Goal: Task Accomplishment & Management: Complete application form

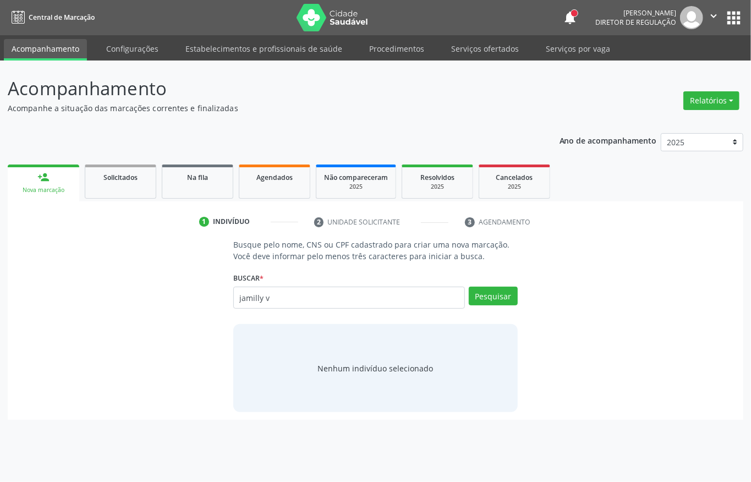
type input "jamilly v"
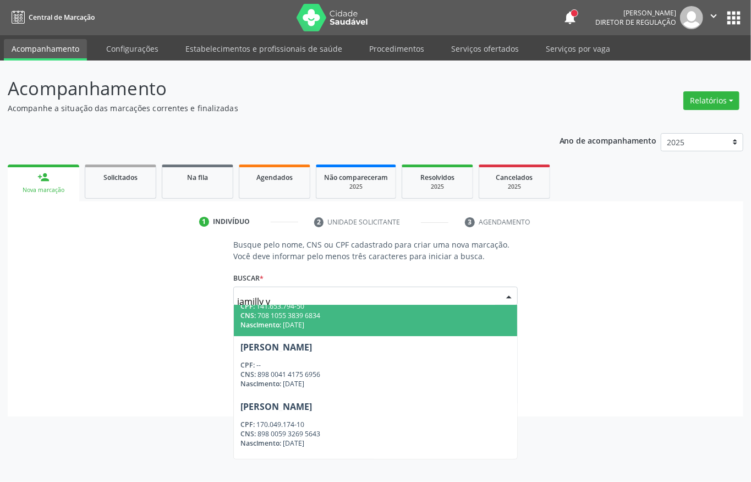
scroll to position [201, 0]
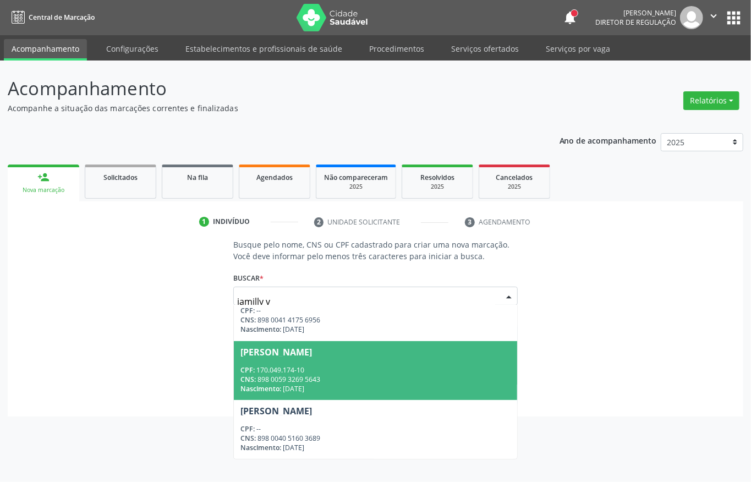
click at [345, 360] on span "Jamilly Vitoria Bezerra do Nascimento CPF: 170.049.174-10 CNS: 898 0059 3269 56…" at bounding box center [375, 370] width 283 height 59
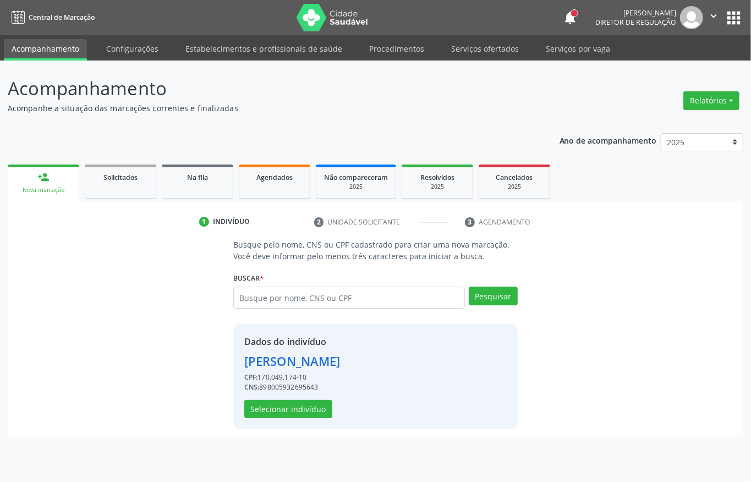
click at [284, 388] on div "CNS: 898005932695643" at bounding box center [292, 388] width 96 height 10
copy div "898005932695643"
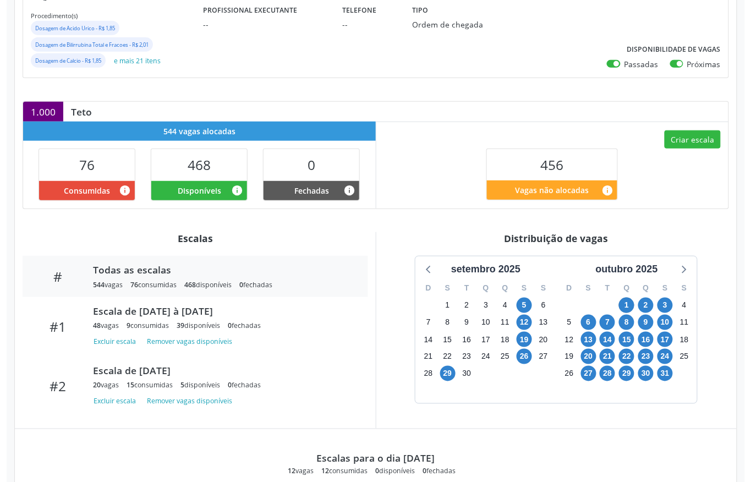
scroll to position [220, 0]
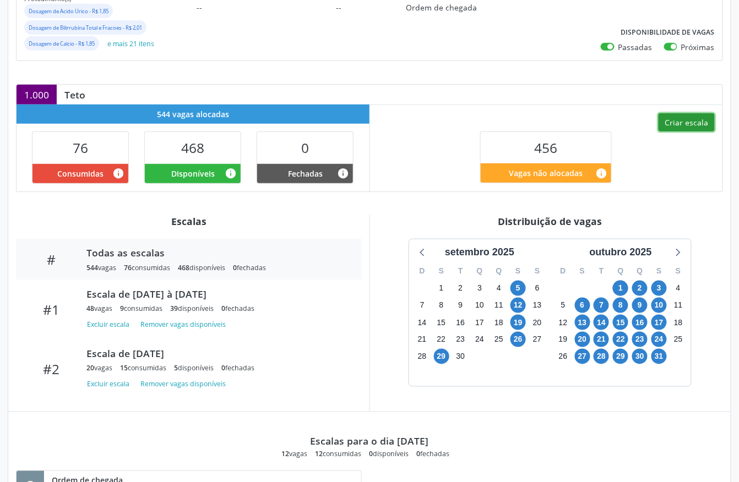
click at [694, 127] on button "Criar escala" at bounding box center [686, 122] width 56 height 19
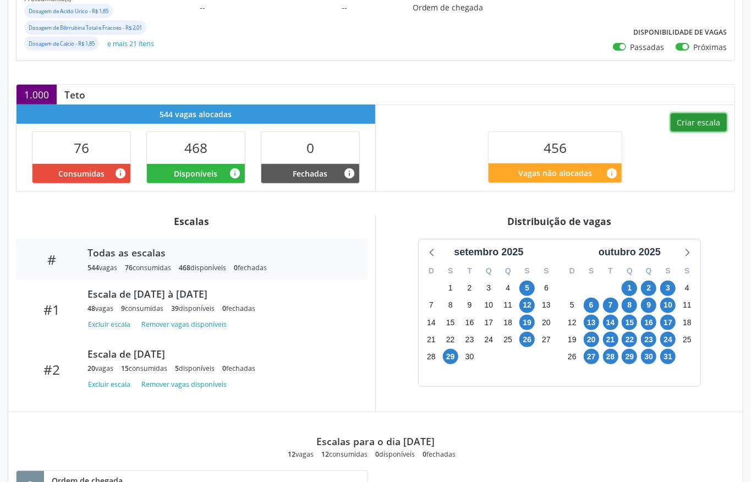
select select "9"
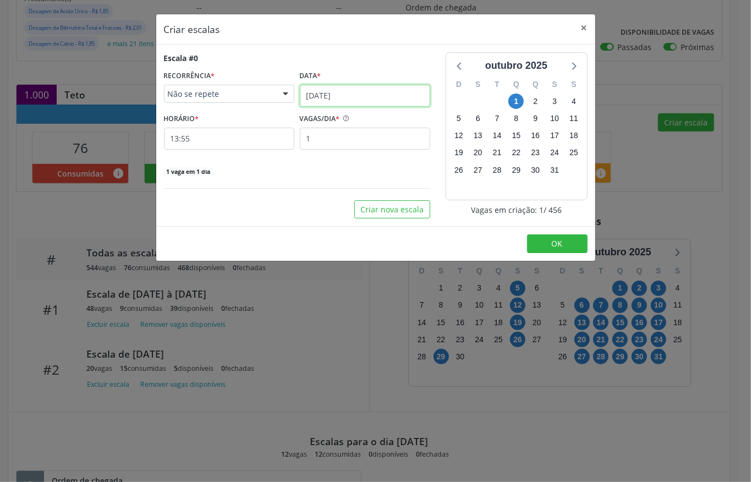
click at [348, 102] on input "01/10/2025" at bounding box center [365, 96] width 130 height 22
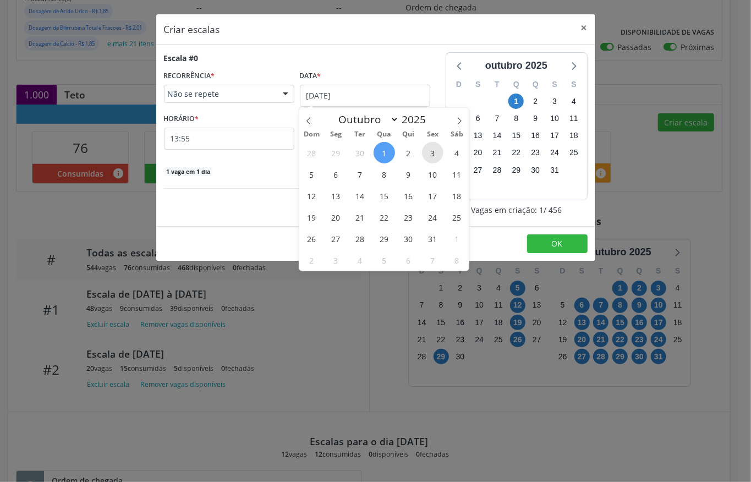
click at [434, 154] on span "3" at bounding box center [432, 152] width 21 height 21
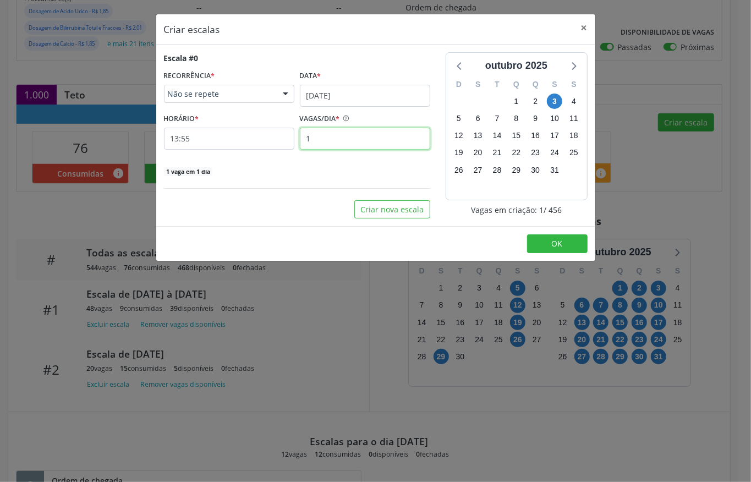
click at [335, 129] on input "1" at bounding box center [365, 139] width 130 height 22
type input "12"
click at [241, 138] on input "13:55" at bounding box center [229, 139] width 130 height 22
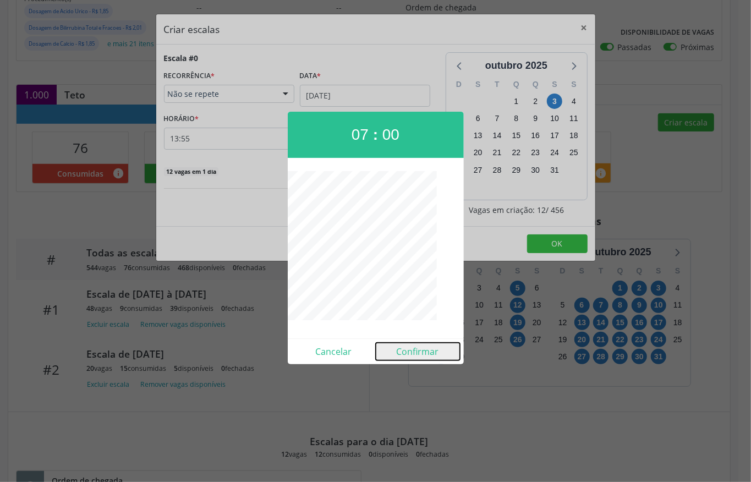
click at [415, 348] on button "Confirmar" at bounding box center [418, 352] width 84 height 18
type input "07:00"
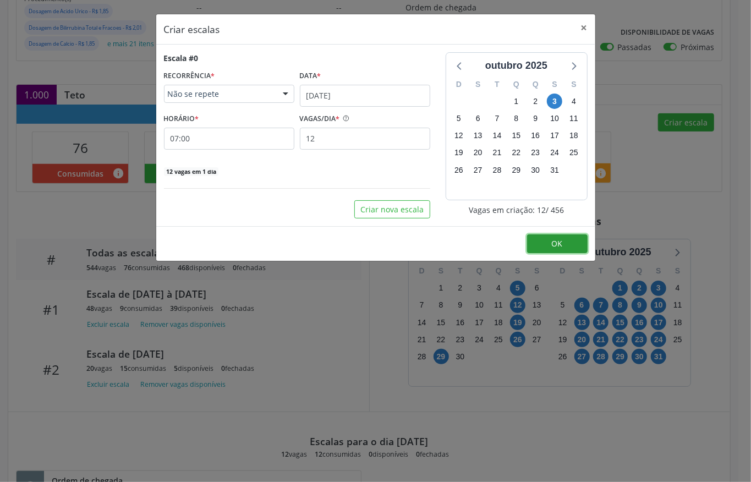
click at [560, 246] on span "OK" at bounding box center [557, 243] width 11 height 10
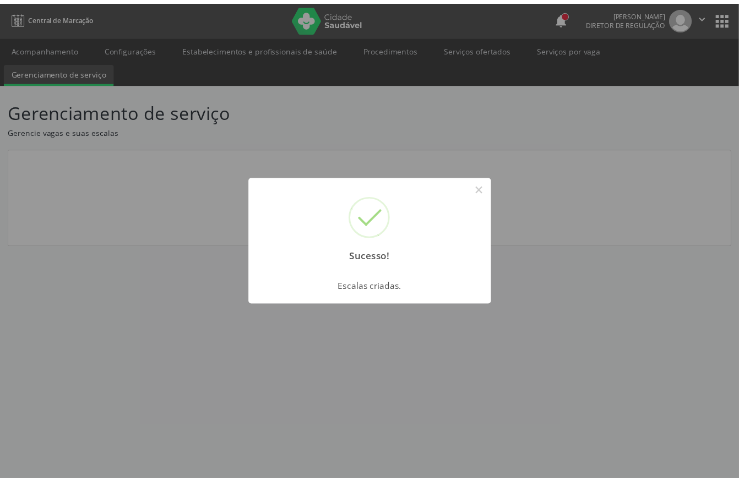
scroll to position [0, 0]
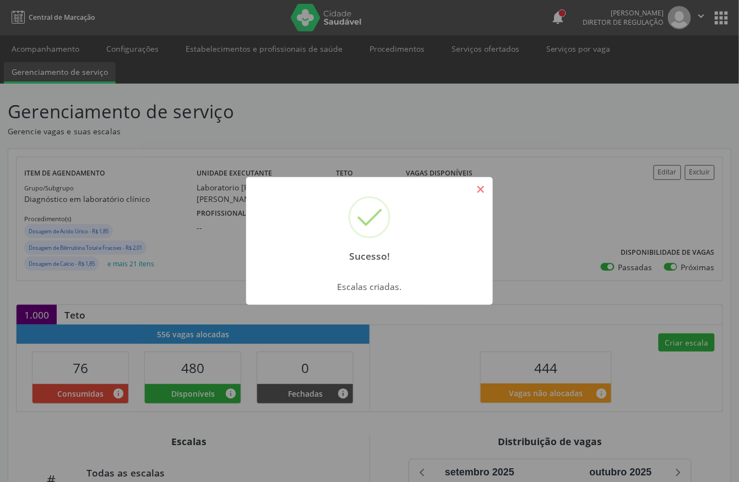
click at [483, 195] on button "×" at bounding box center [480, 189] width 19 height 19
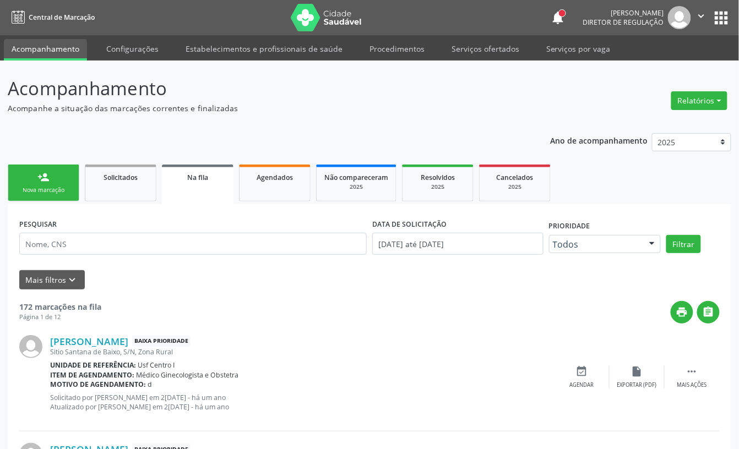
click at [51, 186] on div "Nova marcação" at bounding box center [43, 190] width 55 height 8
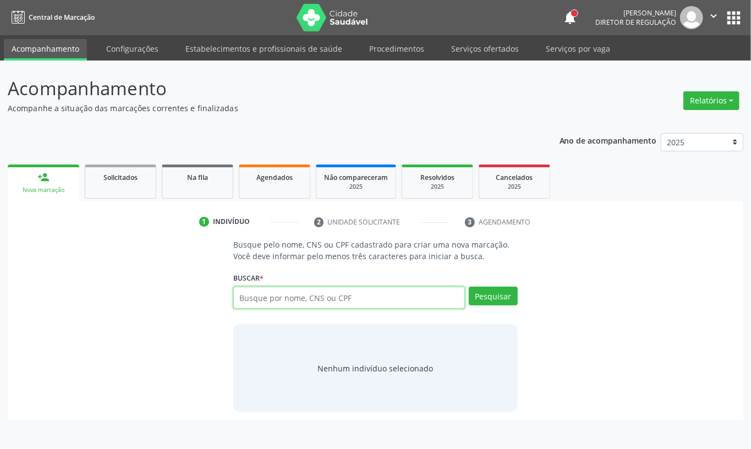
click at [258, 307] on input "text" at bounding box center [349, 298] width 232 height 22
paste input "CNS: 704 2017 5695 8284"
type input "CNS: 704 2017 5695 8284"
click at [500, 307] on div "Pesquisar" at bounding box center [491, 302] width 53 height 30
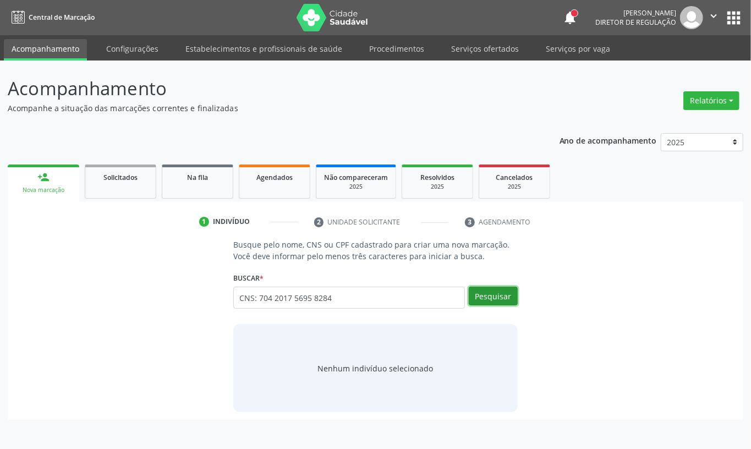
click at [503, 302] on button "Pesquisar" at bounding box center [493, 296] width 49 height 19
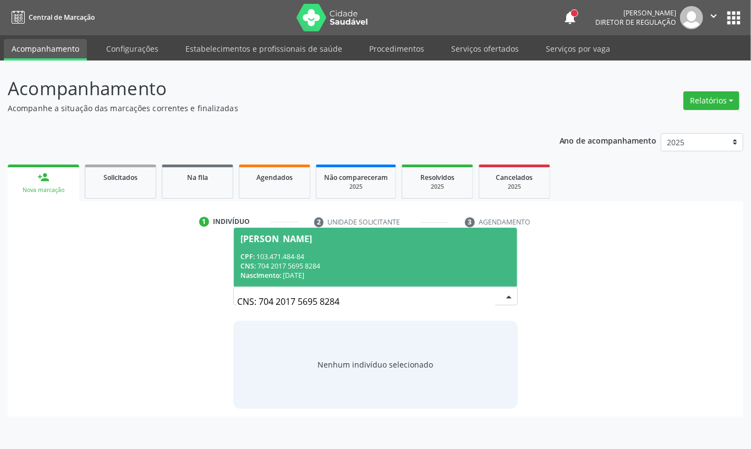
click at [364, 260] on div "CPF: 103.471.484-84" at bounding box center [376, 256] width 270 height 9
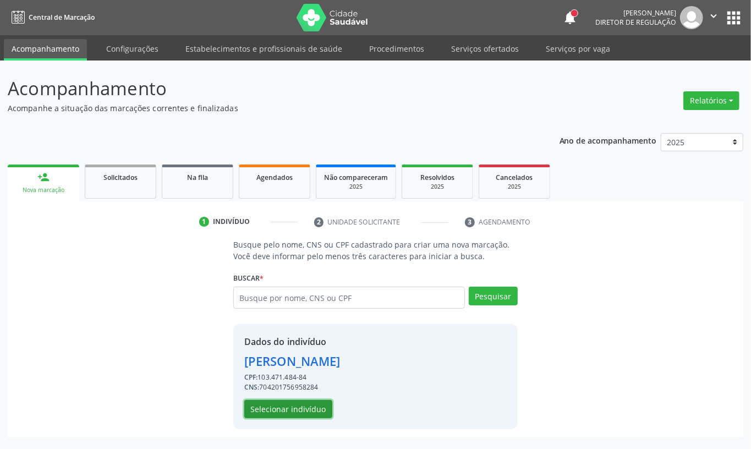
click at [307, 407] on button "Selecionar indivíduo" at bounding box center [288, 409] width 88 height 19
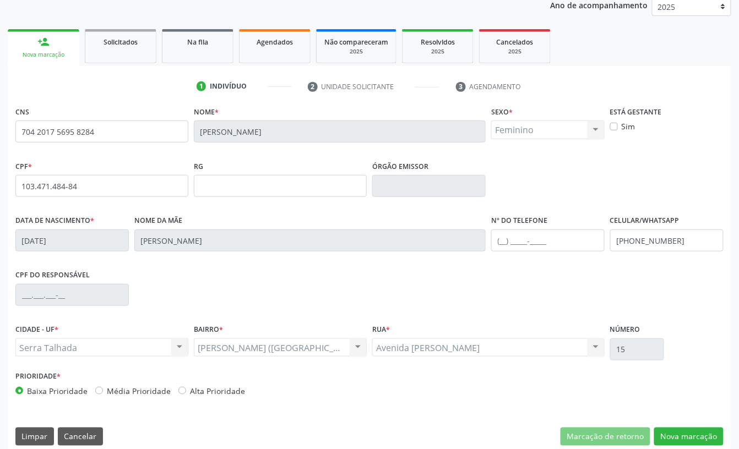
scroll to position [148, 0]
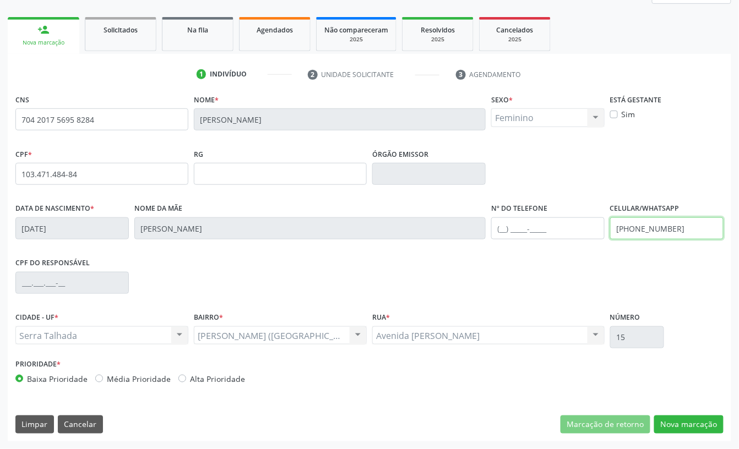
click at [640, 234] on input "(87) 98133-3022" at bounding box center [666, 228] width 113 height 22
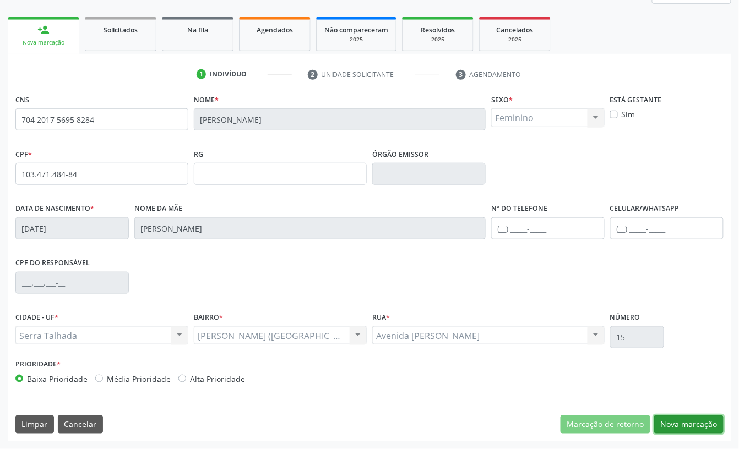
click at [679, 423] on button "Nova marcação" at bounding box center [688, 425] width 69 height 19
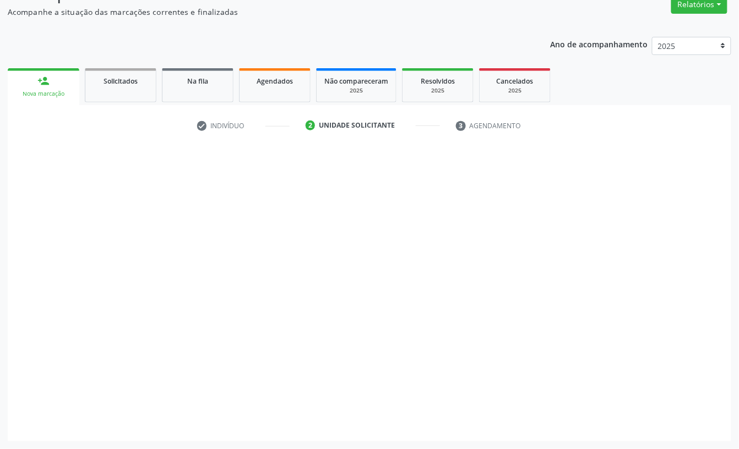
scroll to position [97, 0]
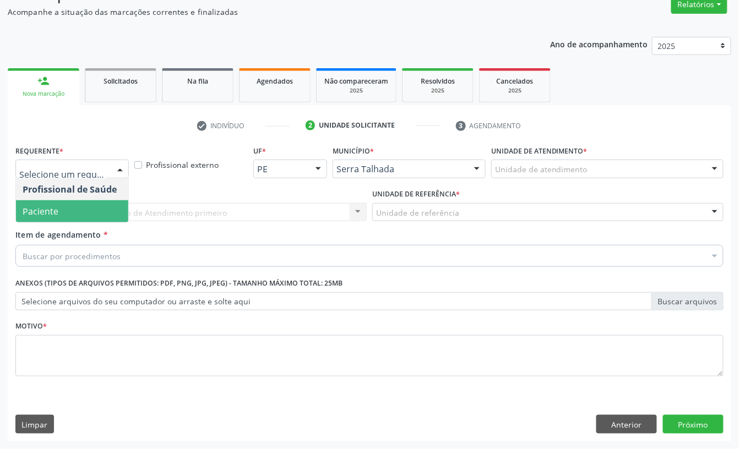
click at [67, 211] on span "Paciente" at bounding box center [72, 211] width 112 height 22
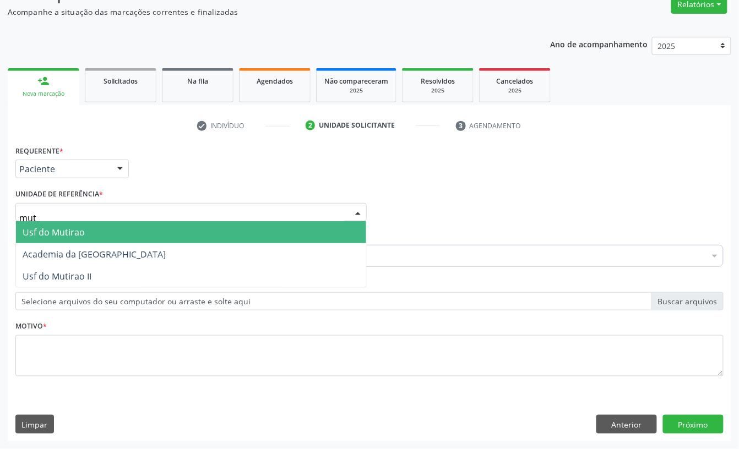
type input "muti"
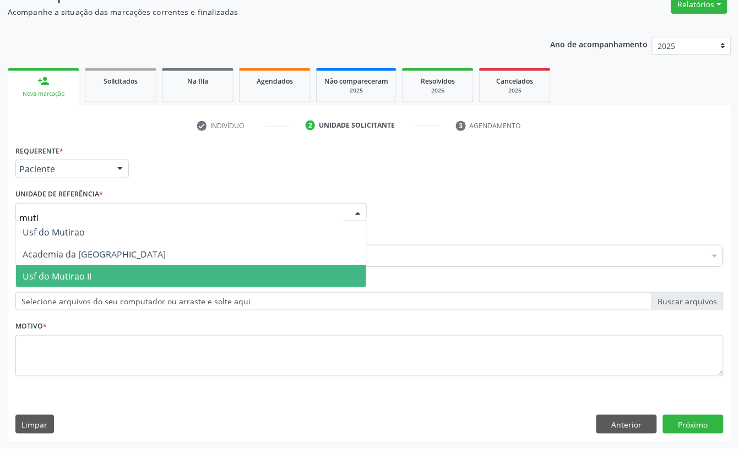
click at [62, 270] on span "Usf do Mutirao II" at bounding box center [57, 276] width 69 height 12
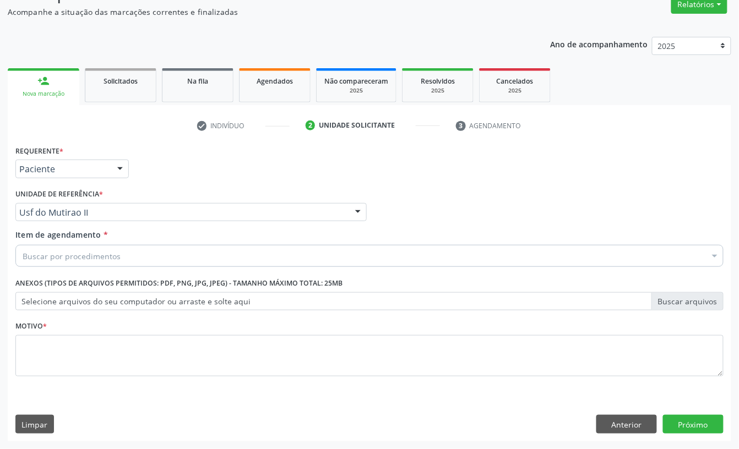
click at [58, 245] on div "Buscar por procedimentos" at bounding box center [369, 256] width 708 height 22
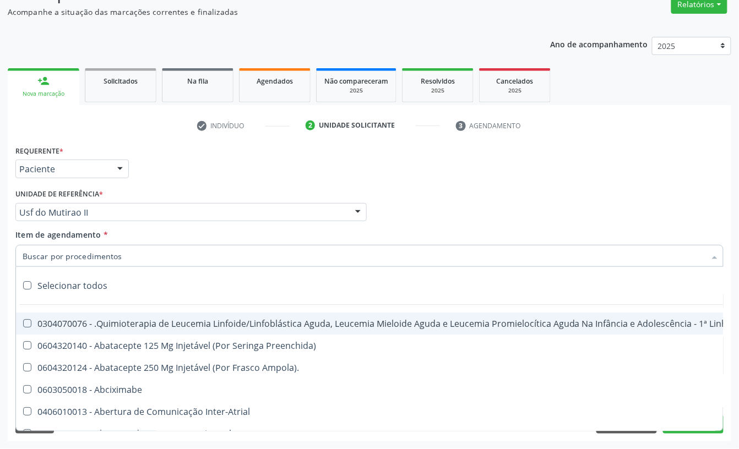
click at [58, 256] on input "Item de agendamento *" at bounding box center [364, 256] width 683 height 22
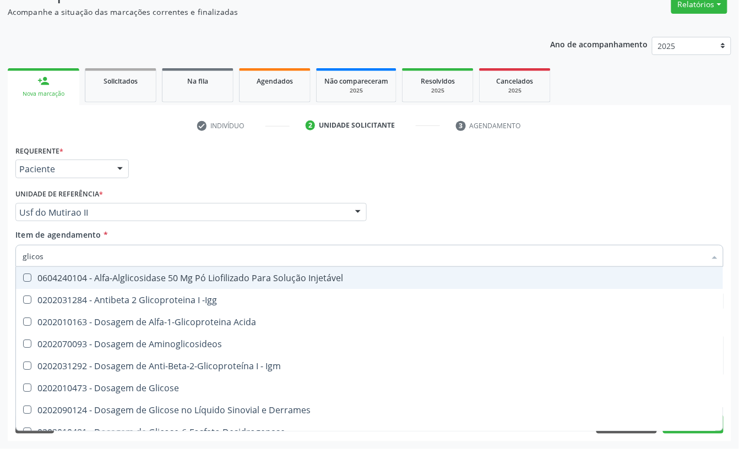
type input "glicosi"
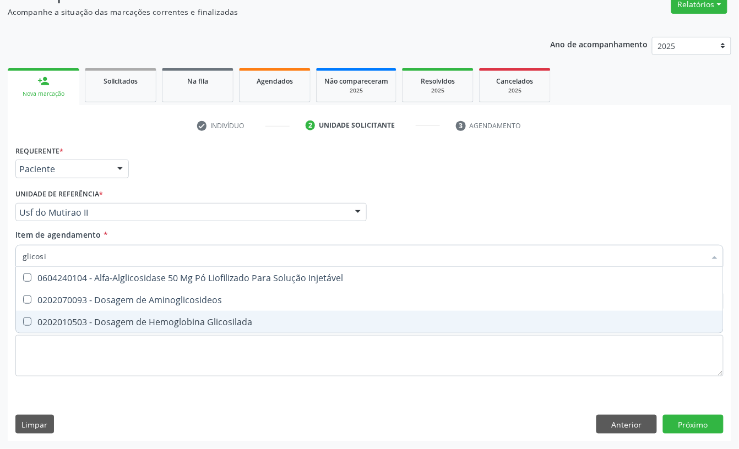
click at [62, 318] on div "0202010503 - Dosagem de Hemoglobina Glicosilada" at bounding box center [370, 322] width 694 height 9
checkbox Glicosilada "true"
type input "glicosi"
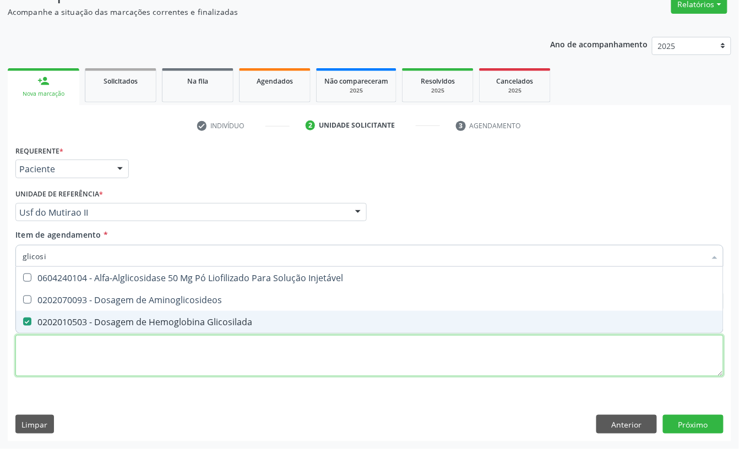
click at [66, 340] on div "Requerente * Paciente Profissional de Saúde Paciente Nenhum resultado encontrad…" at bounding box center [369, 267] width 708 height 249
checkbox Aminoglicosideos "true"
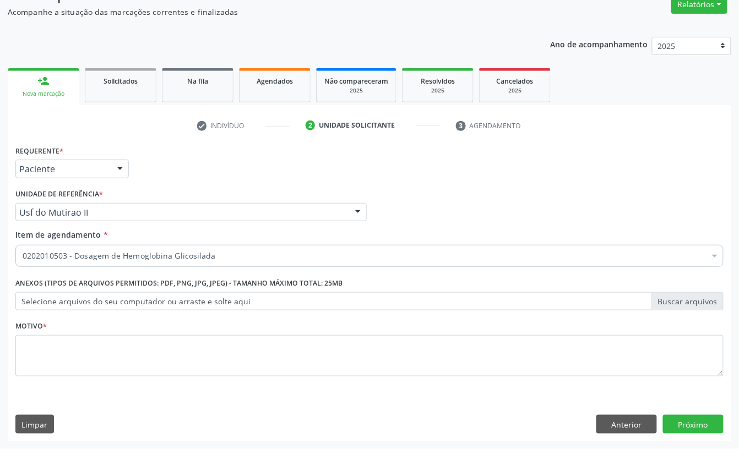
click at [120, 262] on div "0202010503 - Dosagem de Hemoglobina Glicosilada" at bounding box center [369, 256] width 708 height 22
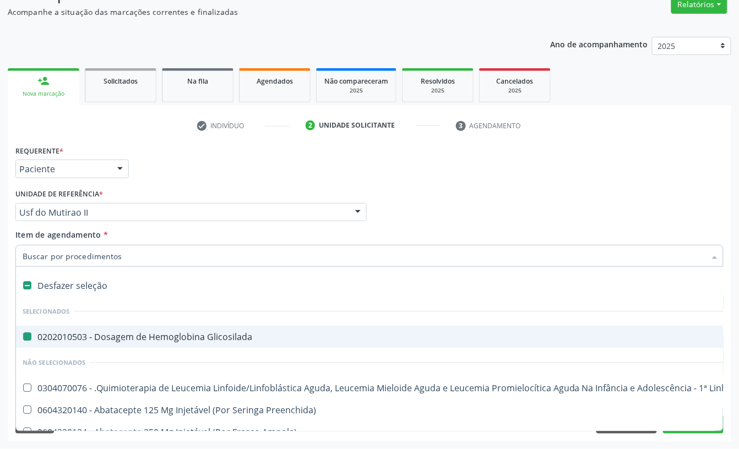
type input "t"
checkbox Glicosilada "false"
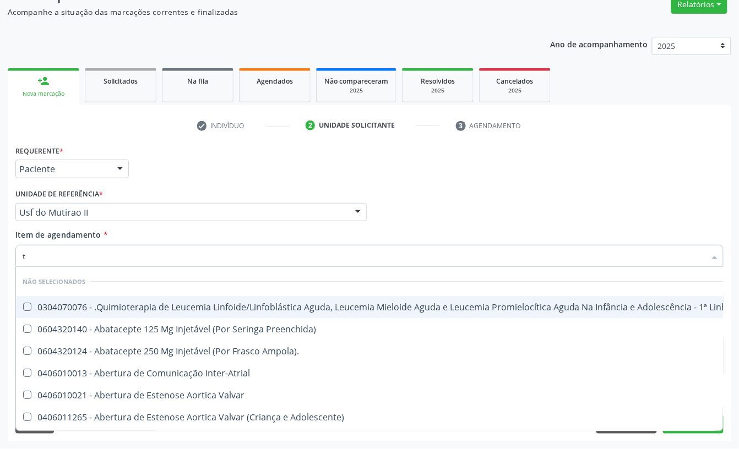
type input "t3"
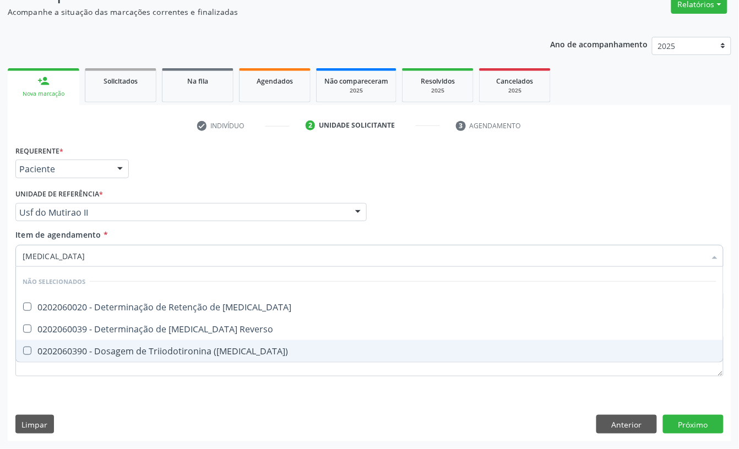
click at [124, 348] on div "0202060390 - Dosagem de Triiodotironina ([MEDICAL_DATA])" at bounding box center [370, 351] width 694 height 9
checkbox \(T3\) "true"
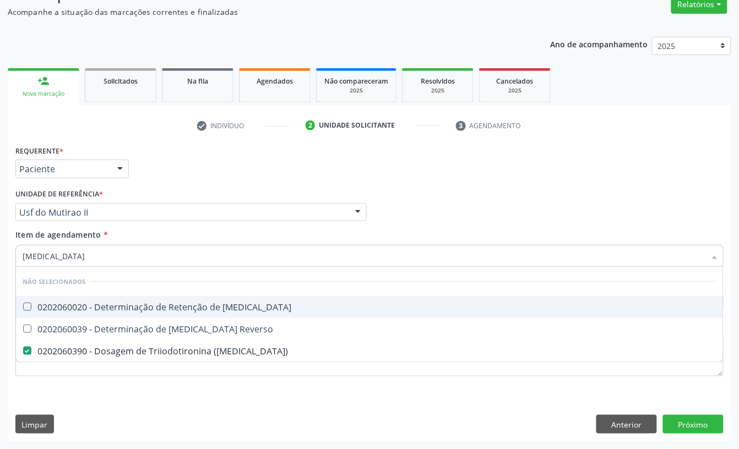
click at [51, 250] on input "t3" at bounding box center [364, 256] width 683 height 22
type input "fe"
checkbox \(T3\) "false"
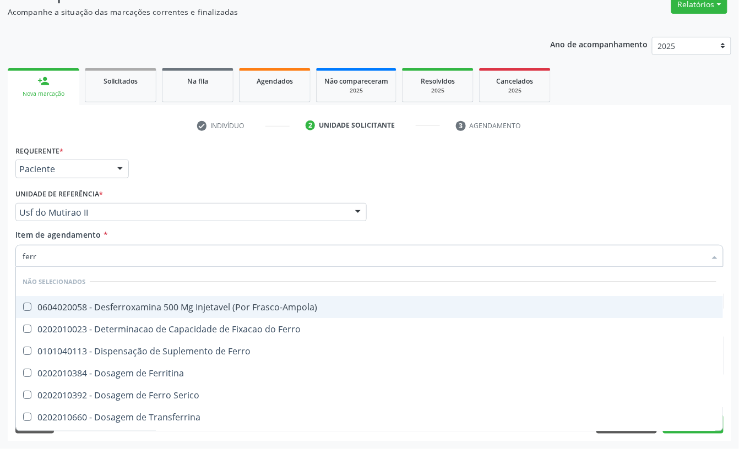
type input "ferri"
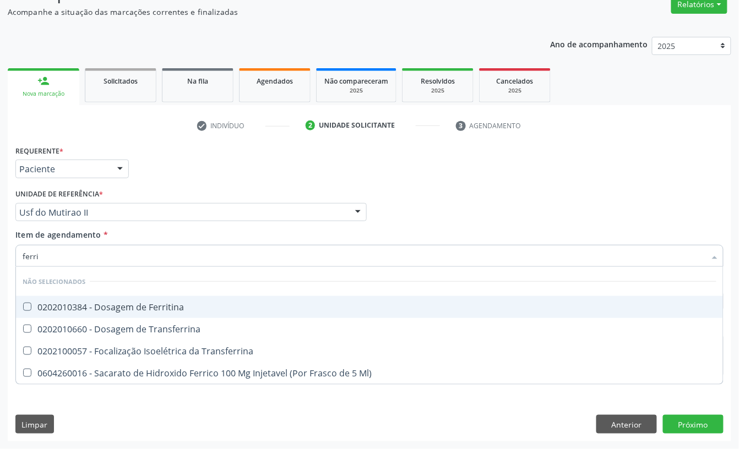
click at [71, 304] on div "0202010384 - Dosagem de Ferritina" at bounding box center [370, 307] width 694 height 9
checkbox Ferritina "true"
click at [45, 258] on input "ferri" at bounding box center [364, 256] width 683 height 22
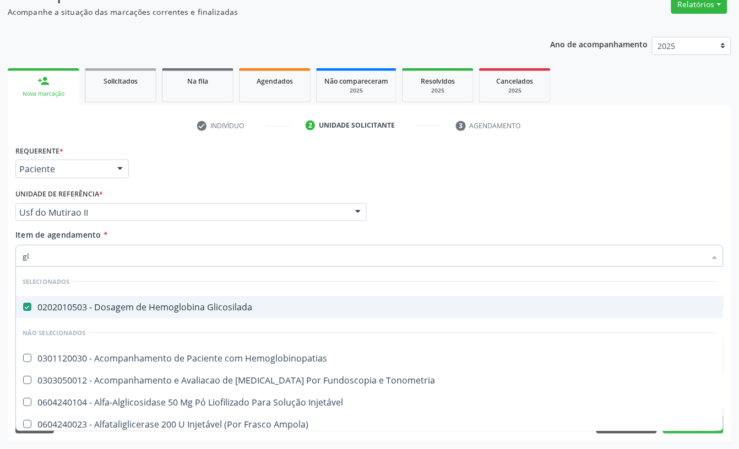
type input "g"
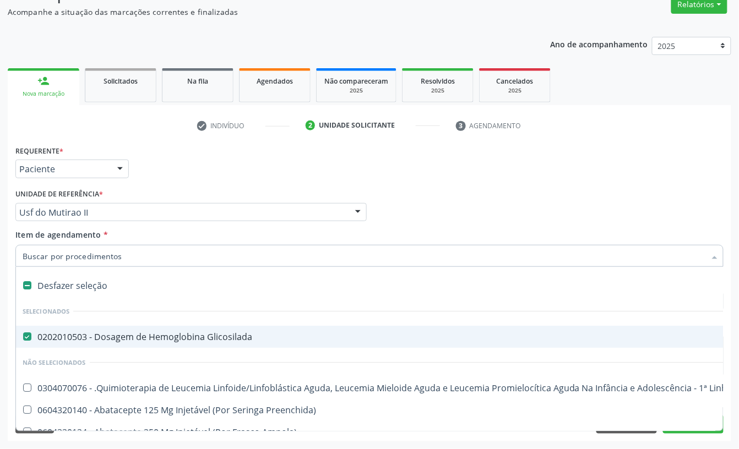
click at [156, 188] on div "Unidade de referência * Usf do Mutirao II Usf do Mutirao Usf Cohab Usf [GEOGRAP…" at bounding box center [190, 203] width 351 height 35
checkbox Manutenção "true"
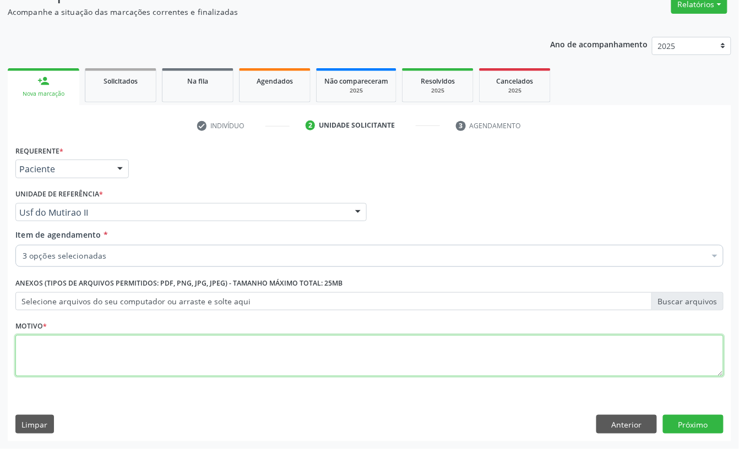
click at [31, 366] on textarea at bounding box center [369, 356] width 708 height 42
type textarea "d"
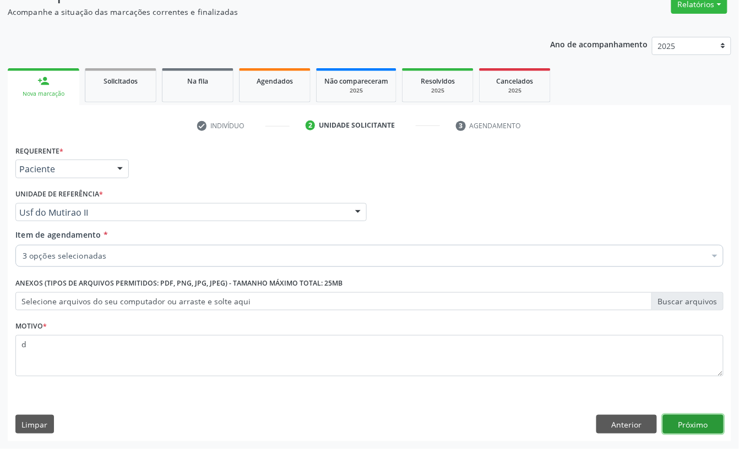
click at [683, 422] on button "Próximo" at bounding box center [693, 424] width 61 height 19
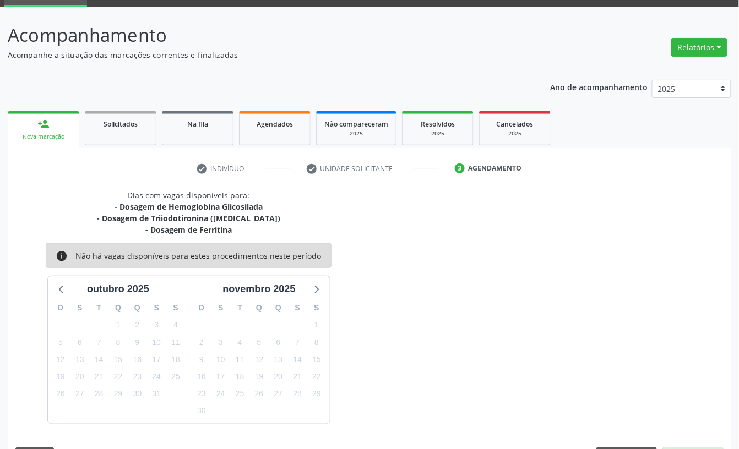
scroll to position [86, 0]
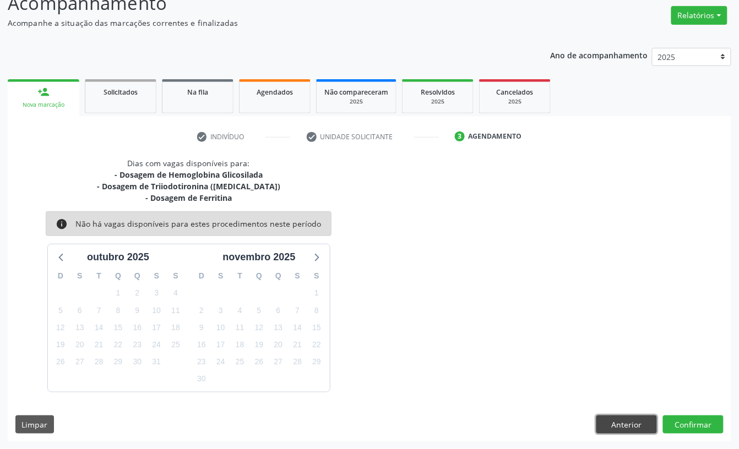
click at [606, 422] on button "Anterior" at bounding box center [626, 425] width 61 height 19
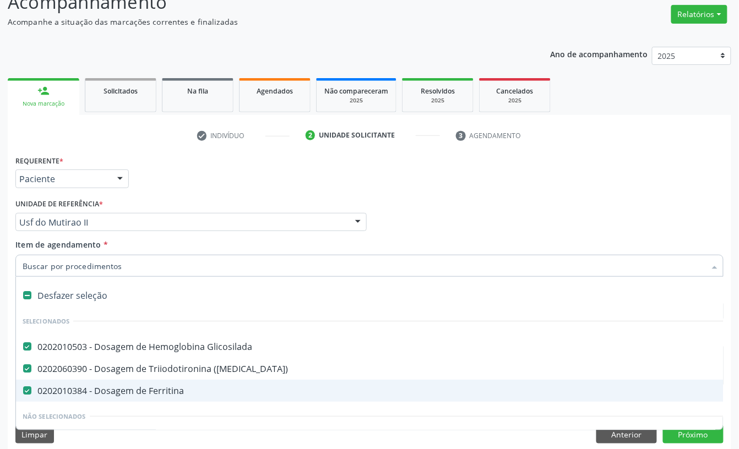
click at [138, 390] on div "0202010384 - Dosagem de Ferritina" at bounding box center [451, 390] width 857 height 9
checkbox Ferritina "false"
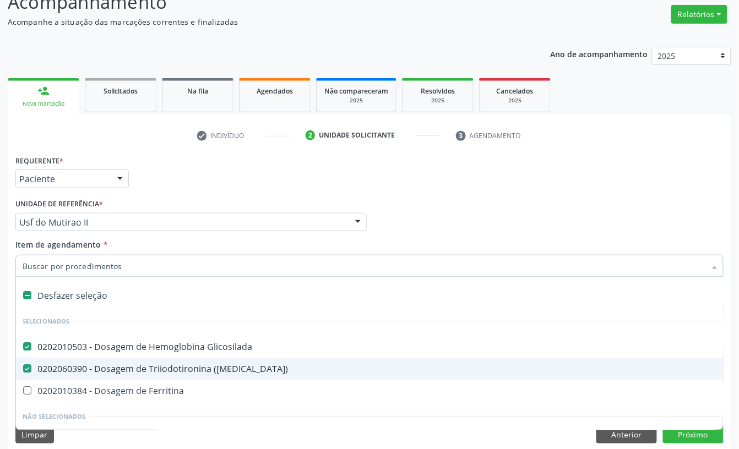
click at [203, 205] on div "Unidade de referência * Usf do Mutirao II Usf do Mutirao Usf Cohab Usf [GEOGRAP…" at bounding box center [190, 213] width 351 height 35
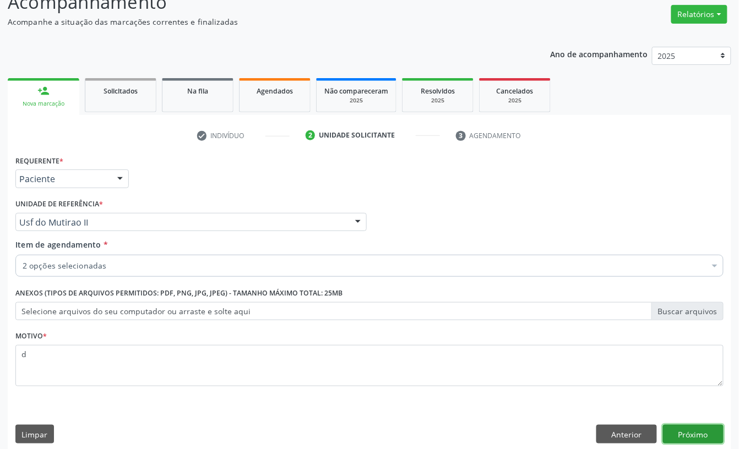
click at [665, 435] on button "Próximo" at bounding box center [693, 434] width 61 height 19
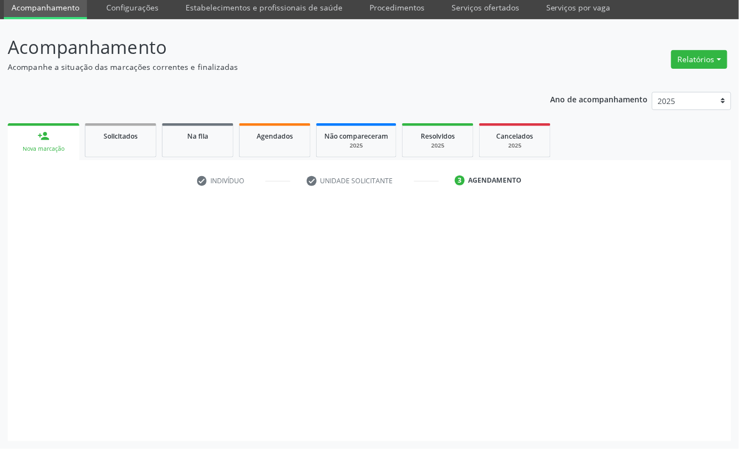
scroll to position [42, 0]
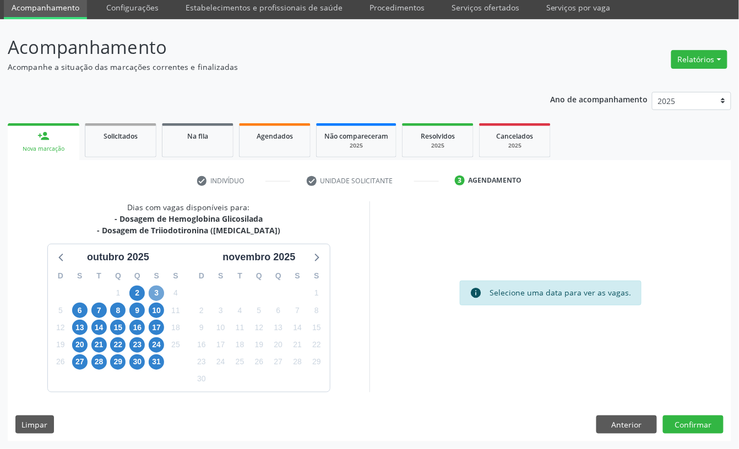
click at [155, 294] on span "3" at bounding box center [156, 293] width 15 height 15
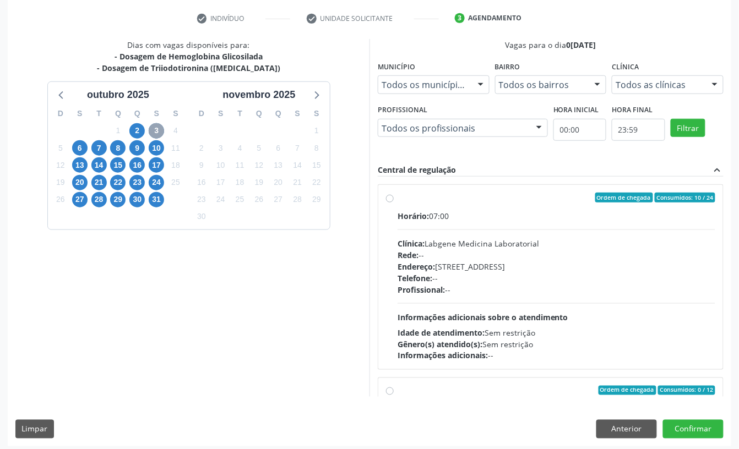
scroll to position [209, 0]
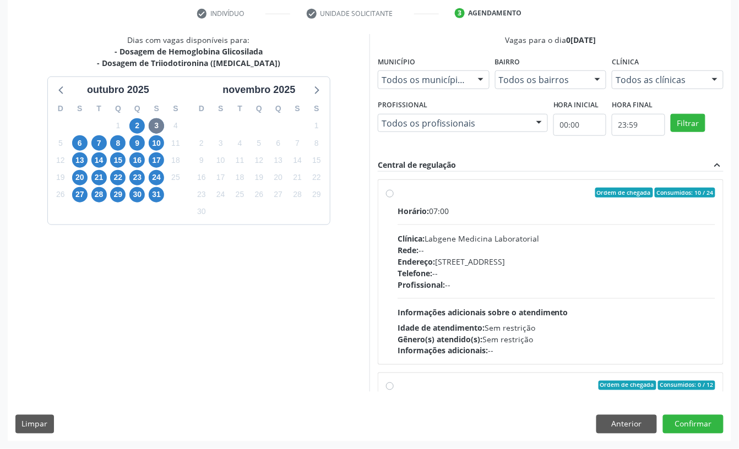
click at [452, 260] on div "Endereço: [STREET_ADDRESS]" at bounding box center [556, 262] width 318 height 12
click at [394, 198] on input "Ordem de chegada Consumidos: 10 / 24 Horário: 07:00 Clínica: Labgene Medicina L…" at bounding box center [390, 193] width 8 height 10
radio input "true"
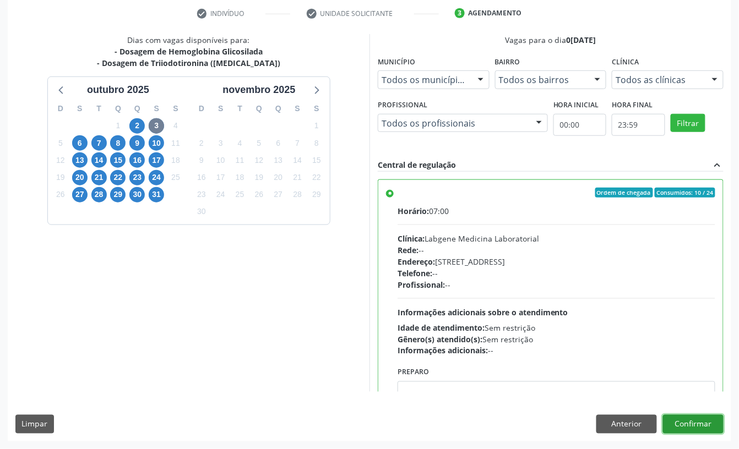
click at [714, 427] on button "Confirmar" at bounding box center [693, 424] width 61 height 19
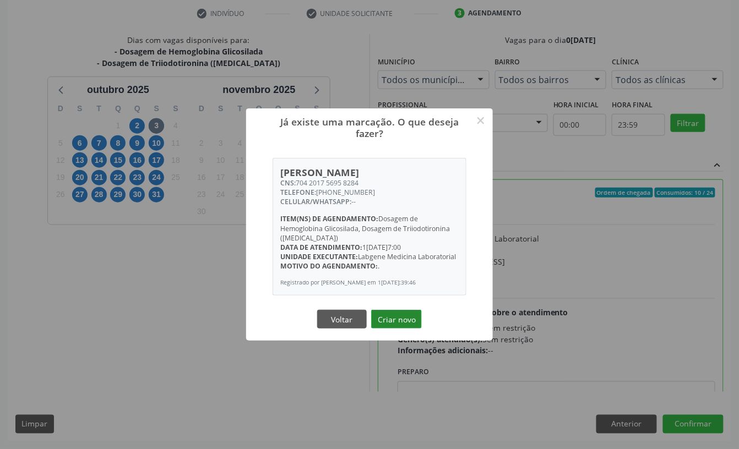
click at [403, 312] on button "Criar novo" at bounding box center [396, 319] width 51 height 19
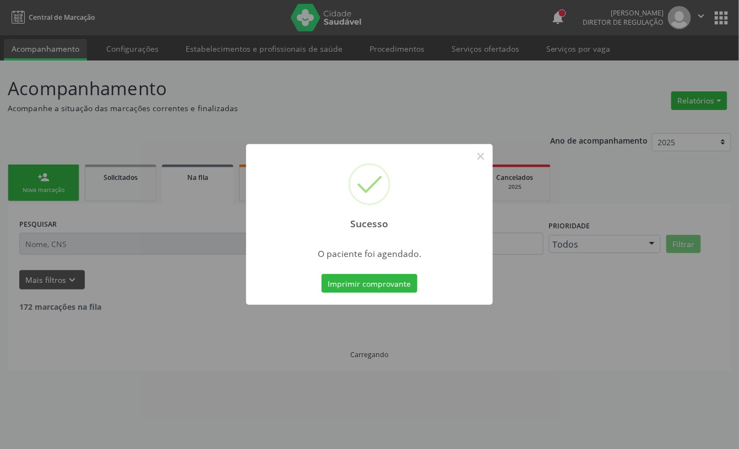
scroll to position [0, 0]
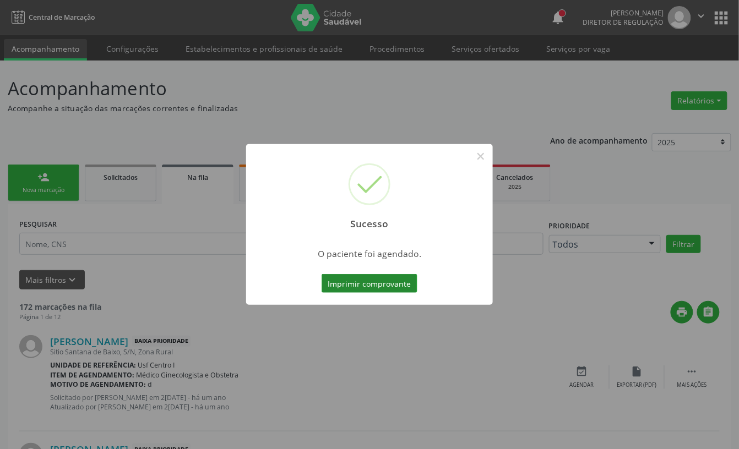
click at [351, 288] on button "Imprimir comprovante" at bounding box center [369, 283] width 96 height 19
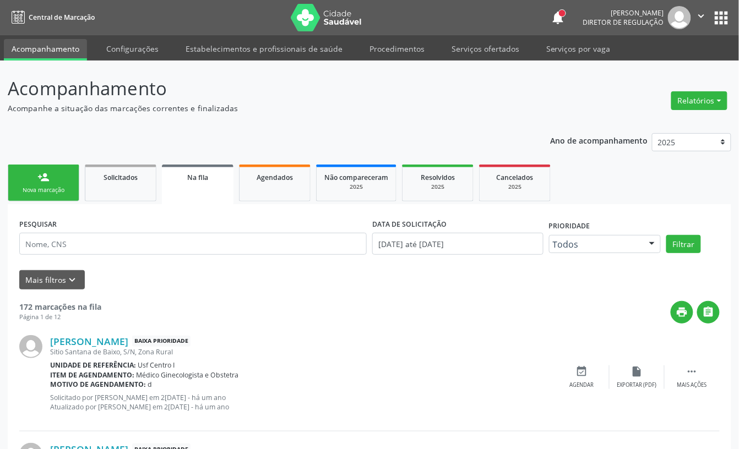
click at [51, 181] on link "person_add Nova marcação" at bounding box center [44, 183] width 72 height 37
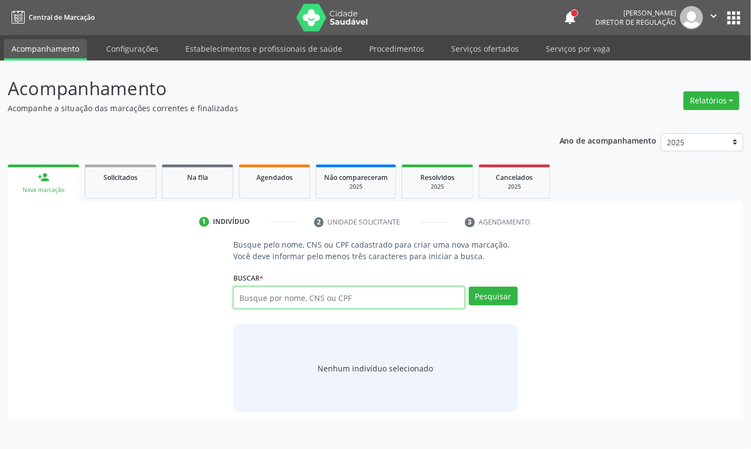
click at [260, 294] on input "text" at bounding box center [349, 298] width 232 height 22
type input "209136022260006"
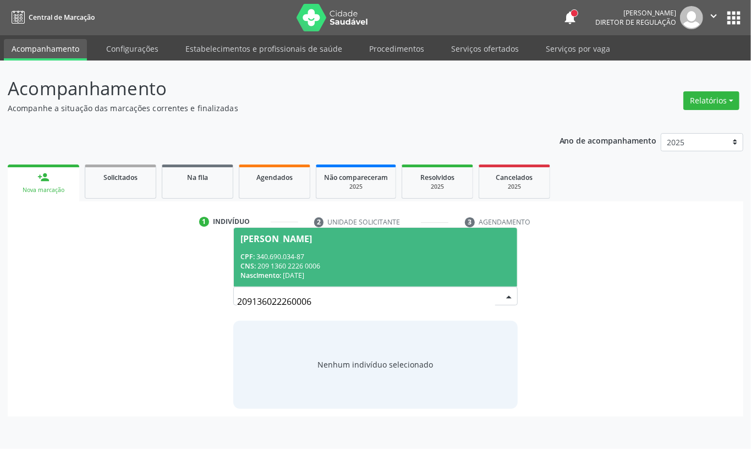
click at [318, 265] on div "CNS: 209 1360 2226 0006" at bounding box center [376, 265] width 270 height 9
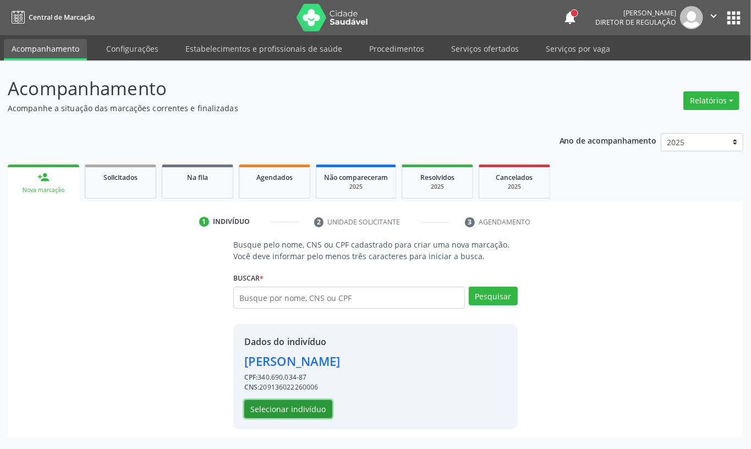
click at [281, 410] on button "Selecionar indivíduo" at bounding box center [288, 409] width 88 height 19
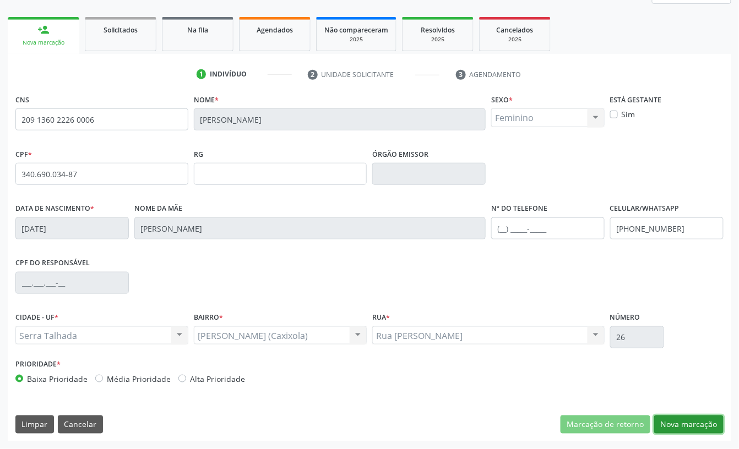
click at [690, 423] on button "Nova marcação" at bounding box center [688, 425] width 69 height 19
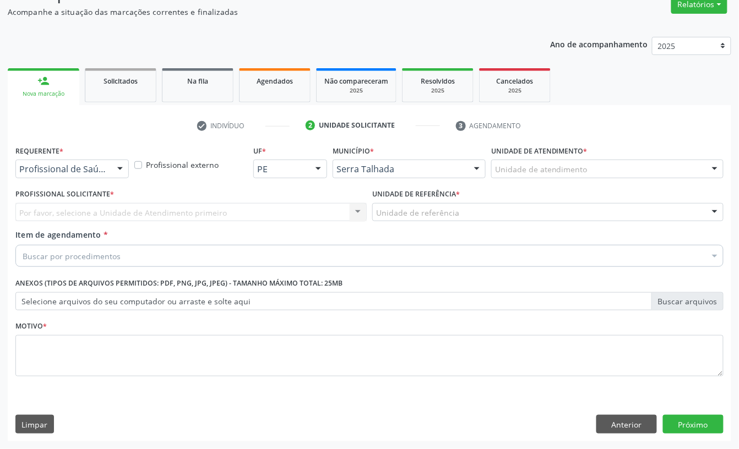
scroll to position [97, 0]
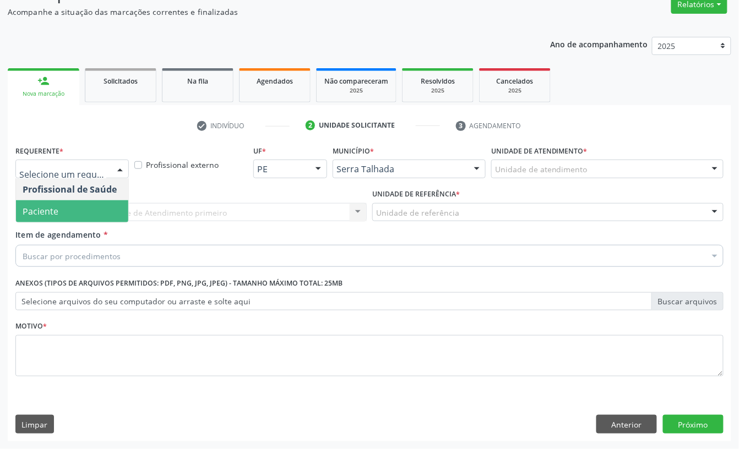
click at [80, 210] on span "Paciente" at bounding box center [72, 211] width 112 height 22
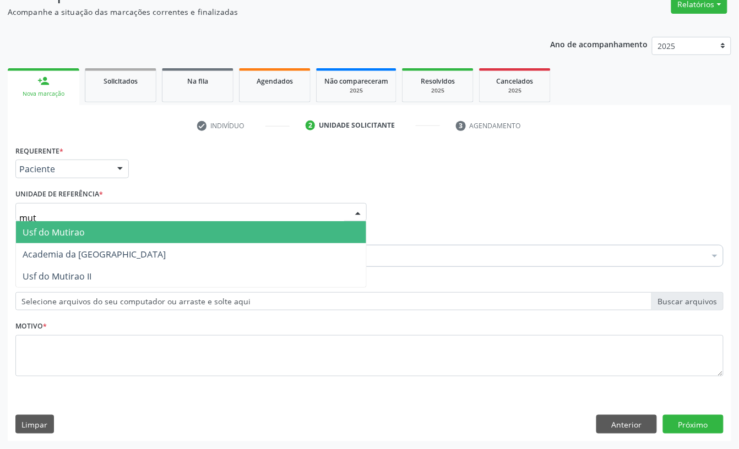
type input "muti"
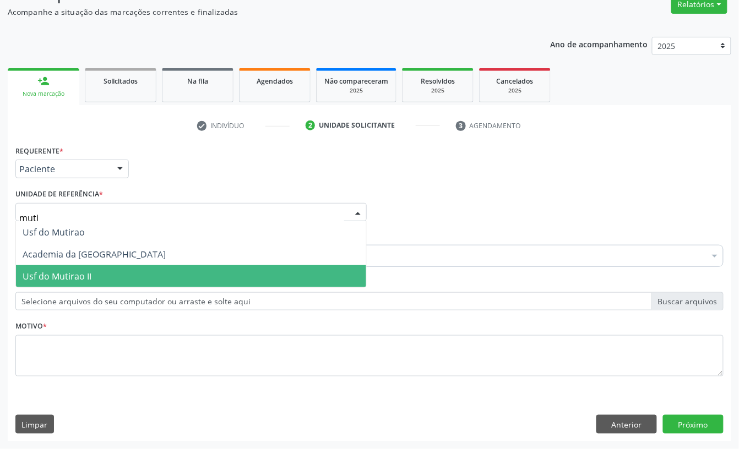
click at [81, 277] on span "Usf do Mutirao II" at bounding box center [57, 276] width 69 height 12
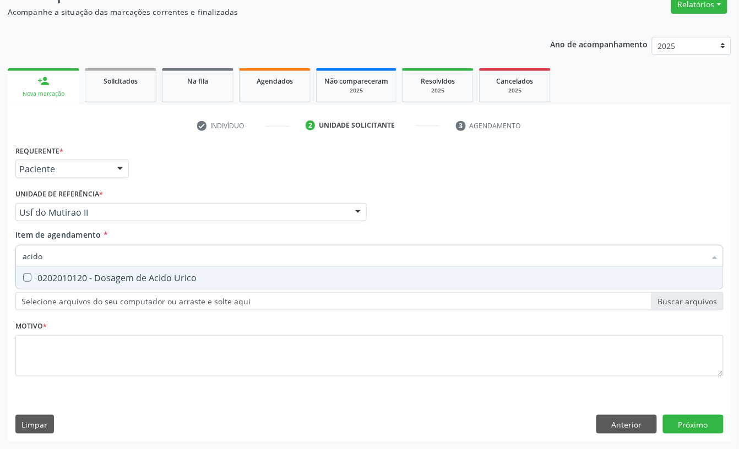
type input "acido u"
click at [45, 274] on div "0202010120 - Dosagem de Acido Urico" at bounding box center [370, 278] width 694 height 9
checkbox Urico "true"
click at [47, 255] on input "acido u" at bounding box center [364, 256] width 683 height 22
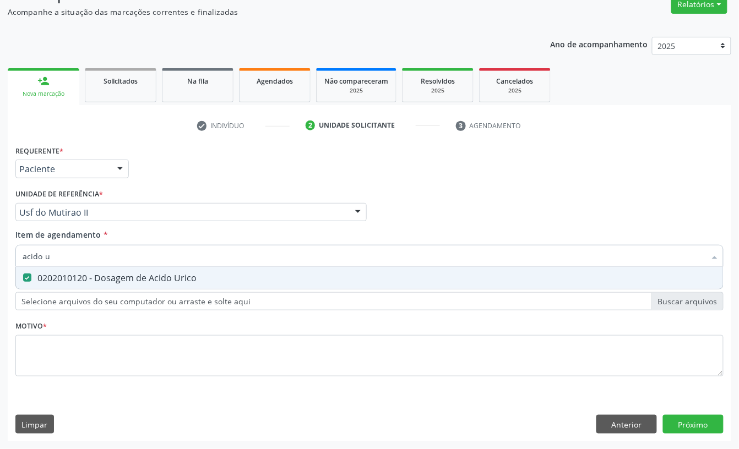
click at [47, 255] on input "acido u" at bounding box center [364, 256] width 683 height 22
type input "ure"
checkbox Urico "false"
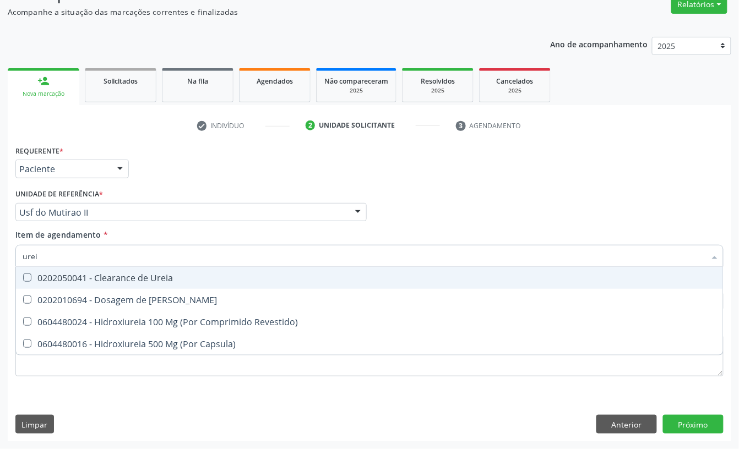
type input "ureia"
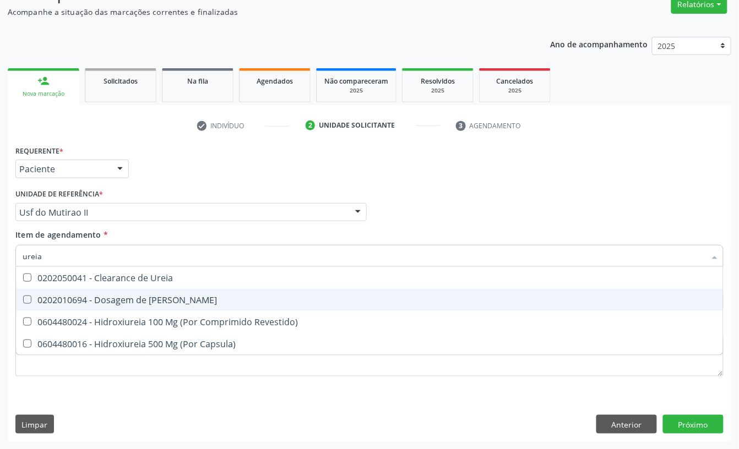
click at [52, 298] on div "0202010694 - Dosagem de [PERSON_NAME]" at bounding box center [370, 300] width 694 height 9
checkbox Ureia "true"
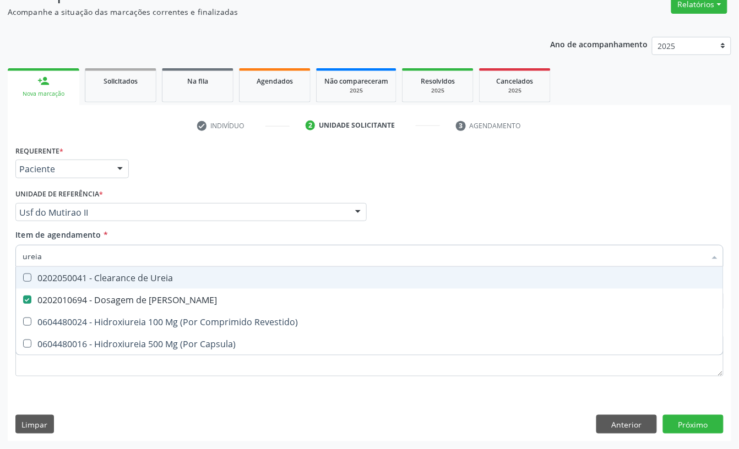
click at [56, 256] on input "ureia" at bounding box center [364, 256] width 683 height 22
type input "anal"
checkbox Ureia "false"
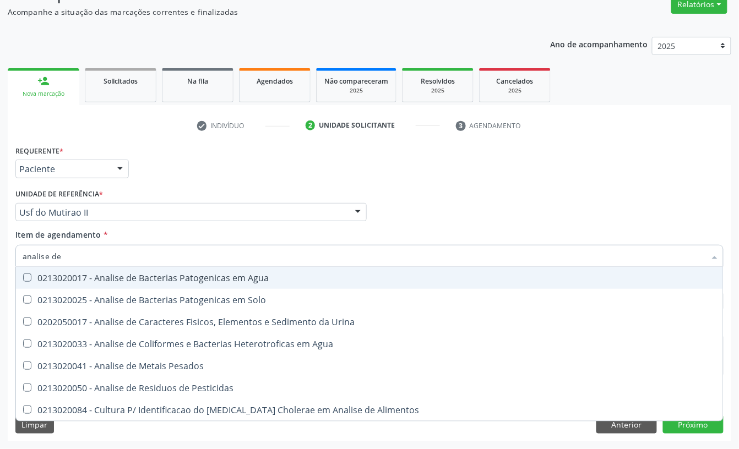
type input "analise de c"
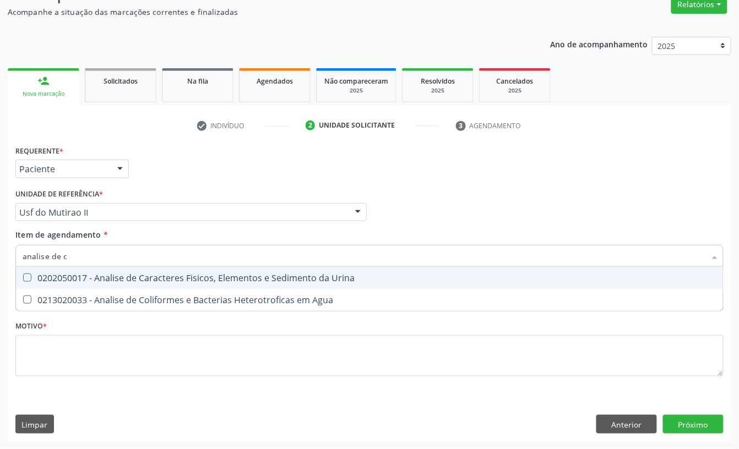
click at [40, 283] on span "0202050017 - Analise de Caracteres Fisicos, Elementos e Sedimento da Urina" at bounding box center [369, 278] width 707 height 22
checkbox Urina "true"
click at [58, 254] on input "analise de c" at bounding box center [364, 256] width 683 height 22
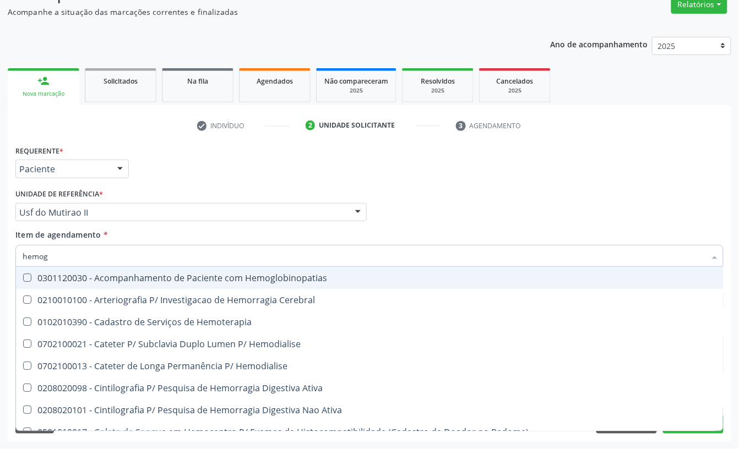
type input "hemogr"
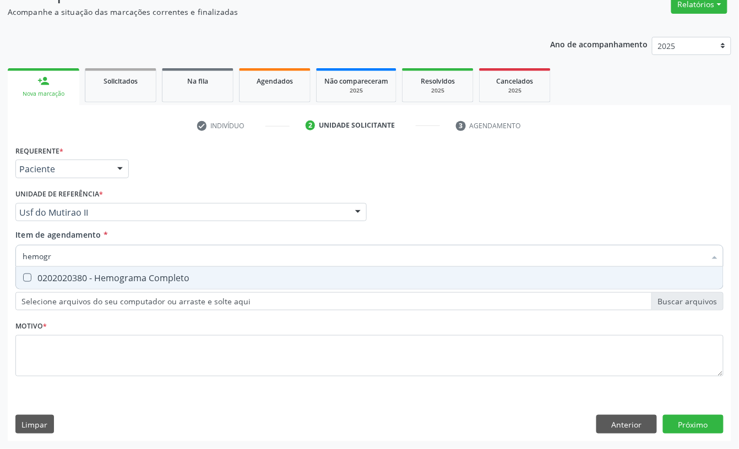
click at [64, 275] on div "0202020380 - Hemograma Completo" at bounding box center [370, 278] width 694 height 9
checkbox Completo "true"
click at [63, 257] on input "hemogr" at bounding box center [364, 256] width 683 height 22
checkbox Completo "false"
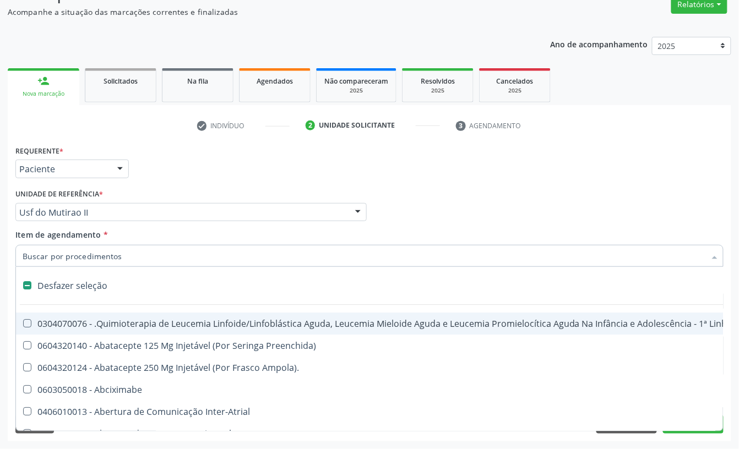
type input "t"
checkbox Reto "true"
checkbox Urina "false"
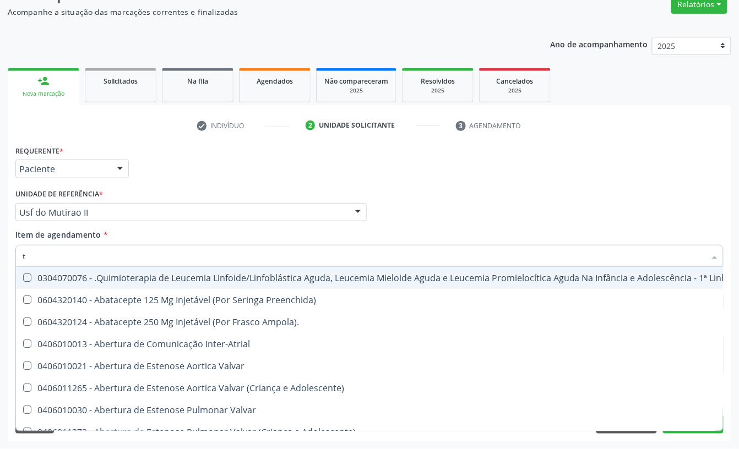
type input "tr"
checkbox Urina "false"
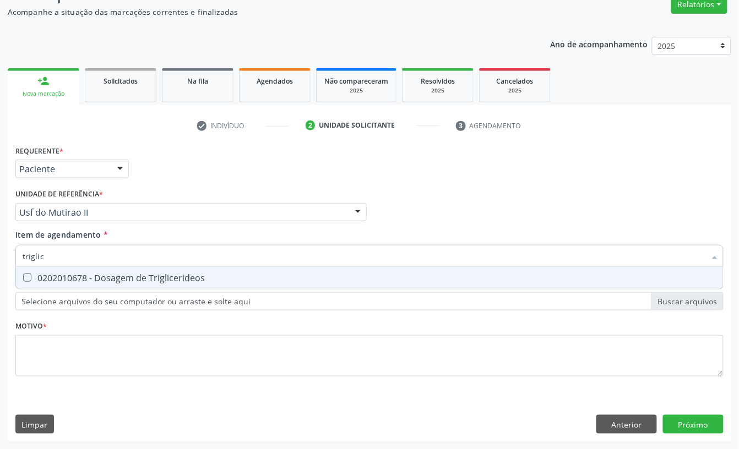
type input "triglice"
click at [56, 274] on div "0202010678 - Dosagem de Triglicerideos" at bounding box center [370, 278] width 694 height 9
checkbox Triglicerideos "true"
click at [51, 258] on input "triglice" at bounding box center [364, 256] width 683 height 22
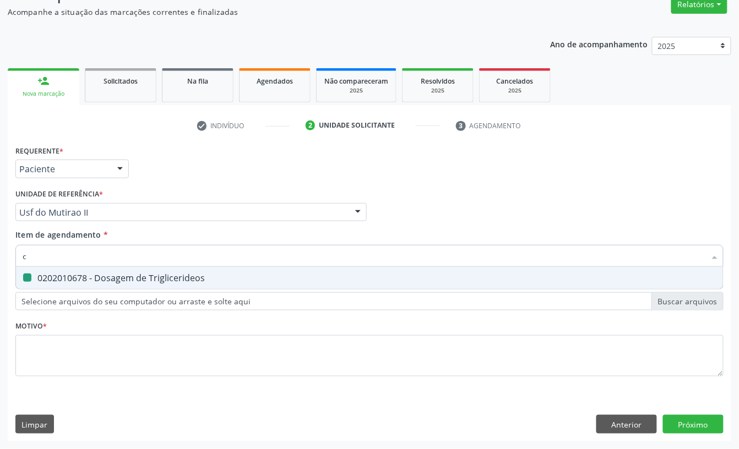
type input "co"
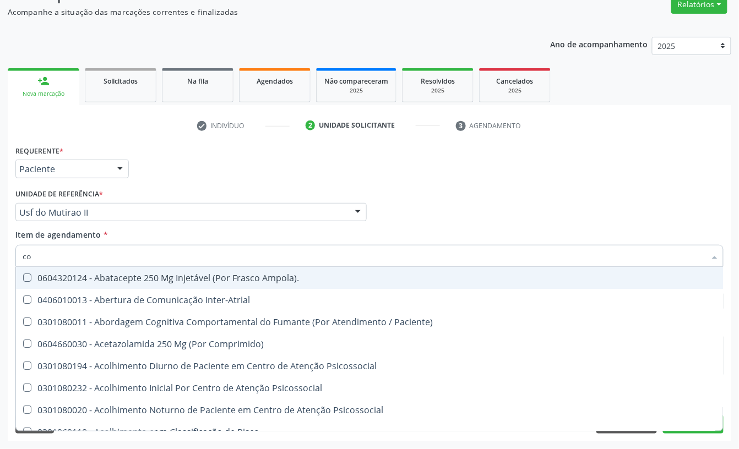
checkbox Ampola\)\ "false"
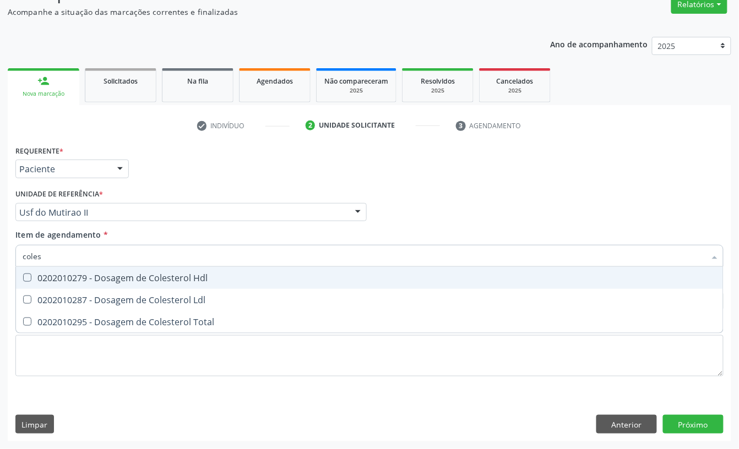
type input "colest"
click at [50, 279] on div "0202010279 - Dosagem de Colesterol Hdl" at bounding box center [370, 278] width 694 height 9
checkbox Hdl "true"
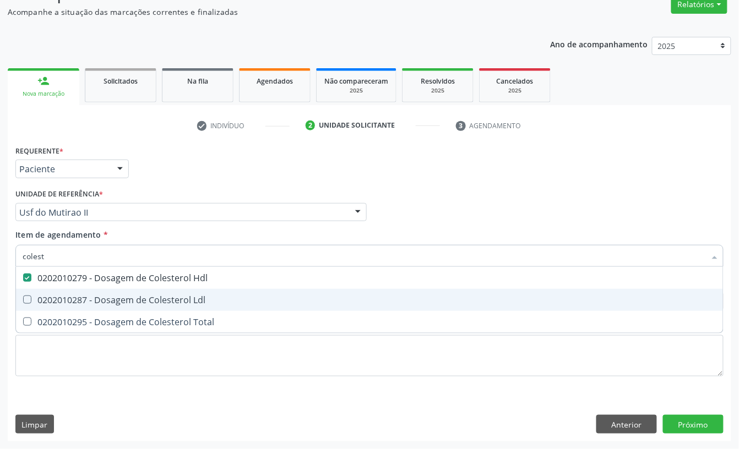
click at [55, 297] on div "0202010287 - Dosagem de Colesterol Ldl" at bounding box center [370, 300] width 694 height 9
checkbox Ldl "true"
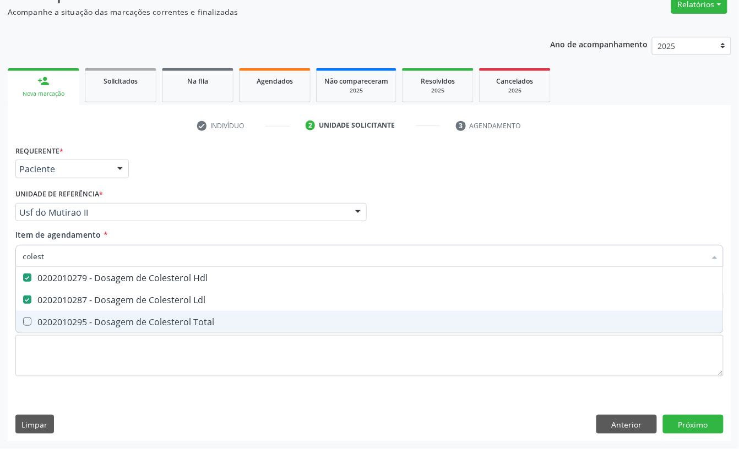
click at [58, 318] on div "0202010295 - Dosagem de Colesterol Total" at bounding box center [370, 322] width 694 height 9
checkbox Total "true"
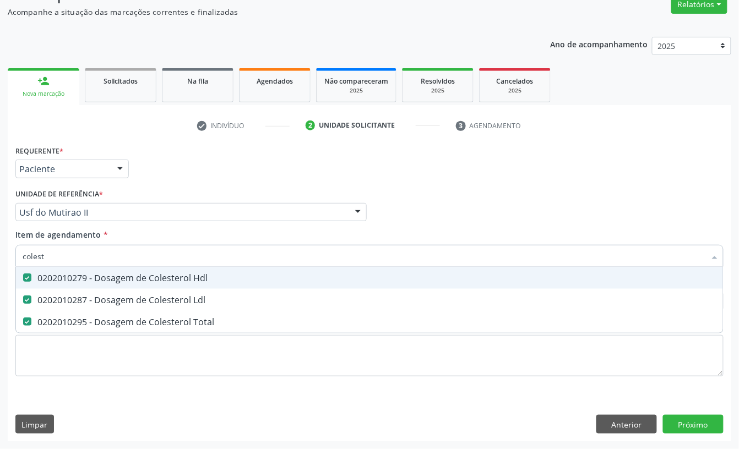
click at [59, 260] on input "colest" at bounding box center [364, 256] width 683 height 22
click at [155, 179] on div "Requerente * Paciente Profissional de Saúde Paciente Nenhum resultado encontrad…" at bounding box center [369, 164] width 713 height 43
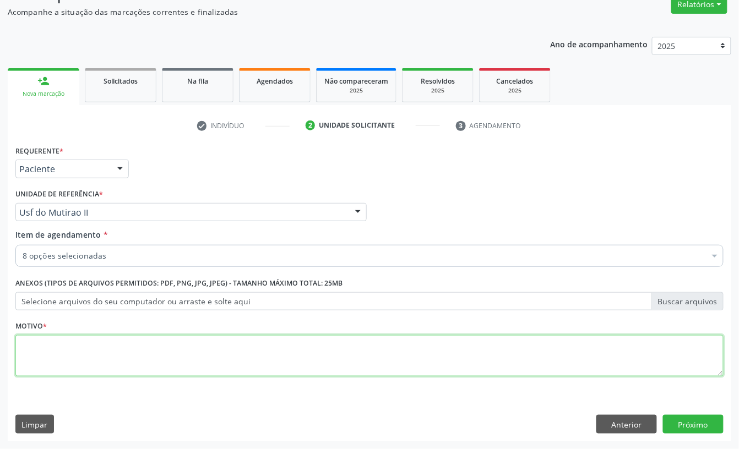
click at [59, 348] on textarea at bounding box center [369, 356] width 708 height 42
type textarea "s"
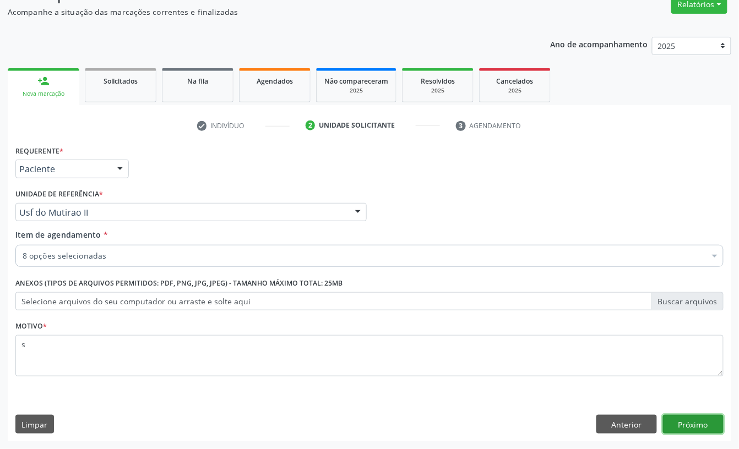
click at [681, 432] on button "Próximo" at bounding box center [693, 424] width 61 height 19
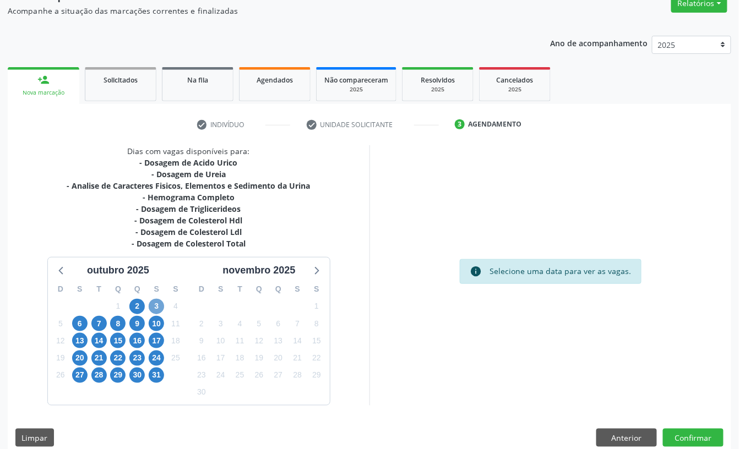
click at [155, 305] on span "3" at bounding box center [156, 306] width 15 height 15
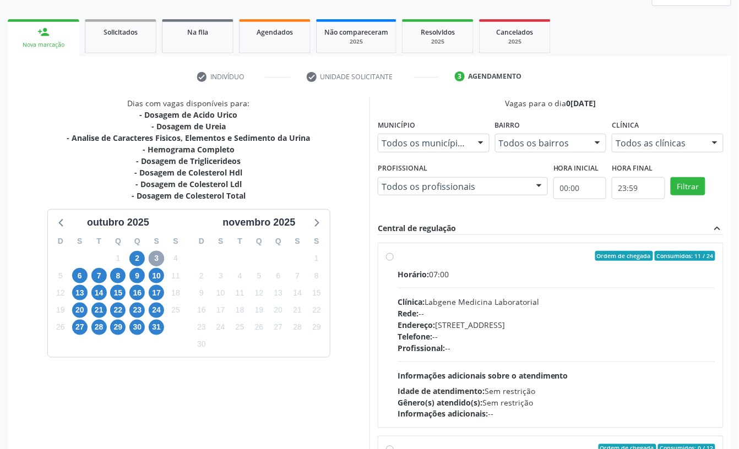
scroll to position [209, 0]
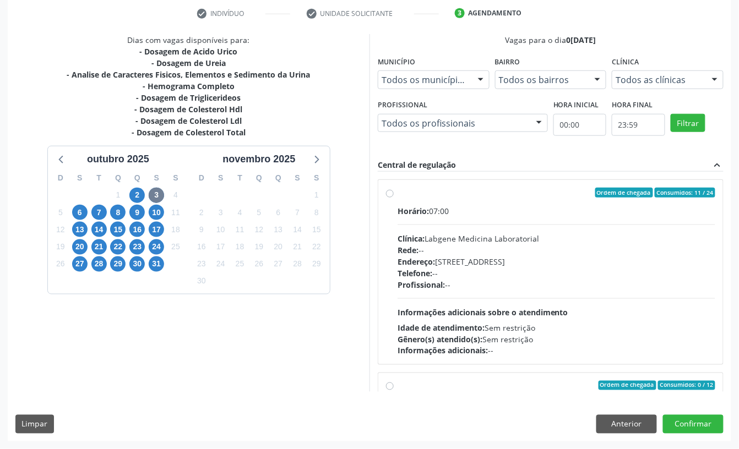
click at [474, 211] on div "Horário: 07:00" at bounding box center [556, 211] width 318 height 12
click at [394, 198] on input "Ordem de chegada Consumidos: 11 / 24 Horário: 07:00 Clínica: Labgene Medicina L…" at bounding box center [390, 193] width 8 height 10
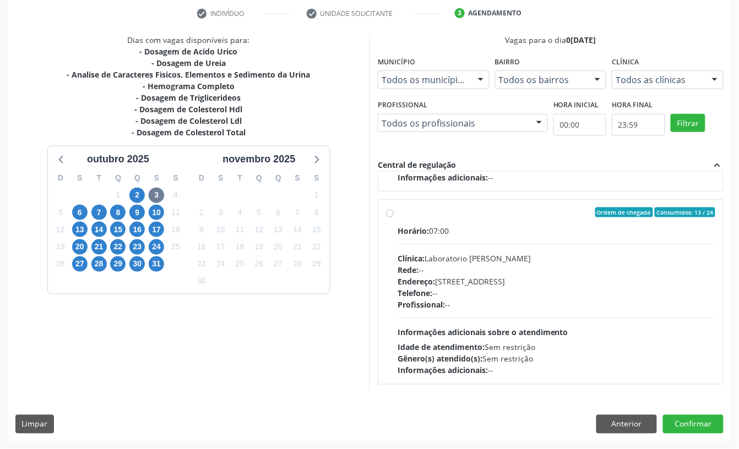
click at [570, 303] on div "Profissional: --" at bounding box center [556, 305] width 318 height 12
click at [394, 217] on input "Ordem de chegada Consumidos: 13 / 24 Horário: 07:00 Clínica: Laboratorio Jose P…" at bounding box center [390, 213] width 8 height 10
radio input "false"
radio input "true"
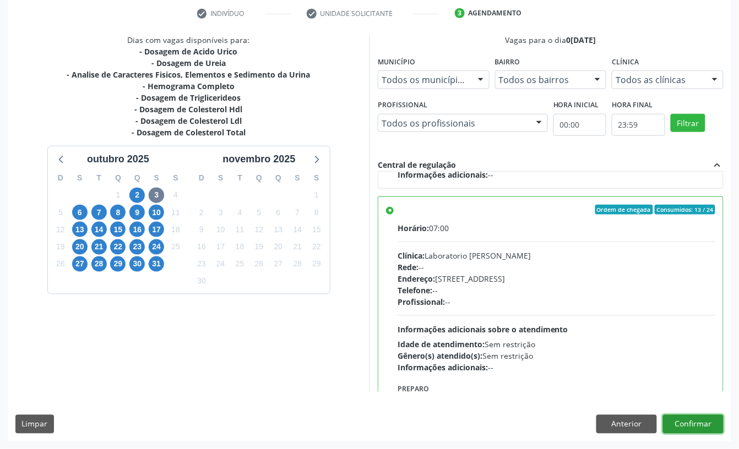
click at [673, 422] on button "Confirmar" at bounding box center [693, 424] width 61 height 19
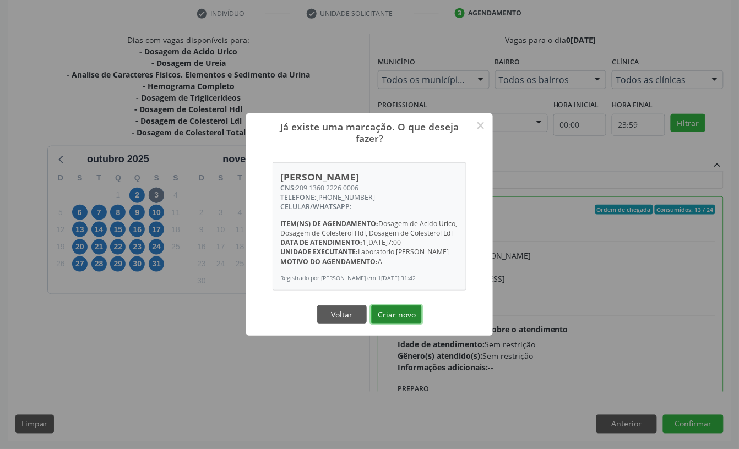
click at [394, 317] on button "Criar novo" at bounding box center [396, 315] width 51 height 19
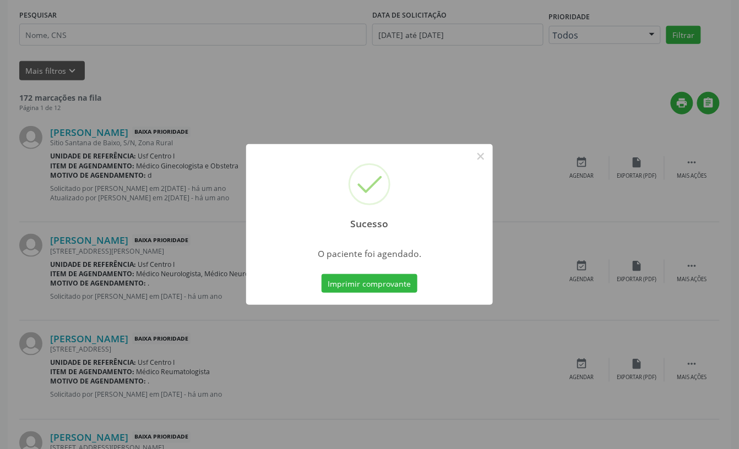
scroll to position [0, 0]
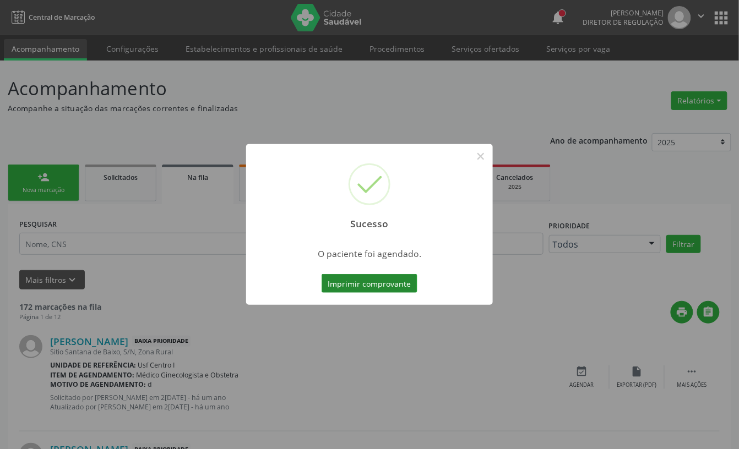
click at [377, 287] on button "Imprimir comprovante" at bounding box center [369, 283] width 96 height 19
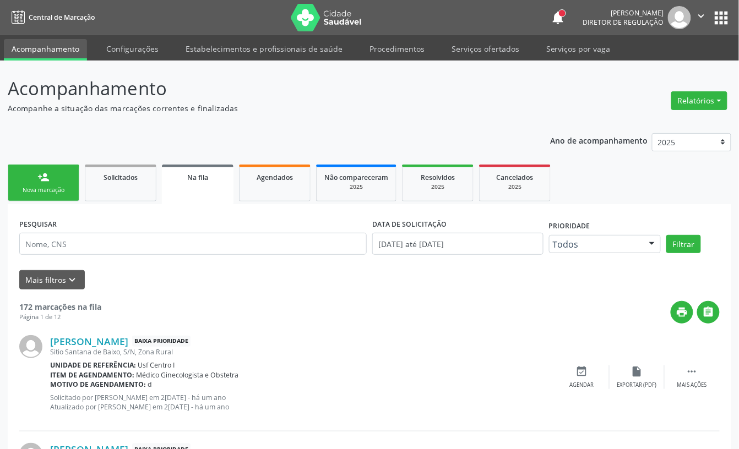
click at [69, 170] on div "Sucesso × O paciente foi agendado. Imprimir comprovante Cancel" at bounding box center [369, 224] width 739 height 449
click at [63, 192] on div "Sucesso × O paciente foi agendado. Imprimir comprovante Cancel" at bounding box center [369, 224] width 739 height 449
click at [59, 181] on div "Sucesso × O paciente foi agendado. Imprimir comprovante Cancel" at bounding box center [369, 224] width 739 height 449
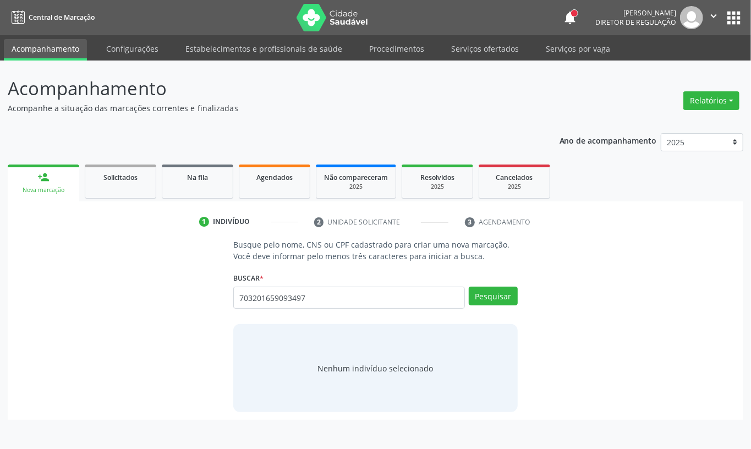
type input "703201659093497"
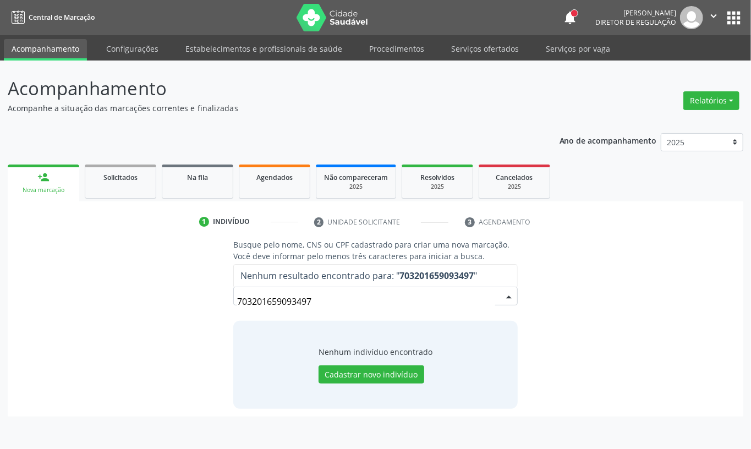
click at [277, 298] on input "703201659093497" at bounding box center [366, 302] width 258 height 22
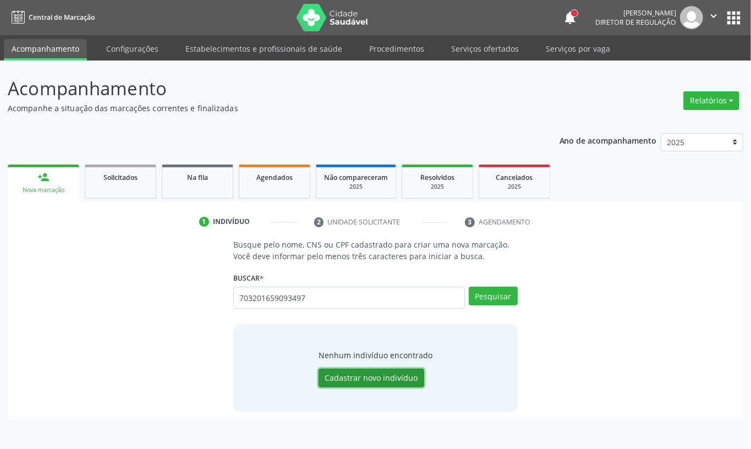
click at [349, 375] on button "Cadastrar novo indivíduo" at bounding box center [372, 378] width 106 height 19
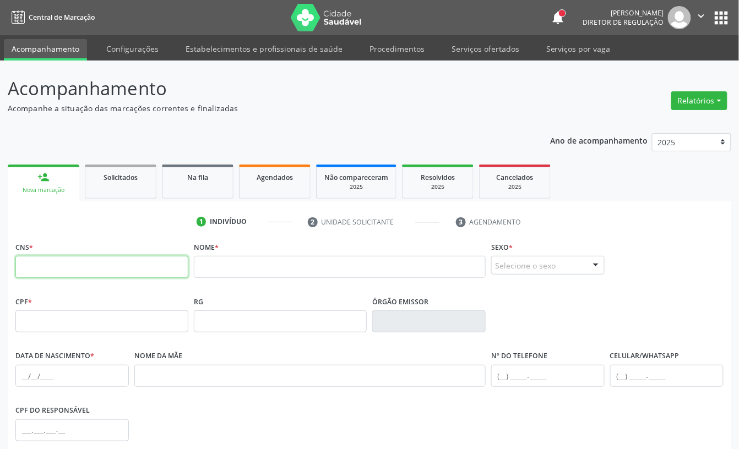
click at [117, 268] on input "text" at bounding box center [101, 267] width 173 height 22
paste input "703 2016 5909 3497"
type input "703 2016 5909 3497"
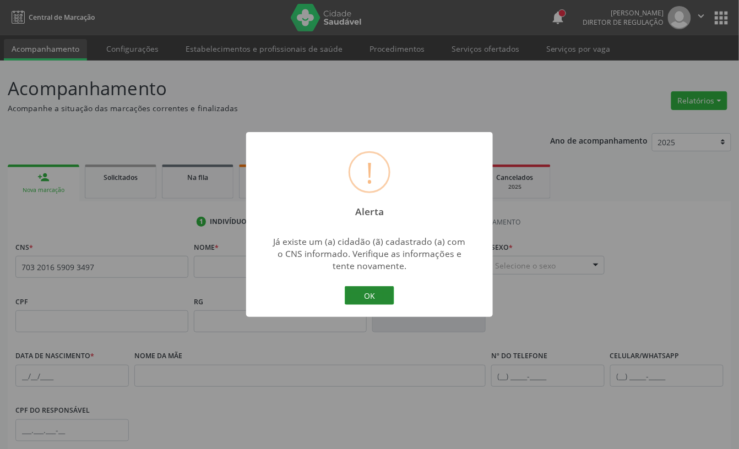
click at [384, 298] on button "OK" at bounding box center [370, 295] width 50 height 19
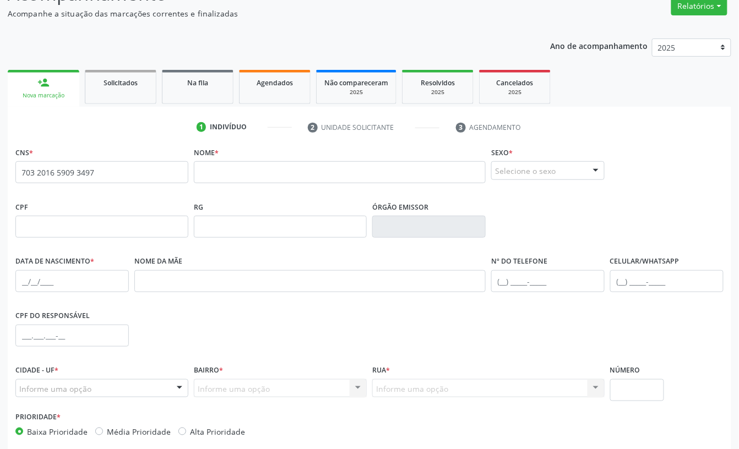
scroll to position [148, 0]
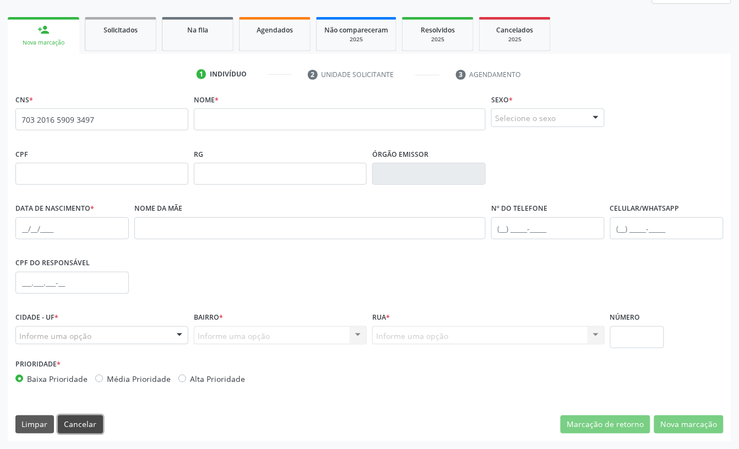
click at [88, 419] on button "Cancelar" at bounding box center [80, 425] width 45 height 19
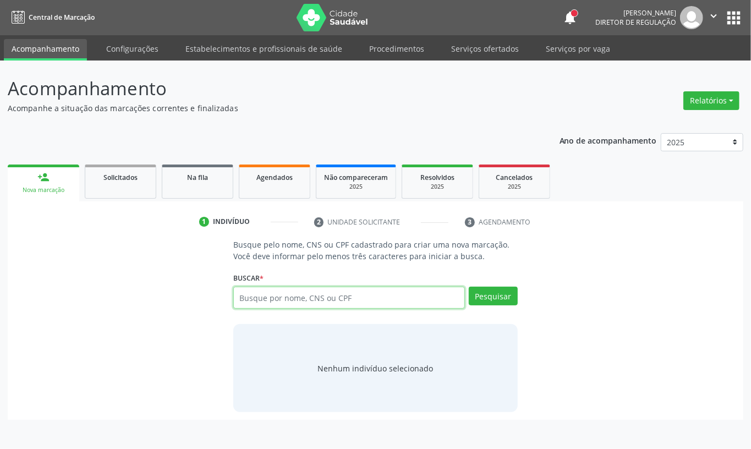
click at [247, 297] on input "text" at bounding box center [349, 298] width 232 height 22
paste input "703201659093497"
type input "703201659093497"
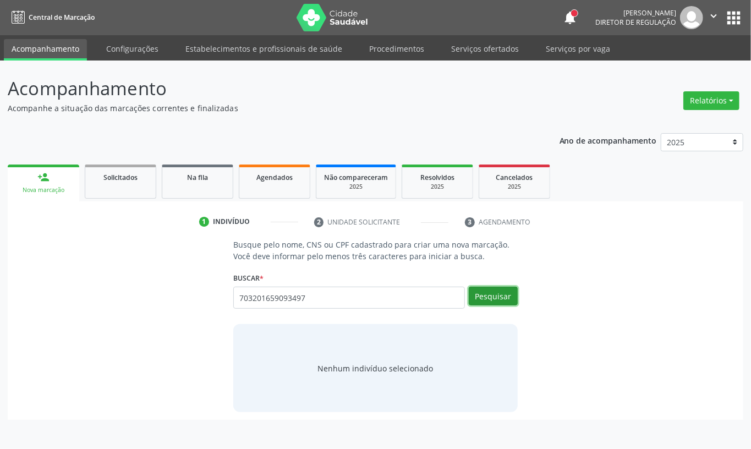
click at [481, 299] on button "Pesquisar" at bounding box center [493, 296] width 49 height 19
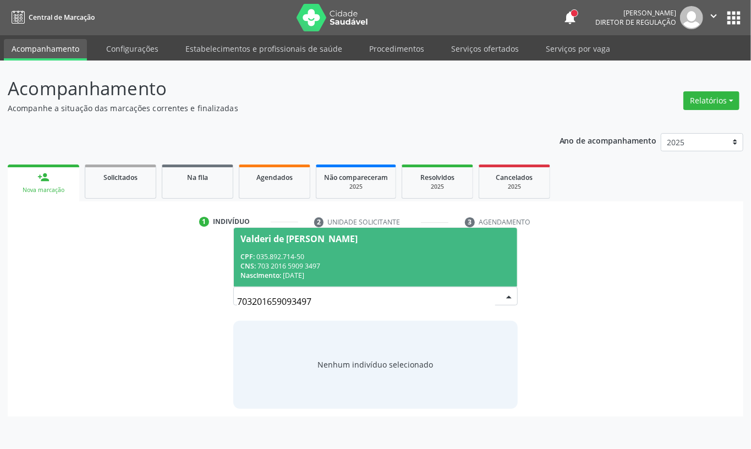
click at [430, 256] on div "CPF: 035.892.714-50" at bounding box center [376, 256] width 270 height 9
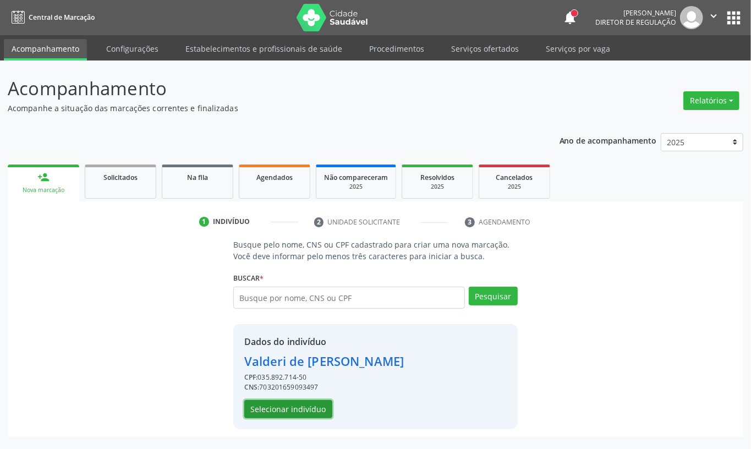
click at [314, 408] on button "Selecionar indivíduo" at bounding box center [288, 409] width 88 height 19
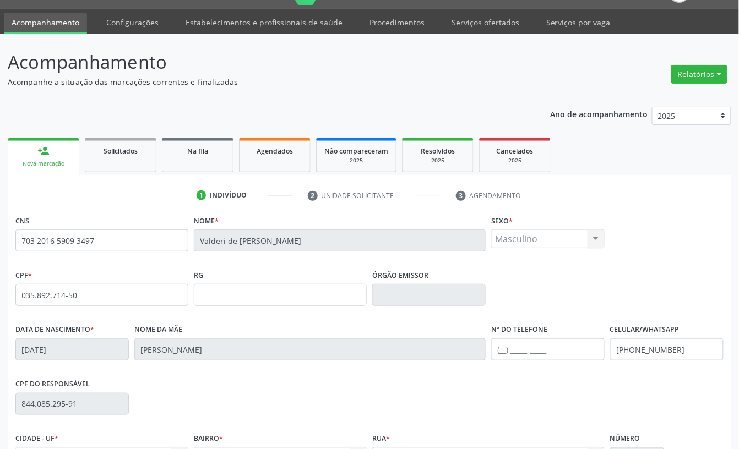
scroll to position [148, 0]
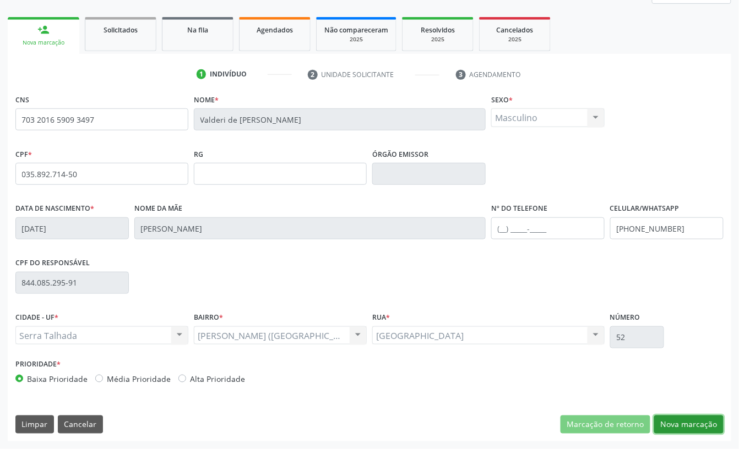
click at [679, 429] on button "Nova marcação" at bounding box center [688, 425] width 69 height 19
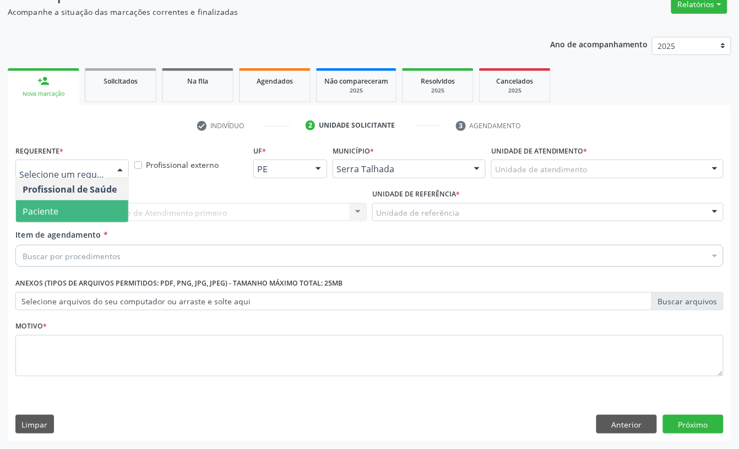
click at [51, 216] on span "Paciente" at bounding box center [41, 211] width 36 height 12
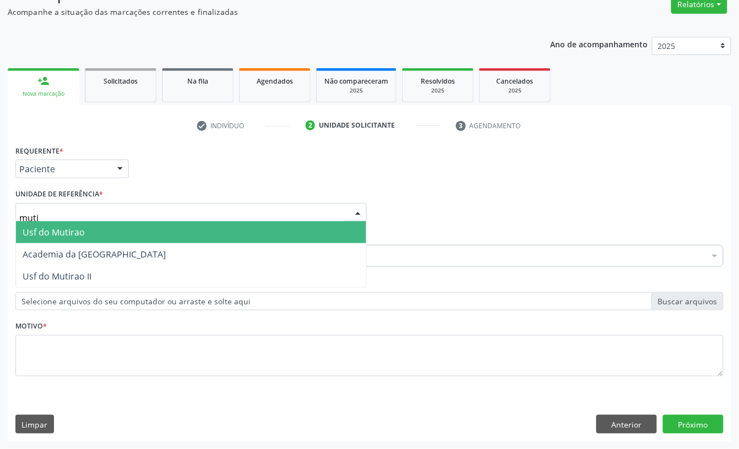
type input "mutir"
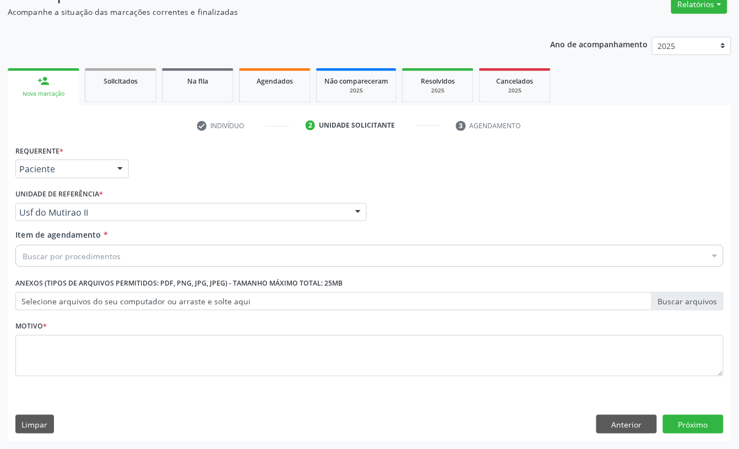
click at [95, 267] on div "Item de agendamento * Buscar por procedimentos Selecionar todos 0304070076 - .Q…" at bounding box center [369, 250] width 713 height 42
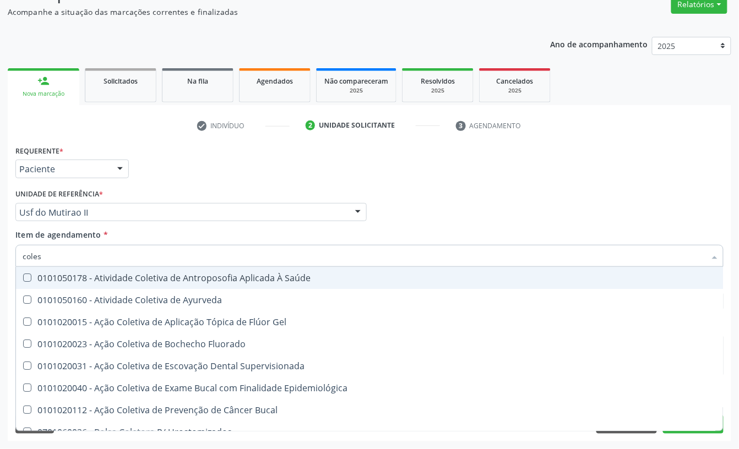
type input "colest"
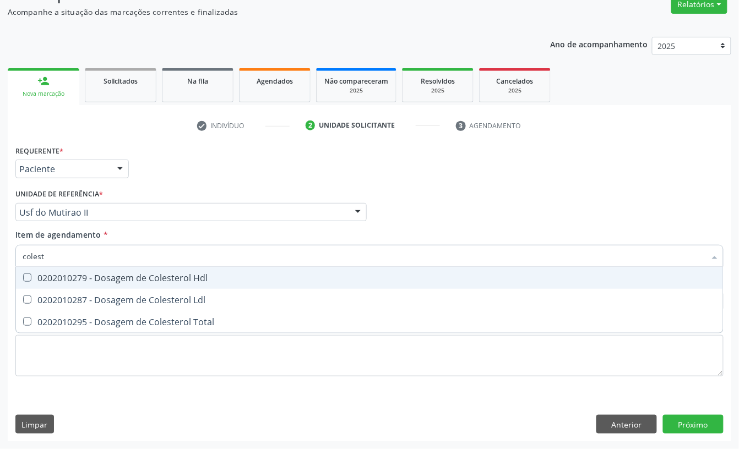
click at [102, 274] on div "0202010279 - Dosagem de Colesterol Hdl" at bounding box center [370, 278] width 694 height 9
checkbox Hdl "true"
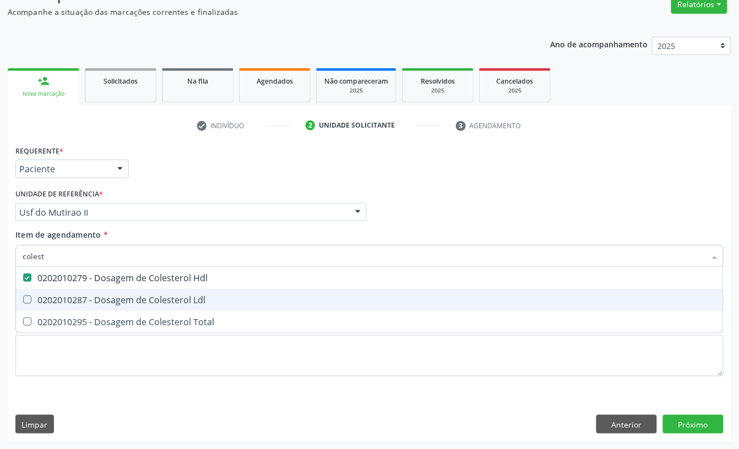
click at [91, 301] on div "0202010287 - Dosagem de Colesterol Ldl" at bounding box center [370, 300] width 694 height 9
checkbox Ldl "true"
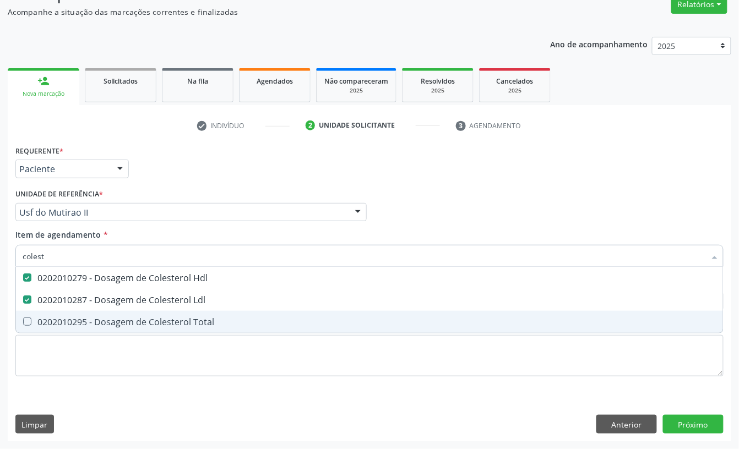
click at [89, 318] on div "0202010295 - Dosagem de Colesterol Total" at bounding box center [370, 322] width 694 height 9
checkbox Total "true"
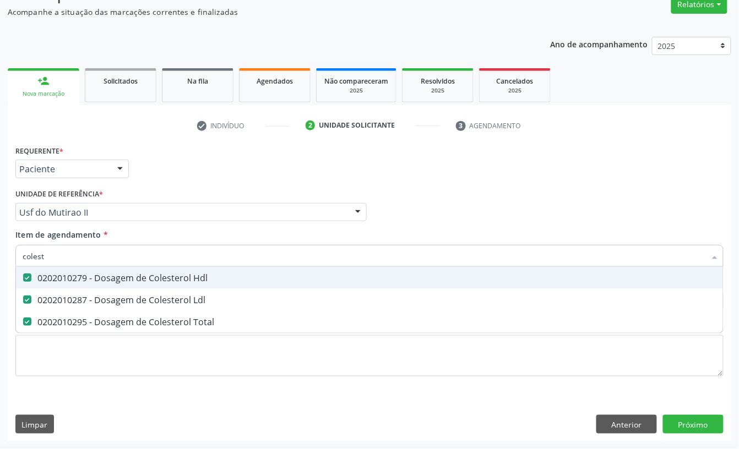
click at [78, 255] on input "colest" at bounding box center [364, 256] width 683 height 22
checkbox Hdl "false"
checkbox Ldl "false"
checkbox Total "false"
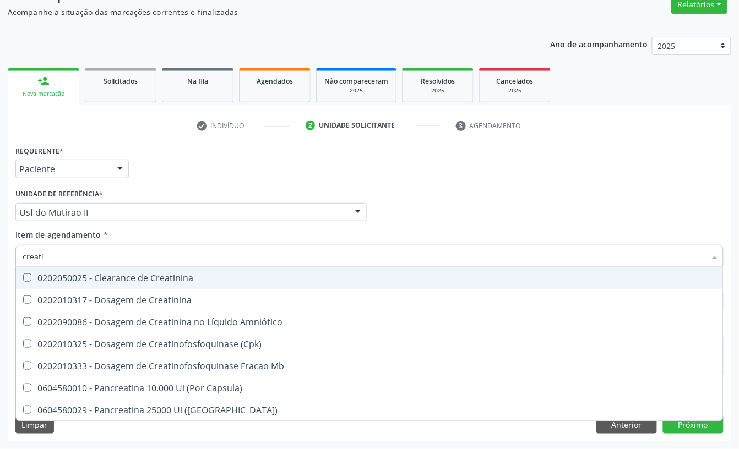
type input "creatin"
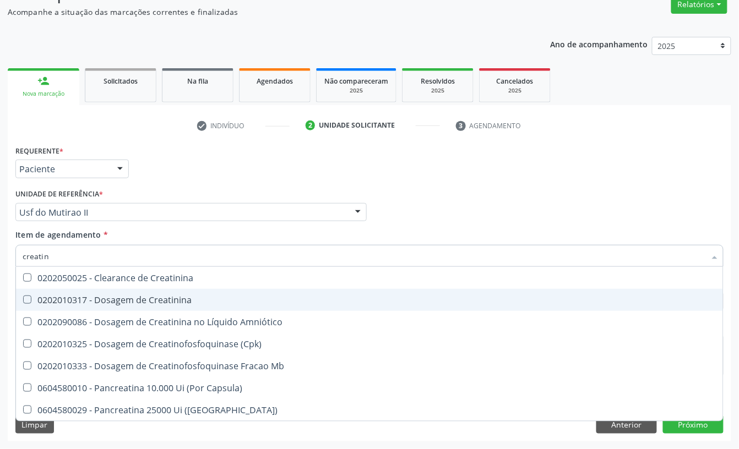
click at [90, 300] on div "0202010317 - Dosagem de Creatinina" at bounding box center [370, 300] width 694 height 9
checkbox Creatinina "true"
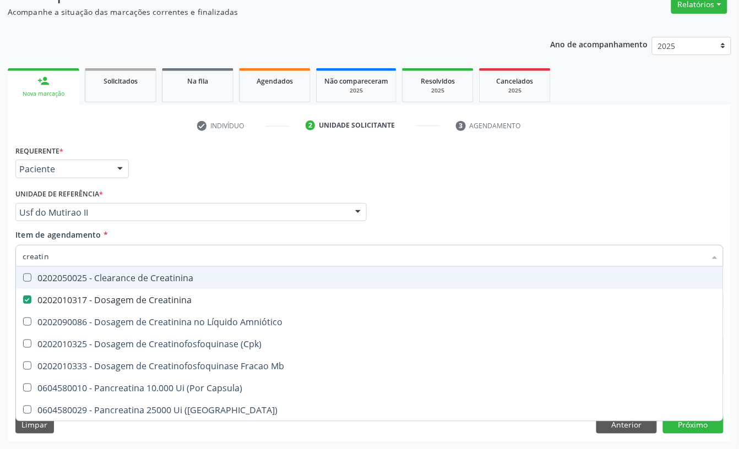
click at [78, 257] on input "creatin" at bounding box center [364, 256] width 683 height 22
checkbox Creatinina "false"
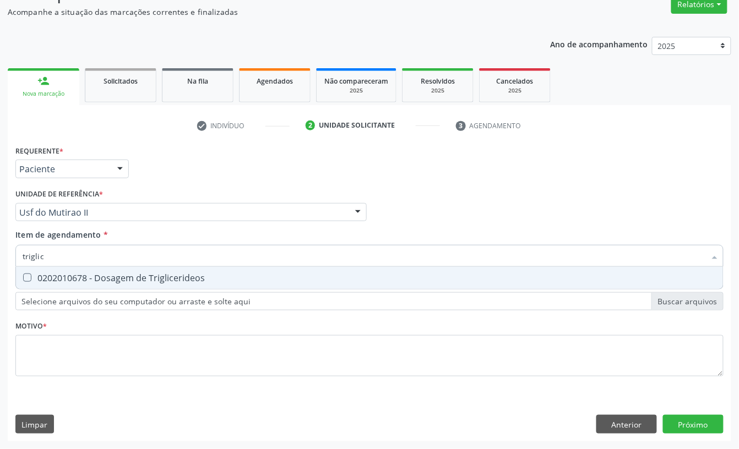
type input "triglice"
click at [49, 285] on span "0202010678 - Dosagem de Triglicerideos" at bounding box center [369, 278] width 707 height 22
checkbox Triglicerideos "true"
click at [59, 260] on input "triglice" at bounding box center [364, 256] width 683 height 22
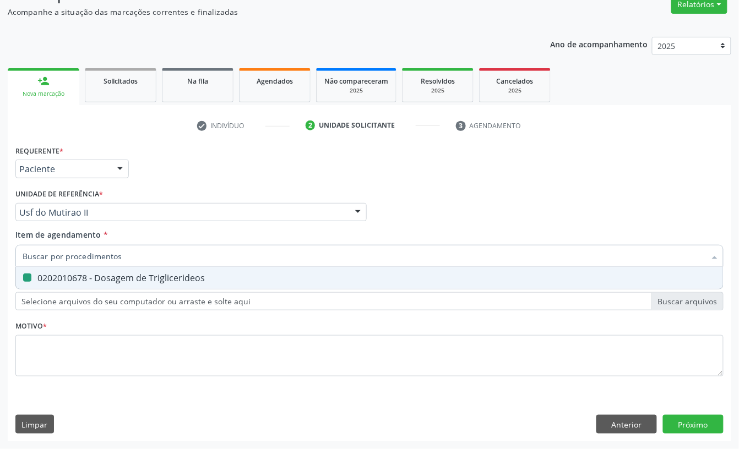
checkbox Triglicerideos "false"
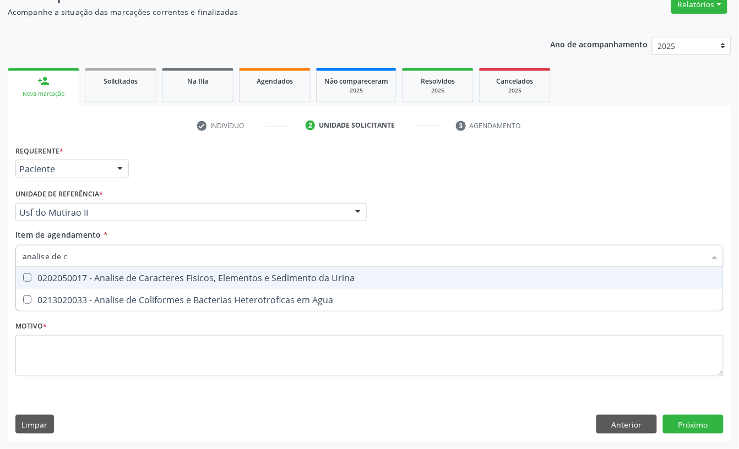
type input "analise de ca"
click at [66, 274] on div "0202050017 - Analise de Caracteres Fisicos, Elementos e Sedimento da Urina" at bounding box center [370, 278] width 694 height 9
checkbox Urina "true"
click at [72, 257] on input "analise de ca" at bounding box center [364, 256] width 683 height 22
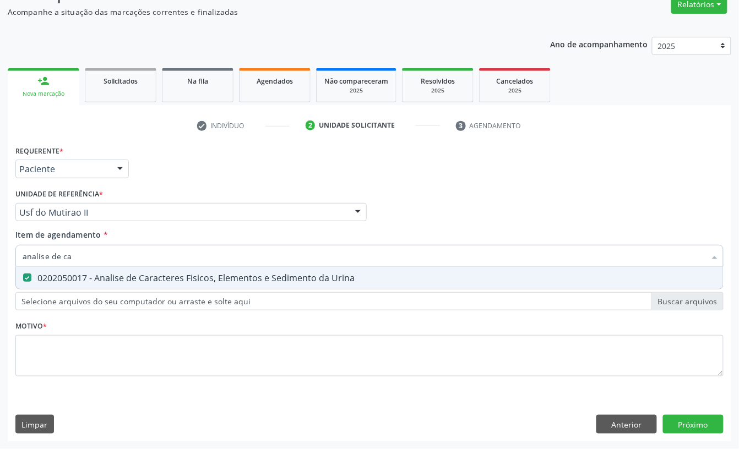
click at [72, 257] on input "analise de ca" at bounding box center [364, 256] width 683 height 22
checkbox Urina "false"
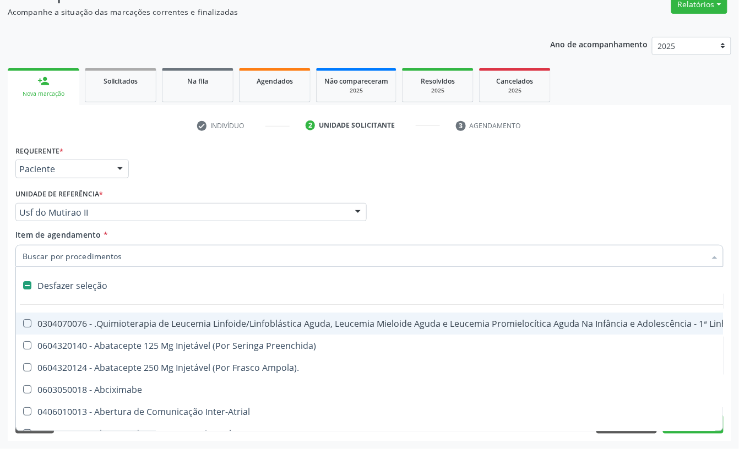
type input "g"
checkbox Urina "false"
checkbox Doses\) "true"
checkbox Inalante\) "true"
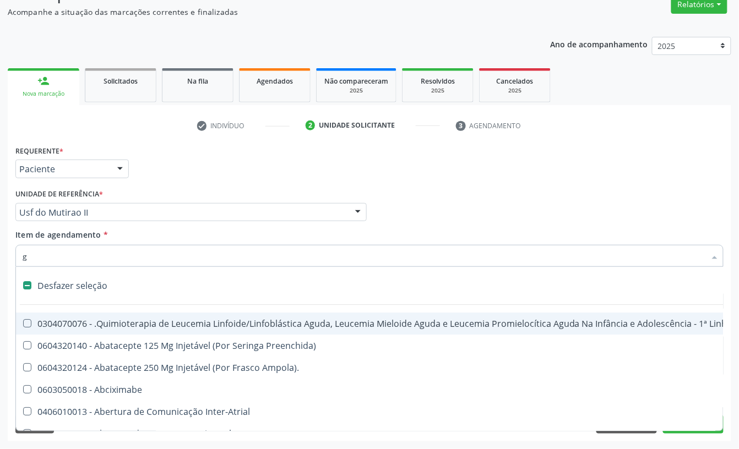
checkbox Bursectomia "true"
checkbox Inteiro "true"
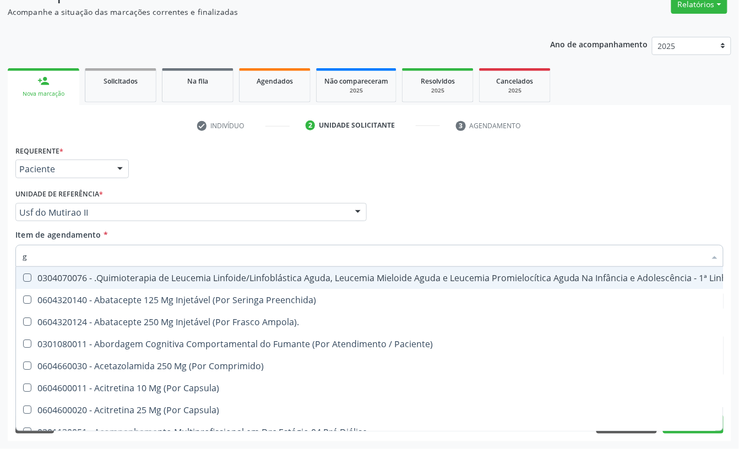
type input "gl"
checkbox Pé "true"
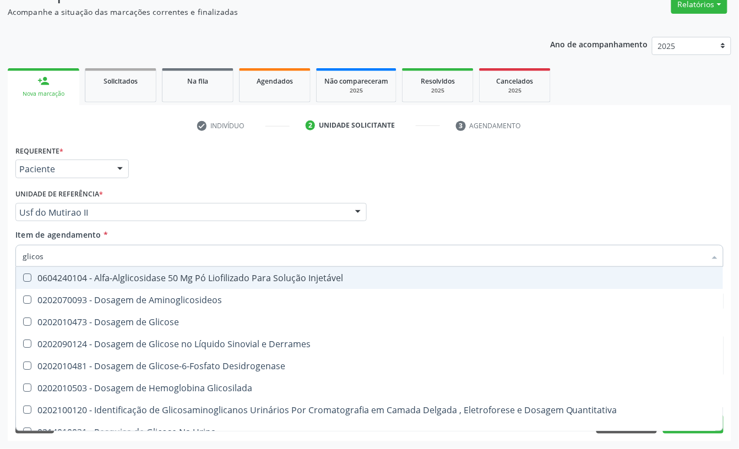
type input "glicose"
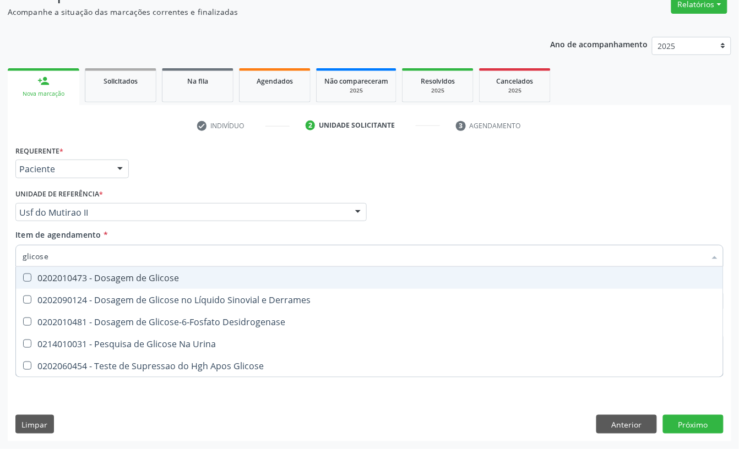
click at [74, 268] on span "0202010473 - Dosagem de Glicose" at bounding box center [369, 278] width 707 height 22
checkbox Glicose "true"
click at [65, 254] on input "glicose" at bounding box center [364, 256] width 683 height 22
checkbox Glicose "false"
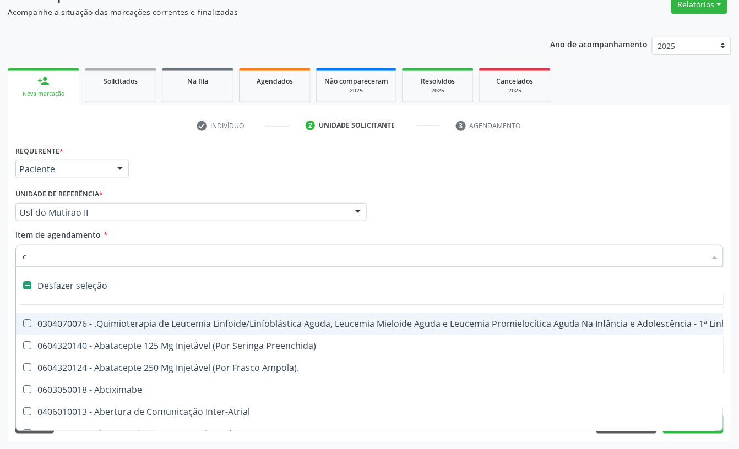
type input "co"
checkbox Acompanhante "true"
checkbox Punho "false"
checkbox Urina "false"
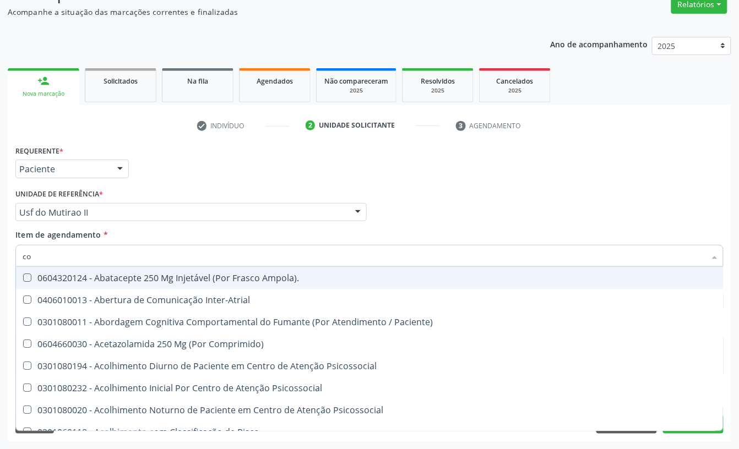
type input "col"
checkbox Oncologia "true"
checkbox Agua "true"
checkbox Urina "false"
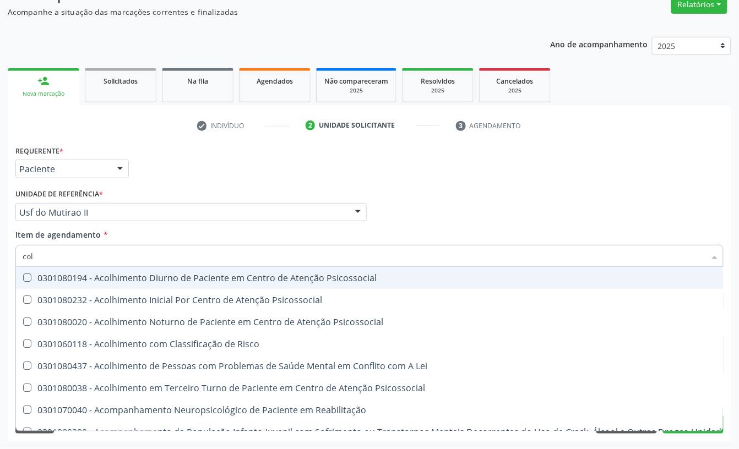
type input "cole"
checkbox Utero "true"
checkbox Coletiva "true"
checkbox Oncologia "true"
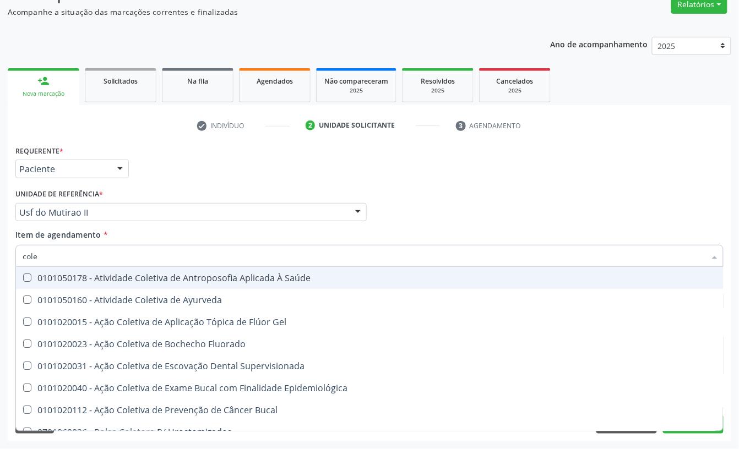
type input "coles"
checkbox Saúde "true"
checkbox Ayurveda "true"
checkbox Gel "true"
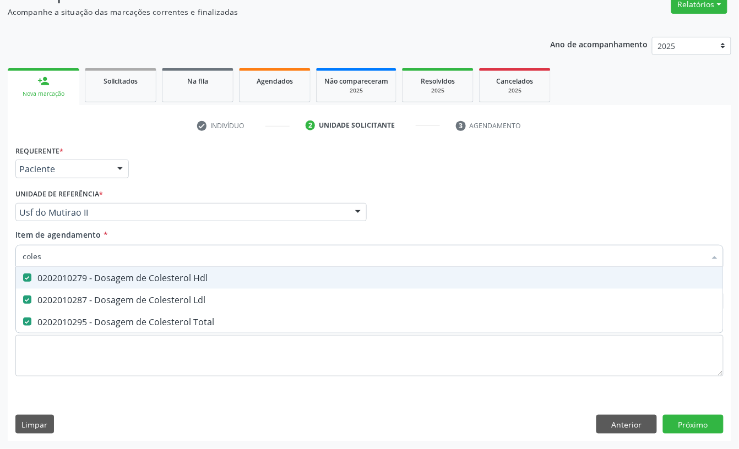
type input "colest"
click at [97, 255] on input "colest" at bounding box center [364, 256] width 683 height 22
checkbox Hdl "false"
checkbox Ldl "false"
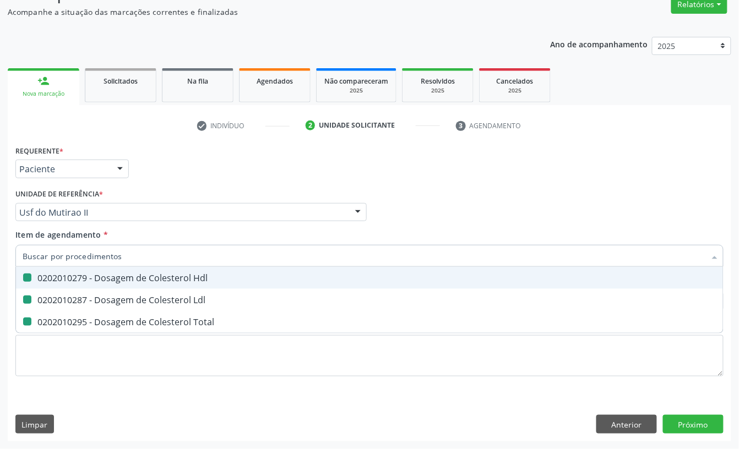
checkbox Total "false"
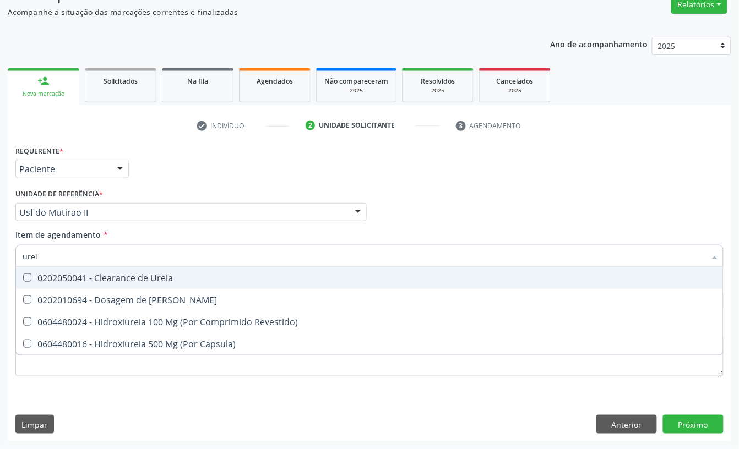
type input "ureia"
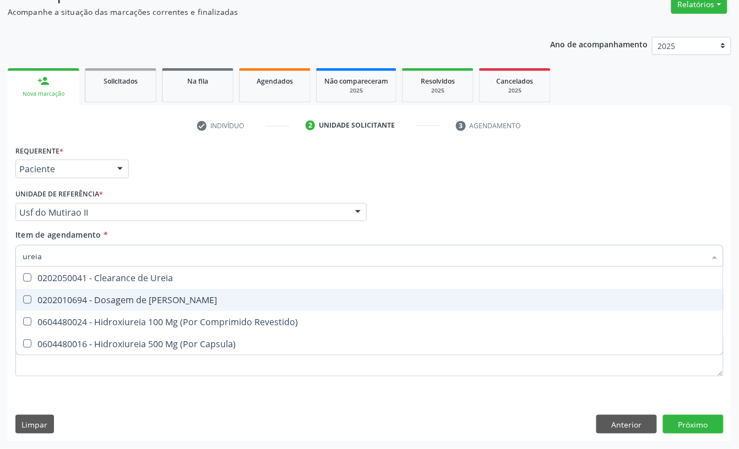
click at [108, 300] on div "0202010694 - Dosagem de [PERSON_NAME]" at bounding box center [370, 300] width 694 height 9
checkbox Ureia "true"
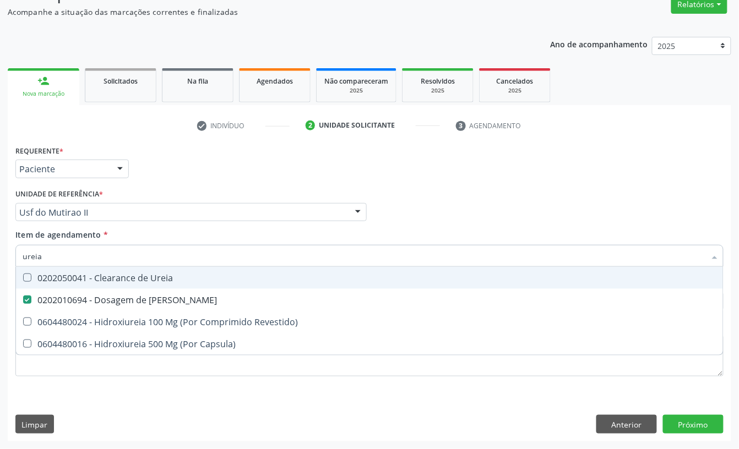
click at [80, 260] on input "ureia" at bounding box center [364, 256] width 683 height 22
type input "trans"
checkbox Ureia "false"
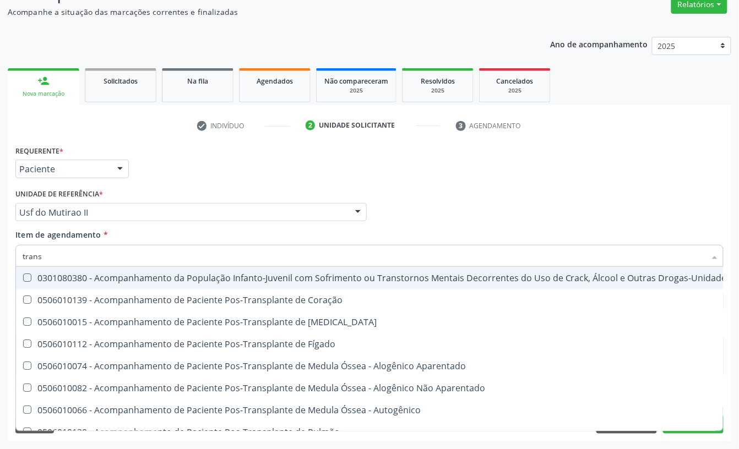
type input "transa"
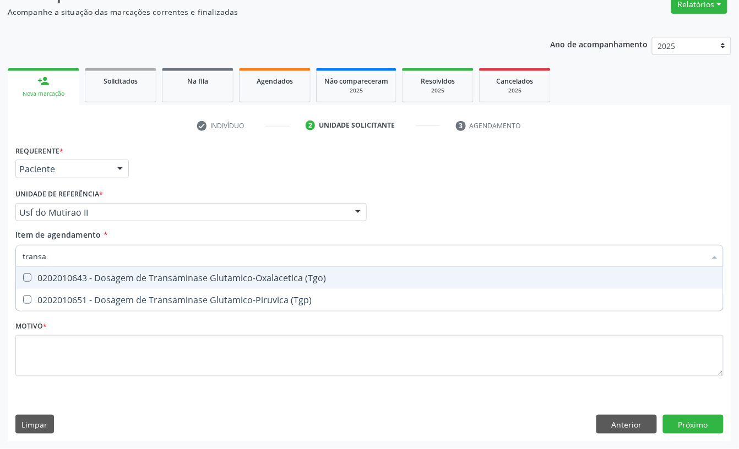
click at [97, 274] on div "0202010643 - Dosagem de Transaminase Glutamico-Oxalacetica (Tgo)" at bounding box center [370, 278] width 694 height 9
checkbox \(Tgo\) "true"
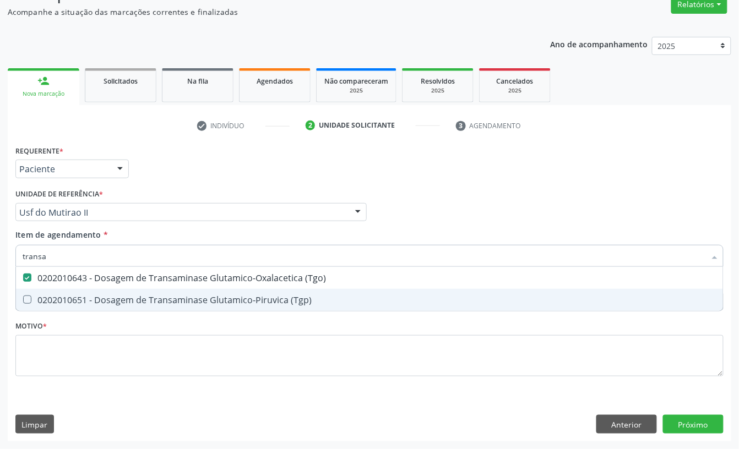
click at [89, 299] on div "0202010651 - Dosagem de Transaminase Glutamico-Piruvica (Tgp)" at bounding box center [370, 300] width 694 height 9
checkbox \(Tgp\) "true"
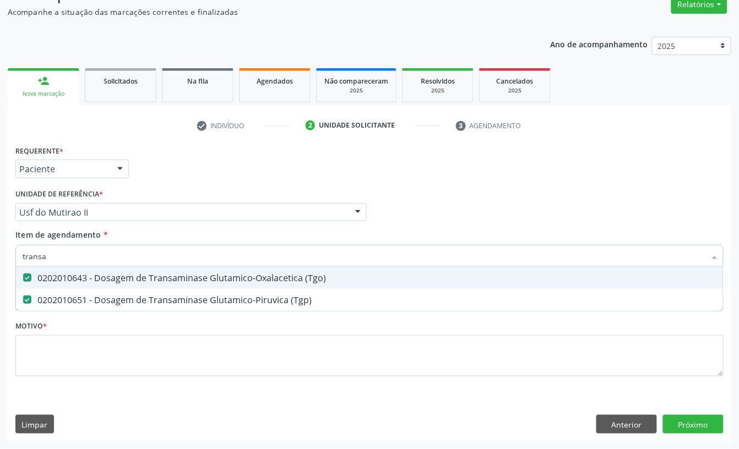
click at [58, 255] on input "transa" at bounding box center [364, 256] width 683 height 22
checkbox \(Tgo\) "false"
checkbox \(Tgp\) "false"
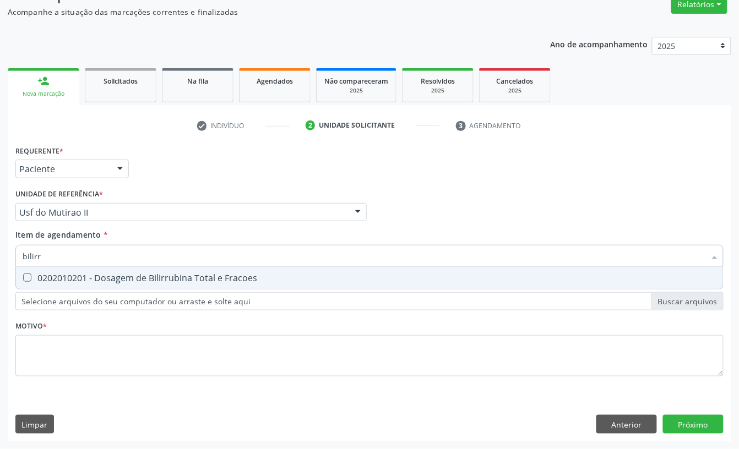
type input "bilirru"
click at [74, 274] on div "0202010201 - Dosagem de Bilirrubina Total e Fracoes" at bounding box center [370, 278] width 694 height 9
checkbox Fracoes "true"
click at [77, 258] on input "bilirru" at bounding box center [364, 256] width 683 height 22
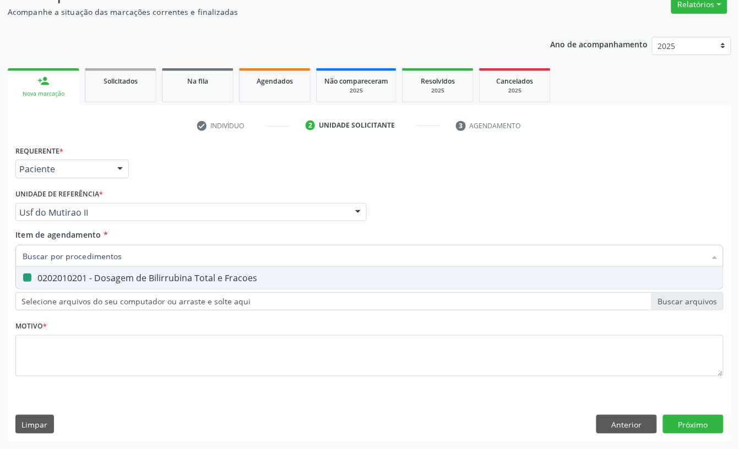
checkbox Fracoes "false"
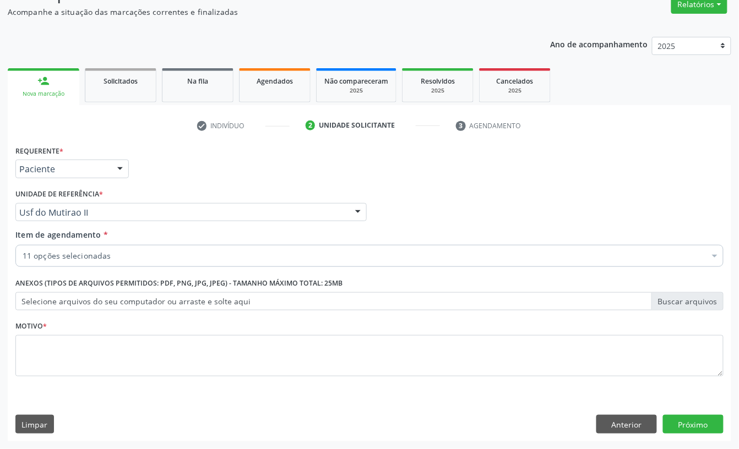
checkbox Hdl "true"
checkbox Ldl "true"
checkbox Total "true"
checkbox Creatinina "true"
checkbox Triglicerideos "true"
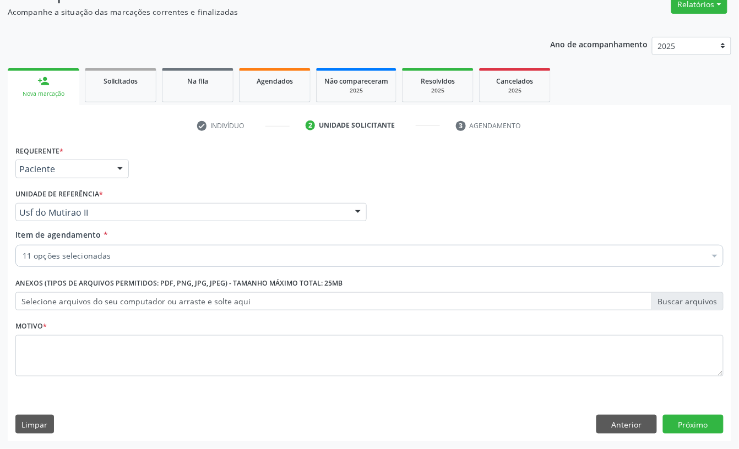
checkbox Urina "true"
checkbox Glicose "true"
checkbox Ureia "true"
checkbox \(Tgo\) "true"
checkbox \(Tgp\) "true"
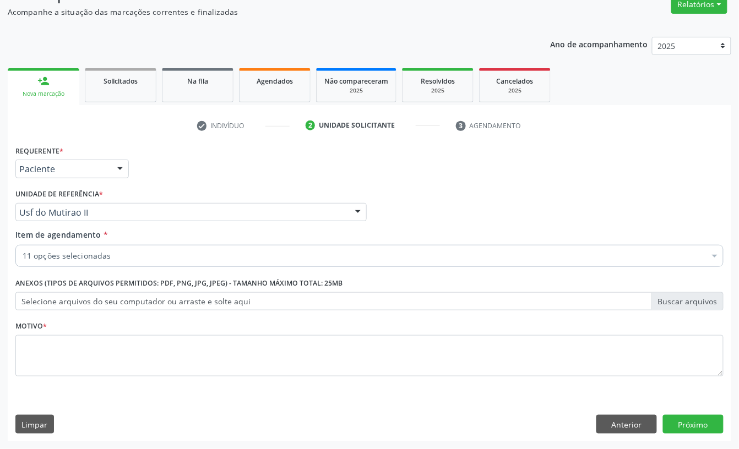
checkbox Fracoes "true"
checkbox Oncologia "false"
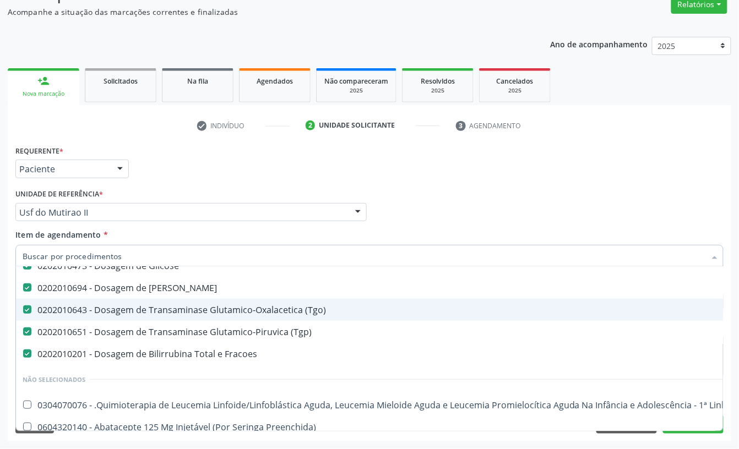
scroll to position [220, 0]
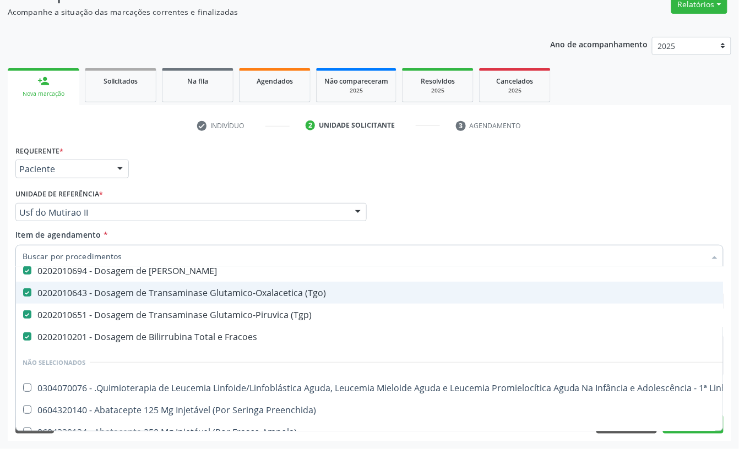
click at [251, 176] on div "Requerente * Paciente Profissional de Saúde Paciente Nenhum resultado encontrad…" at bounding box center [369, 164] width 713 height 43
type input "cr"
checkbox Total "false"
checkbox Creatinina "false"
checkbox Triglicerideos "false"
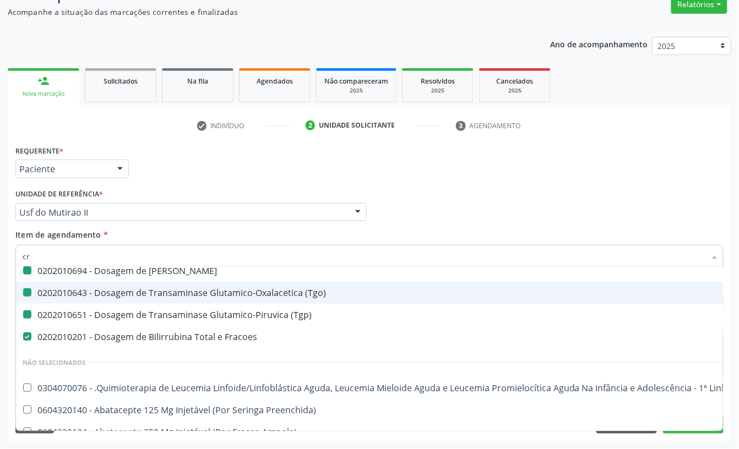
checkbox Urina "false"
checkbox Glicose "false"
checkbox Ureia "false"
checkbox \(Tgo\) "false"
checkbox \(Tgp\) "false"
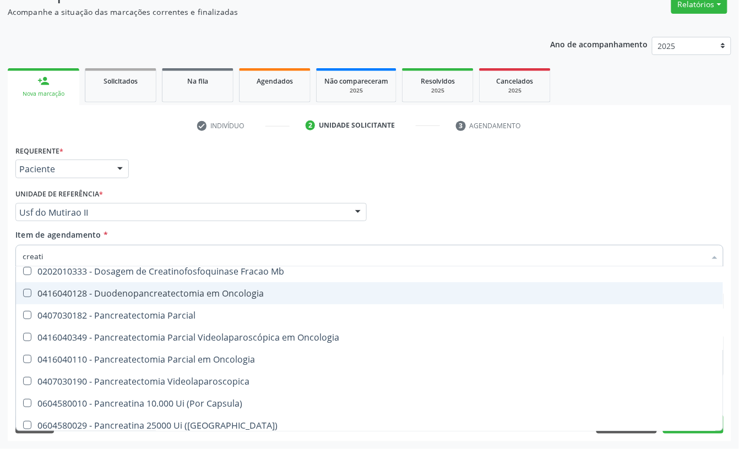
scroll to position [49, 0]
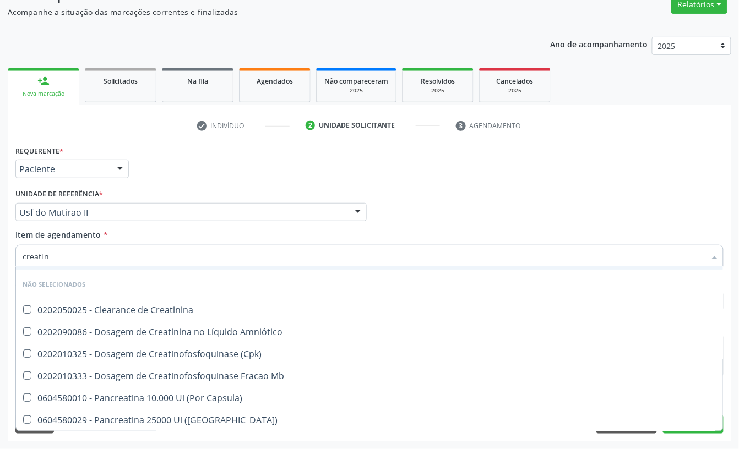
click at [50, 250] on input "creatin" at bounding box center [364, 256] width 683 height 22
type input "tra"
checkbox \(Cpk\) "false"
checkbox Mb "false"
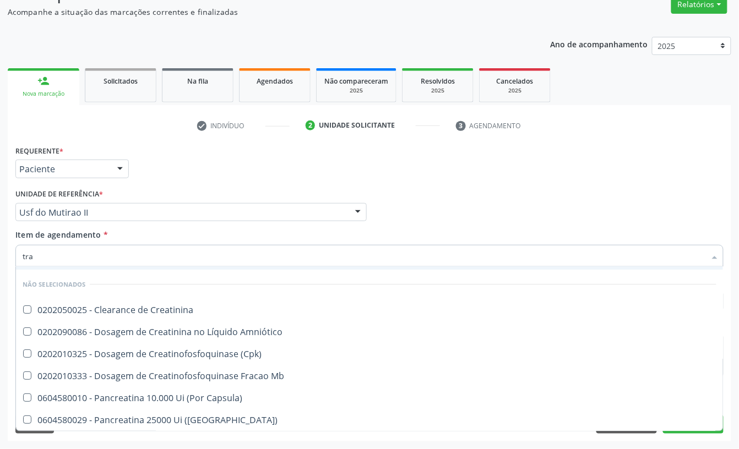
checkbox Capsula\) "false"
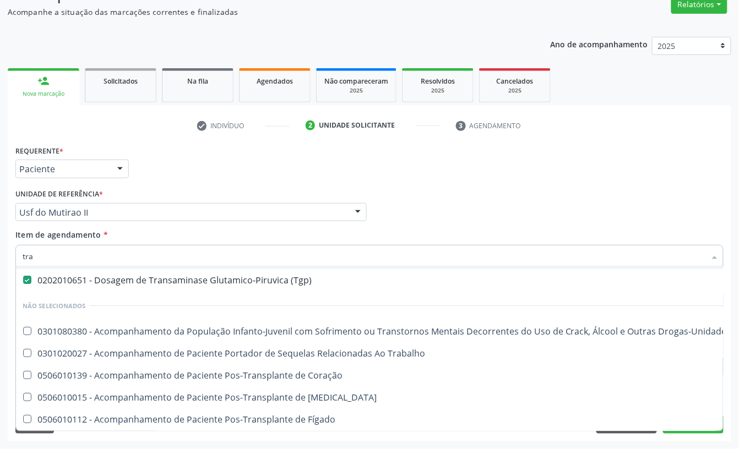
scroll to position [197, 0]
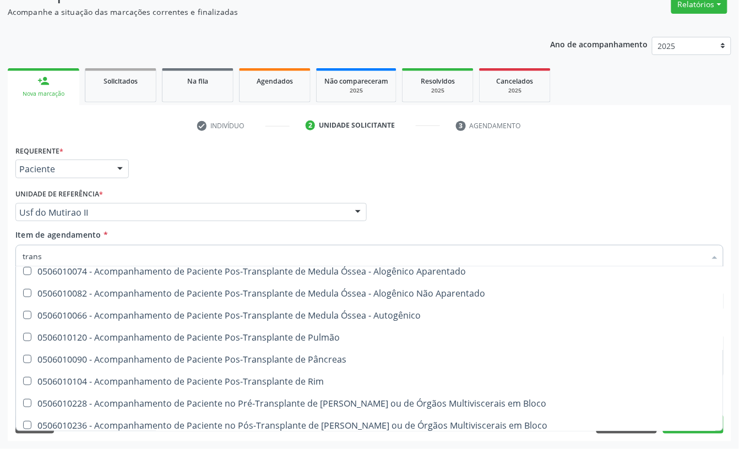
type input "transa"
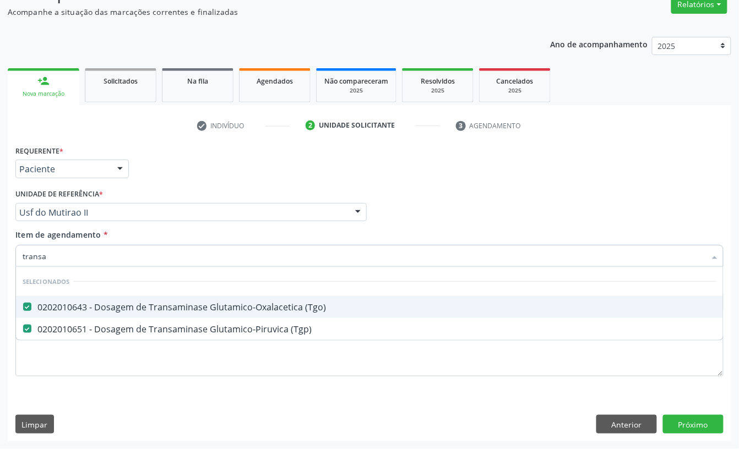
click at [50, 250] on input "transa" at bounding box center [364, 256] width 683 height 22
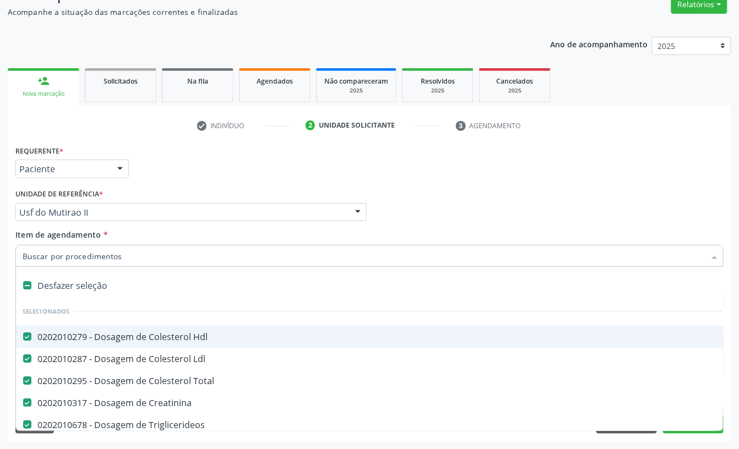
click at [156, 177] on div "Requerente * Paciente Profissional de Saúde Paciente Nenhum resultado encontrad…" at bounding box center [369, 164] width 713 height 43
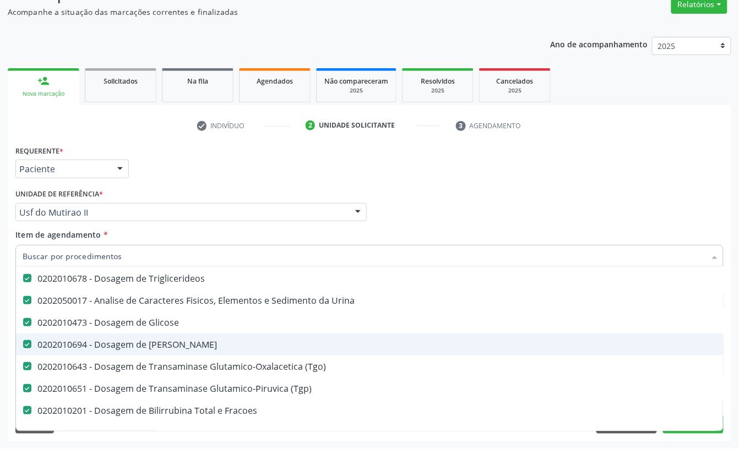
scroll to position [220, 0]
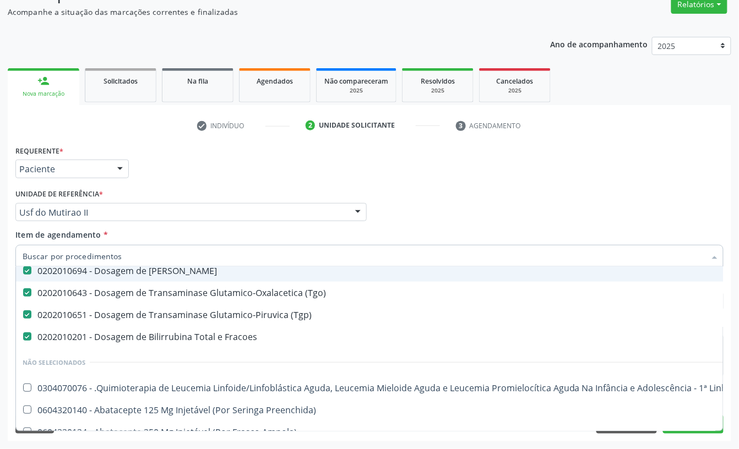
click at [166, 179] on div "Requerente * Paciente Profissional de Saúde Paciente Nenhum resultado encontrad…" at bounding box center [369, 164] width 713 height 43
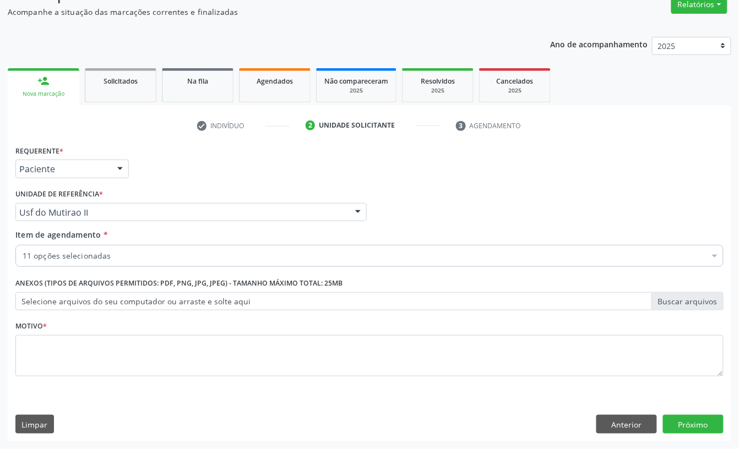
scroll to position [0, 0]
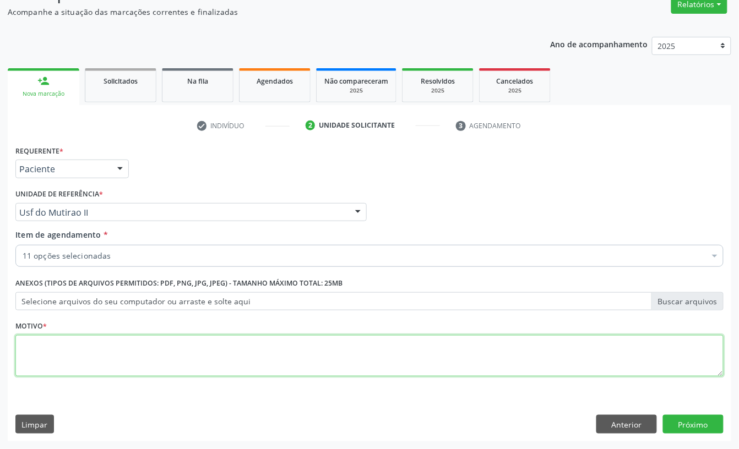
click at [58, 366] on textarea at bounding box center [369, 356] width 708 height 42
type textarea "a"
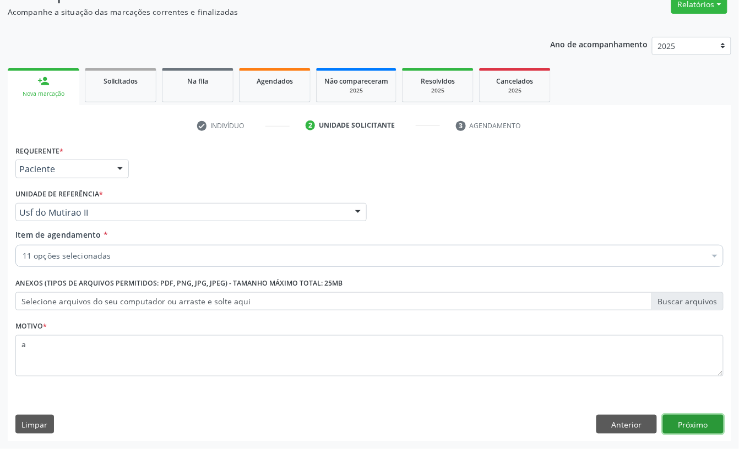
click at [681, 416] on button "Próximo" at bounding box center [693, 424] width 61 height 19
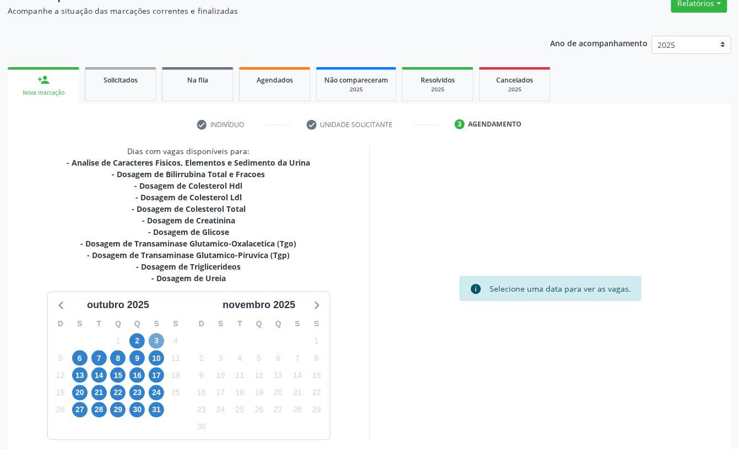
click at [154, 338] on span "3" at bounding box center [156, 341] width 15 height 15
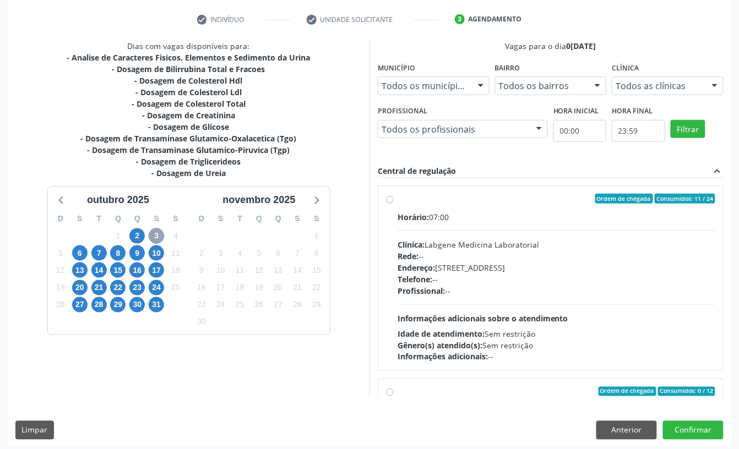
scroll to position [209, 0]
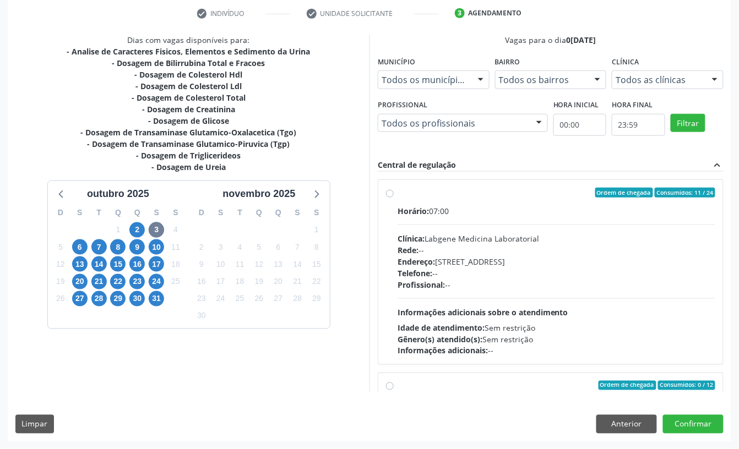
click at [472, 228] on div "Horário: 07:00 Clínica: Labgene Medicina Laboratorial Rede: -- Endereço: nº 531…" at bounding box center [556, 280] width 318 height 151
click at [394, 198] on input "Ordem de chegada Consumidos: 11 / 24 Horário: 07:00 Clínica: Labgene Medicina L…" at bounding box center [390, 193] width 8 height 10
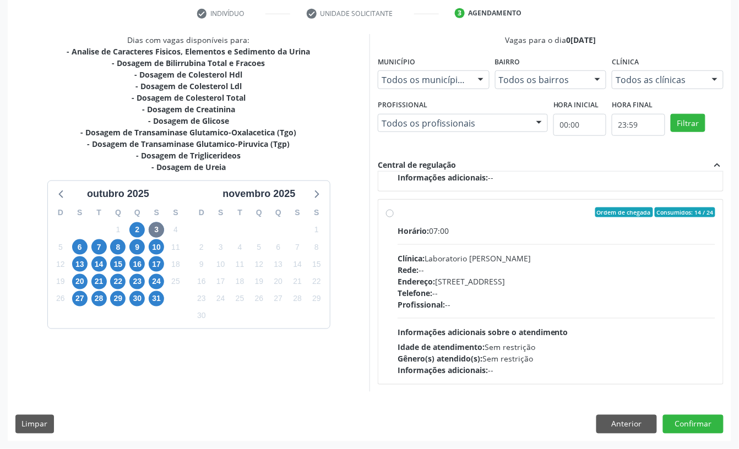
click at [565, 282] on div "Endereço: Casa, nº 409, N Senhora da Penha, Serra Talhada - PE" at bounding box center [556, 282] width 318 height 12
click at [394, 217] on input "Ordem de chegada Consumidos: 14 / 24 Horário: 07:00 Clínica: Laboratorio Jose P…" at bounding box center [390, 213] width 8 height 10
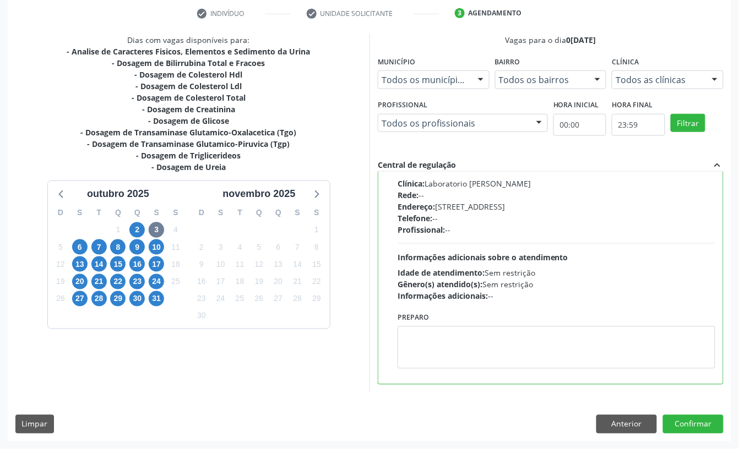
radio input "false"
radio input "true"
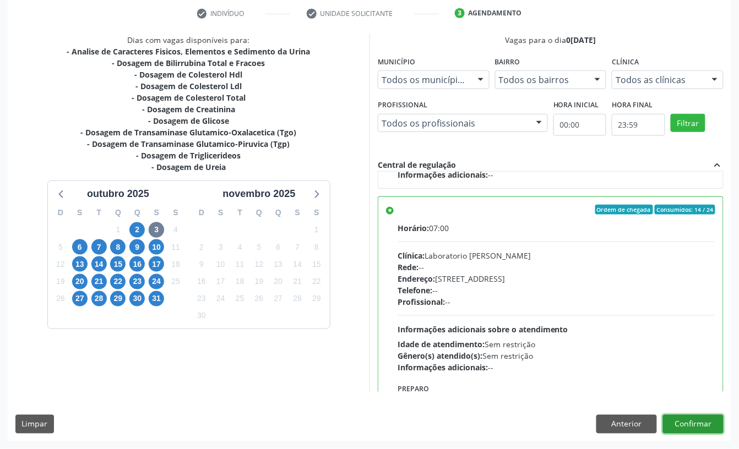
click at [685, 421] on button "Confirmar" at bounding box center [693, 424] width 61 height 19
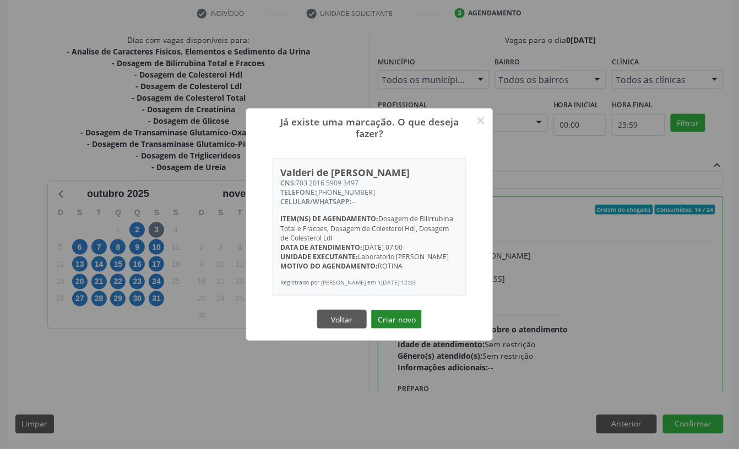
click at [405, 320] on button "Criar novo" at bounding box center [396, 319] width 51 height 19
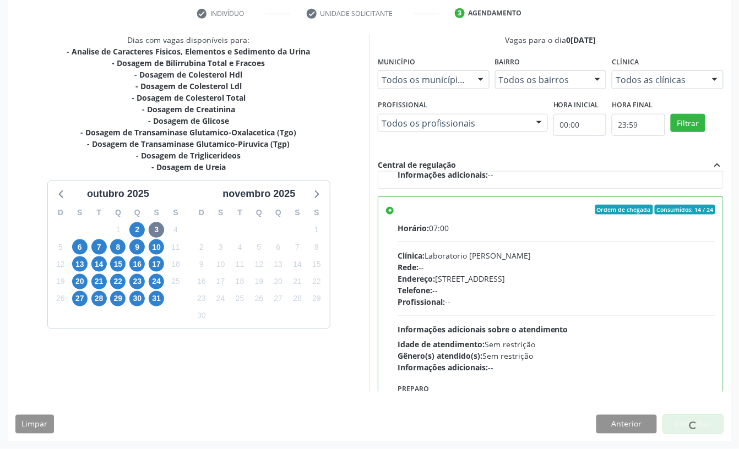
scroll to position [0, 0]
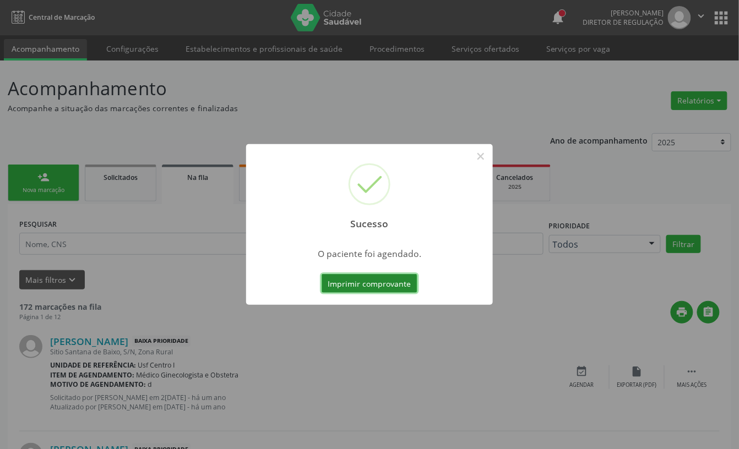
click at [342, 281] on button "Imprimir comprovante" at bounding box center [369, 283] width 96 height 19
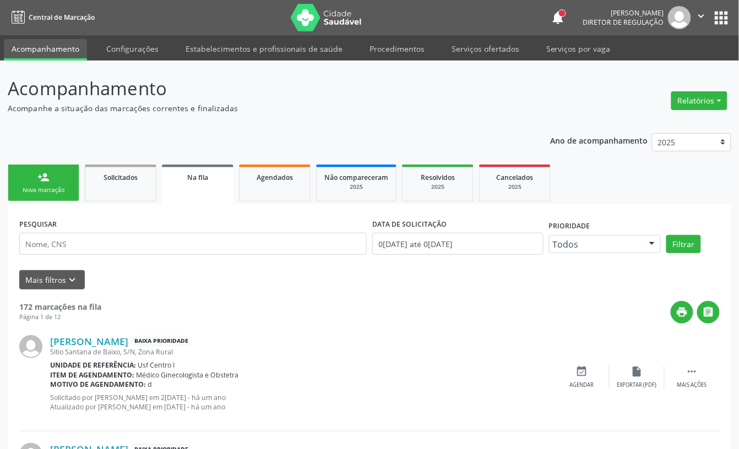
click at [65, 185] on div "Sucesso × O paciente foi agendado. Imprimir comprovante Cancel" at bounding box center [369, 224] width 739 height 449
click at [67, 193] on div "Sucesso × O paciente foi agendado. Imprimir comprovante Cancel" at bounding box center [369, 224] width 739 height 449
click at [62, 181] on div "Sucesso × O paciente foi agendado. Imprimir comprovante Cancel" at bounding box center [369, 224] width 739 height 449
click at [66, 194] on div "Sucesso × O paciente foi agendado. Imprimir comprovante Cancel" at bounding box center [369, 224] width 739 height 449
click at [61, 185] on div "Sucesso × O paciente foi agendado. Imprimir comprovante Cancel" at bounding box center [369, 224] width 739 height 449
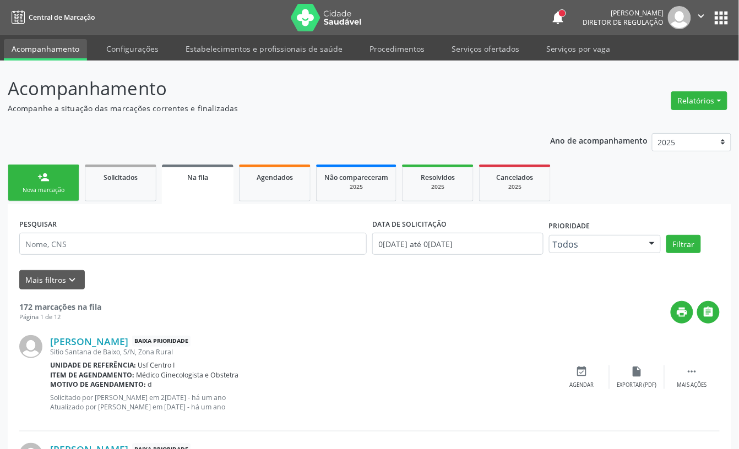
click at [61, 185] on div "Sucesso × O paciente foi agendado. Imprimir comprovante Cancel" at bounding box center [369, 224] width 739 height 449
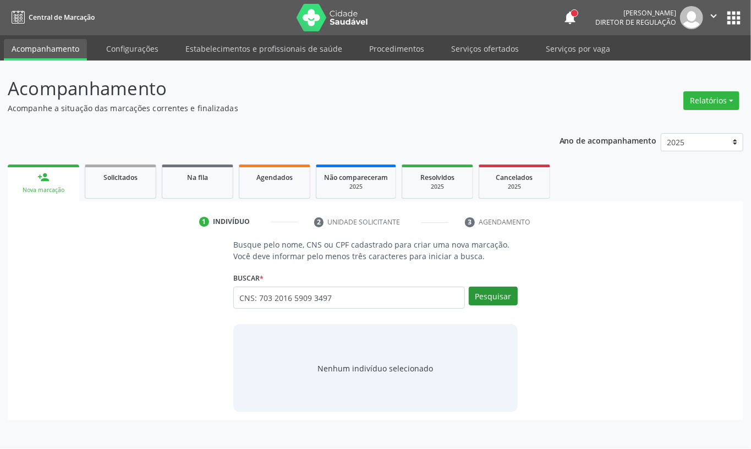
type input "CNS: 703 2016 5909 3497"
drag, startPoint x: 503, startPoint y: 302, endPoint x: 478, endPoint y: 246, distance: 61.9
click at [503, 302] on button "Pesquisar" at bounding box center [493, 296] width 49 height 19
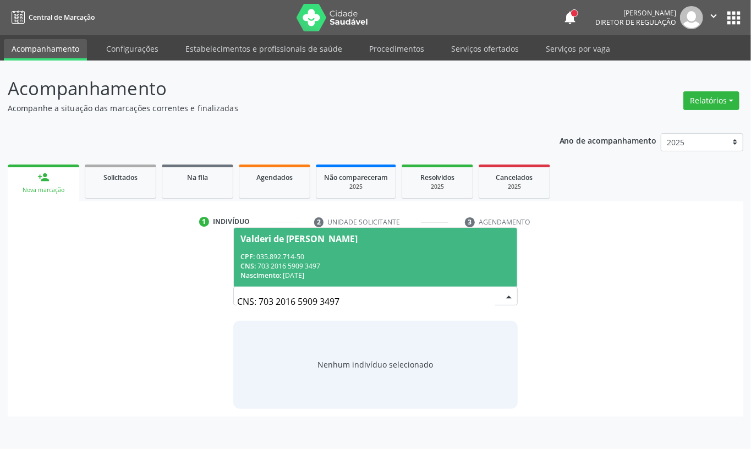
click at [343, 264] on div "CNS: 703 2016 5909 3497" at bounding box center [376, 265] width 270 height 9
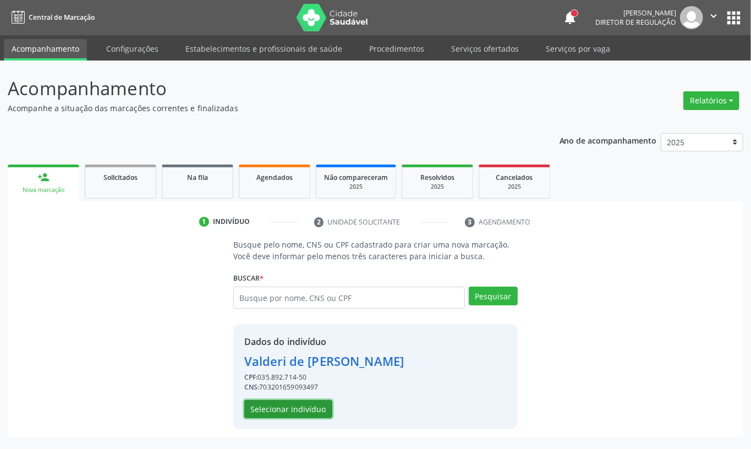
click at [298, 408] on button "Selecionar indivíduo" at bounding box center [288, 409] width 88 height 19
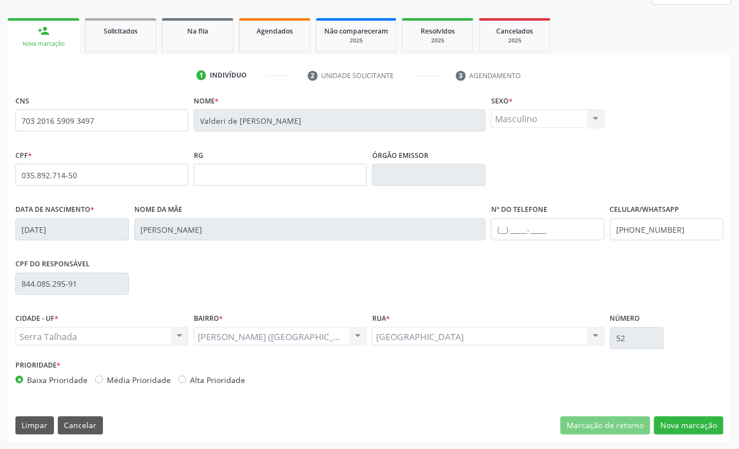
scroll to position [148, 0]
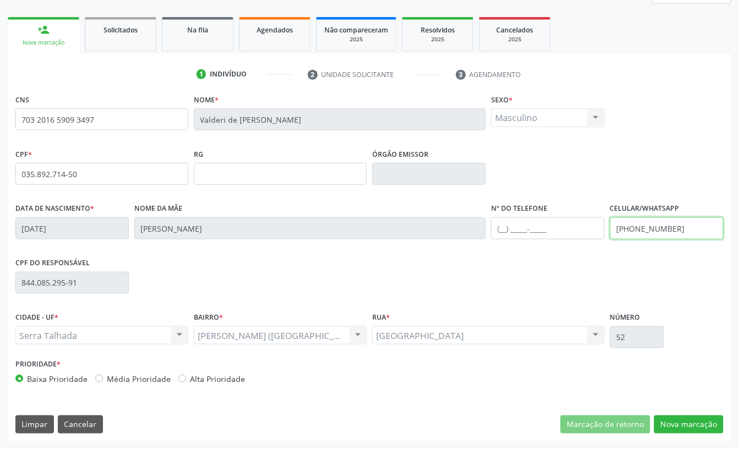
click at [643, 234] on input "[PHONE_NUMBER]" at bounding box center [666, 228] width 113 height 22
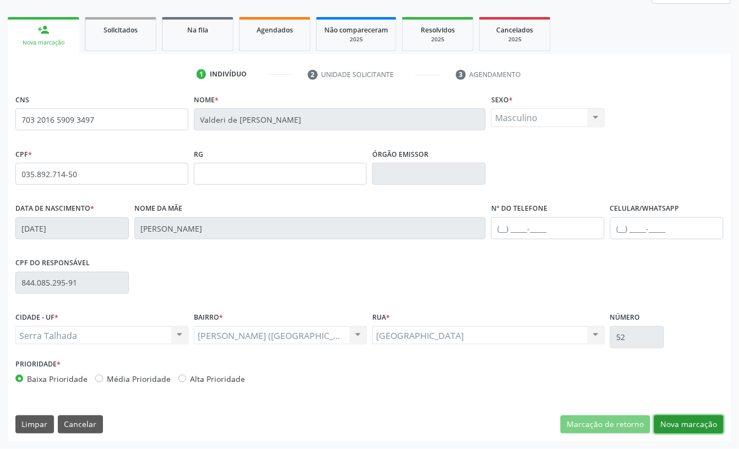
click at [683, 429] on button "Nova marcação" at bounding box center [688, 425] width 69 height 19
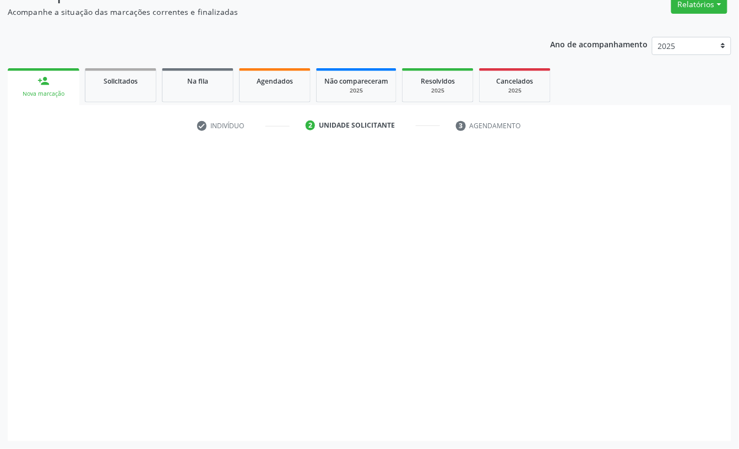
scroll to position [97, 0]
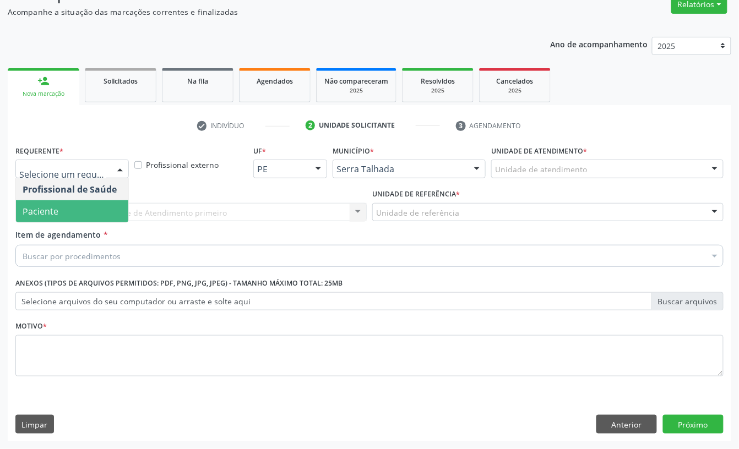
click at [87, 210] on span "Paciente" at bounding box center [72, 211] width 112 height 22
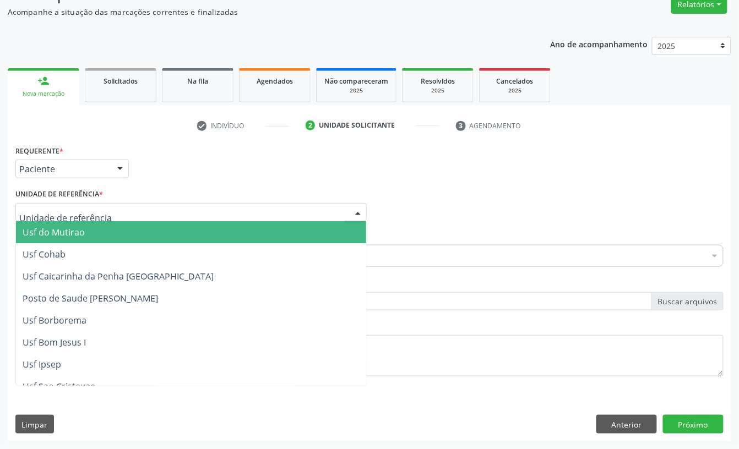
drag, startPoint x: 84, startPoint y: 203, endPoint x: 84, endPoint y: 217, distance: 13.8
click at [84, 210] on div at bounding box center [190, 212] width 351 height 19
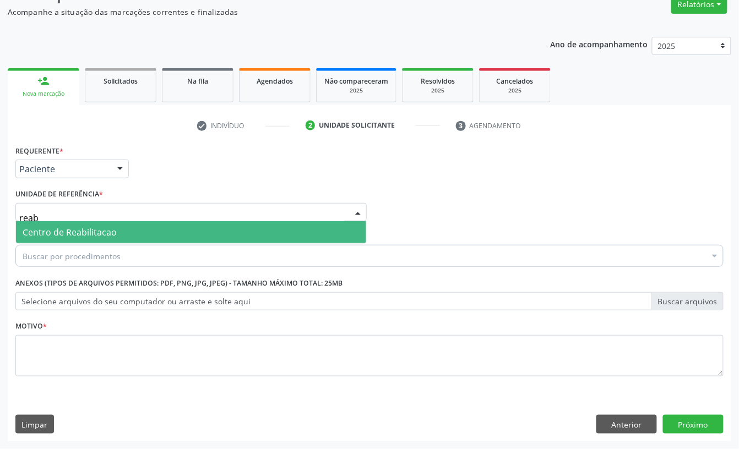
type input "reab"
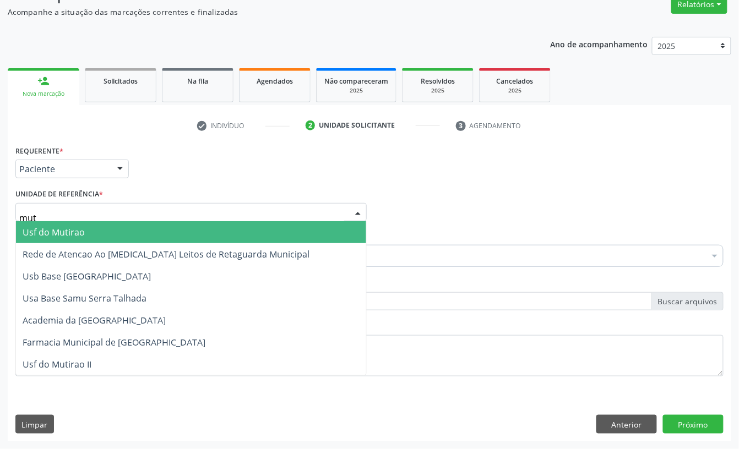
type input "muti"
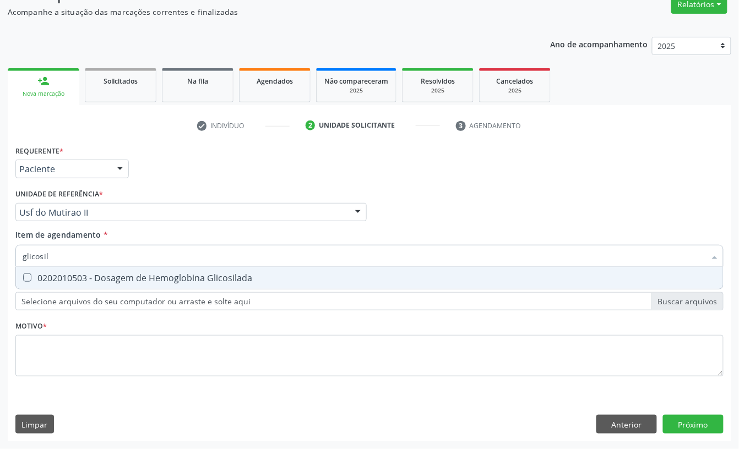
type input "glicosila"
click at [104, 279] on div "0202010503 - Dosagem de Hemoglobina Glicosilada" at bounding box center [370, 278] width 694 height 9
checkbox Glicosilada "true"
click at [96, 260] on input "glicosila" at bounding box center [364, 256] width 683 height 22
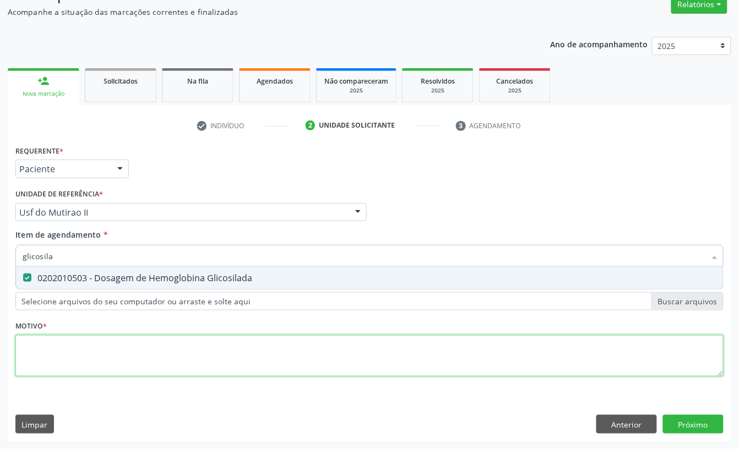
click at [89, 337] on div "Requerente * Paciente Profissional de Saúde Paciente Nenhum resultado encontrad…" at bounding box center [369, 267] width 708 height 249
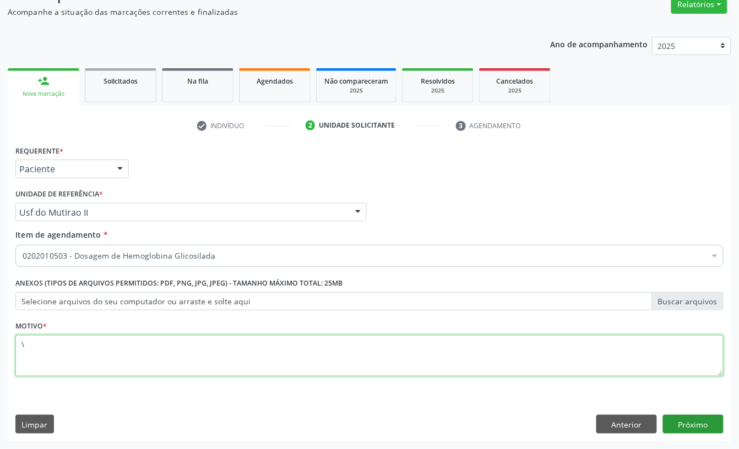
type textarea "\"
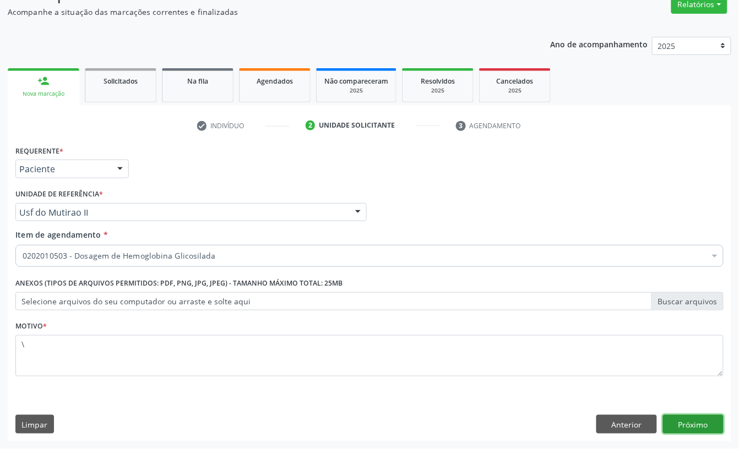
click at [705, 419] on button "Próximo" at bounding box center [693, 424] width 61 height 19
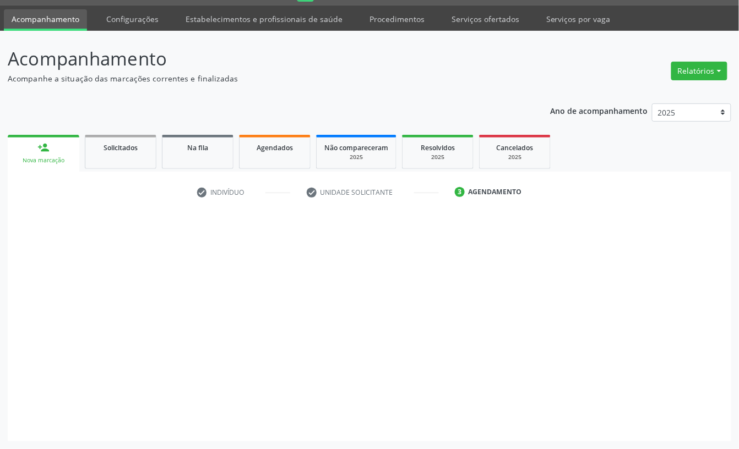
scroll to position [31, 0]
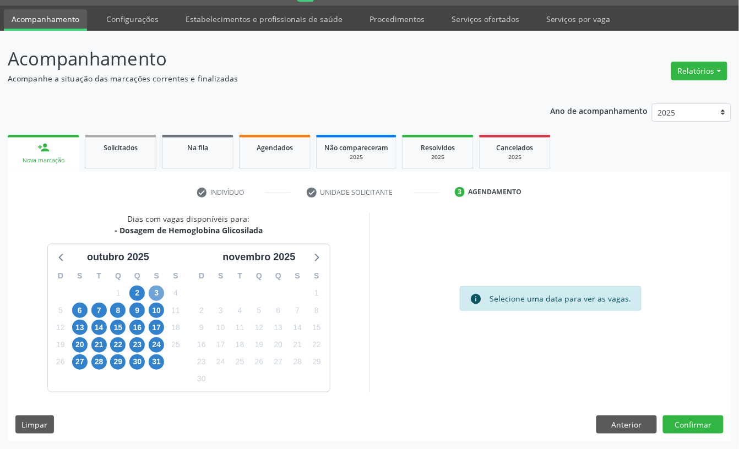
click at [157, 296] on span "3" at bounding box center [156, 293] width 15 height 15
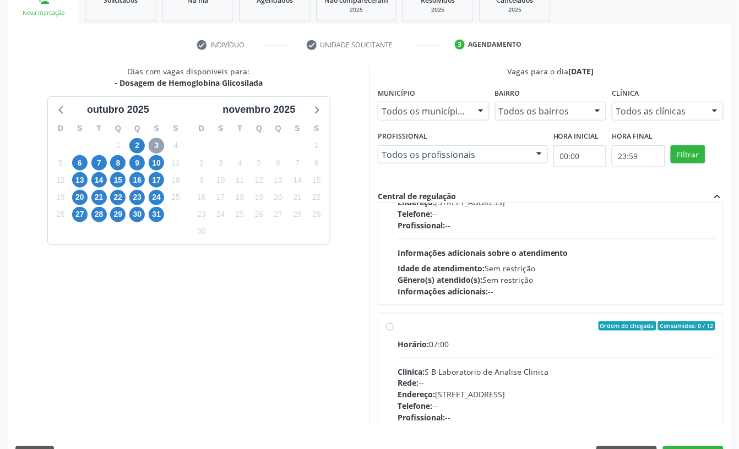
scroll to position [174, 0]
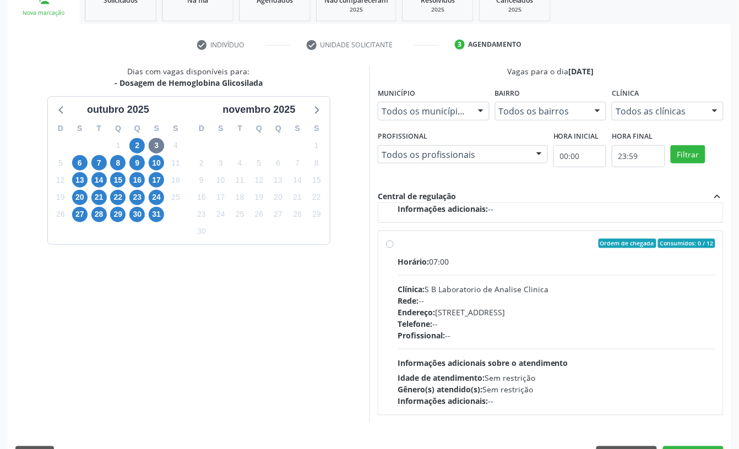
click at [514, 325] on div "Telefone: --" at bounding box center [556, 324] width 318 height 12
click at [394, 249] on input "Ordem de chegada Consumidos: 0 / 12 Horário: 07:00 Clínica: S B Laboratorio de …" at bounding box center [390, 244] width 8 height 10
radio input "true"
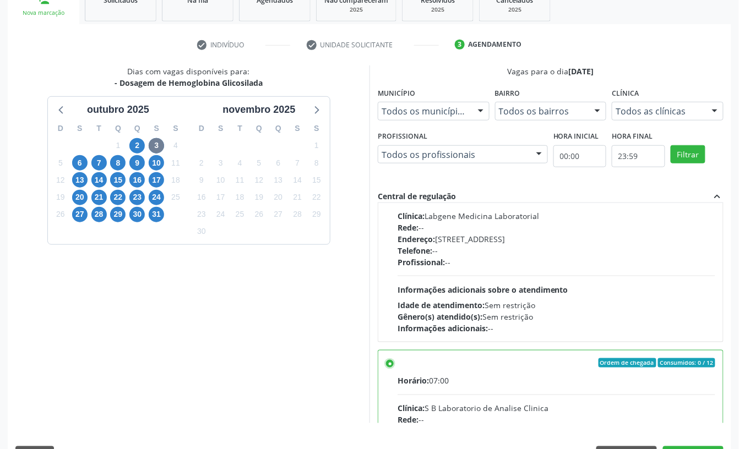
scroll to position [28, 0]
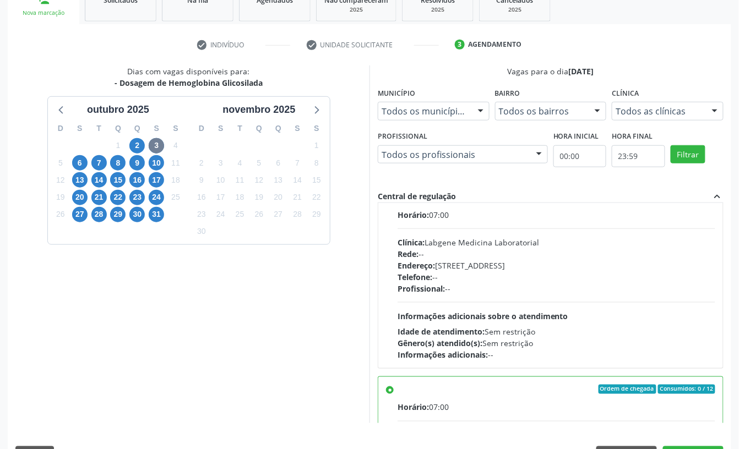
click at [565, 272] on div "Telefone: --" at bounding box center [556, 277] width 318 height 12
click at [394, 201] on input "Ordem de chegada Consumidos: 11 / 24 Horário: 07:00 Clínica: Labgene Medicina L…" at bounding box center [390, 197] width 8 height 10
radio input "true"
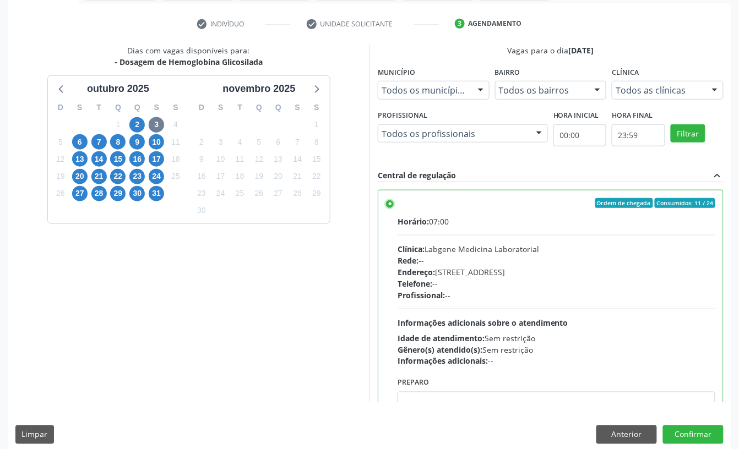
scroll to position [209, 0]
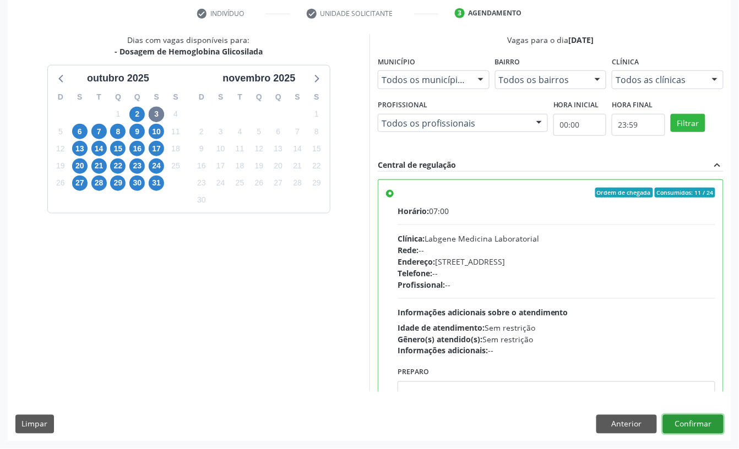
click at [698, 427] on button "Confirmar" at bounding box center [693, 424] width 61 height 19
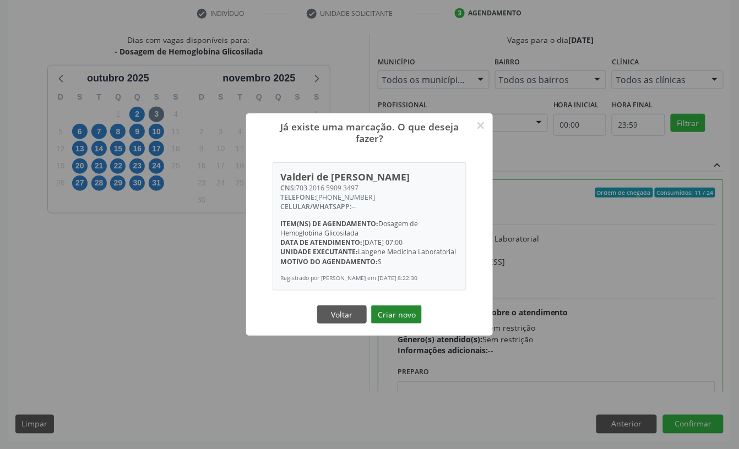
click at [394, 315] on button "Criar novo" at bounding box center [396, 315] width 51 height 19
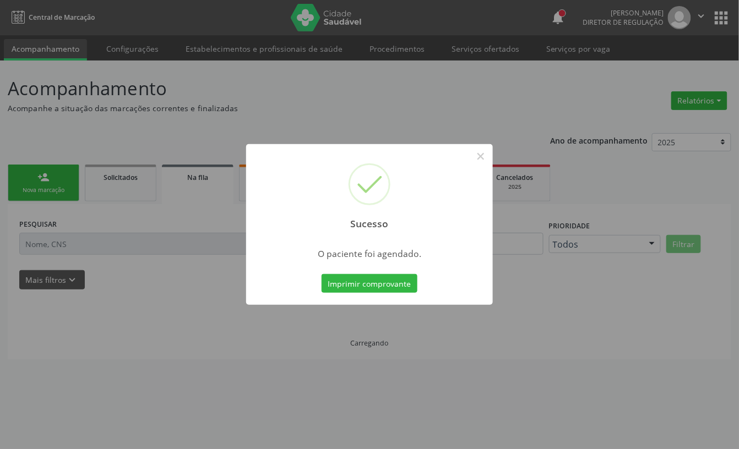
scroll to position [0, 0]
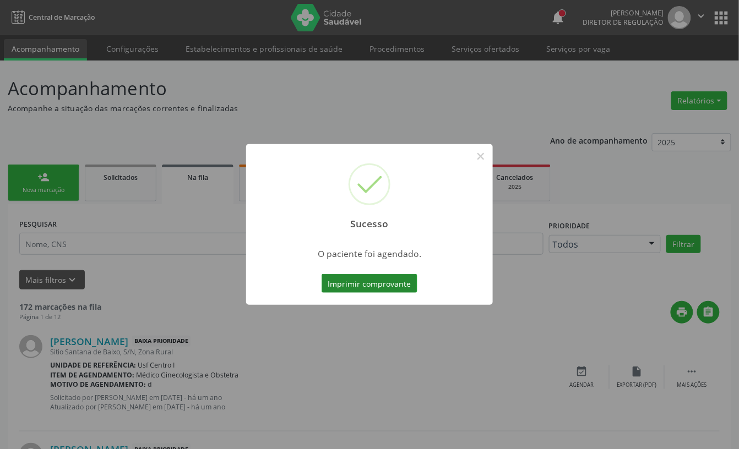
click at [377, 284] on button "Imprimir comprovante" at bounding box center [369, 283] width 96 height 19
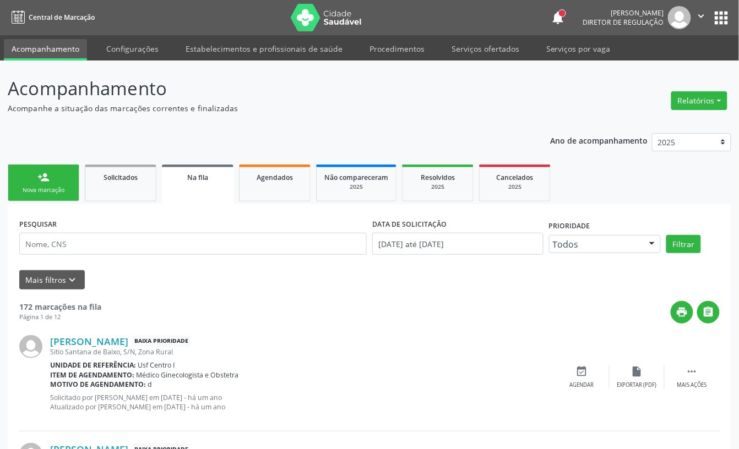
click at [67, 192] on div "Sucesso × O paciente foi agendado. Imprimir comprovante Cancel" at bounding box center [369, 224] width 739 height 449
drag, startPoint x: 56, startPoint y: 201, endPoint x: 56, endPoint y: 189, distance: 12.1
click at [56, 199] on div "Sucesso × O paciente foi agendado. Imprimir comprovante Cancel" at bounding box center [369, 224] width 739 height 449
click at [56, 186] on div "Sucesso × O paciente foi agendado. Imprimir comprovante Cancel" at bounding box center [369, 224] width 739 height 449
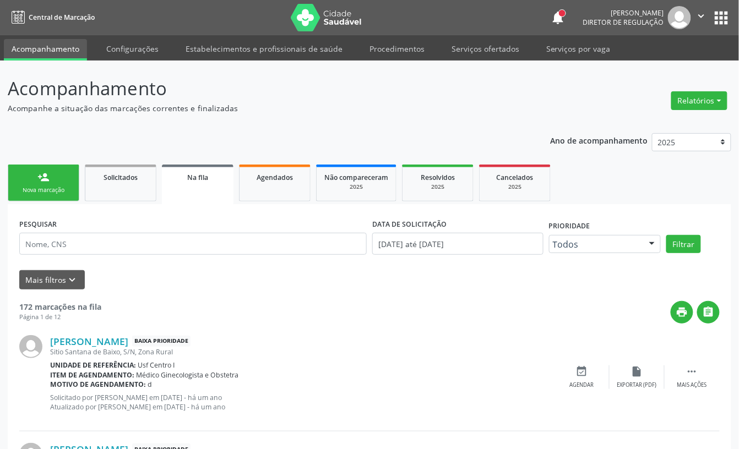
click at [56, 186] on div "Sucesso × O paciente foi agendado. Imprimir comprovante Cancel" at bounding box center [369, 224] width 739 height 449
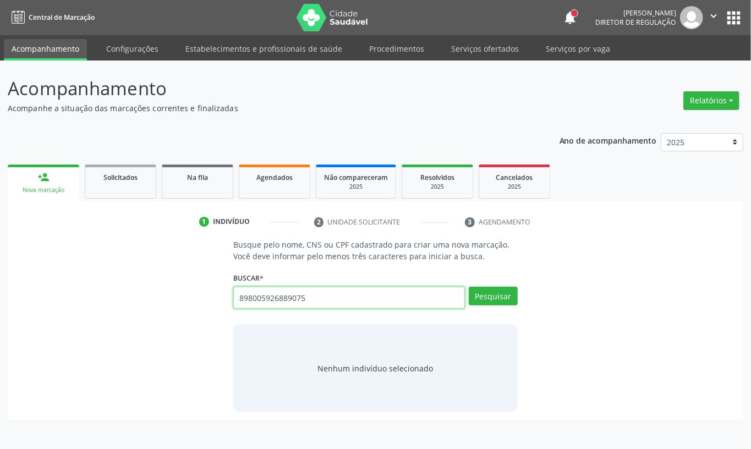
type input "898005926889075"
click at [484, 307] on div "Pesquisar" at bounding box center [491, 302] width 53 height 30
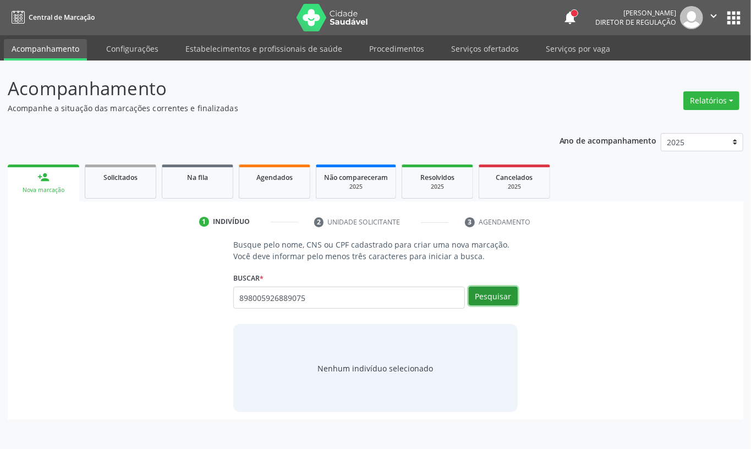
click at [487, 293] on button "Pesquisar" at bounding box center [493, 296] width 49 height 19
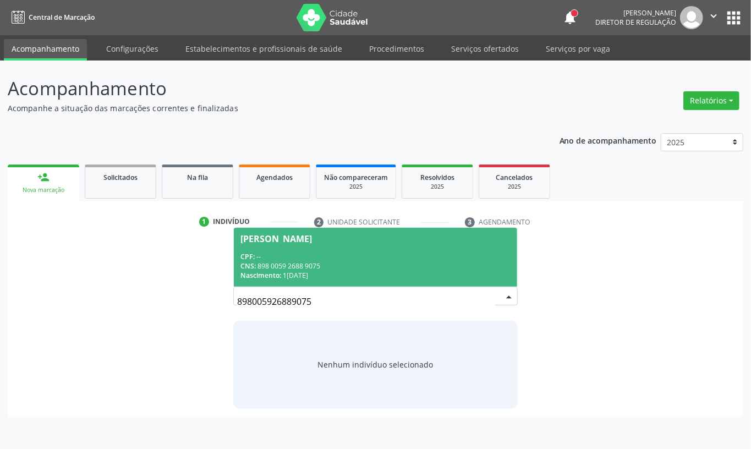
click at [347, 268] on div "CNS: 898 0059 2688 9075" at bounding box center [376, 265] width 270 height 9
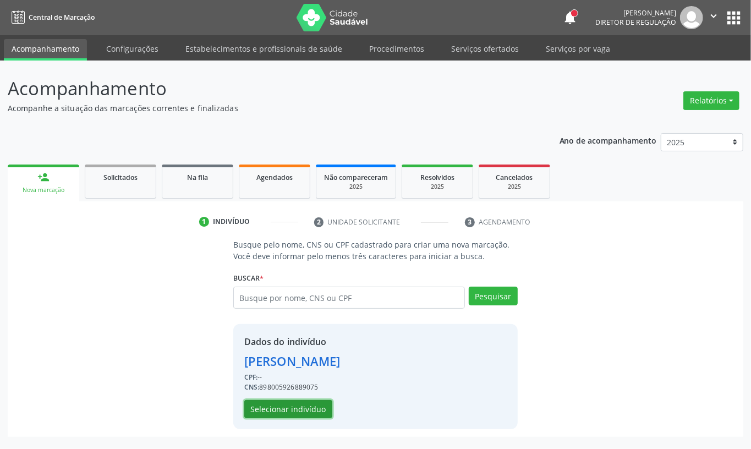
click at [303, 404] on button "Selecionar indivíduo" at bounding box center [288, 409] width 88 height 19
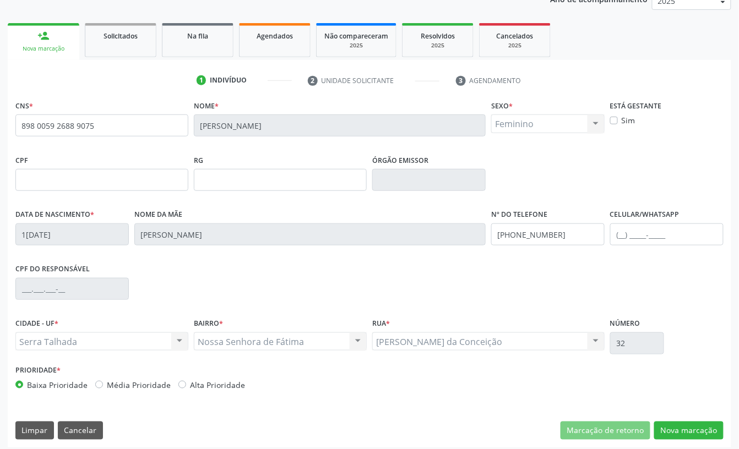
scroll to position [148, 0]
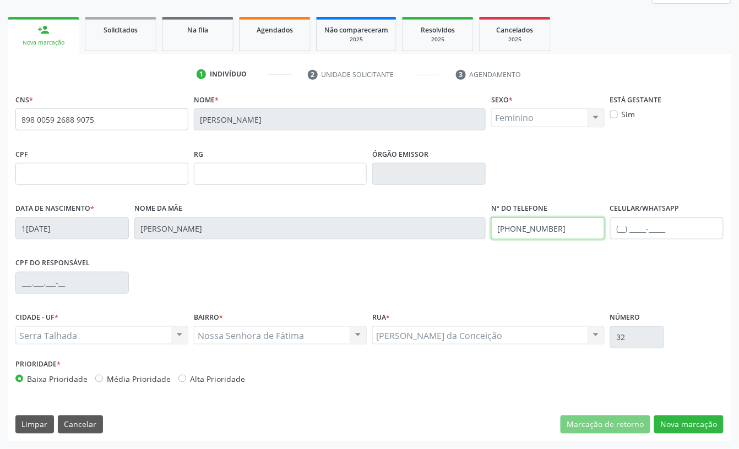
click at [522, 236] on input "(87) 99905-4967" at bounding box center [547, 228] width 113 height 22
drag, startPoint x: 674, startPoint y: 414, endPoint x: 677, endPoint y: 421, distance: 7.7
click at [674, 415] on div "CNS * 898 0059 2688 9075 Nome * Ana Liz Lima Teodosio Sexo * Feminino Masculino…" at bounding box center [369, 266] width 723 height 350
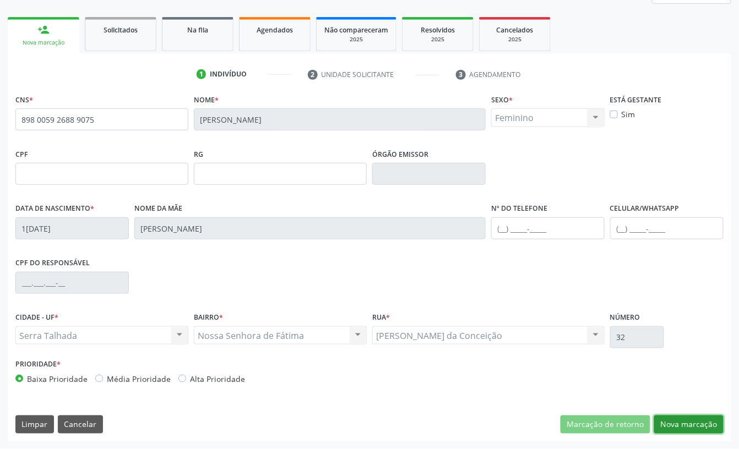
click at [679, 425] on button "Nova marcação" at bounding box center [688, 425] width 69 height 19
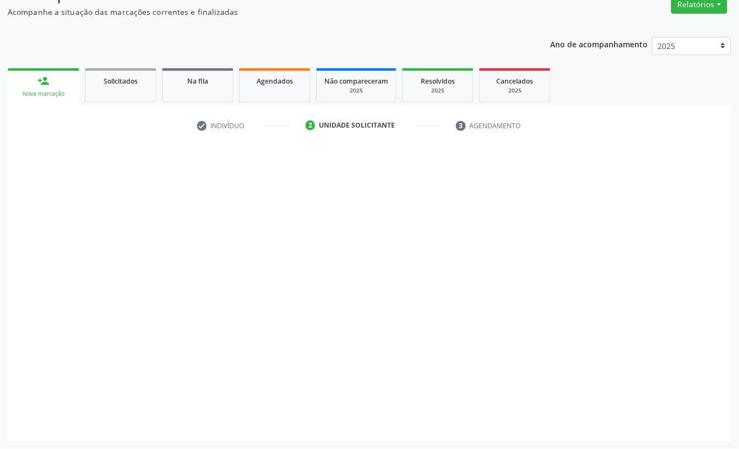
scroll to position [97, 0]
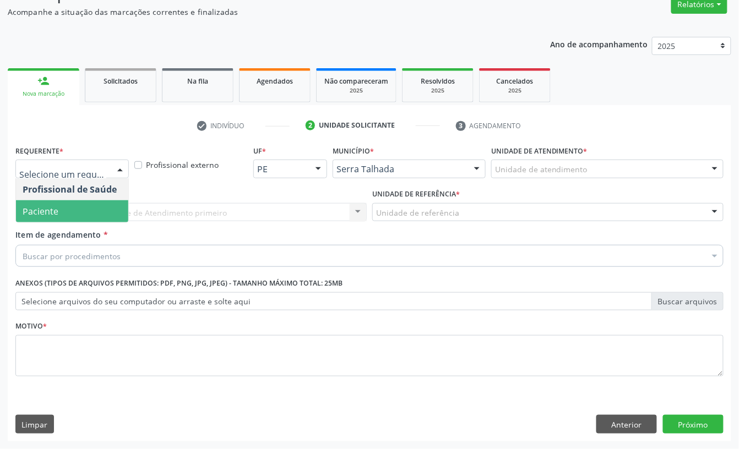
click at [56, 208] on span "Paciente" at bounding box center [41, 211] width 36 height 12
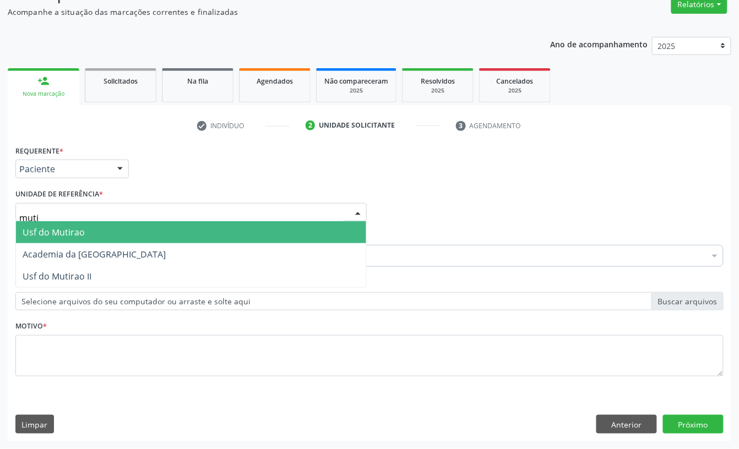
type input "mutir"
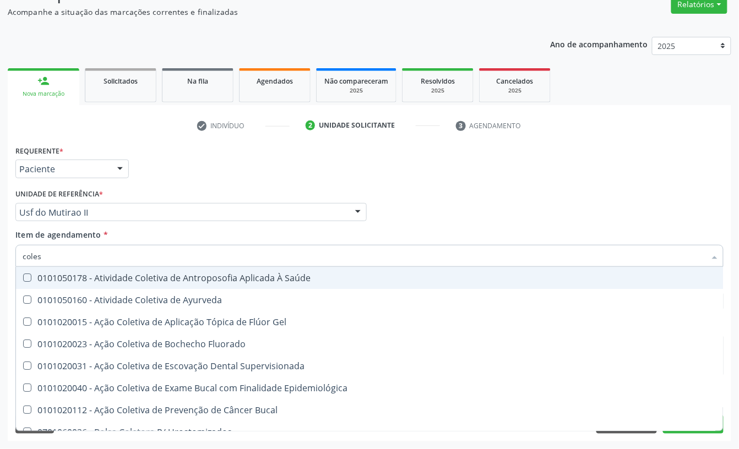
type input "colest"
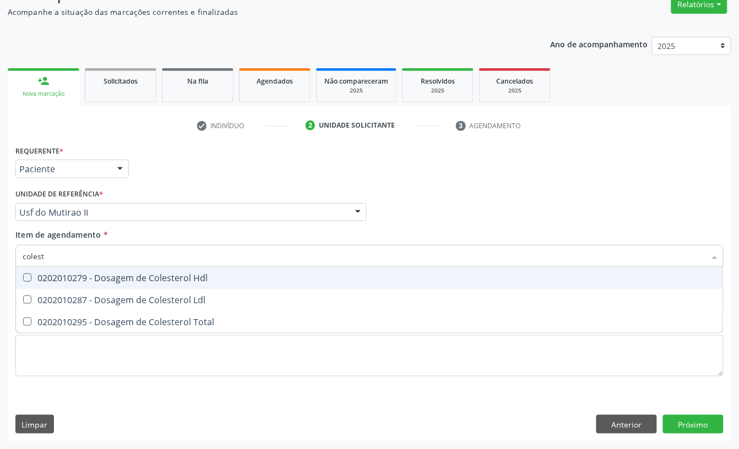
click at [47, 274] on div "0202010279 - Dosagem de Colesterol Hdl" at bounding box center [370, 278] width 694 height 9
checkbox Hdl "true"
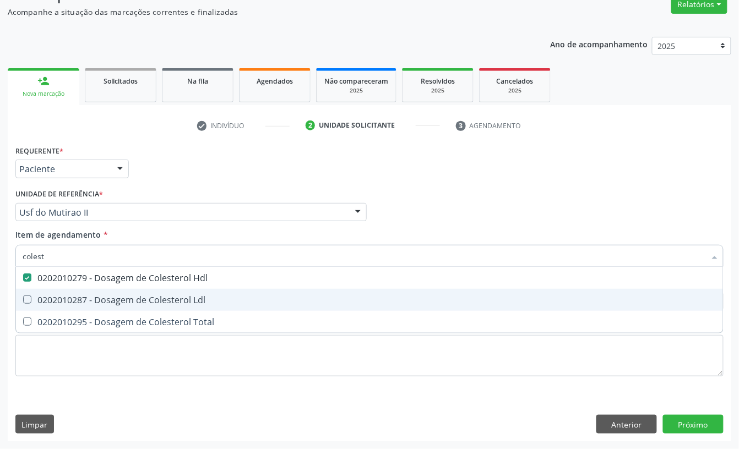
click at [46, 296] on div "0202010287 - Dosagem de Colesterol Ldl" at bounding box center [370, 300] width 694 height 9
checkbox Ldl "true"
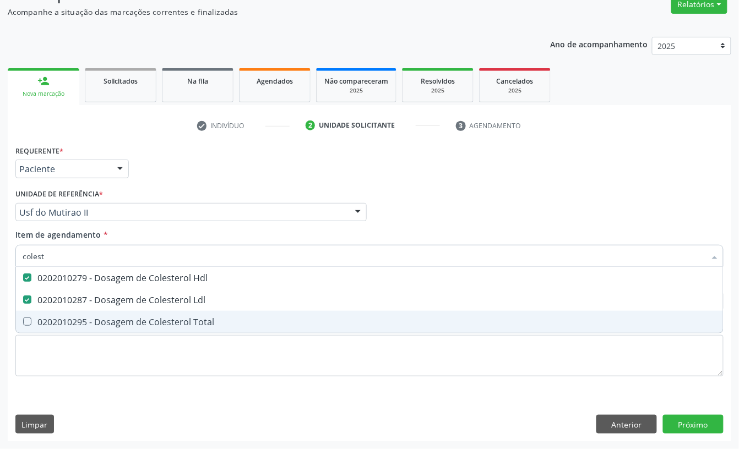
click at [34, 328] on span "0202010295 - Dosagem de Colesterol Total" at bounding box center [369, 322] width 707 height 22
checkbox Total "true"
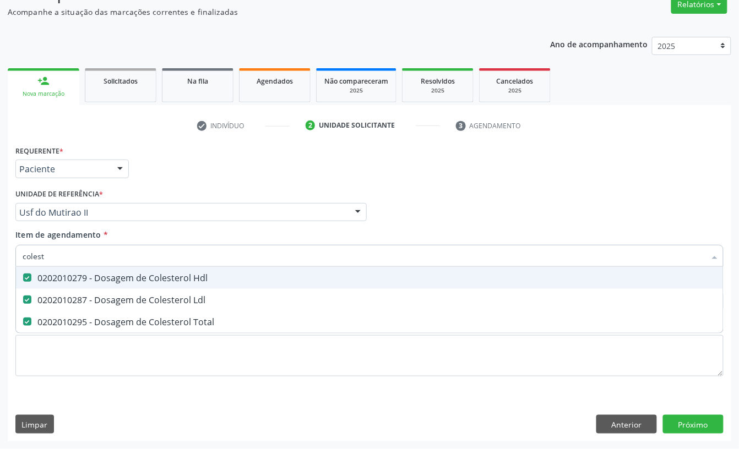
click at [49, 252] on input "colest" at bounding box center [364, 256] width 683 height 22
type input "cre"
checkbox Hdl "false"
checkbox Ldl "false"
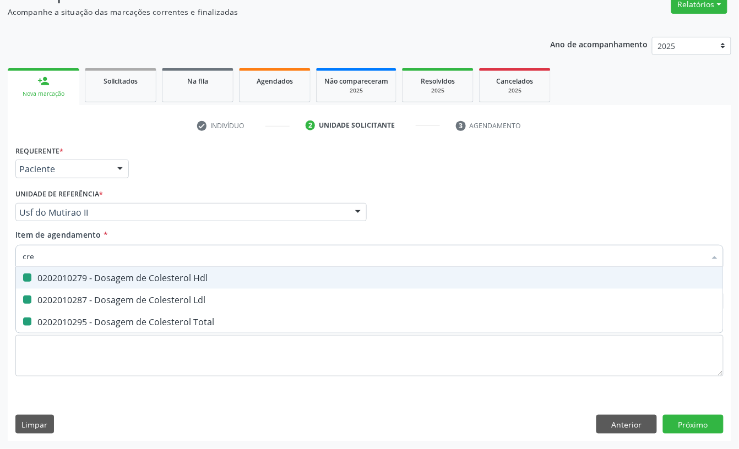
checkbox Total "false"
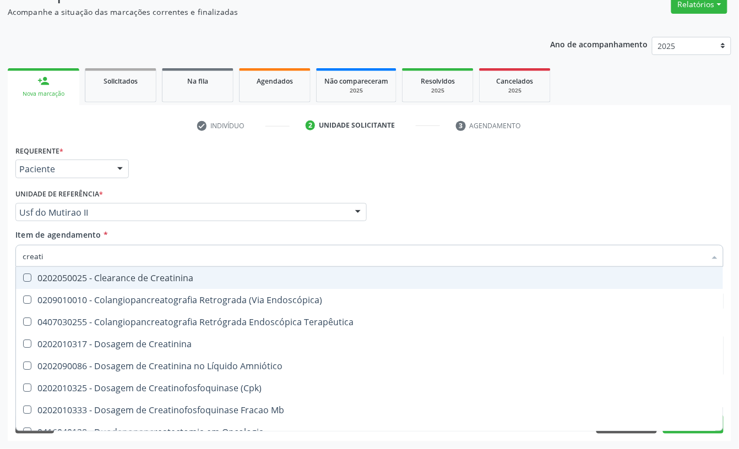
type input "creatin"
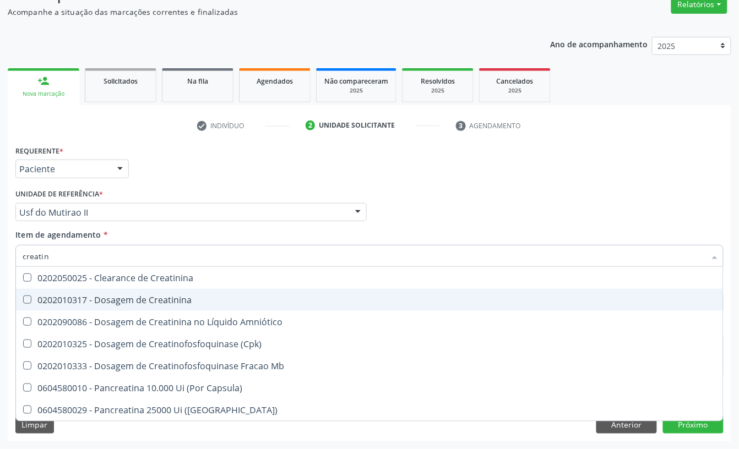
click at [74, 298] on div "0202010317 - Dosagem de Creatinina" at bounding box center [370, 300] width 694 height 9
checkbox Creatinina "true"
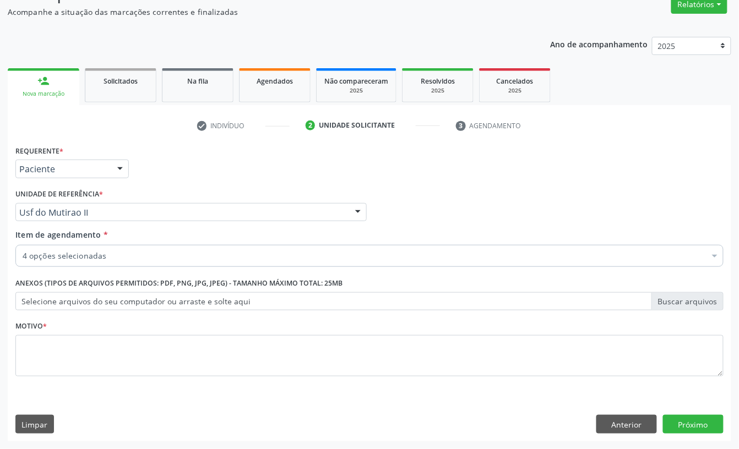
checkbox Ldl "true"
checkbox Total "true"
checkbox Creatinina "true"
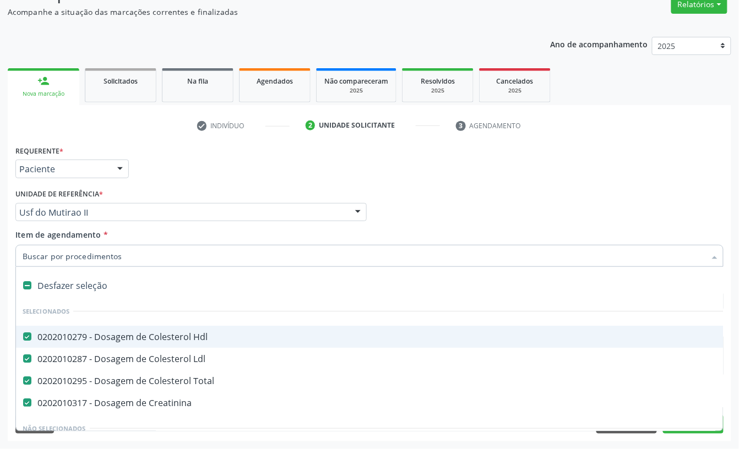
scroll to position [73, 0]
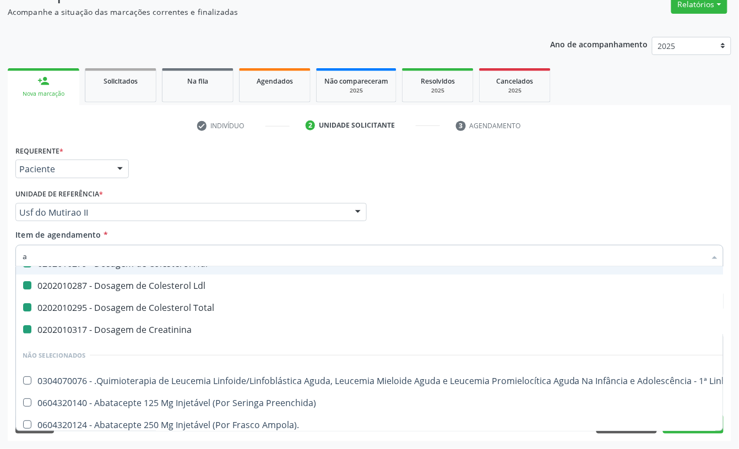
type input "an"
checkbox Hdl "false"
checkbox Ldl "false"
checkbox Total "false"
checkbox Creatinina "false"
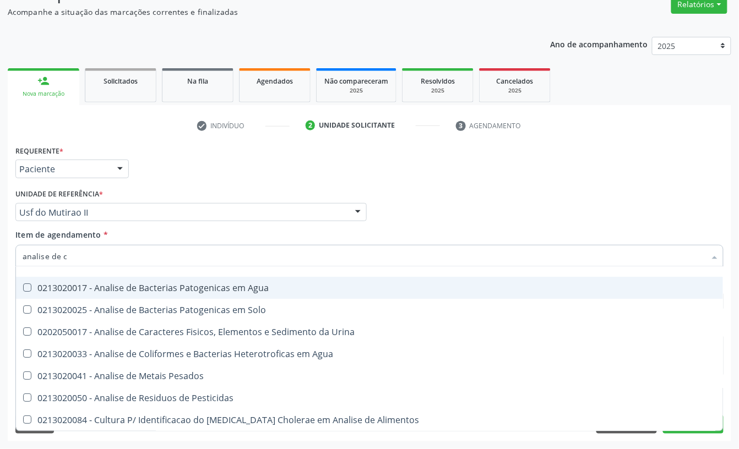
scroll to position [0, 0]
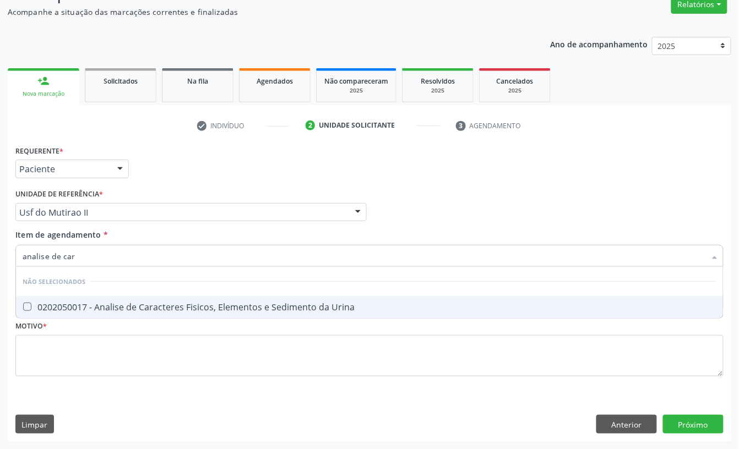
type input "analise de cara"
click at [80, 312] on div "0202050017 - Analise de Caracteres Fisicos, Elementos e Sedimento da Urina" at bounding box center [370, 307] width 694 height 9
checkbox Urina "true"
click at [86, 254] on input "analise de cara" at bounding box center [364, 256] width 683 height 22
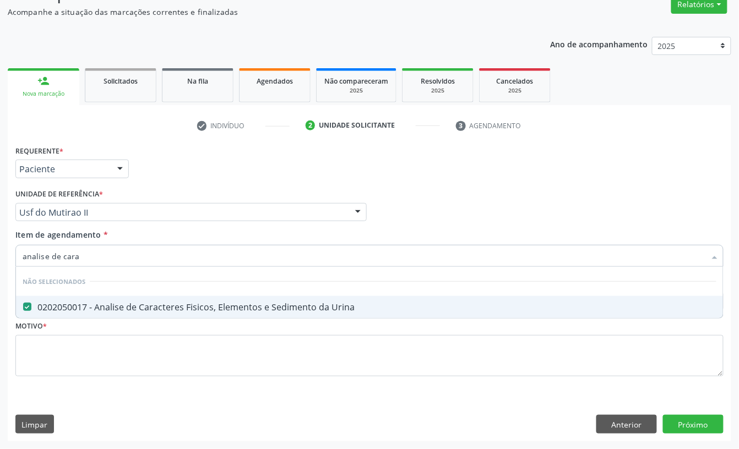
click at [86, 254] on input "analise de cara" at bounding box center [364, 256] width 683 height 22
type input "urei"
checkbox Urina "false"
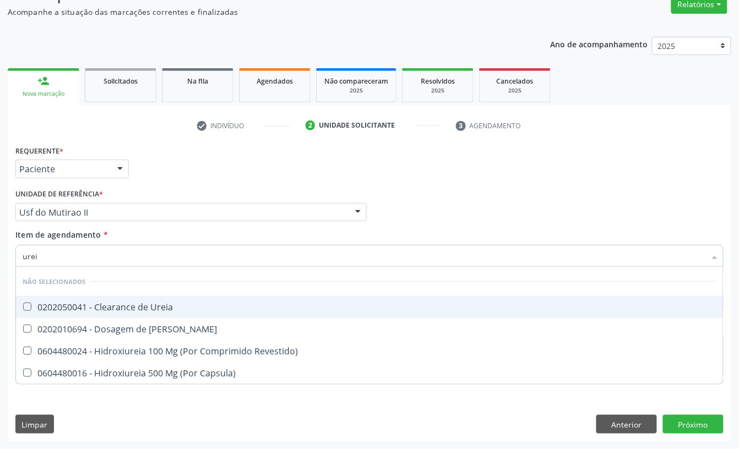
type input "ureia"
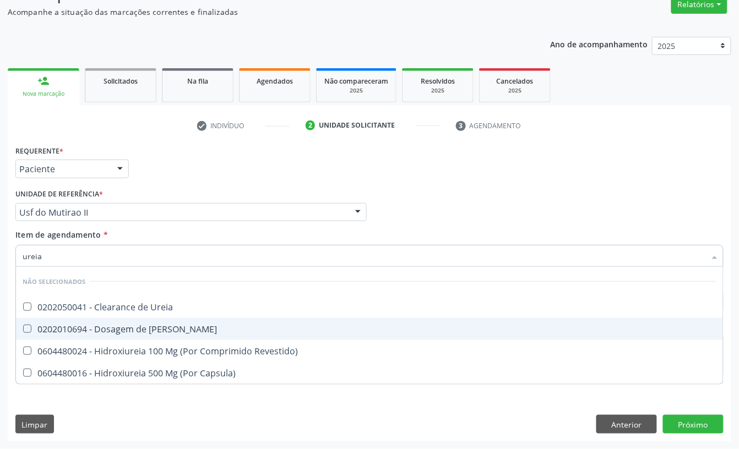
click at [84, 326] on div "0202010694 - Dosagem de [PERSON_NAME]" at bounding box center [370, 329] width 694 height 9
checkbox Ureia "true"
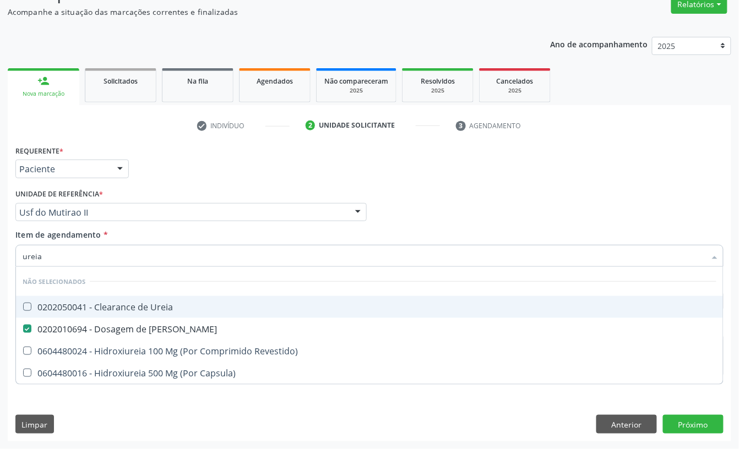
click at [67, 253] on input "ureia" at bounding box center [364, 256] width 683 height 22
drag, startPoint x: 67, startPoint y: 253, endPoint x: 67, endPoint y: 242, distance: 11.0
click at [67, 247] on input "ureia" at bounding box center [364, 256] width 683 height 22
type input "h"
checkbox Ureia "true"
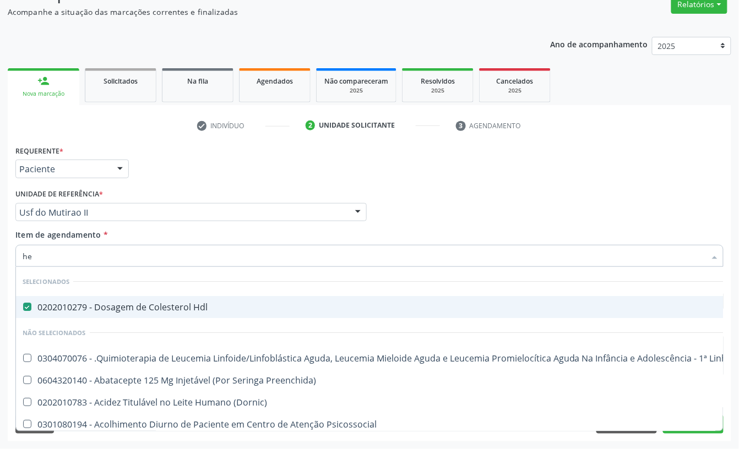
type input "hem"
checkbox Hdl "false"
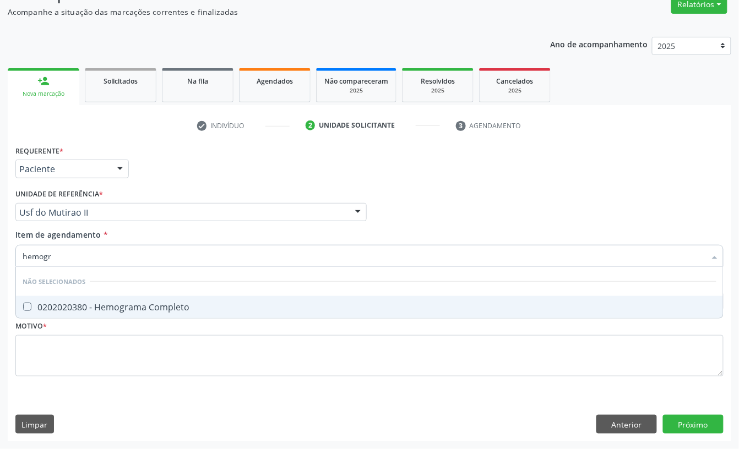
type input "hemogra"
click at [81, 307] on div "0202020380 - Hemograma Completo" at bounding box center [370, 307] width 694 height 9
checkbox Completo "true"
type input "hemogra"
click at [69, 241] on div "Item de agendamento * hemogra Desfazer seleção Não selecionados 0202020380 - He…" at bounding box center [369, 246] width 708 height 35
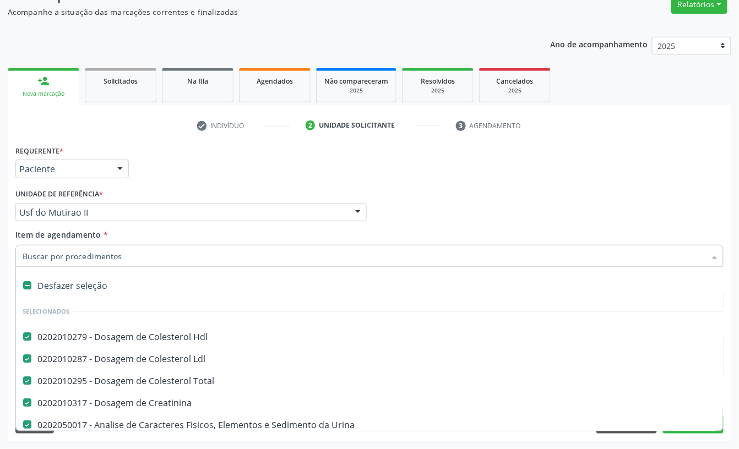
click at [101, 256] on input "Item de agendamento *" at bounding box center [364, 256] width 683 height 22
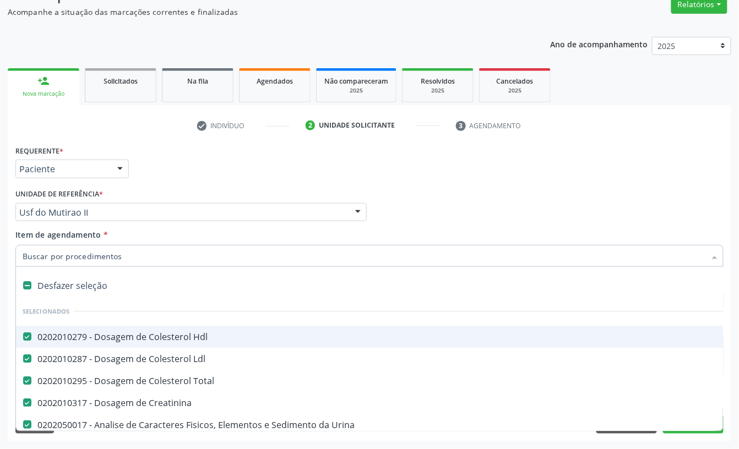
click at [230, 176] on div "Requerente * Paciente Profissional de Saúde Paciente Nenhum resultado encontrad…" at bounding box center [369, 164] width 713 height 43
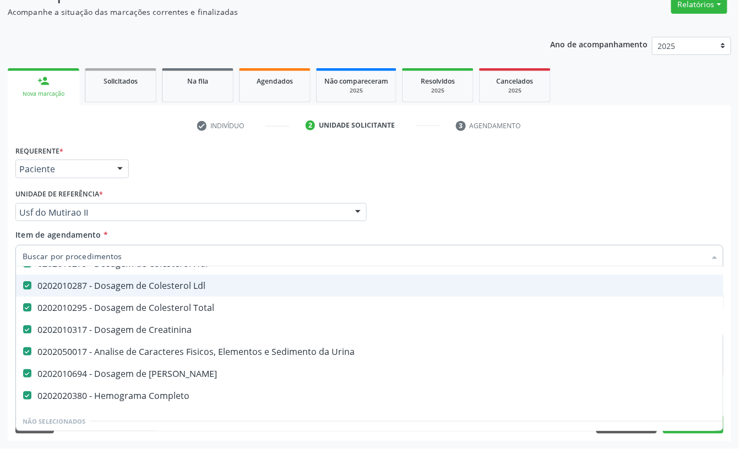
scroll to position [146, 0]
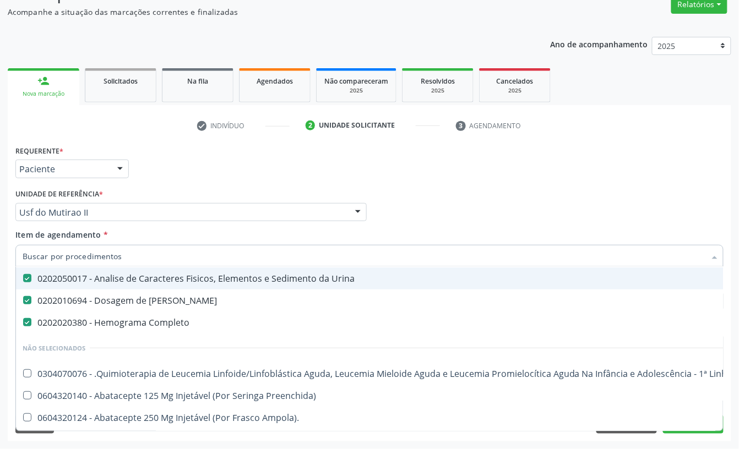
click at [182, 178] on div "Requerente * Paciente Profissional de Saúde Paciente Nenhum resultado encontrad…" at bounding box center [369, 164] width 713 height 43
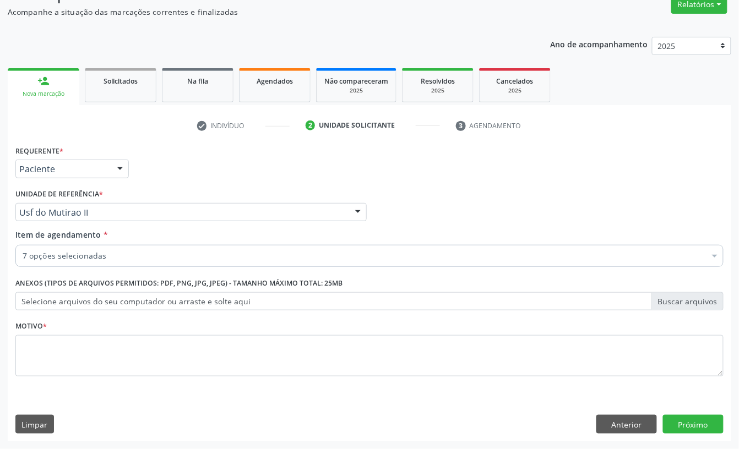
scroll to position [0, 0]
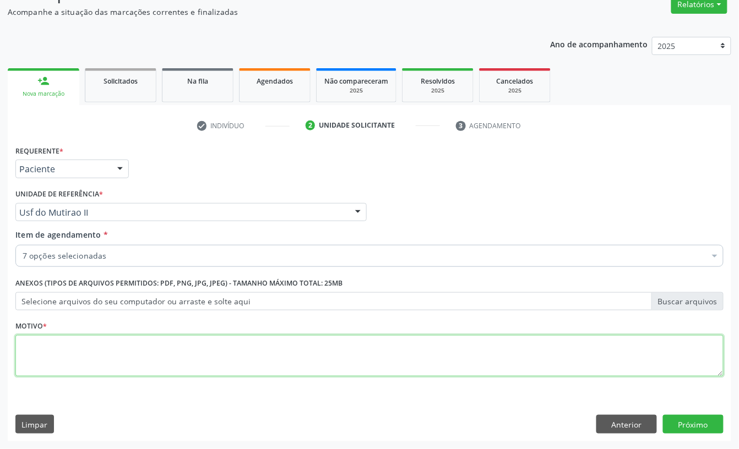
click at [117, 346] on textarea at bounding box center [369, 356] width 708 height 42
type textarea "a"
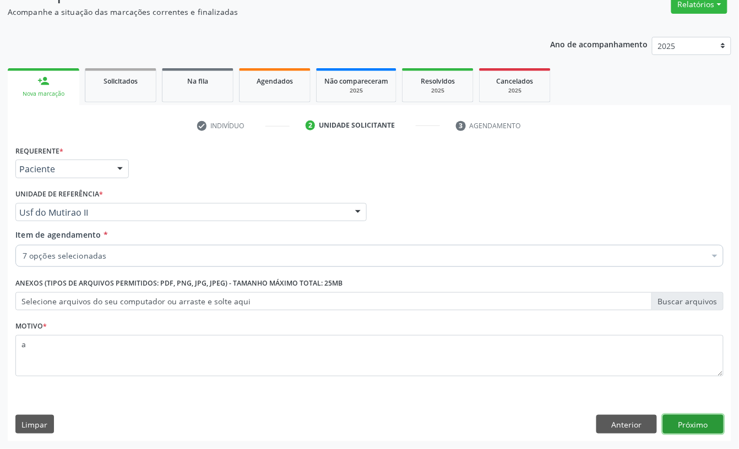
click at [703, 428] on button "Próximo" at bounding box center [693, 424] width 61 height 19
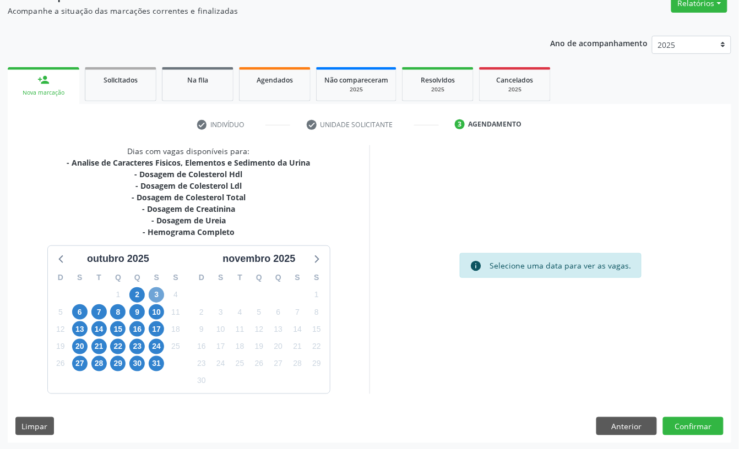
click at [154, 294] on span "3" at bounding box center [156, 294] width 15 height 15
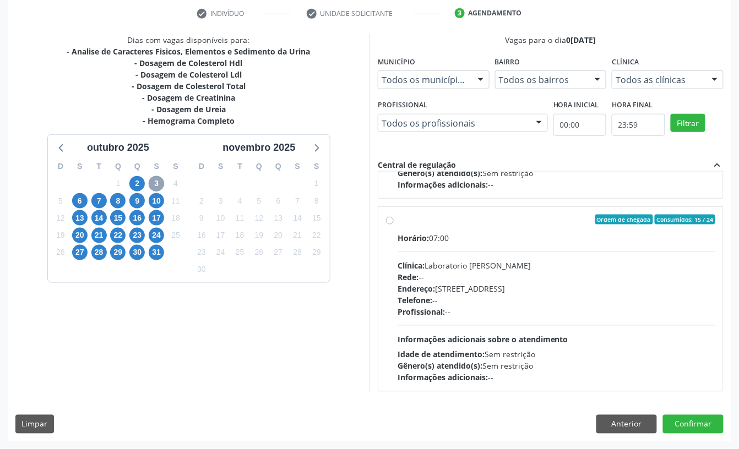
scroll to position [368, 0]
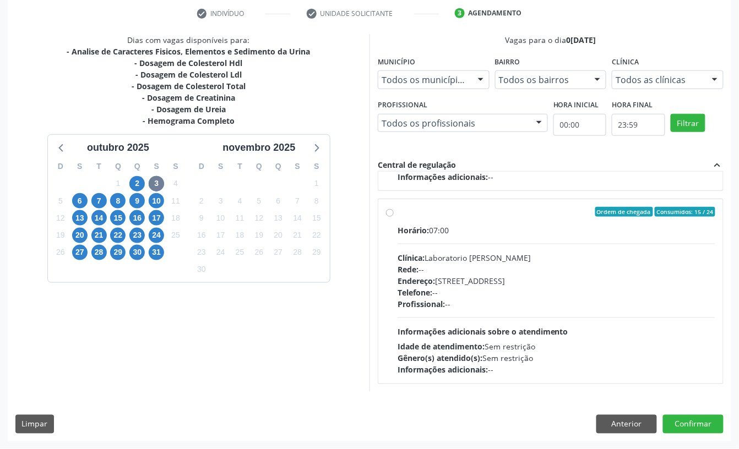
click at [505, 272] on div "Rede: --" at bounding box center [556, 270] width 318 height 12
click at [394, 217] on input "Ordem de chegada Consumidos: 15 / 24 Horário: 07:00 Clínica: Laboratorio Jose P…" at bounding box center [390, 212] width 8 height 10
radio input "true"
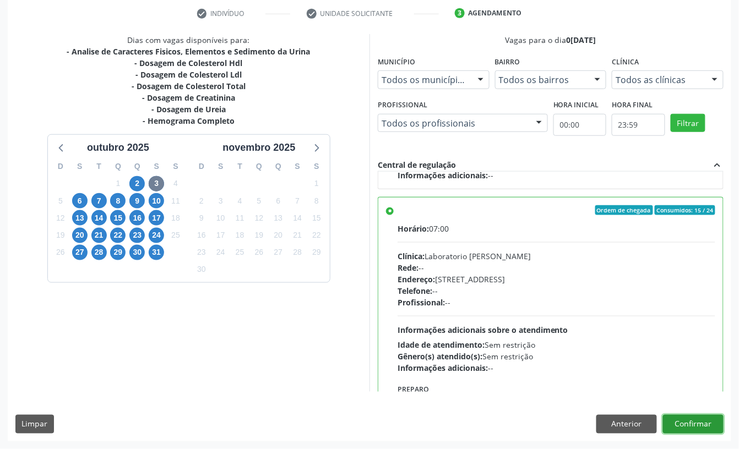
click at [677, 421] on button "Confirmar" at bounding box center [693, 424] width 61 height 19
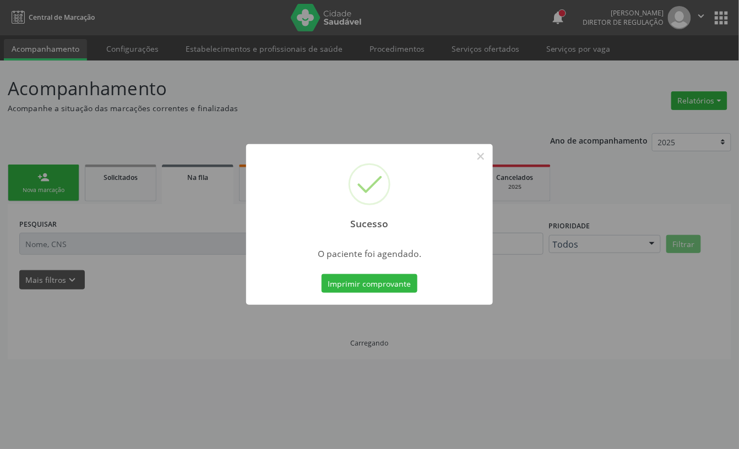
scroll to position [0, 0]
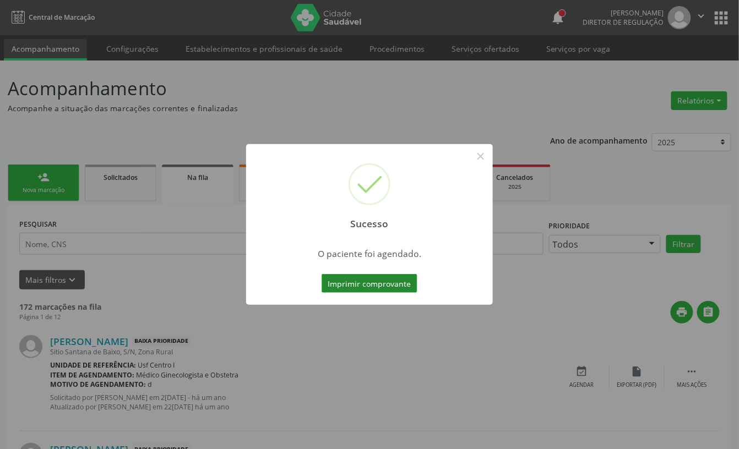
click at [370, 284] on button "Imprimir comprovante" at bounding box center [369, 283] width 96 height 19
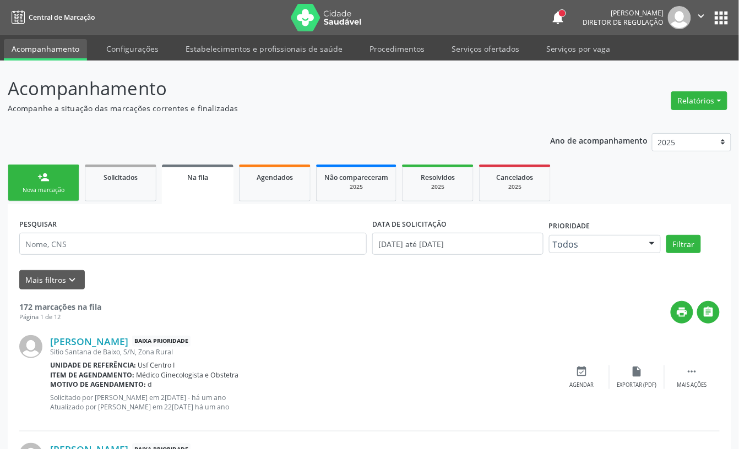
click at [53, 179] on link "person_add Nova marcação" at bounding box center [44, 183] width 72 height 37
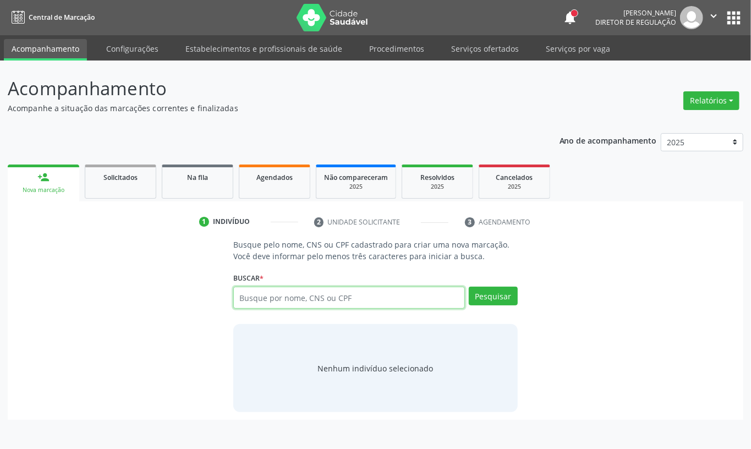
click at [236, 295] on input "text" at bounding box center [349, 298] width 232 height 22
paste input "CNS: 898 0059 2688 9075"
type input "CNS: 898 0059 2688 9075"
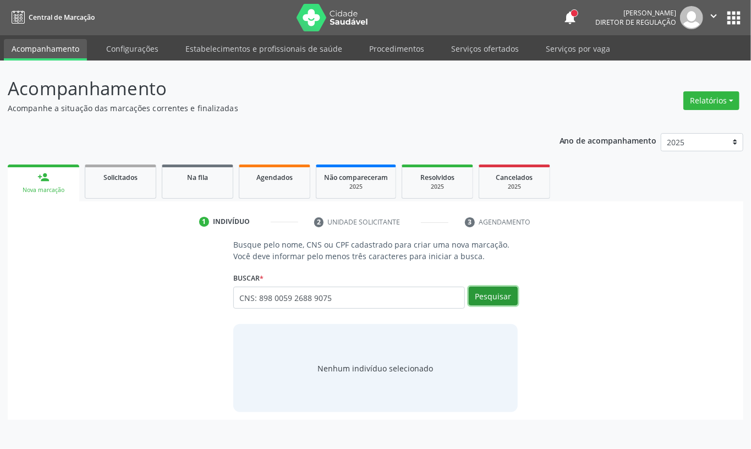
click at [485, 301] on button "Pesquisar" at bounding box center [493, 296] width 49 height 19
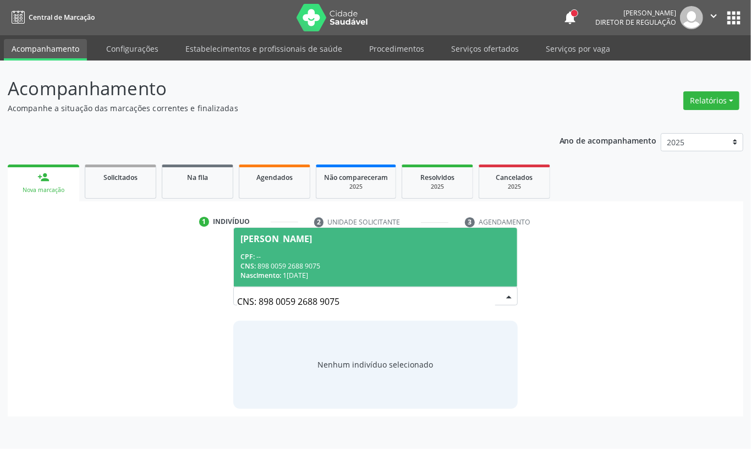
click at [373, 254] on div "CPF: --" at bounding box center [376, 256] width 270 height 9
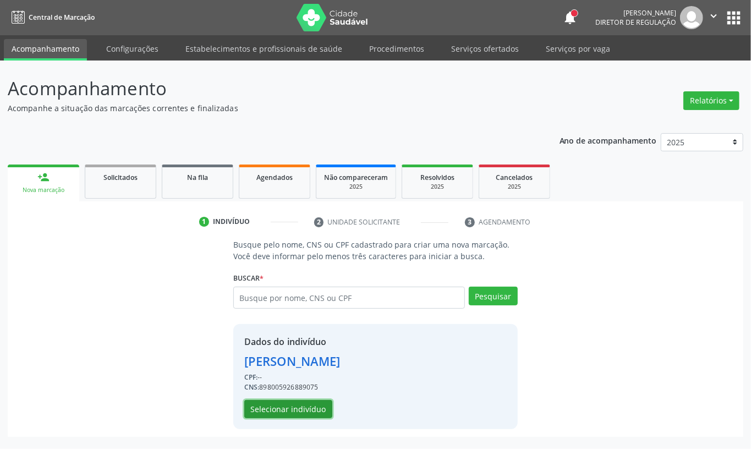
click at [304, 408] on button "Selecionar indivíduo" at bounding box center [288, 409] width 88 height 19
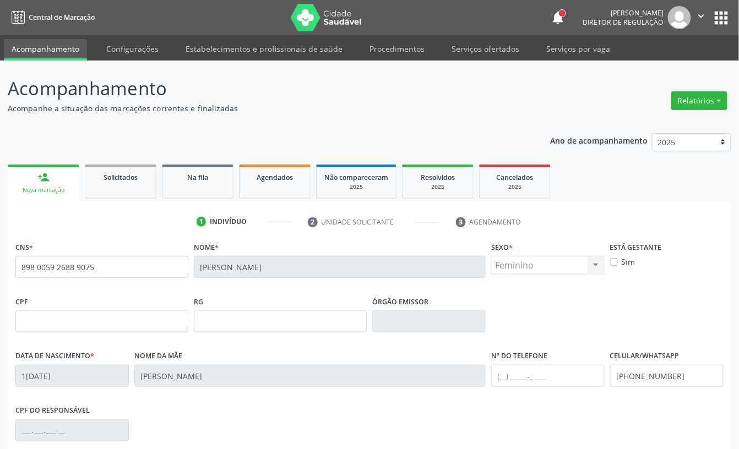
scroll to position [148, 0]
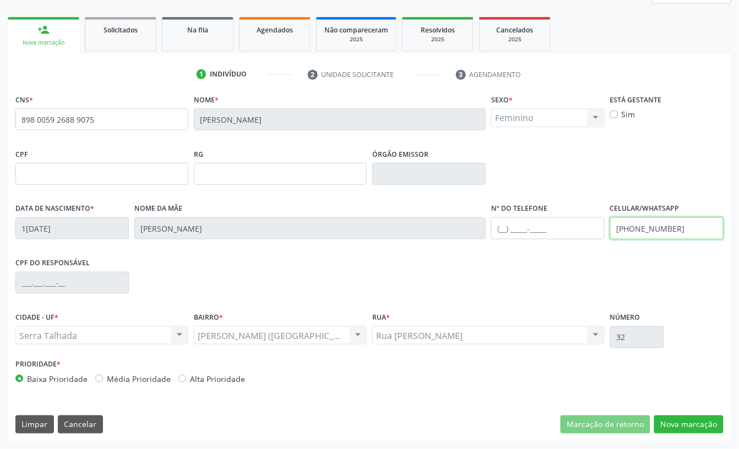
click at [654, 234] on input "(87) 99905-4967" at bounding box center [666, 228] width 113 height 22
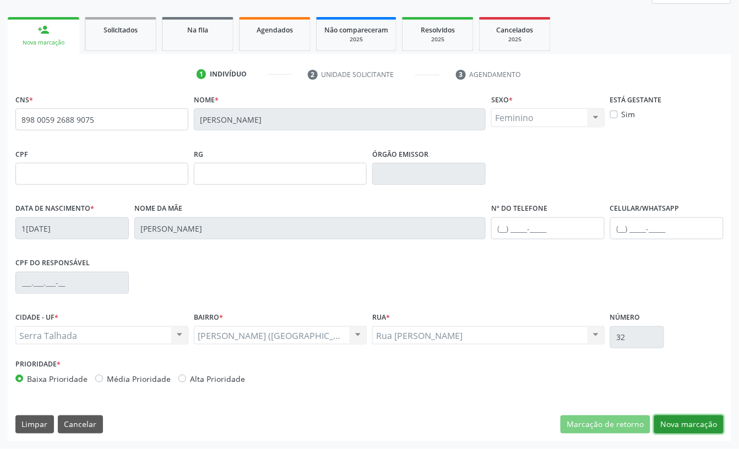
click at [690, 430] on button "Nova marcação" at bounding box center [688, 425] width 69 height 19
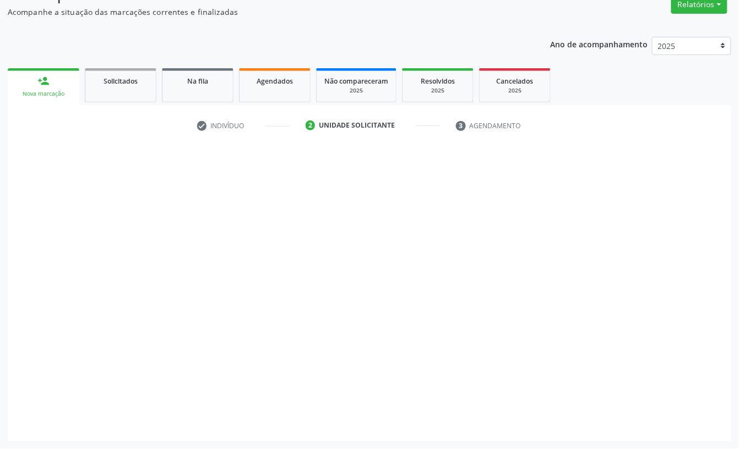
scroll to position [97, 0]
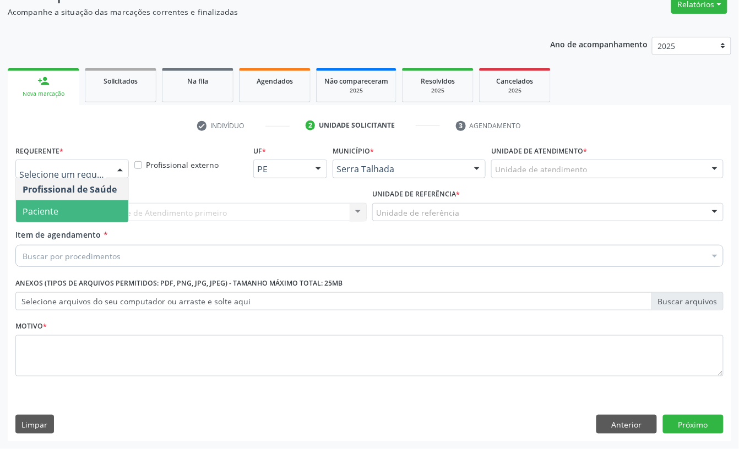
click at [82, 210] on span "Paciente" at bounding box center [72, 211] width 112 height 22
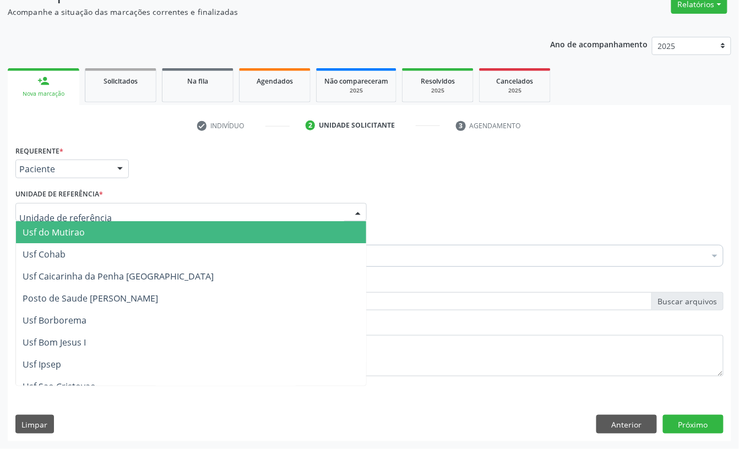
type input "r"
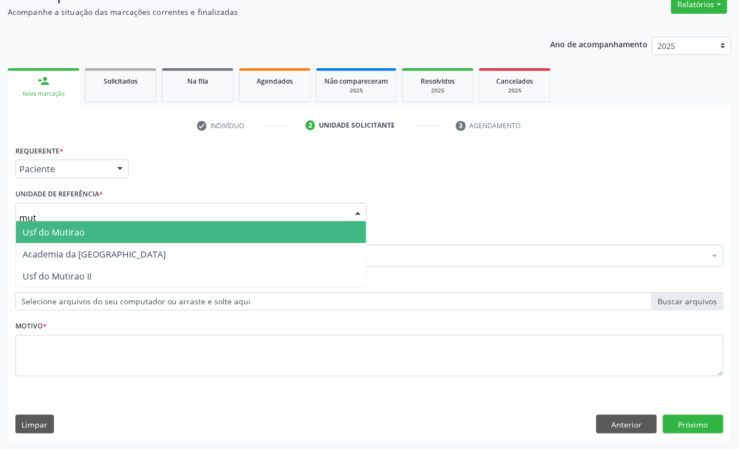
type input "muti"
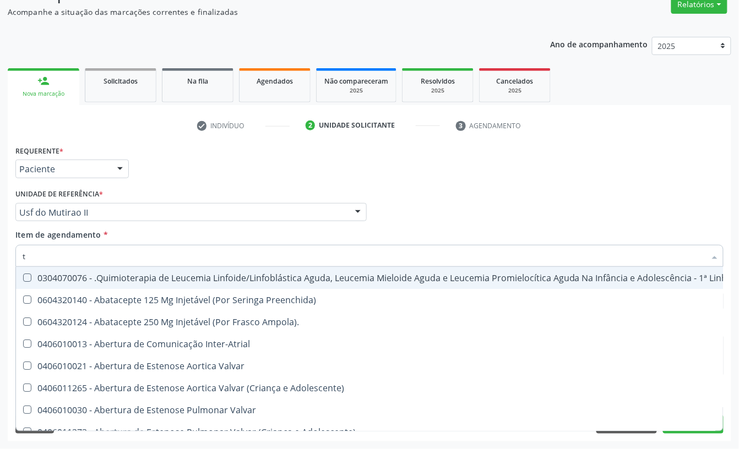
type input "t4"
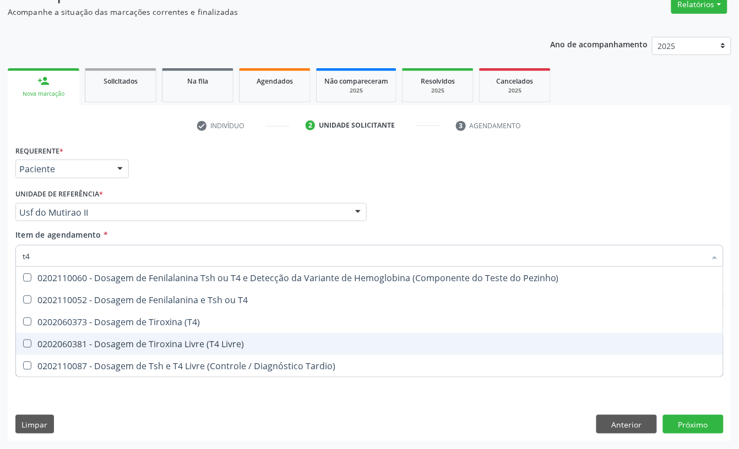
click at [79, 336] on span "0202060381 - Dosagem de Tiroxina Livre (T4 Livre)" at bounding box center [369, 344] width 707 height 22
checkbox Livre\) "true"
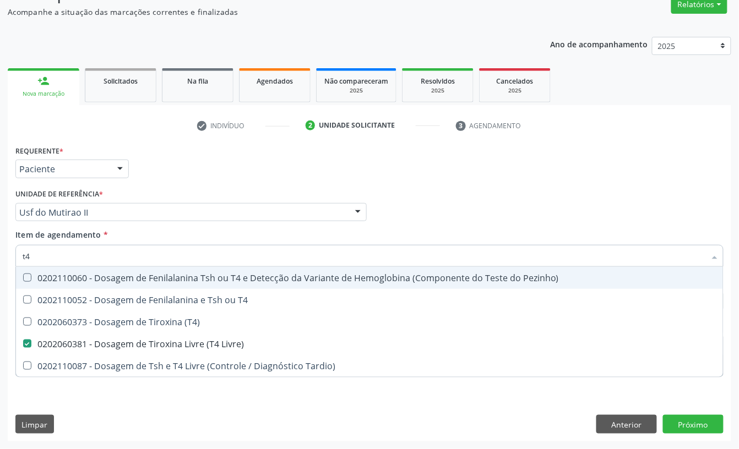
click at [42, 256] on input "t4" at bounding box center [364, 256] width 683 height 22
checkbox Livre\) "false"
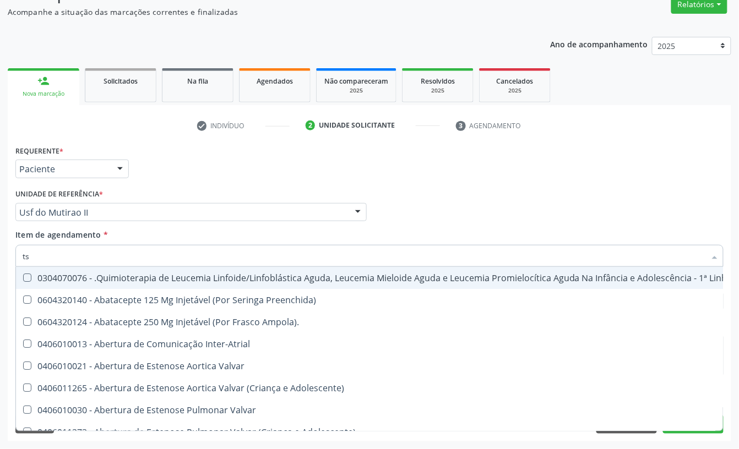
type input "tsh"
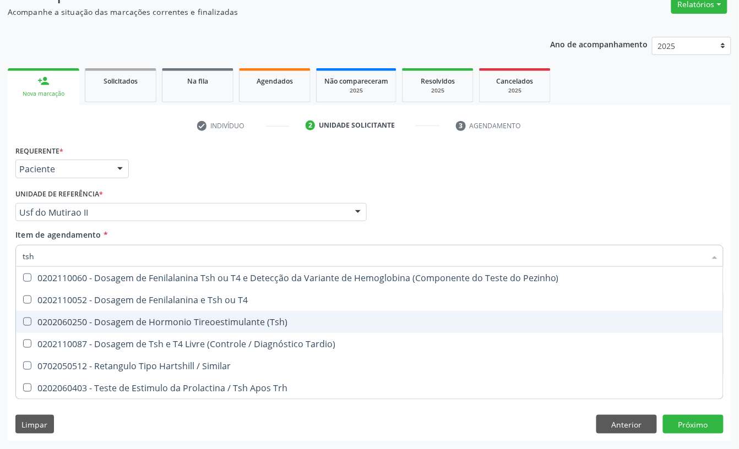
click at [67, 318] on div "0202060250 - Dosagem de Hormonio Tireoestimulante (Tsh)" at bounding box center [370, 322] width 694 height 9
checkbox \(Tsh\) "true"
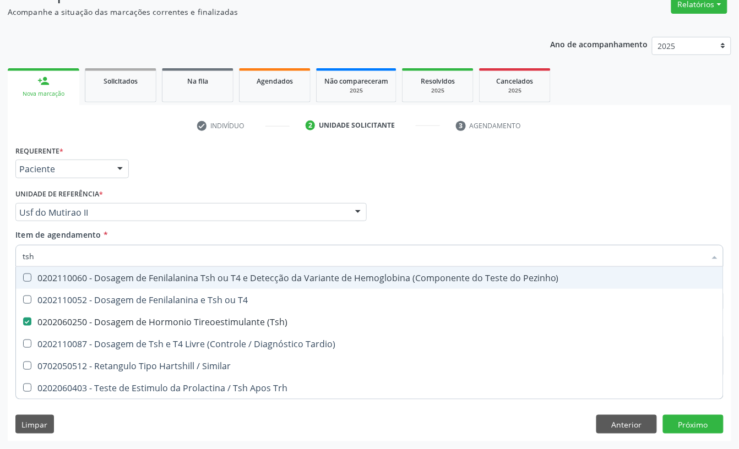
click at [56, 258] on input "tsh" at bounding box center [364, 256] width 683 height 22
click at [150, 186] on div "Unidade de referência * Usf do Mutirao II Usf do Mutirao Usf Cohab Usf [GEOGRAP…" at bounding box center [190, 203] width 351 height 35
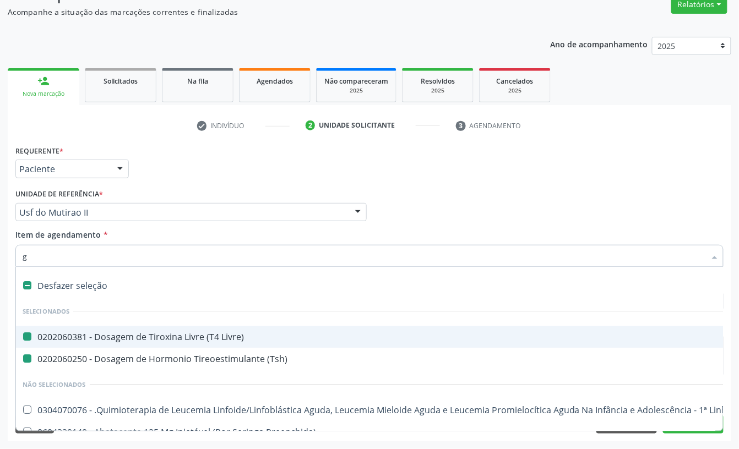
type input "gl"
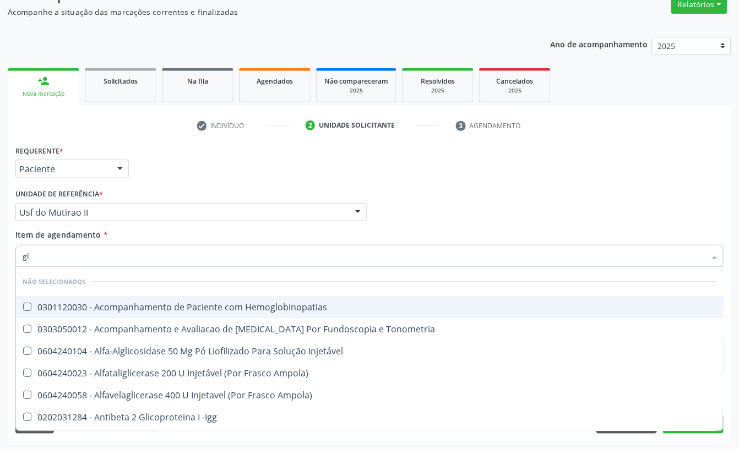
checkbox Hemoglobinopatias "false"
checkbox Tonometria "false"
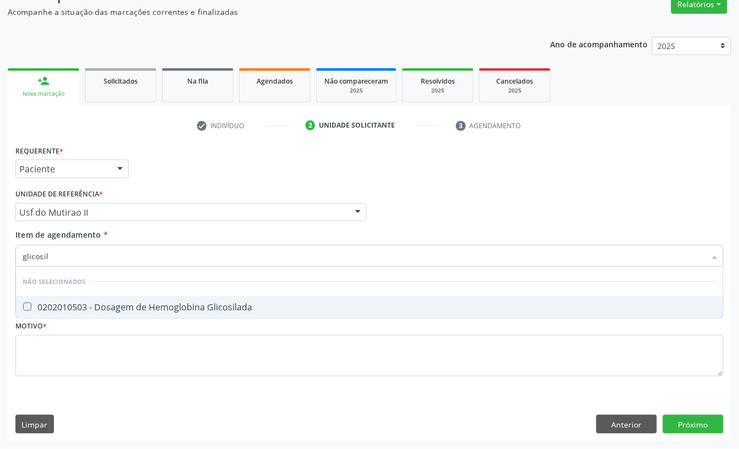
type input "glicosila"
click at [162, 315] on span "0202010503 - Dosagem de Hemoglobina Glicosilada" at bounding box center [369, 307] width 707 height 22
checkbox Glicosilada "true"
click at [214, 178] on div "Requerente * Paciente Profissional de Saúde Paciente Nenhum resultado encontrad…" at bounding box center [369, 164] width 713 height 43
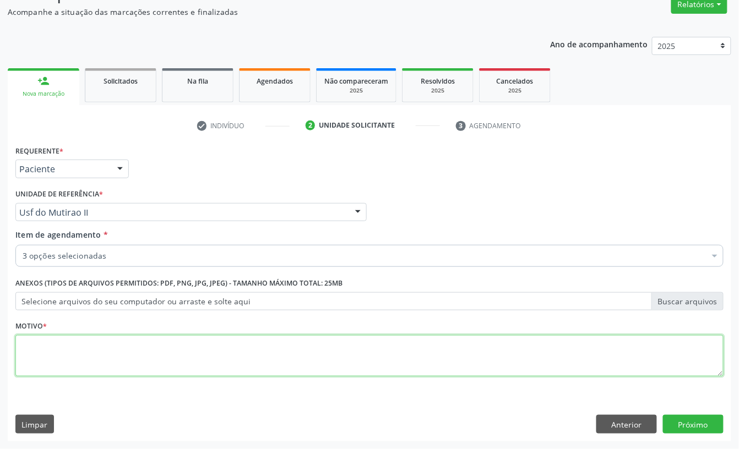
click at [91, 351] on textarea at bounding box center [369, 356] width 708 height 42
type textarea "a"
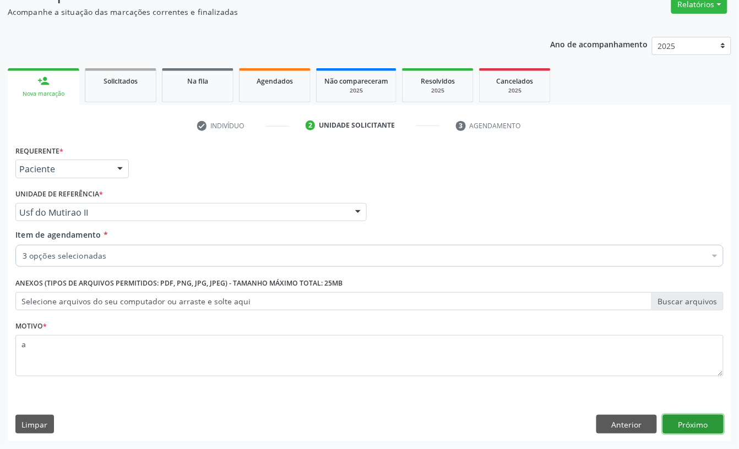
click at [697, 425] on button "Próximo" at bounding box center [693, 424] width 61 height 19
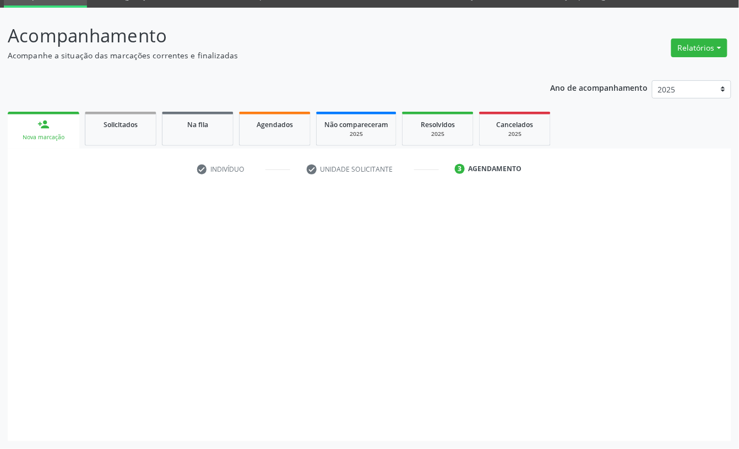
scroll to position [53, 0]
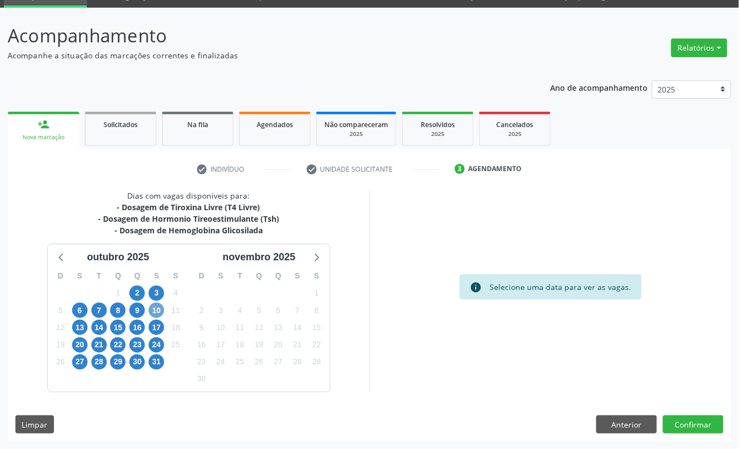
click at [159, 311] on span "10" at bounding box center [156, 310] width 15 height 15
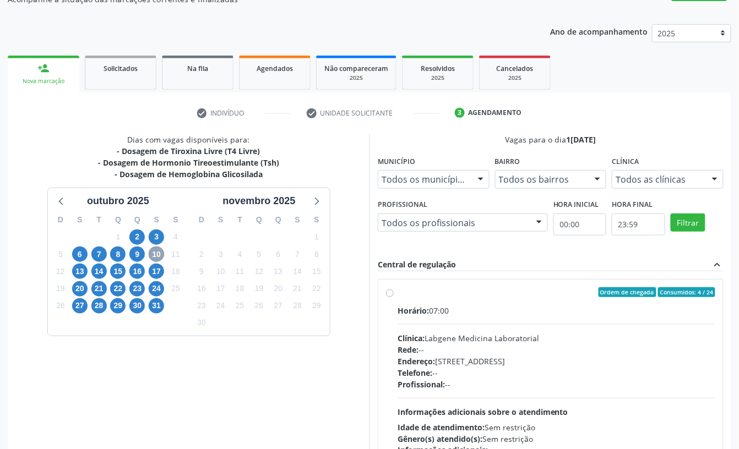
scroll to position [190, 0]
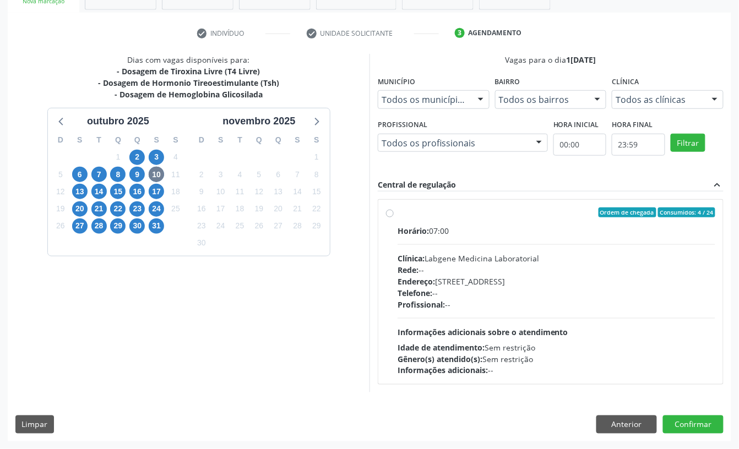
click at [421, 304] on span "Profissional:" at bounding box center [420, 304] width 47 height 10
click at [394, 217] on input "Ordem de chegada Consumidos: 4 / 24 Horário: 07:00 Clínica: Labgene Medicina La…" at bounding box center [390, 213] width 8 height 10
radio input "true"
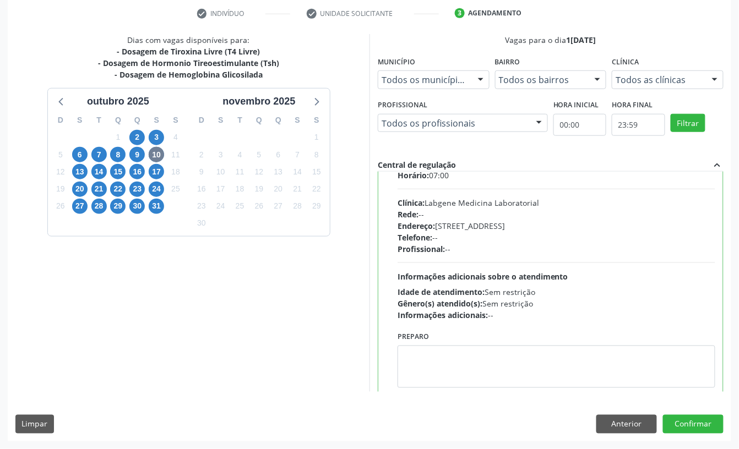
scroll to position [56, 0]
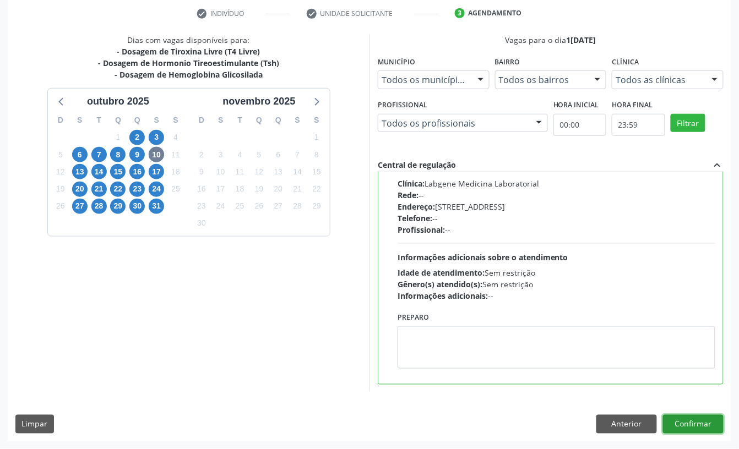
click at [684, 425] on button "Confirmar" at bounding box center [693, 424] width 61 height 19
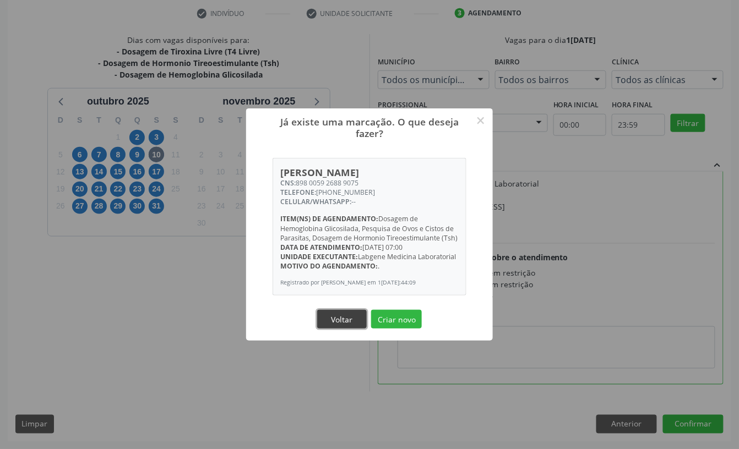
click at [348, 315] on button "Voltar" at bounding box center [342, 319] width 50 height 19
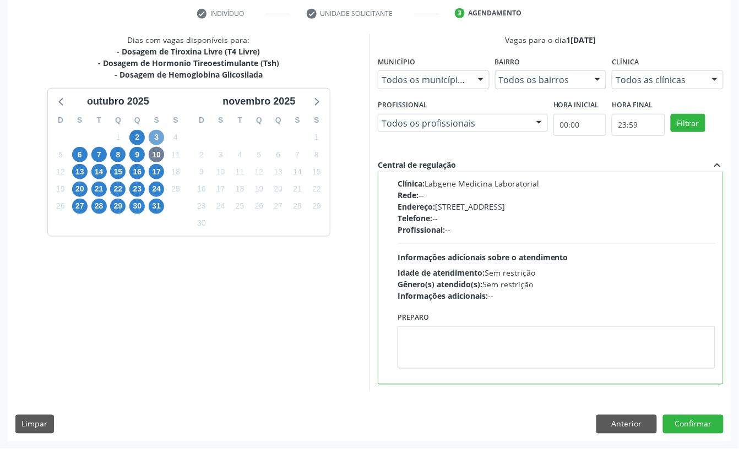
click at [157, 139] on span "3" at bounding box center [156, 137] width 15 height 15
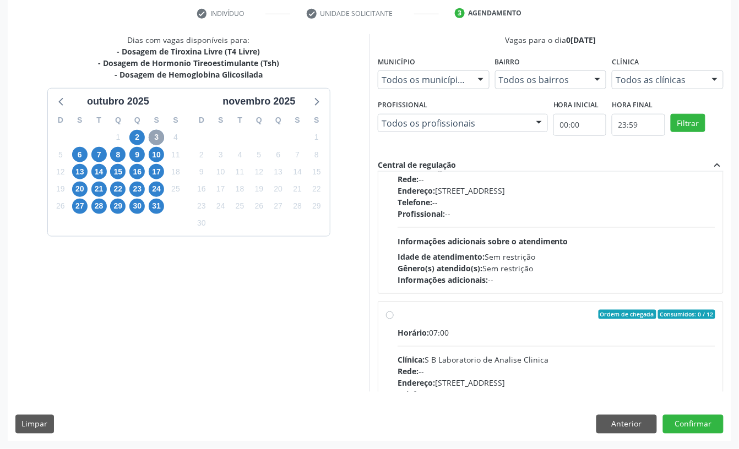
scroll to position [0, 0]
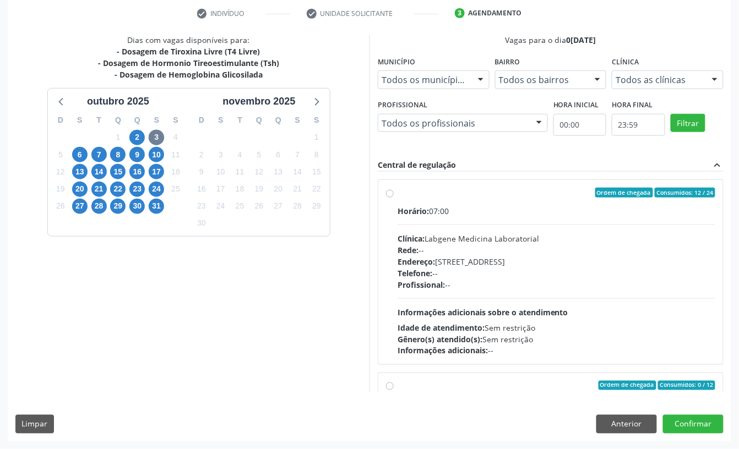
click at [503, 287] on div "Profissional: --" at bounding box center [556, 285] width 318 height 12
click at [394, 198] on input "Ordem de chegada Consumidos: 12 / 24 Horário: 07:00 Clínica: Labgene Medicina L…" at bounding box center [390, 193] width 8 height 10
radio input "true"
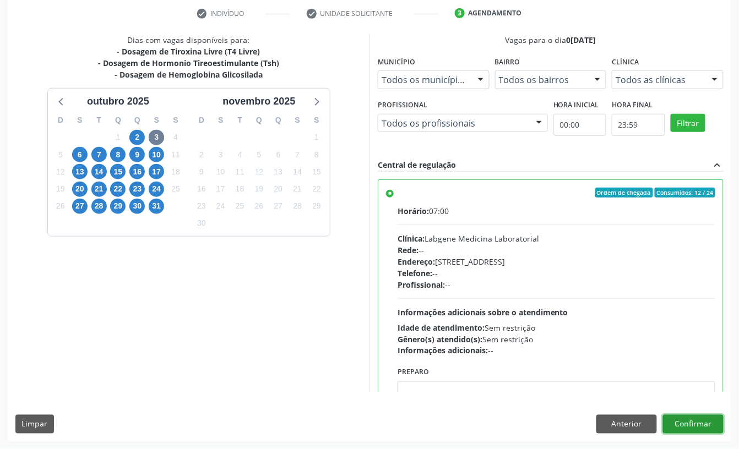
click at [707, 425] on button "Confirmar" at bounding box center [693, 424] width 61 height 19
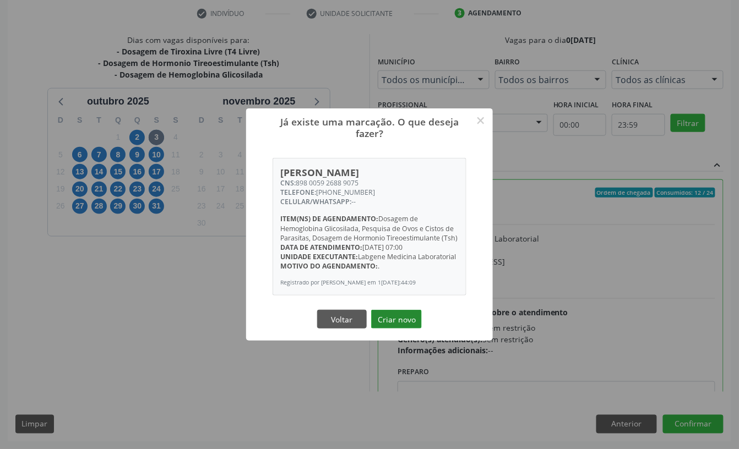
click at [406, 318] on button "Criar novo" at bounding box center [396, 319] width 51 height 19
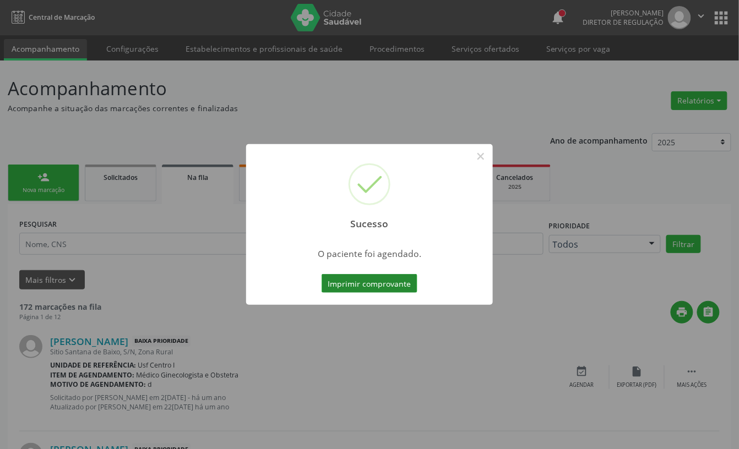
click at [388, 283] on button "Imprimir comprovante" at bounding box center [369, 283] width 96 height 19
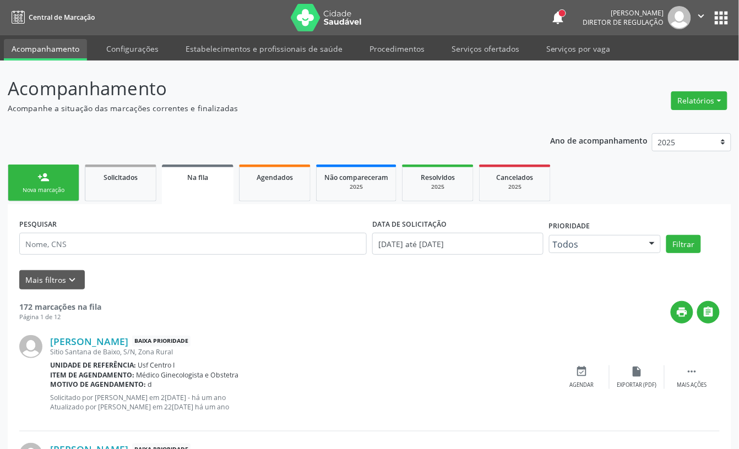
click at [55, 185] on link "person_add Nova marcação" at bounding box center [44, 183] width 72 height 37
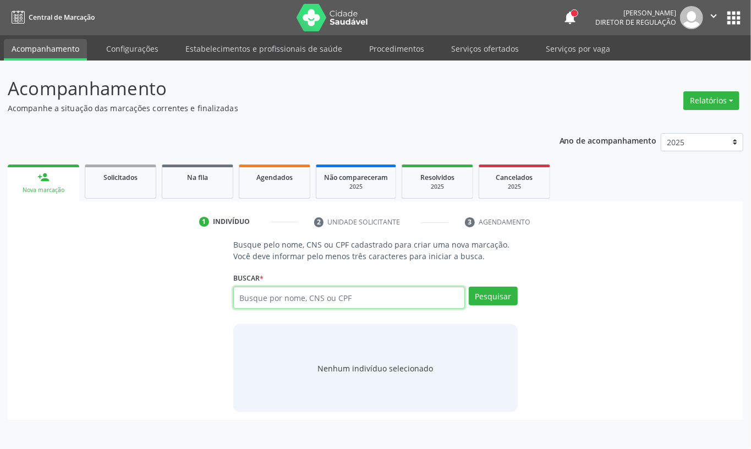
click at [260, 302] on input "text" at bounding box center [349, 298] width 232 height 22
type input "898006386474459"
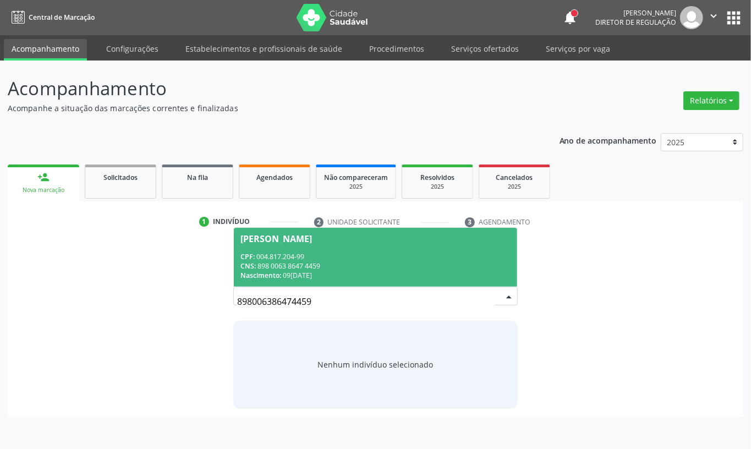
click at [287, 269] on div "CNS: 898 0063 8647 4459" at bounding box center [376, 265] width 270 height 9
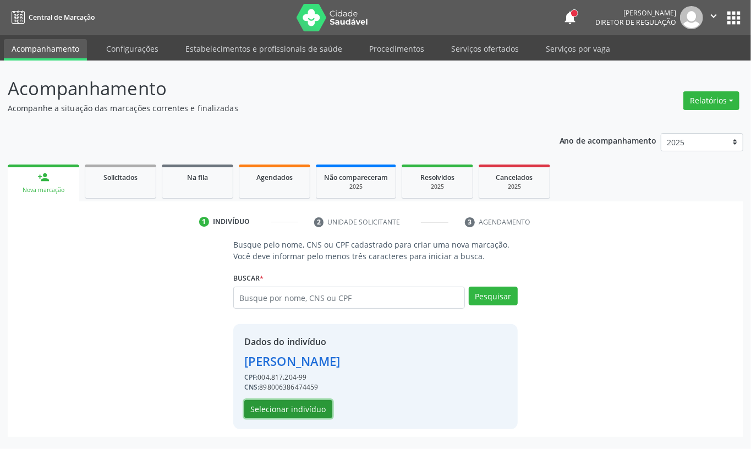
click at [287, 406] on button "Selecionar indivíduo" at bounding box center [288, 409] width 88 height 19
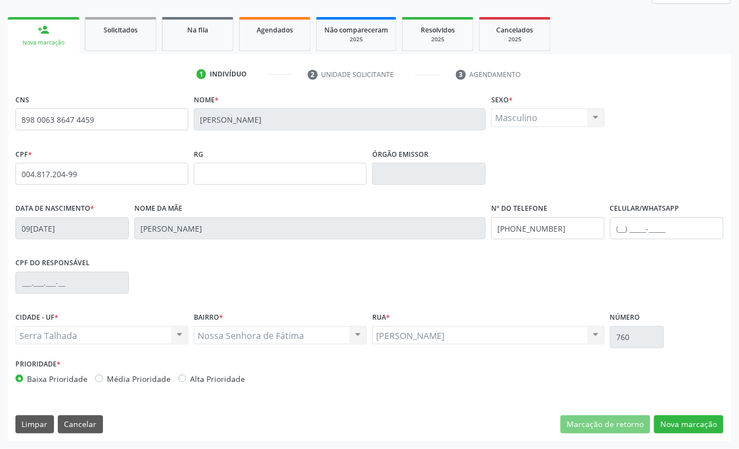
scroll to position [148, 0]
click at [533, 231] on input "(87) 99955-3173" at bounding box center [547, 228] width 113 height 22
click at [692, 419] on button "Nova marcação" at bounding box center [688, 425] width 69 height 19
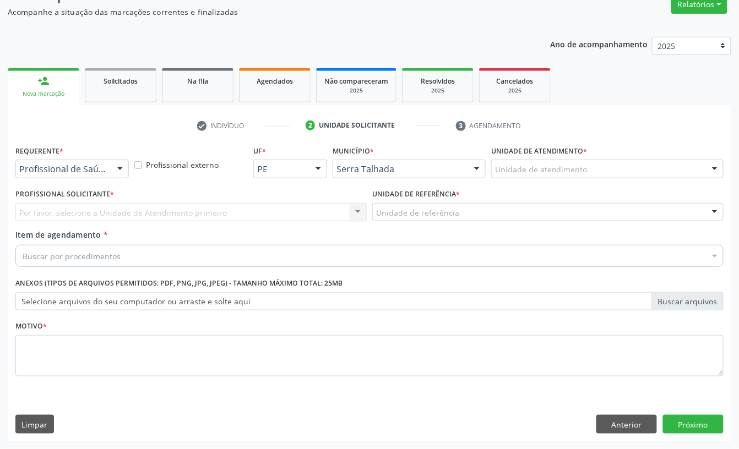
scroll to position [97, 0]
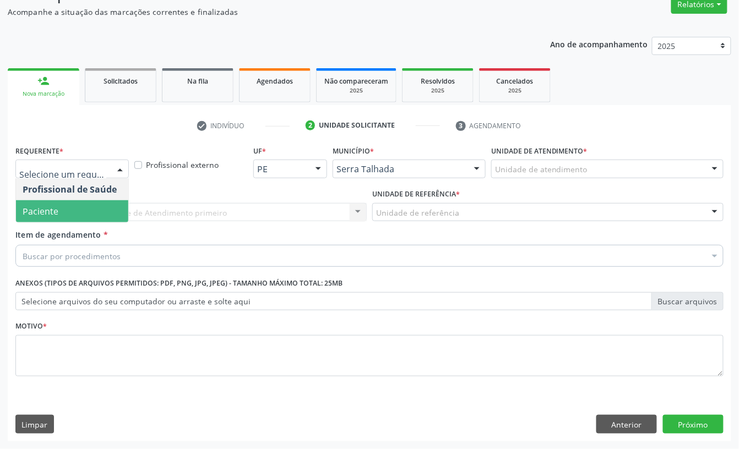
click at [86, 209] on span "Paciente" at bounding box center [72, 211] width 112 height 22
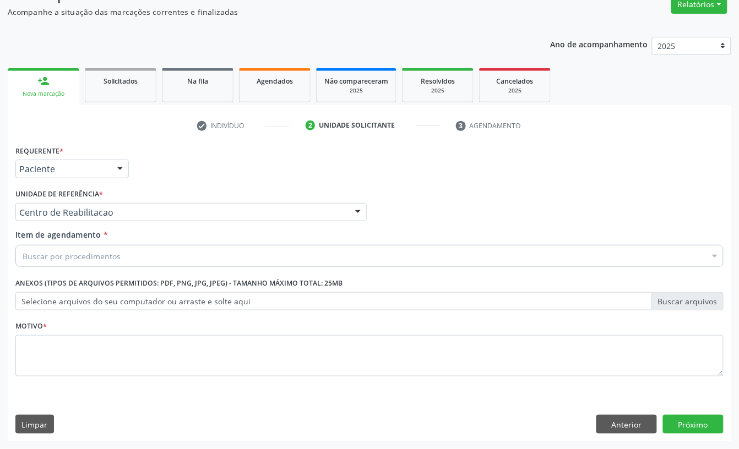
click at [93, 195] on label "Unidade de referência *" at bounding box center [59, 194] width 88 height 17
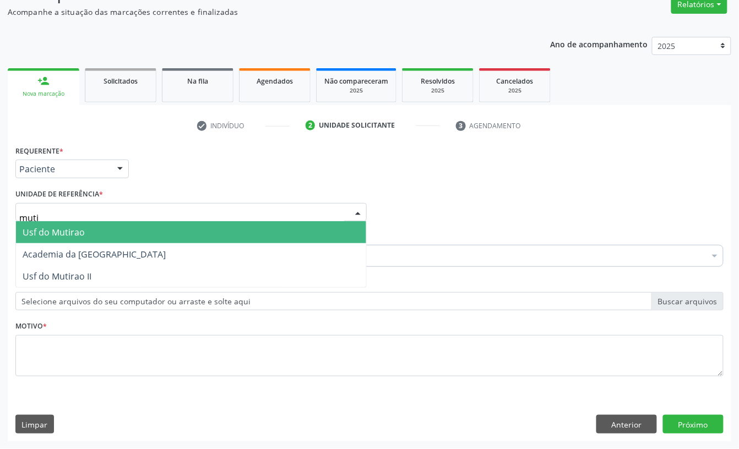
type input "mutir"
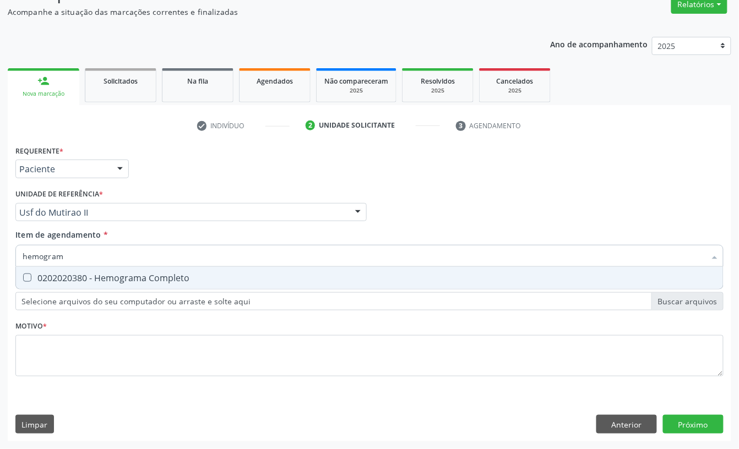
type input "hemograma"
click at [123, 281] on div "0202020380 - Hemograma Completo" at bounding box center [370, 278] width 694 height 9
checkbox Completo "true"
click at [113, 252] on input "hemograma" at bounding box center [364, 256] width 683 height 22
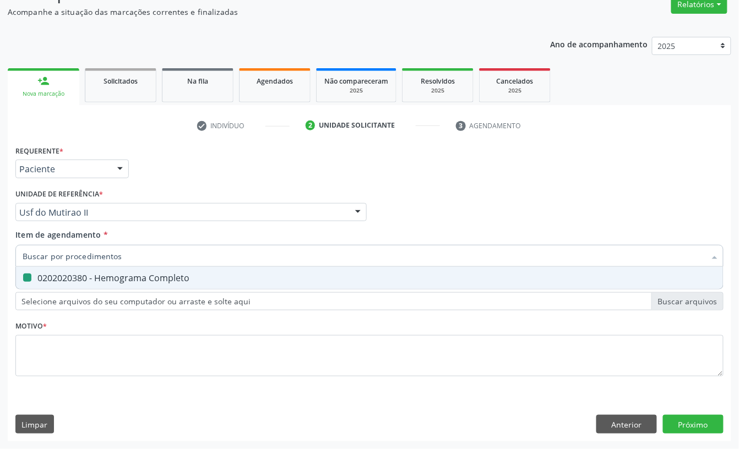
checkbox Completo "false"
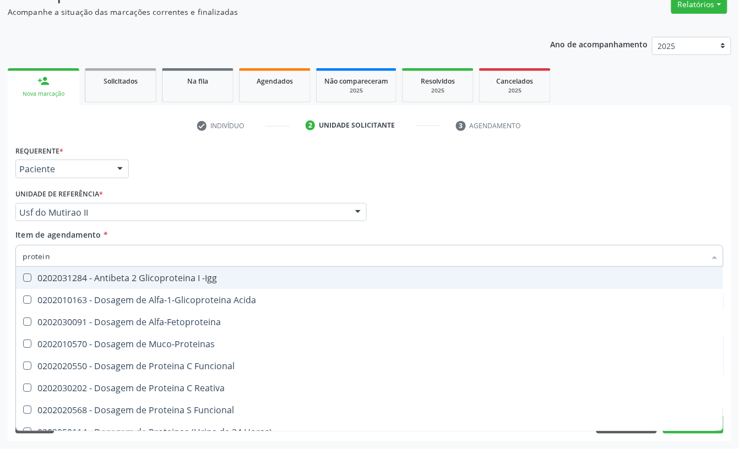
type input "proteina"
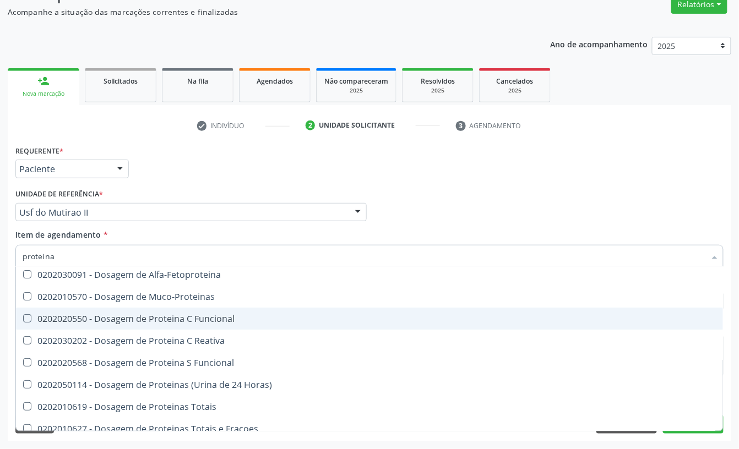
scroll to position [73, 0]
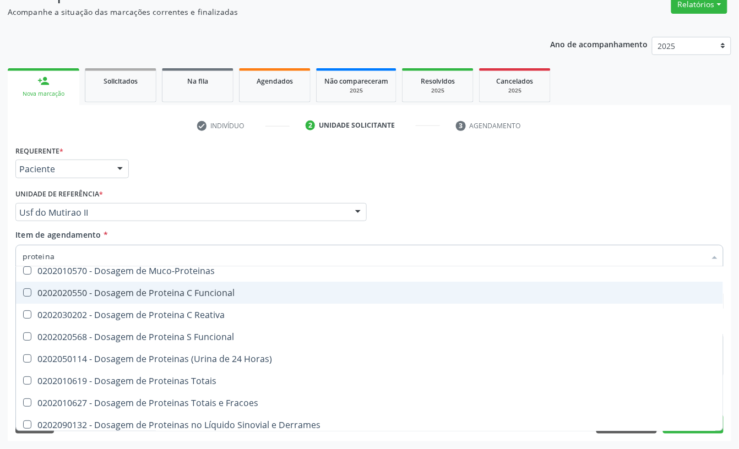
click at [165, 297] on div "0202020550 - Dosagem de Proteina C Funcional" at bounding box center [370, 292] width 694 height 9
checkbox Funcional "true"
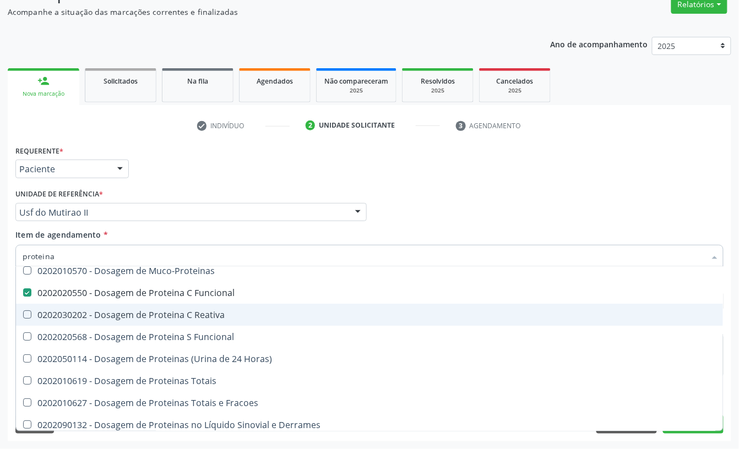
click at [183, 320] on span "0202030202 - Dosagem de Proteina C Reativa" at bounding box center [369, 315] width 707 height 22
checkbox Reativa "true"
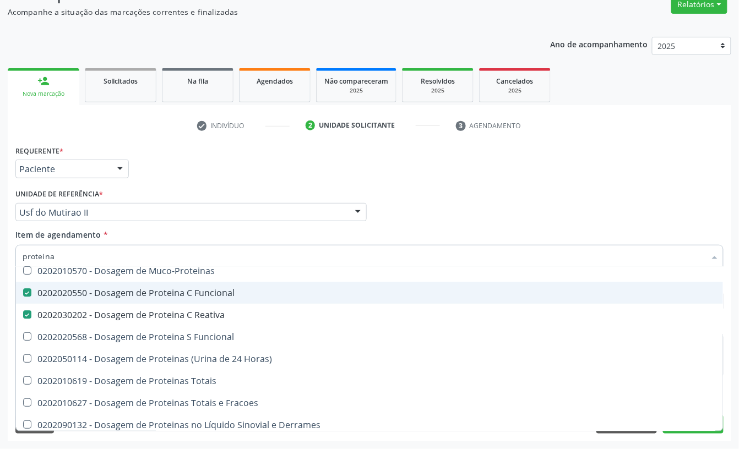
click at [173, 292] on div "0202020550 - Dosagem de Proteina C Funcional" at bounding box center [370, 292] width 694 height 9
checkbox Funcional "false"
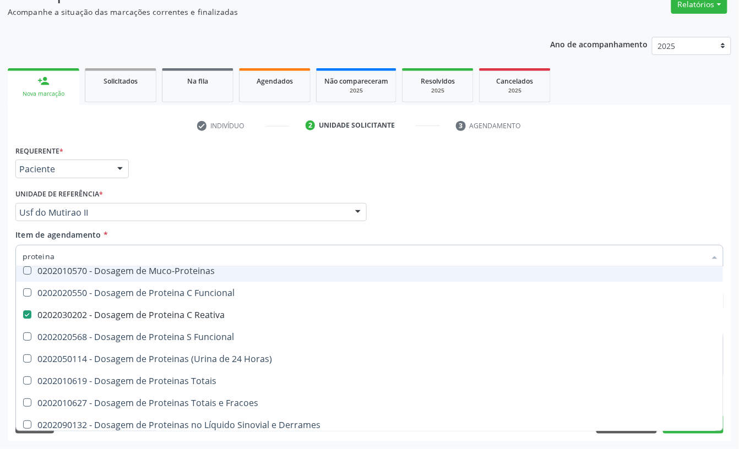
click at [130, 249] on input "proteina" at bounding box center [364, 256] width 683 height 22
click at [124, 254] on input "proteina" at bounding box center [364, 256] width 683 height 22
checkbox Reativa "false"
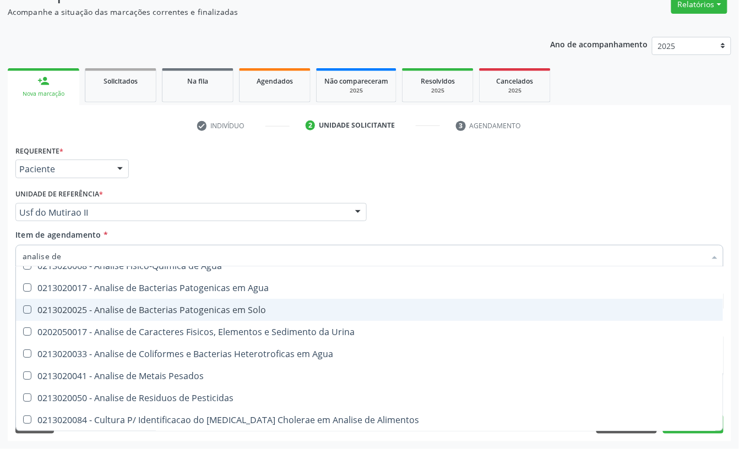
scroll to position [0, 0]
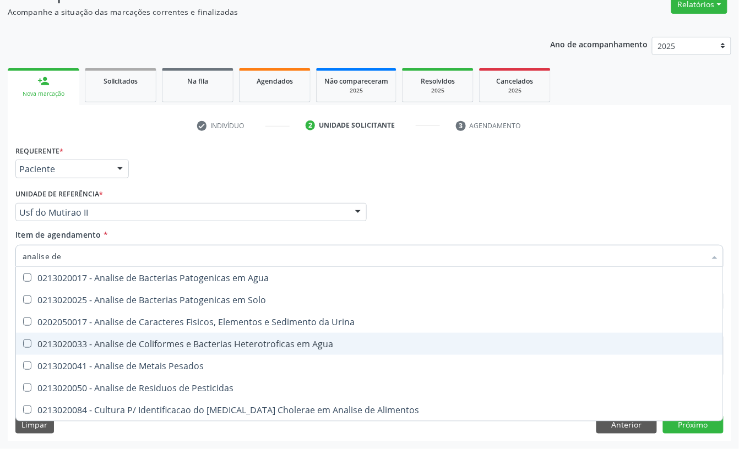
type input "analise de c"
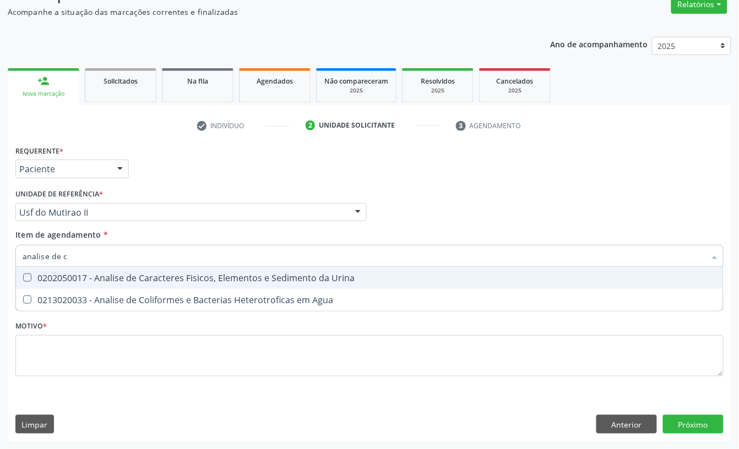
click at [120, 270] on span "0202050017 - Analise de Caracteres Fisicos, Elementos e Sedimento da Urina" at bounding box center [369, 278] width 707 height 22
checkbox Urina "true"
type input "analise de c"
click at [99, 242] on div "Item de agendamento * analise de c Desfazer seleção 0202050017 - Analise de Car…" at bounding box center [369, 246] width 708 height 35
click at [95, 248] on div "analise de c" at bounding box center [369, 256] width 708 height 22
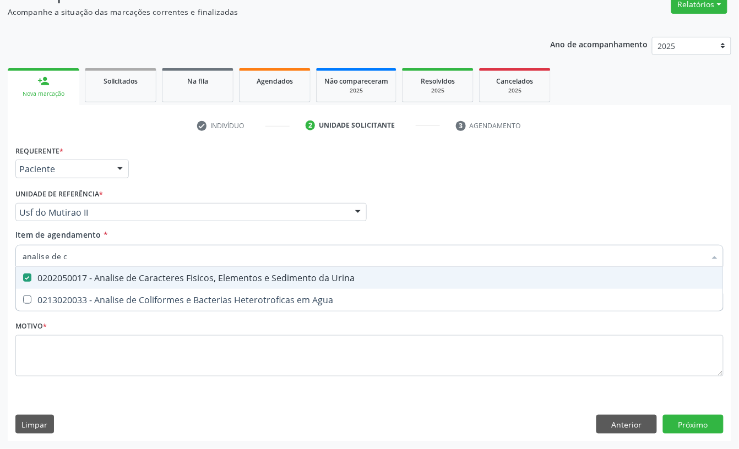
checkbox Agua "true"
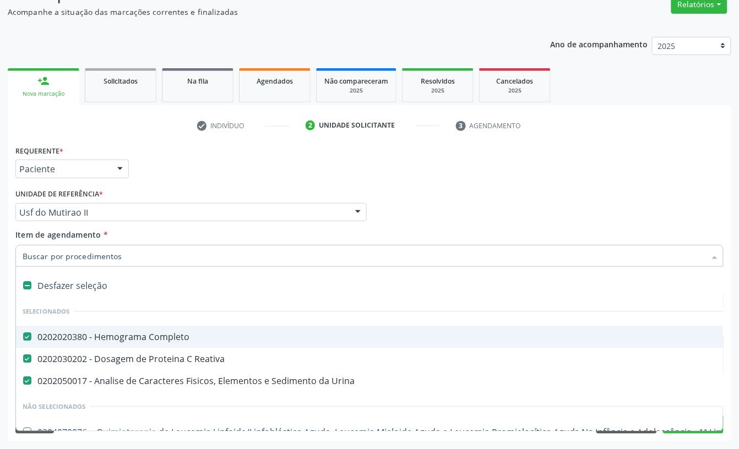
click at [93, 252] on input "Item de agendamento *" at bounding box center [364, 256] width 683 height 22
type input "gl"
checkbox Completo "false"
checkbox Reativa "false"
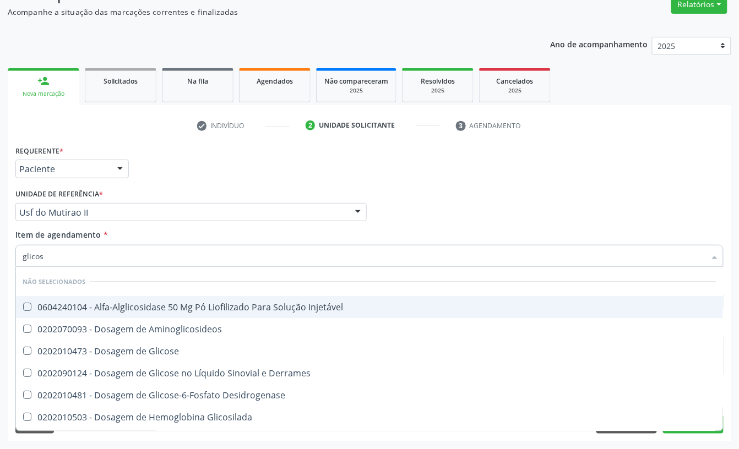
type input "glicose"
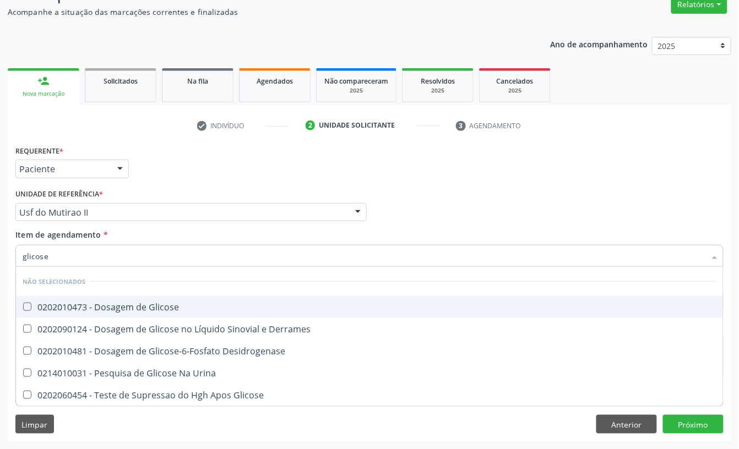
click at [97, 308] on div "0202010473 - Dosagem de Glicose" at bounding box center [370, 307] width 694 height 9
checkbox Glicose "true"
click at [73, 260] on input "glicose" at bounding box center [364, 256] width 683 height 22
checkbox Derrames "true"
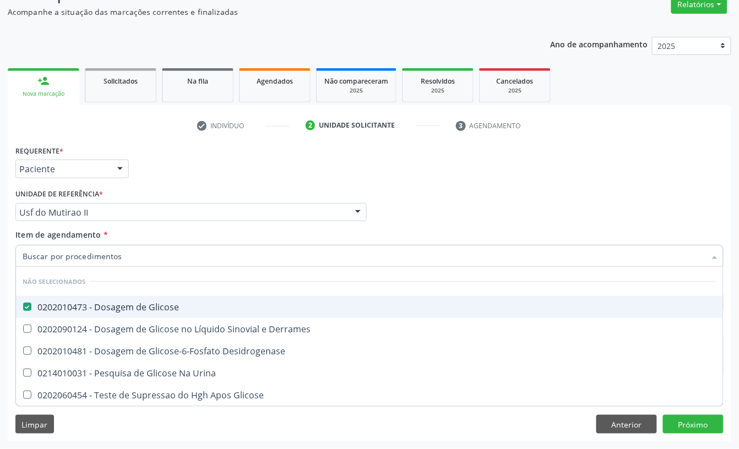
checkbox Desidrogenase "true"
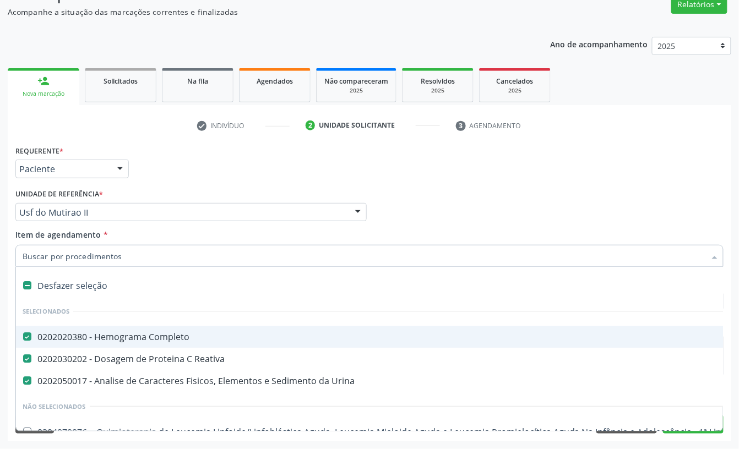
type input "f"
checkbox Urina "false"
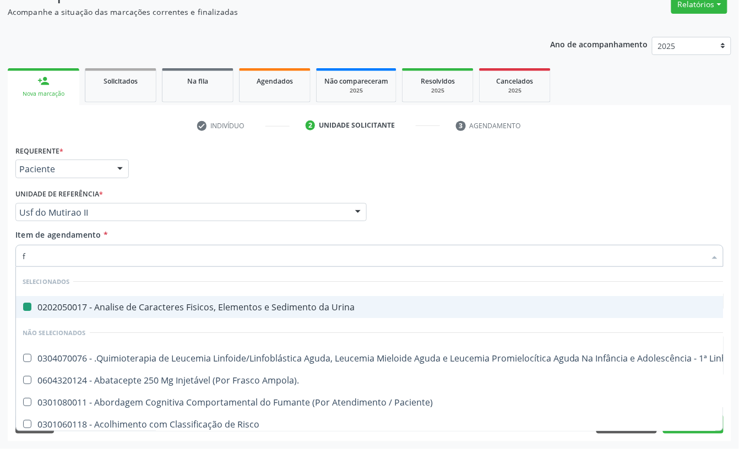
type input "fa"
checkbox Urina "false"
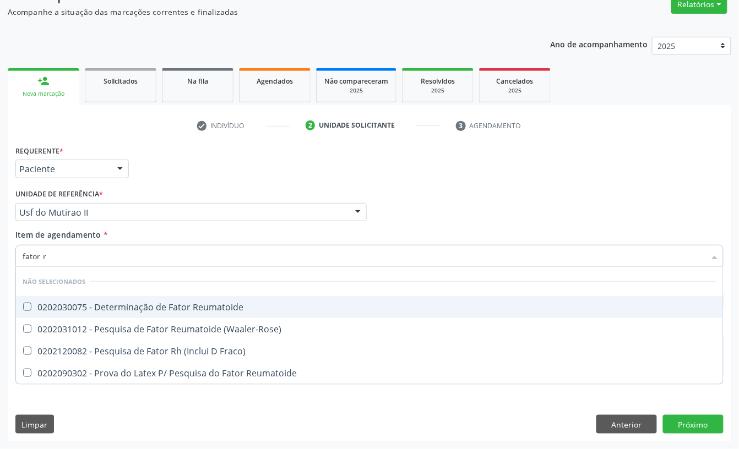
type input "fator rh"
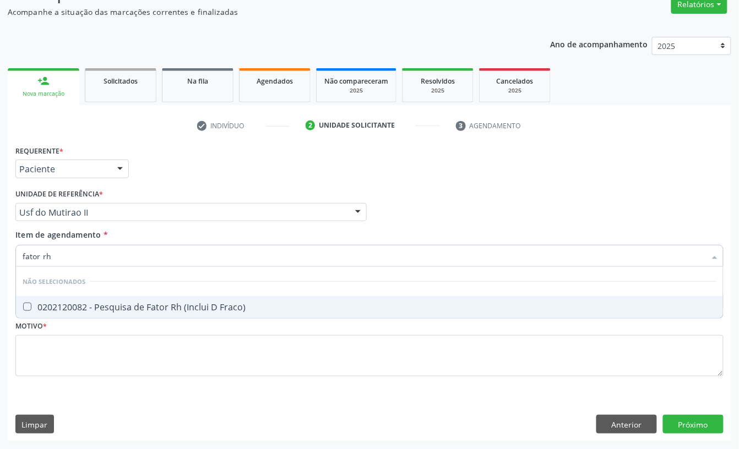
click at [123, 309] on div "0202120082 - Pesquisa de Fator Rh (Inclui D Fraco)" at bounding box center [370, 307] width 694 height 9
checkbox Fraco\) "true"
click at [78, 258] on input "fator rh" at bounding box center [364, 256] width 683 height 22
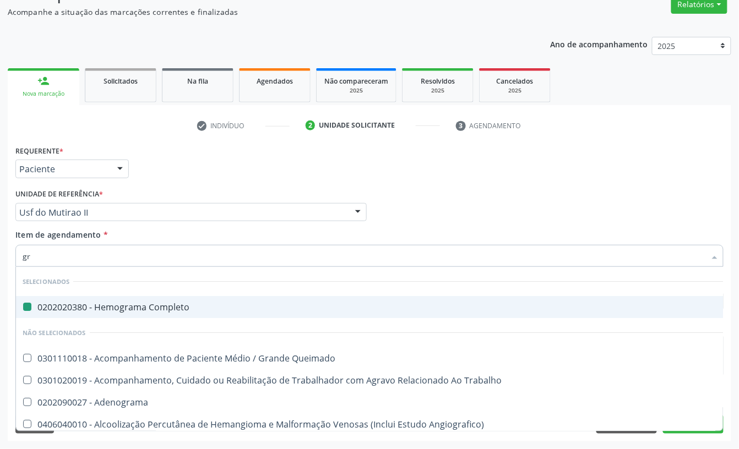
type input "gru"
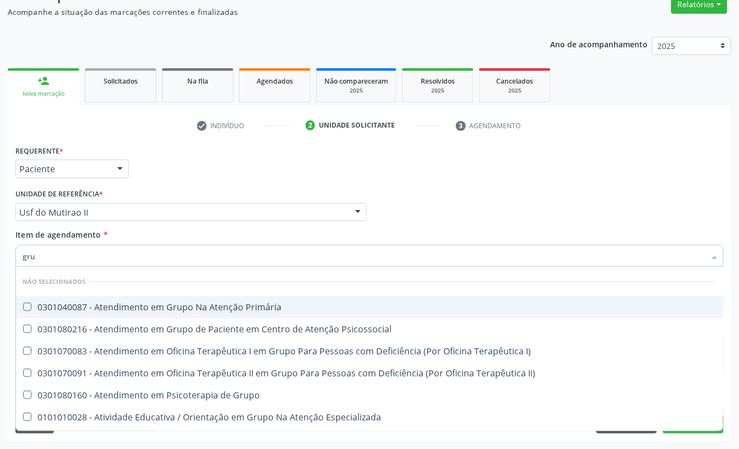
checkbox Primária "false"
type input "grupo a"
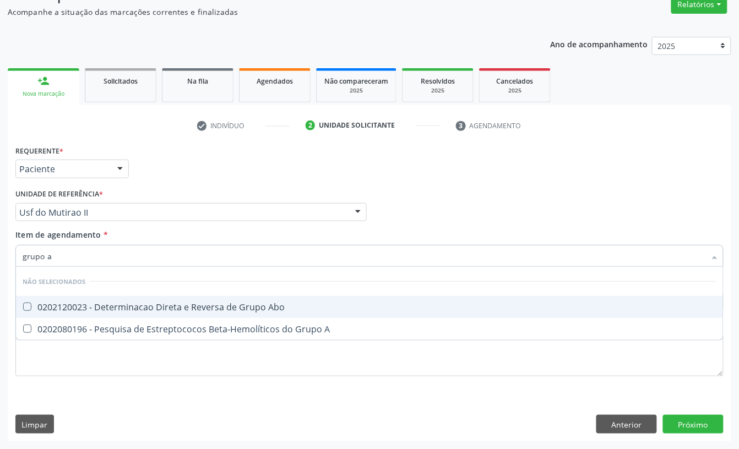
click at [115, 305] on div "0202120023 - Determinacao Direta e Reversa de Grupo Abo" at bounding box center [370, 307] width 694 height 9
checkbox Abo "true"
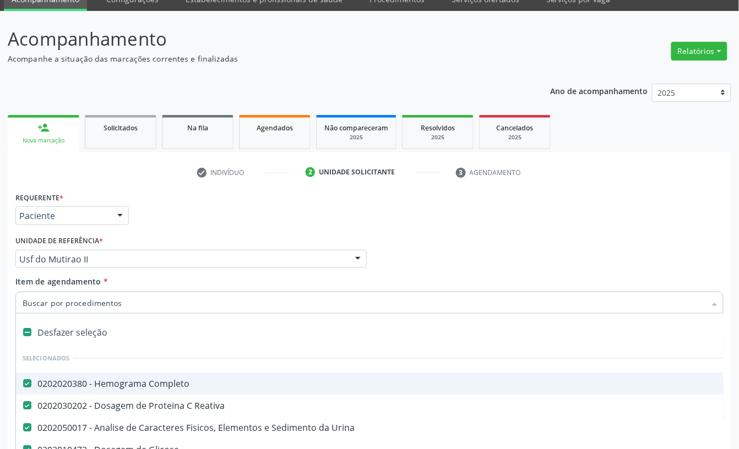
scroll to position [24, 0]
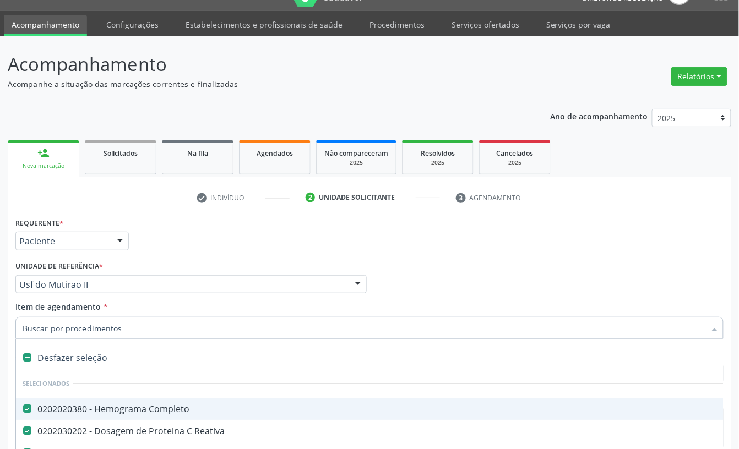
click at [174, 207] on ul "check Indivíduo 2 Unidade solicitante 3 Agendamento" at bounding box center [369, 198] width 723 height 18
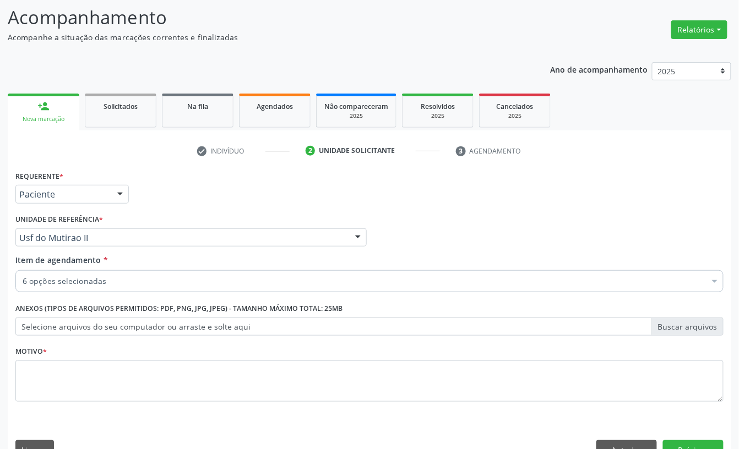
scroll to position [97, 0]
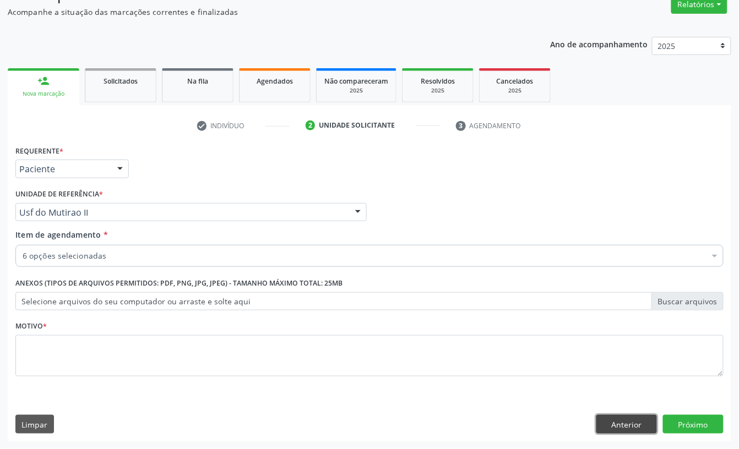
click at [624, 424] on button "Anterior" at bounding box center [626, 424] width 61 height 19
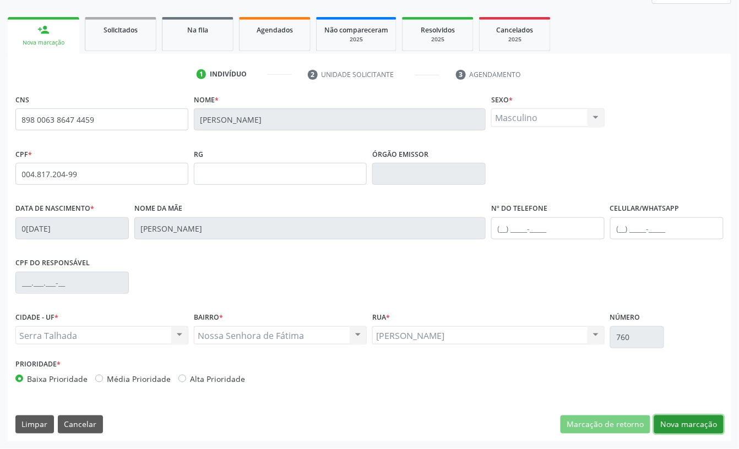
click at [687, 421] on button "Nova marcação" at bounding box center [688, 425] width 69 height 19
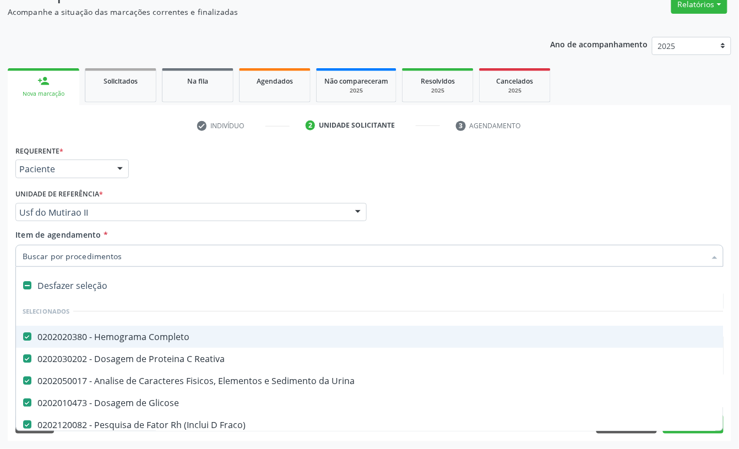
click at [194, 157] on div "Requerente * Paciente Profissional de Saúde Paciente Nenhum resultado encontrad…" at bounding box center [369, 164] width 713 height 43
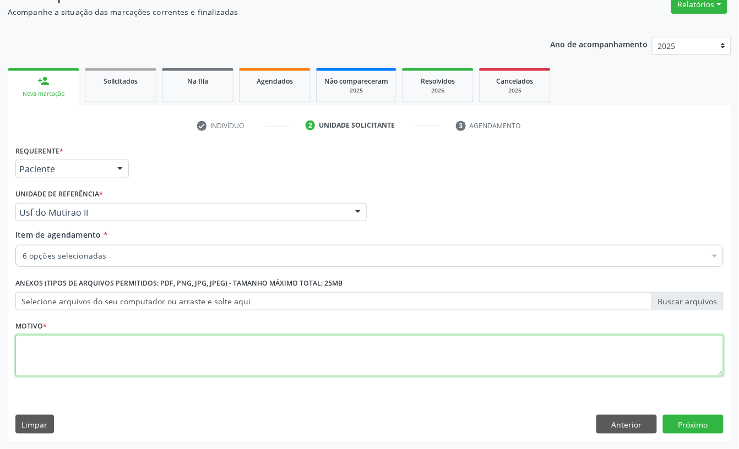
click at [126, 346] on textarea at bounding box center [369, 356] width 708 height 42
type textarea "cx"
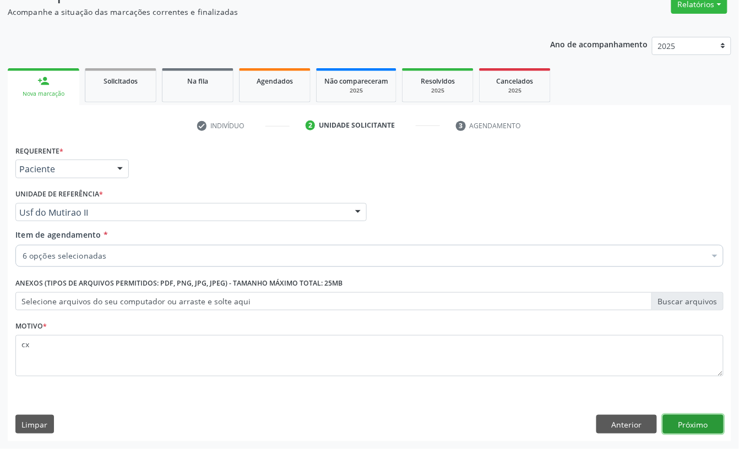
click at [680, 424] on button "Próximo" at bounding box center [693, 424] width 61 height 19
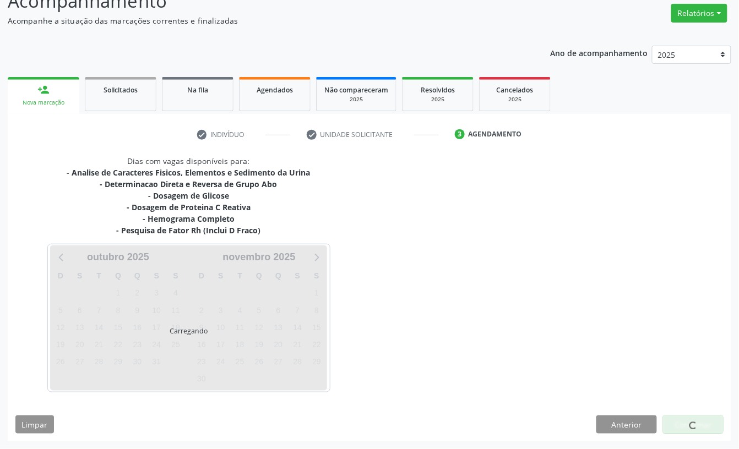
scroll to position [89, 0]
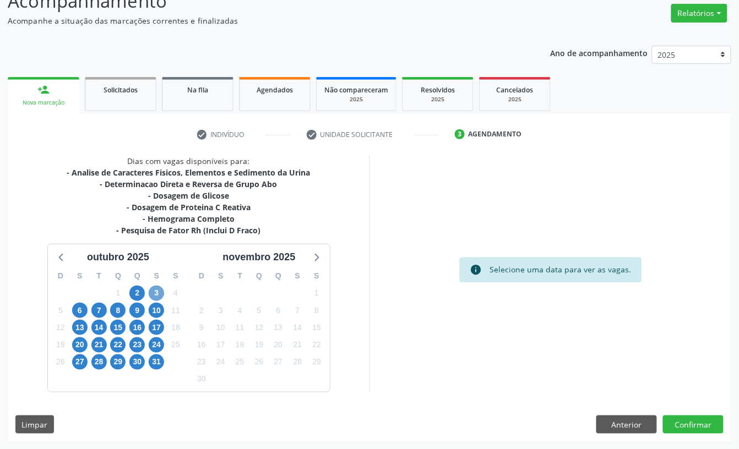
click at [154, 296] on span "3" at bounding box center [156, 293] width 15 height 15
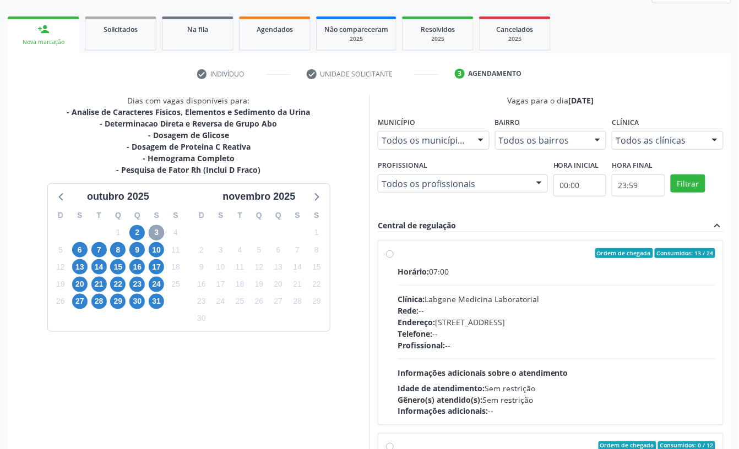
scroll to position [209, 0]
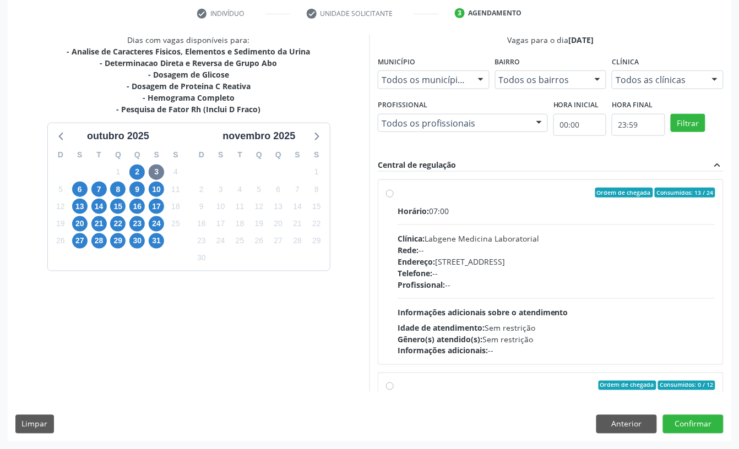
click at [467, 263] on div "Endereço: [STREET_ADDRESS]" at bounding box center [556, 262] width 318 height 12
click at [394, 198] on input "Ordem de chegada Consumidos: 13 / 24 Horário: 07:00 Clínica: Labgene Medicina L…" at bounding box center [390, 193] width 8 height 10
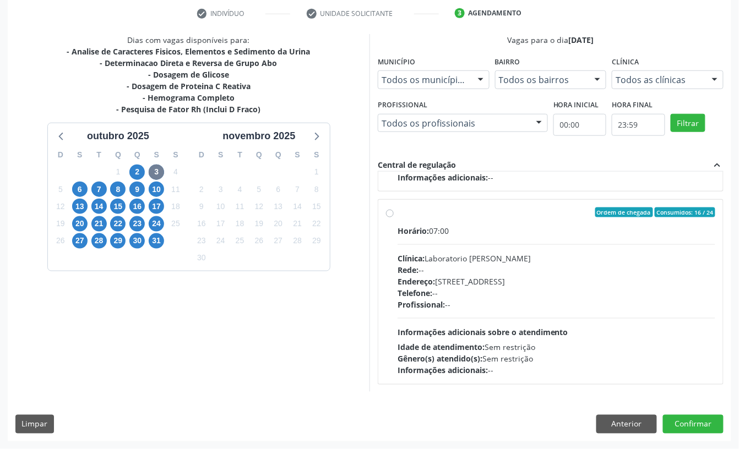
click at [605, 329] on div "Horário: 07:00 Clínica: Laboratorio [PERSON_NAME]: -- Endereço: [STREET_ADDRESS…" at bounding box center [556, 300] width 318 height 151
click at [394, 217] on input "Ordem de chegada Consumidos: 16 / 24 Horário: 07:00 Clínica: Laboratorio [PERSO…" at bounding box center [390, 213] width 8 height 10
radio input "false"
radio input "true"
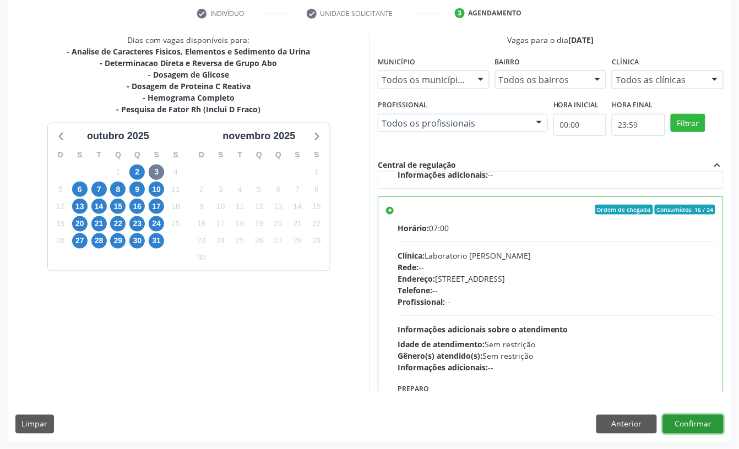
click at [688, 429] on button "Confirmar" at bounding box center [693, 424] width 61 height 19
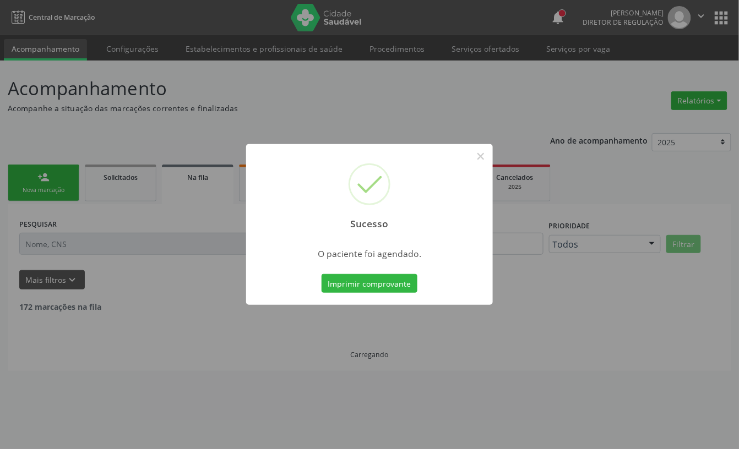
scroll to position [0, 0]
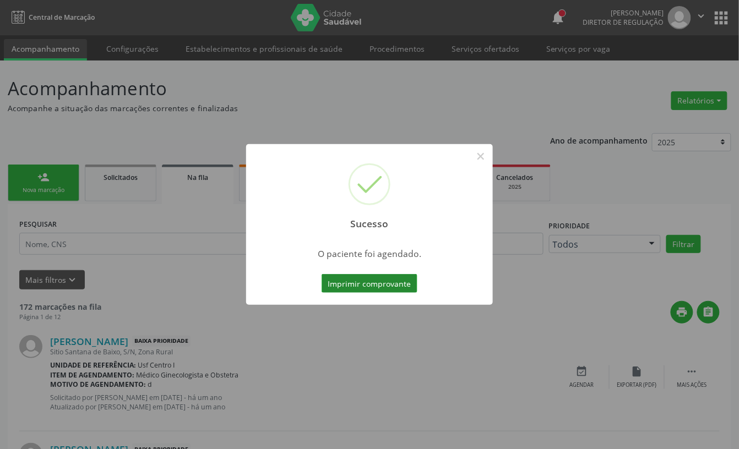
click at [371, 291] on button "Imprimir comprovante" at bounding box center [369, 283] width 96 height 19
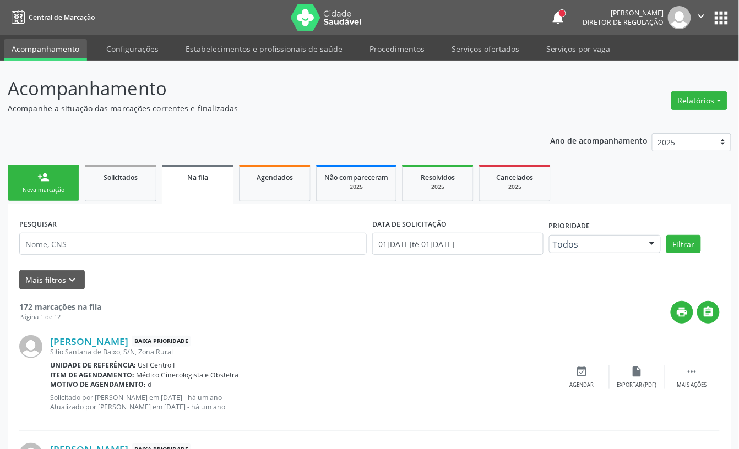
click at [67, 178] on link "person_add Nova marcação" at bounding box center [44, 183] width 72 height 37
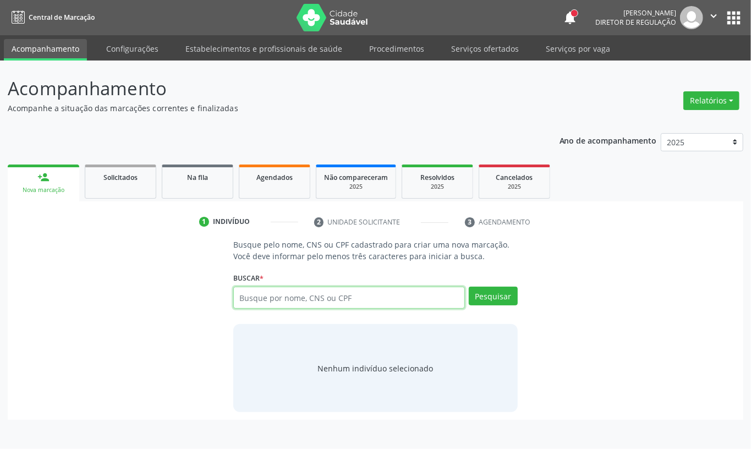
click at [287, 304] on input "text" at bounding box center [349, 298] width 232 height 22
type input "703307295188610"
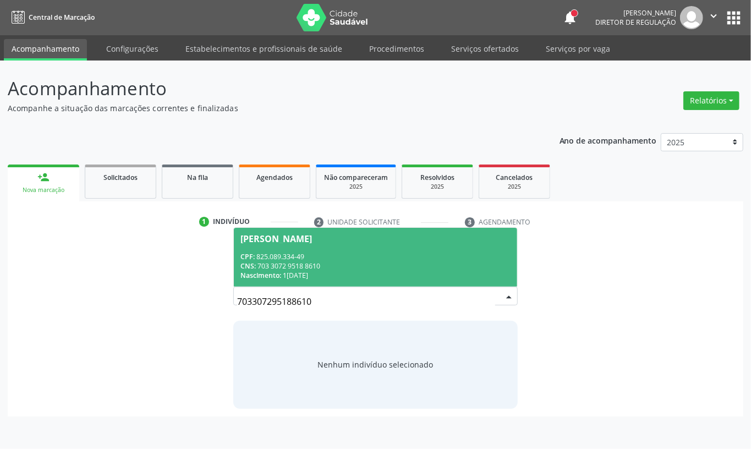
click at [362, 260] on div "CPF: 825.089.334-49" at bounding box center [376, 256] width 270 height 9
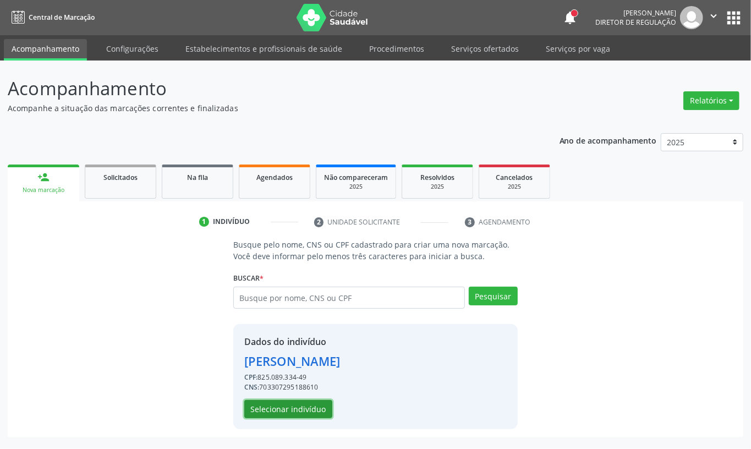
click at [295, 404] on button "Selecionar indivíduo" at bounding box center [288, 409] width 88 height 19
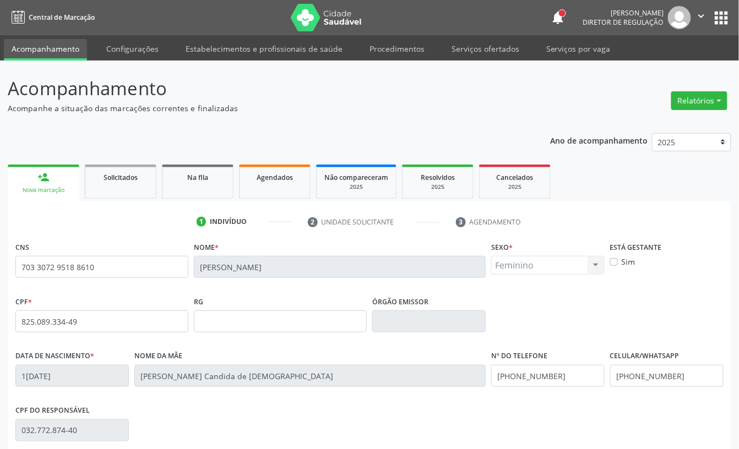
scroll to position [148, 0]
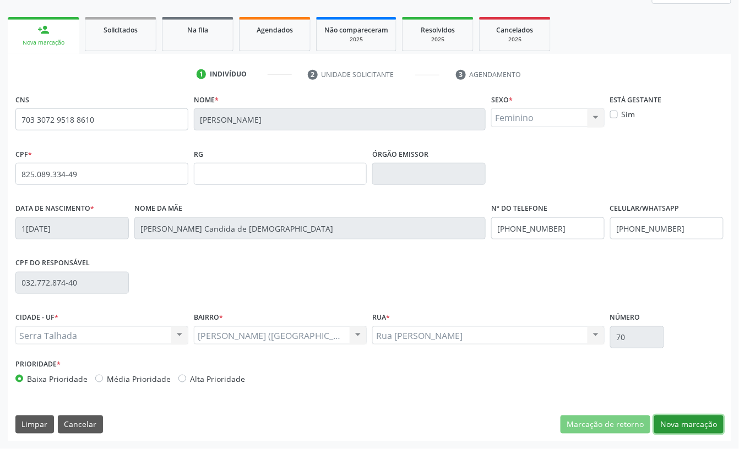
click at [659, 419] on button "Nova marcação" at bounding box center [688, 425] width 69 height 19
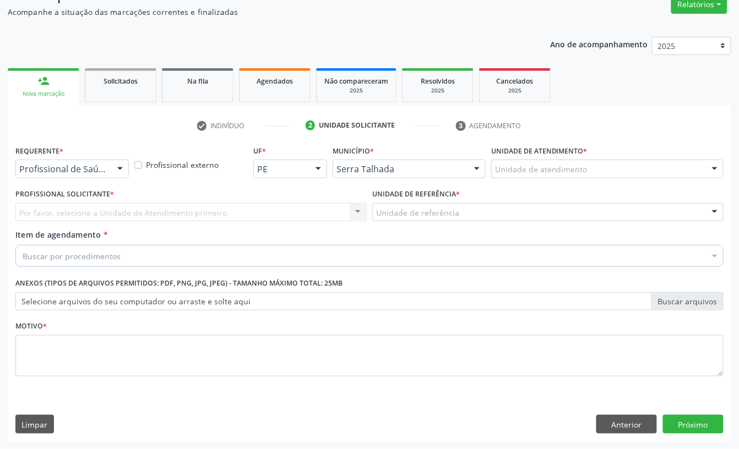
scroll to position [97, 0]
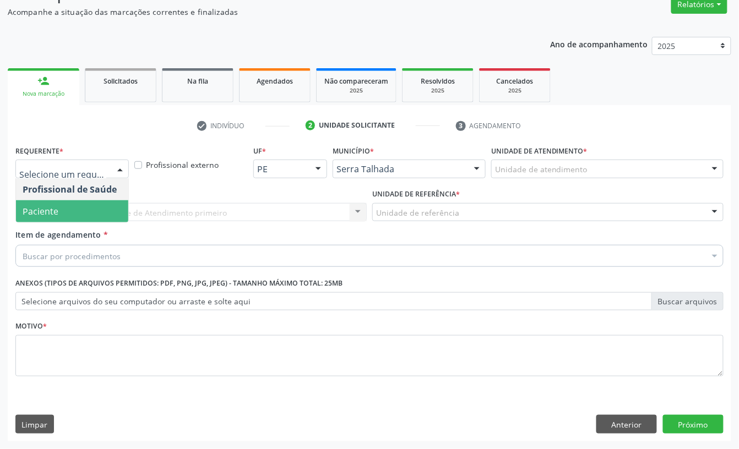
click at [73, 222] on div "Profissional Solicitante * Por favor, selecione a Unidade de Atendimento primei…" at bounding box center [191, 207] width 357 height 43
click at [75, 174] on div at bounding box center [71, 169] width 113 height 19
click at [69, 205] on span "Paciente" at bounding box center [72, 211] width 112 height 22
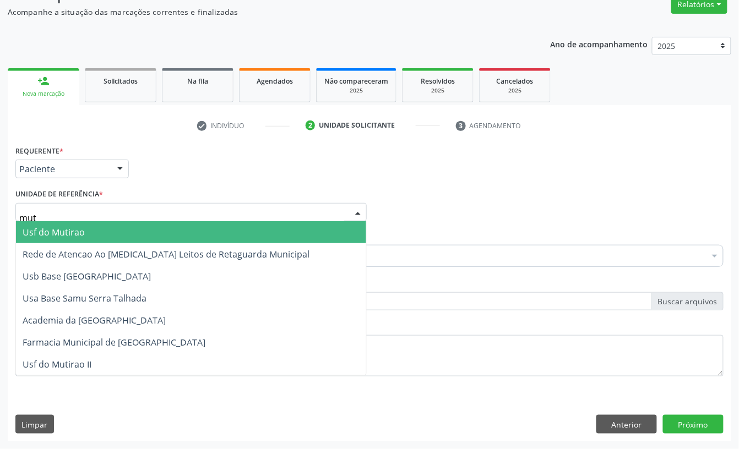
type input "muti"
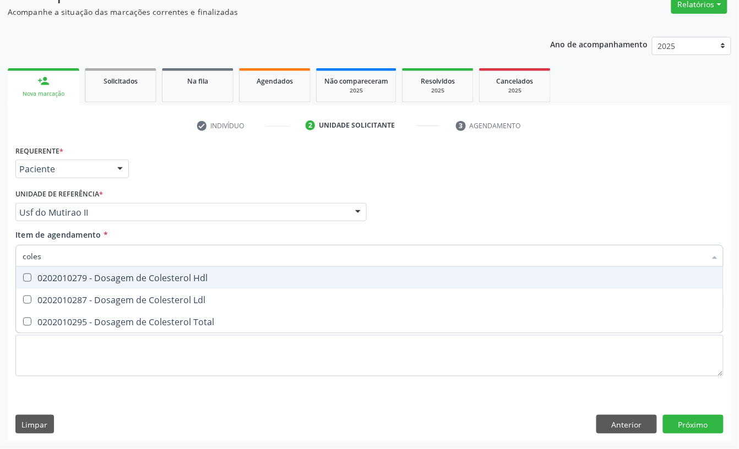
type input "colest"
click at [81, 282] on div "0202010279 - Dosagem de Colesterol Hdl" at bounding box center [370, 278] width 694 height 9
checkbox Hdl "true"
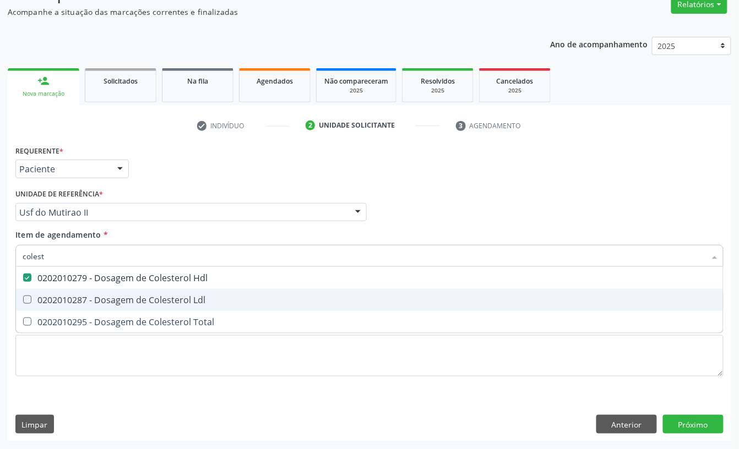
click at [80, 296] on div "0202010287 - Dosagem de Colesterol Ldl" at bounding box center [370, 300] width 694 height 9
checkbox Ldl "true"
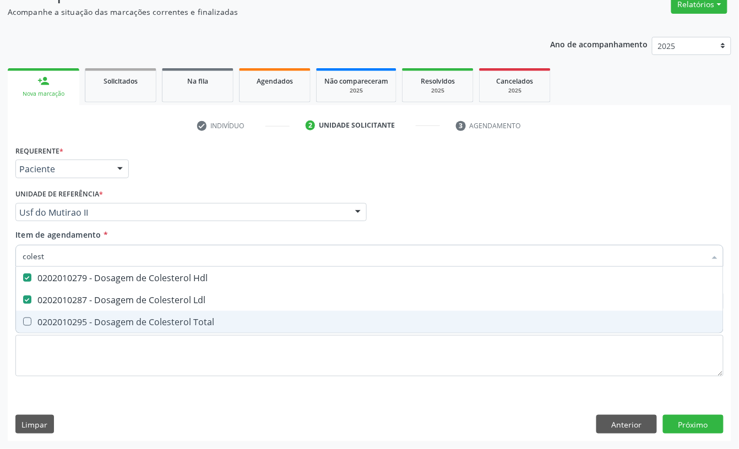
drag, startPoint x: 75, startPoint y: 320, endPoint x: 67, endPoint y: 276, distance: 44.3
click at [74, 320] on div "0202010295 - Dosagem de Colesterol Total" at bounding box center [370, 322] width 694 height 9
checkbox Total "true"
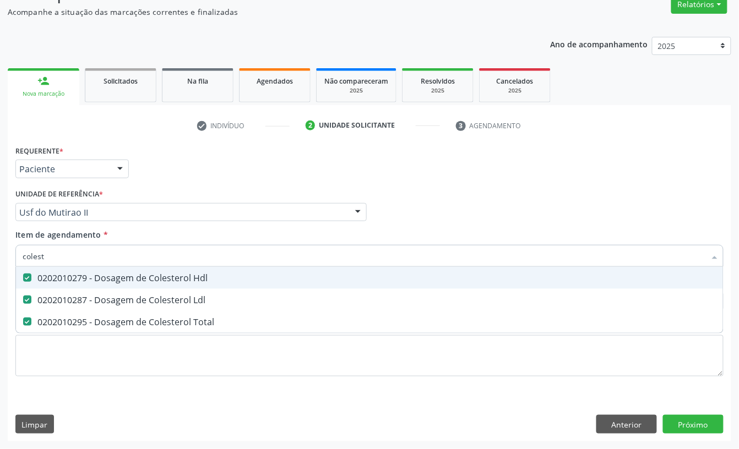
click at [54, 255] on input "colest" at bounding box center [364, 256] width 683 height 22
checkbox Hdl "false"
checkbox Ldl "false"
checkbox Total "false"
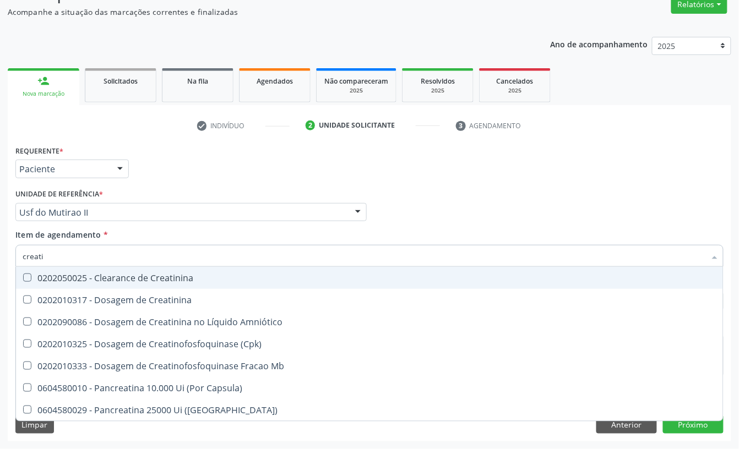
type input "creatin"
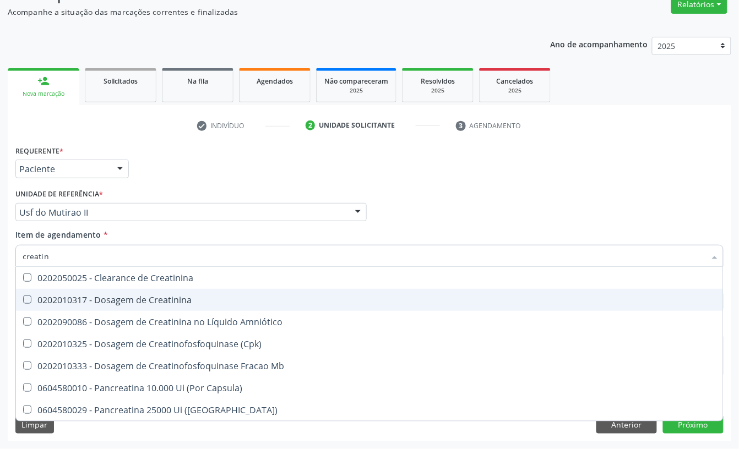
click at [128, 296] on div "0202010317 - Dosagem de Creatinina" at bounding box center [370, 300] width 694 height 9
checkbox Creatinina "true"
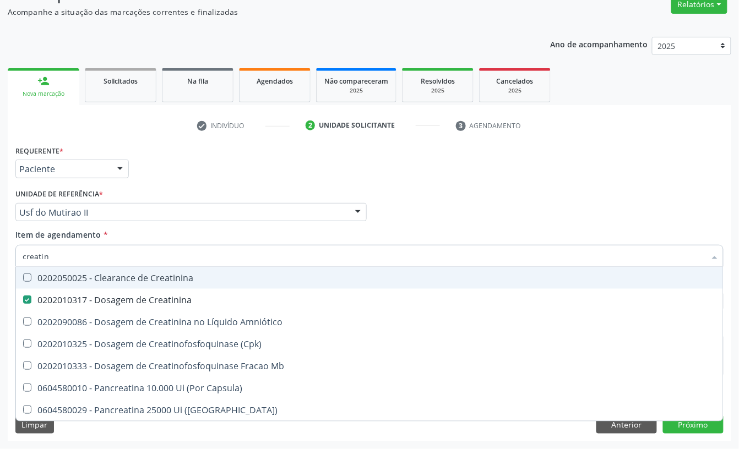
click at [68, 257] on input "creatin" at bounding box center [364, 256] width 683 height 22
checkbox Creatinina "false"
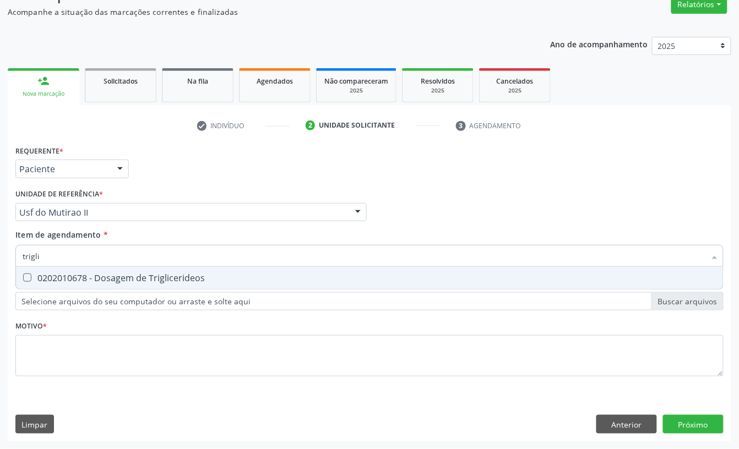
type input "triglic"
click at [75, 274] on div "0202010678 - Dosagem de Triglicerideos" at bounding box center [370, 278] width 694 height 9
checkbox Triglicerideos "true"
click at [73, 257] on input "triglic" at bounding box center [364, 256] width 683 height 22
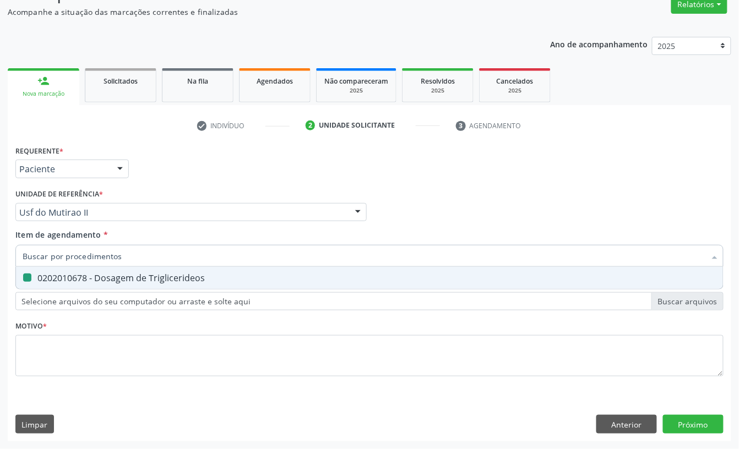
checkbox Triglicerideos "false"
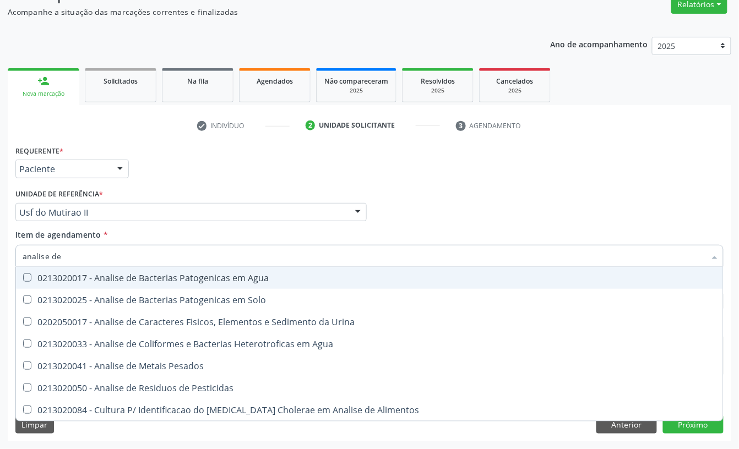
type input "analise de c"
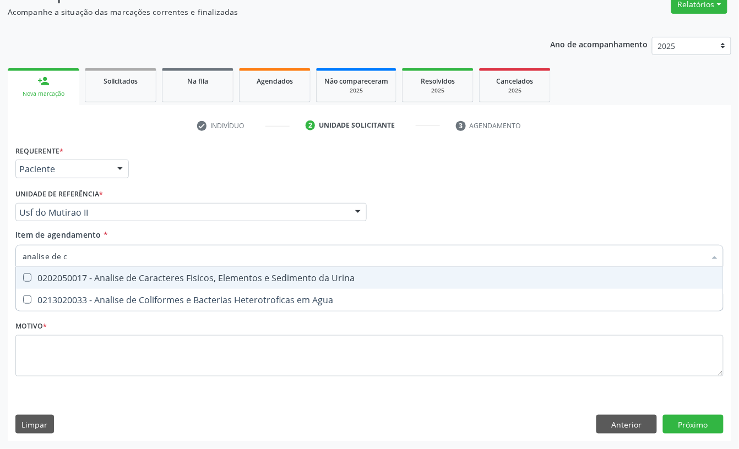
click at [80, 274] on div "0202050017 - Analise de Caracteres Fisicos, Elementos e Sedimento da Urina" at bounding box center [370, 278] width 694 height 9
checkbox Urina "true"
click at [80, 250] on input "analise de c" at bounding box center [364, 256] width 683 height 22
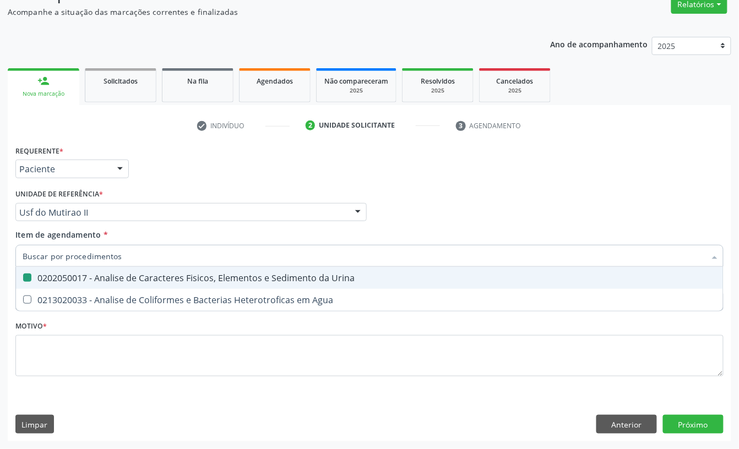
checkbox Urina "false"
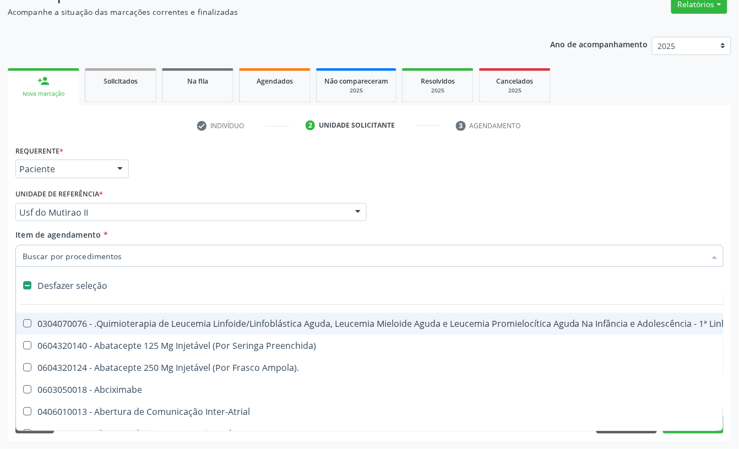
type input "g"
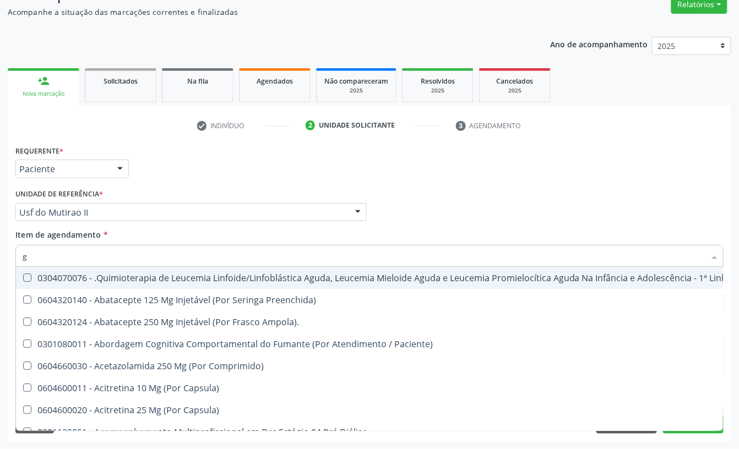
checkbox Geo-Helmintíases "false"
checkbox Hdl "true"
checkbox Ldl "true"
checkbox Total "true"
checkbox Creatinina "true"
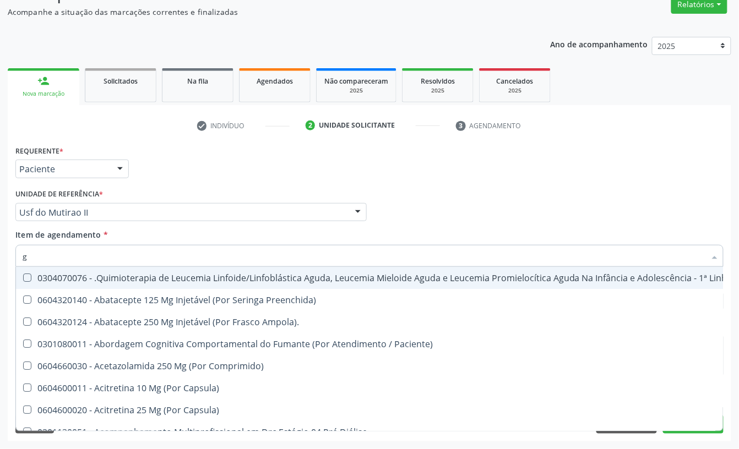
checkbox Triglicerideos "true"
type input "gl"
checkbox Pé "true"
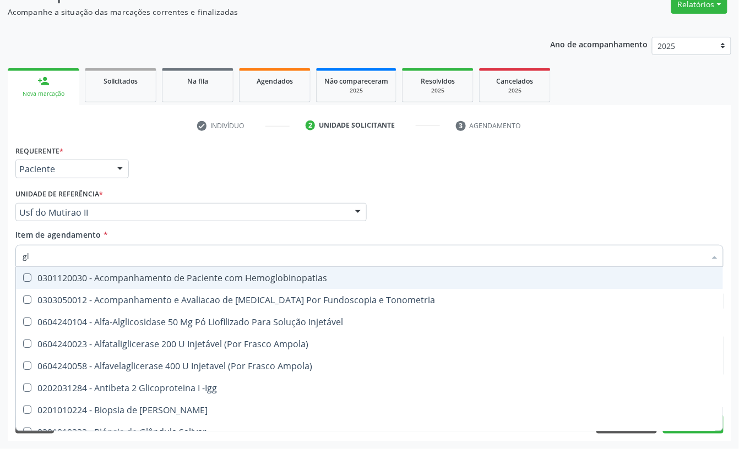
type input "gli"
checkbox Glomerular "true"
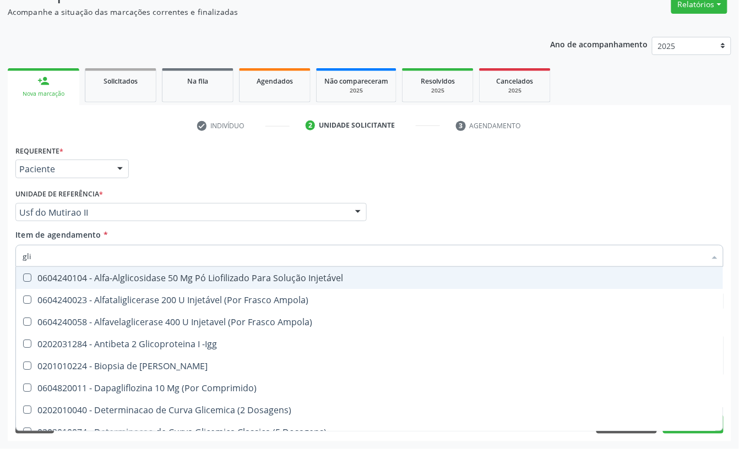
type input "glic"
checkbox Derrames "true"
checkbox Triglicerideos "false"
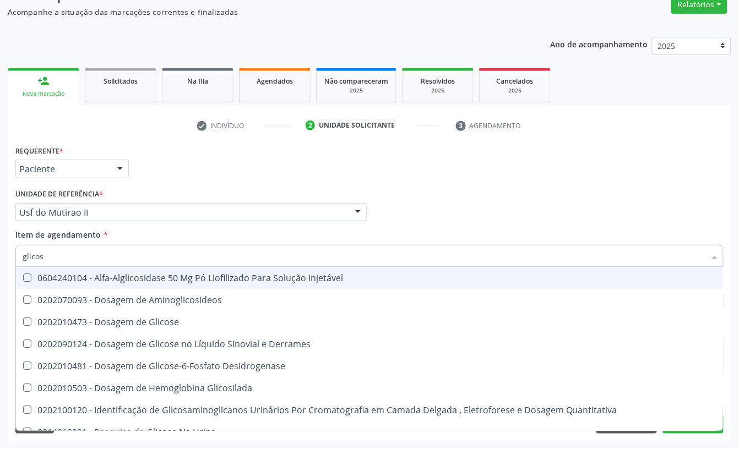
type input "glicose"
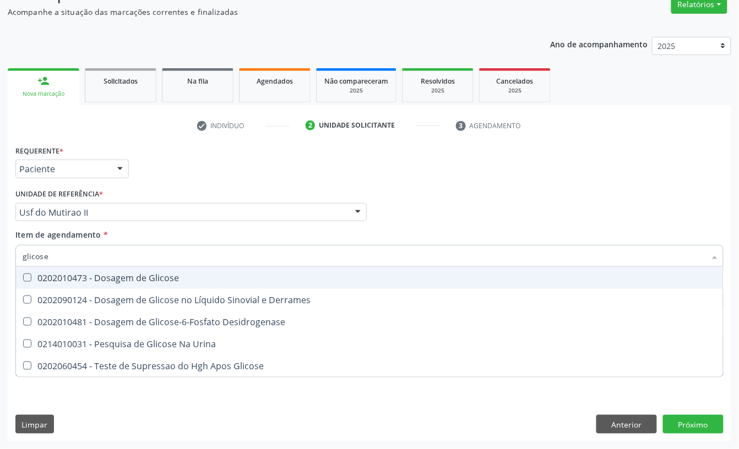
click at [88, 274] on div "0202010473 - Dosagem de Glicose" at bounding box center [370, 278] width 694 height 9
checkbox Glicose "true"
click at [73, 260] on input "glicose" at bounding box center [364, 256] width 683 height 22
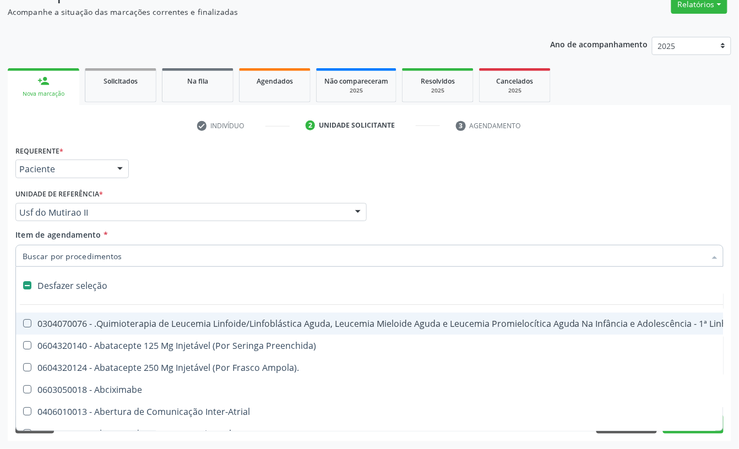
checkbox Manutenção "false"
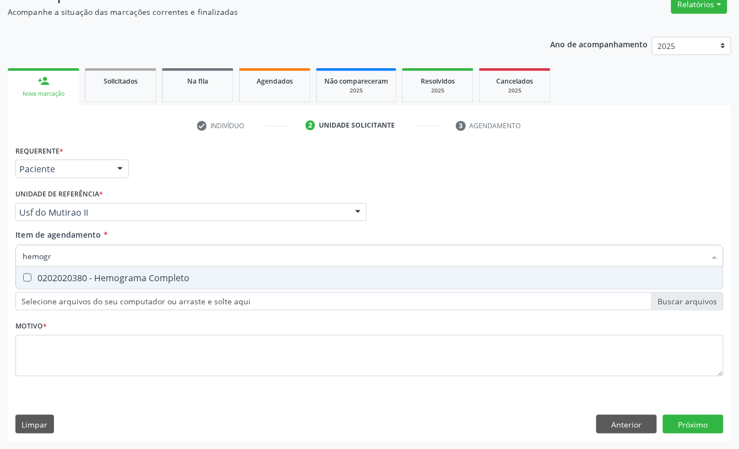
type input "hemogra"
click at [86, 267] on span "0202020380 - Hemograma Completo" at bounding box center [369, 278] width 707 height 22
checkbox Completo "true"
click at [86, 260] on input "hemogra" at bounding box center [364, 256] width 683 height 22
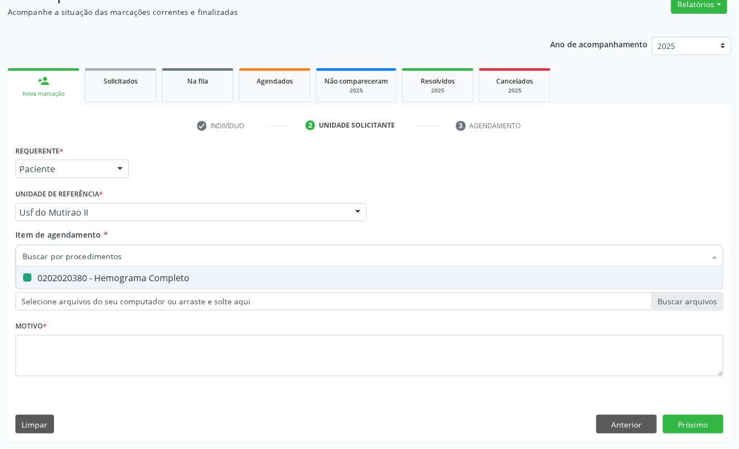
checkbox Completo "false"
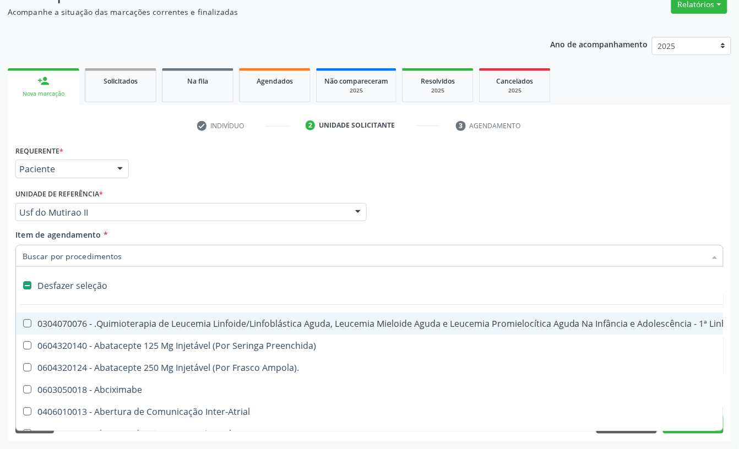
click at [143, 187] on div "Unidade de referência * Usf do Mutirao II Usf do Mutirao Usf Cohab Usf [GEOGRAP…" at bounding box center [190, 203] width 351 height 35
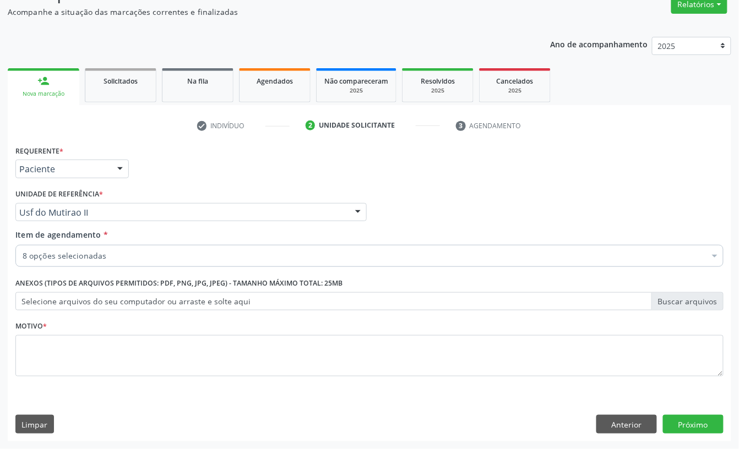
checkbox Hdl "true"
checkbox Ldl "true"
checkbox Total "true"
checkbox Creatinina "true"
checkbox Triglicerideos "true"
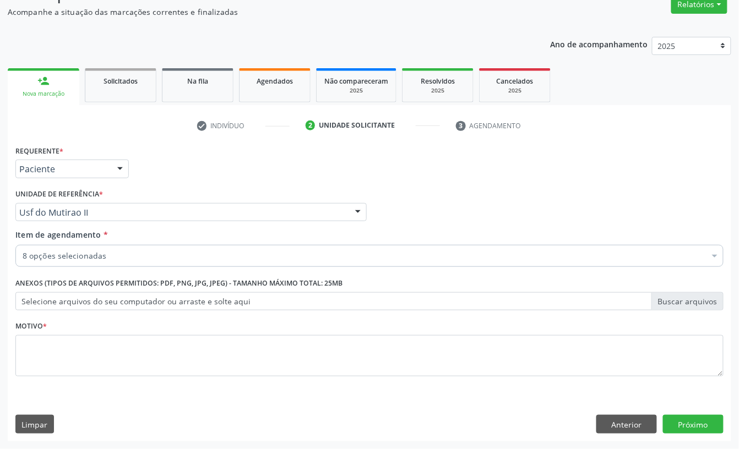
checkbox Urina "true"
checkbox Glicose "true"
checkbox Completo "true"
checkbox Reto "false"
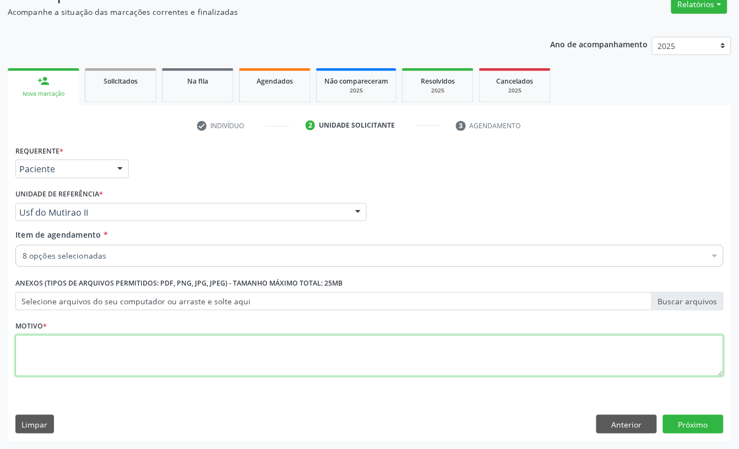
click at [58, 346] on textarea at bounding box center [369, 356] width 708 height 42
type textarea "a"
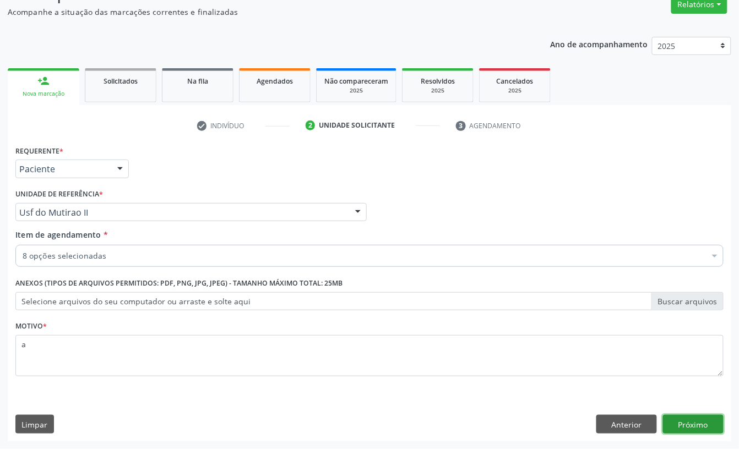
click at [680, 432] on button "Próximo" at bounding box center [693, 424] width 61 height 19
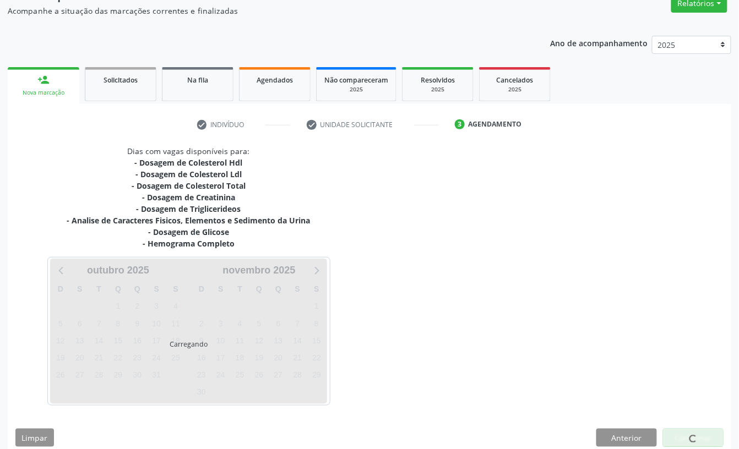
scroll to position [111, 0]
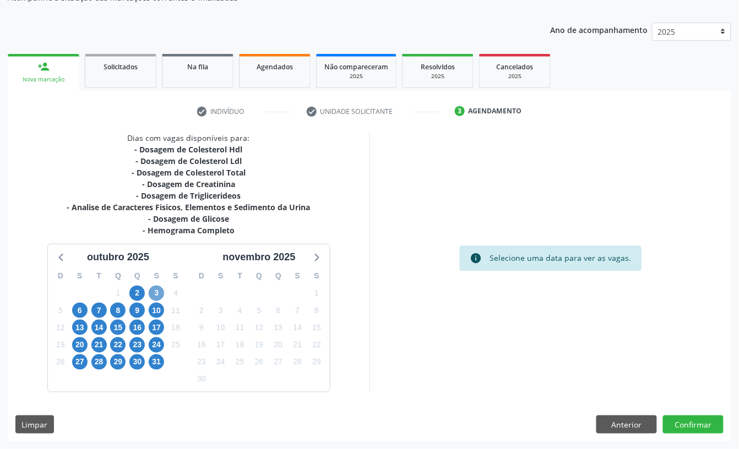
click at [157, 290] on span "3" at bounding box center [156, 293] width 15 height 15
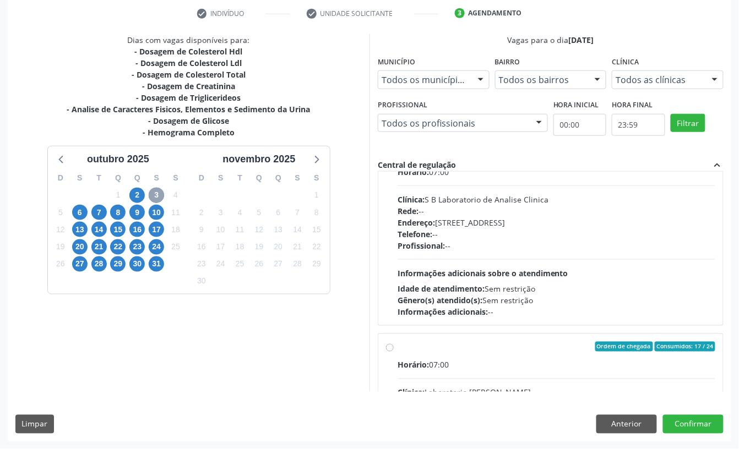
scroll to position [368, 0]
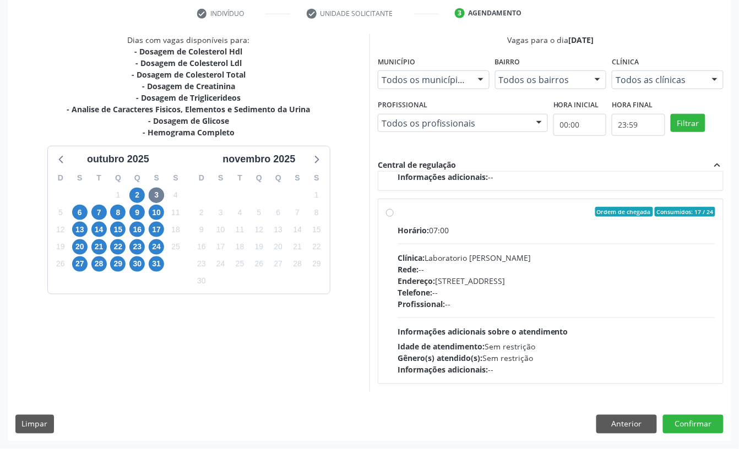
click at [500, 318] on hr at bounding box center [556, 318] width 318 height 1
click at [394, 217] on input "Ordem de chegada Consumidos: 17 / 24 Horário: 07:00 Clínica: Laboratorio [PERSO…" at bounding box center [390, 212] width 8 height 10
radio input "true"
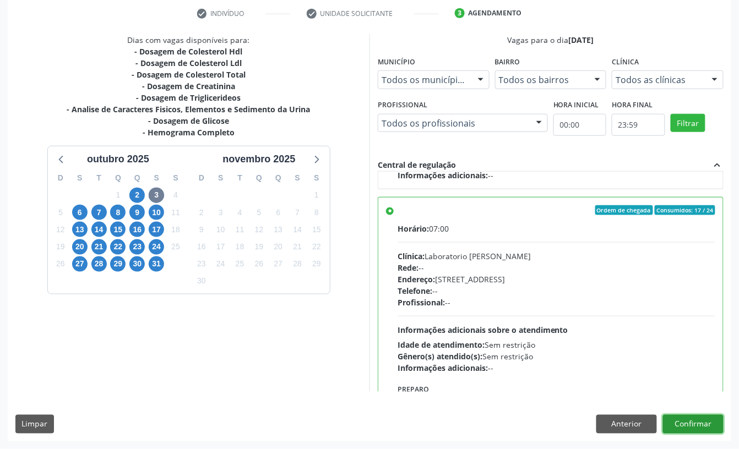
click at [683, 429] on button "Confirmar" at bounding box center [693, 424] width 61 height 19
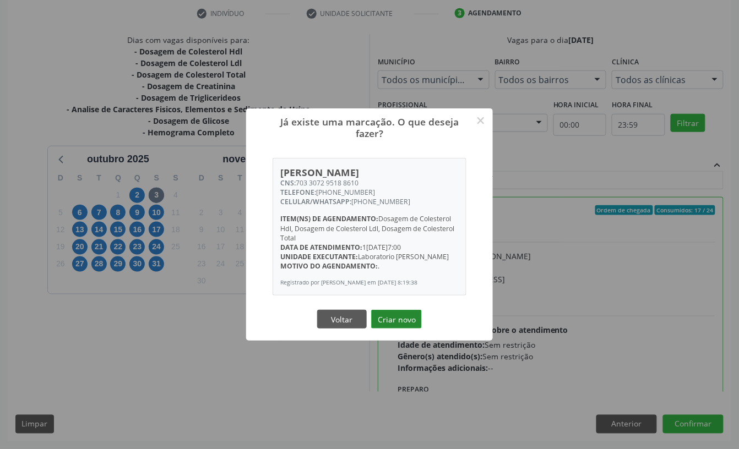
click at [388, 315] on button "Criar novo" at bounding box center [396, 319] width 51 height 19
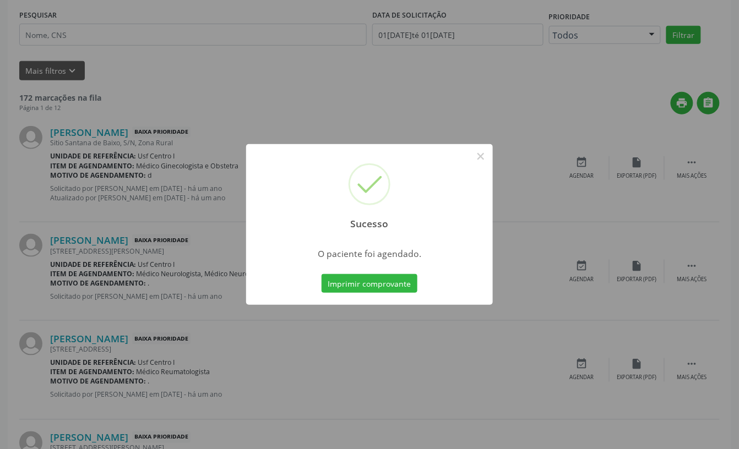
scroll to position [0, 0]
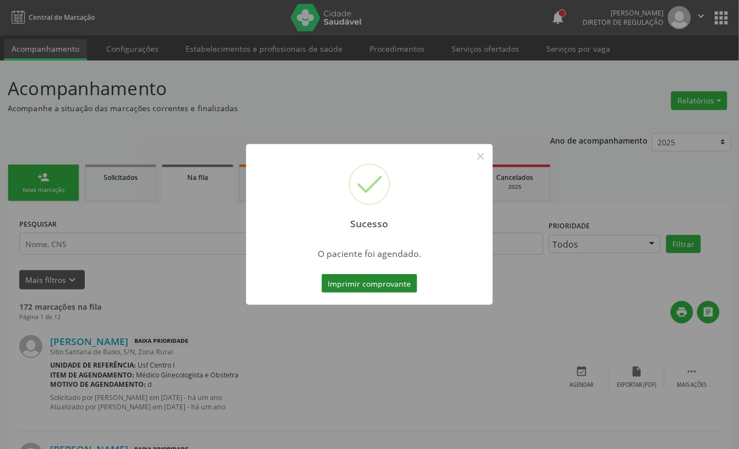
click at [352, 280] on button "Imprimir comprovante" at bounding box center [369, 283] width 96 height 19
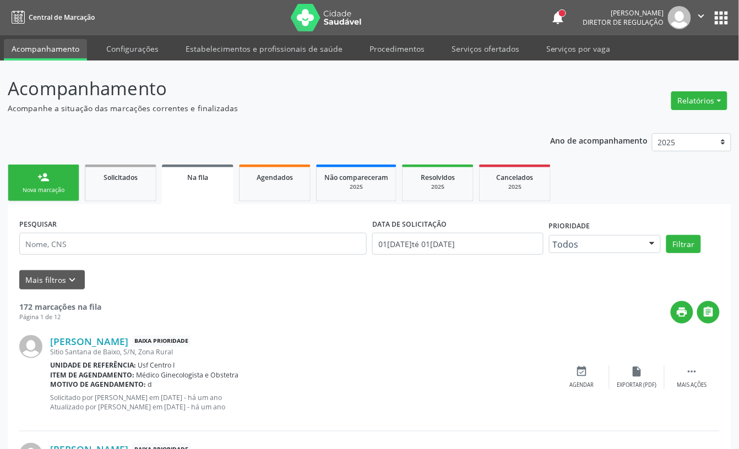
click at [31, 194] on link "person_add Nova marcação" at bounding box center [44, 183] width 72 height 37
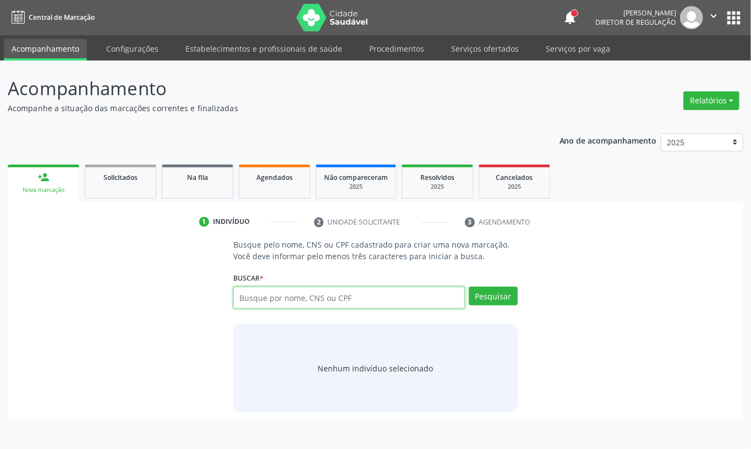
click at [282, 302] on input "text" at bounding box center [349, 298] width 232 height 22
paste input "CNS: 703 3072 9518 8610"
type input "CNS: 703 3072 9518 8610"
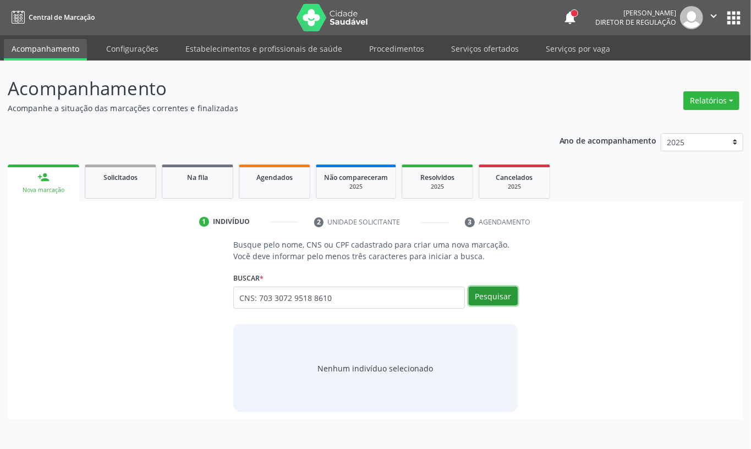
click at [503, 297] on button "Pesquisar" at bounding box center [493, 296] width 49 height 19
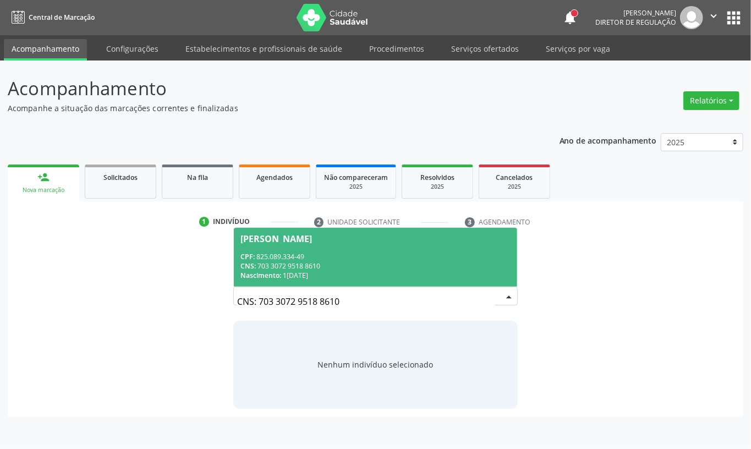
click at [364, 274] on div "Nascimento: 10[DATE]" at bounding box center [376, 275] width 270 height 9
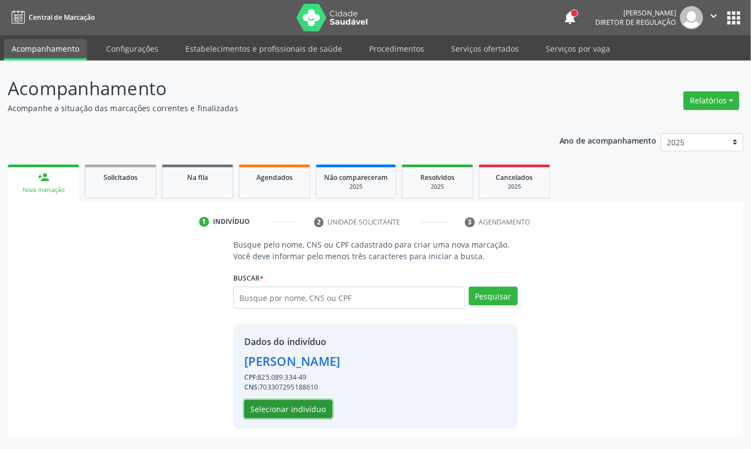
click at [308, 414] on button "Selecionar indivíduo" at bounding box center [288, 409] width 88 height 19
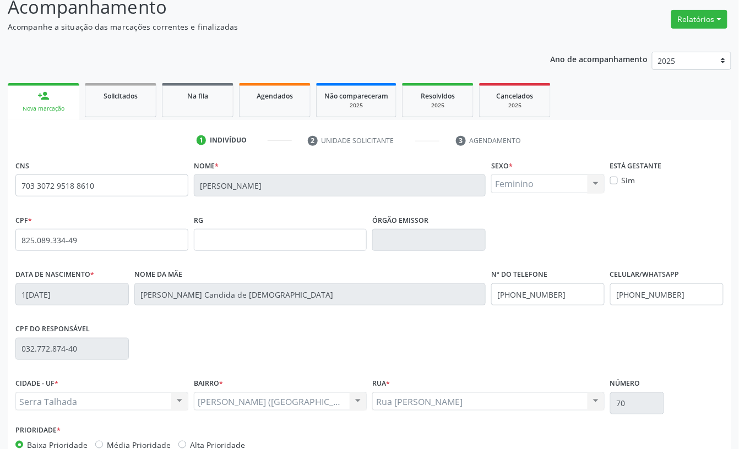
scroll to position [148, 0]
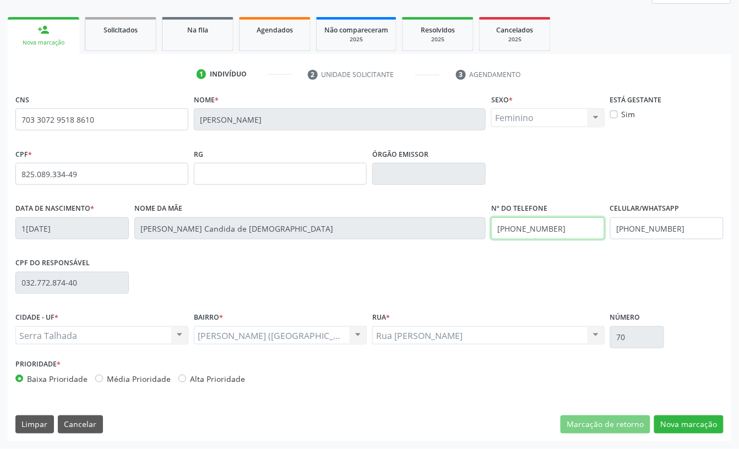
click at [518, 228] on input "[PHONE_NUMBER]" at bounding box center [547, 228] width 113 height 22
click at [670, 217] on input "[PHONE_NUMBER]" at bounding box center [666, 228] width 113 height 22
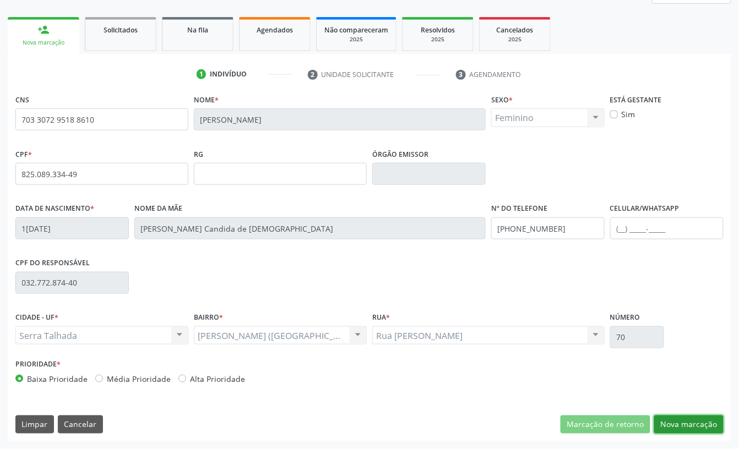
click at [685, 417] on button "Nova marcação" at bounding box center [688, 425] width 69 height 19
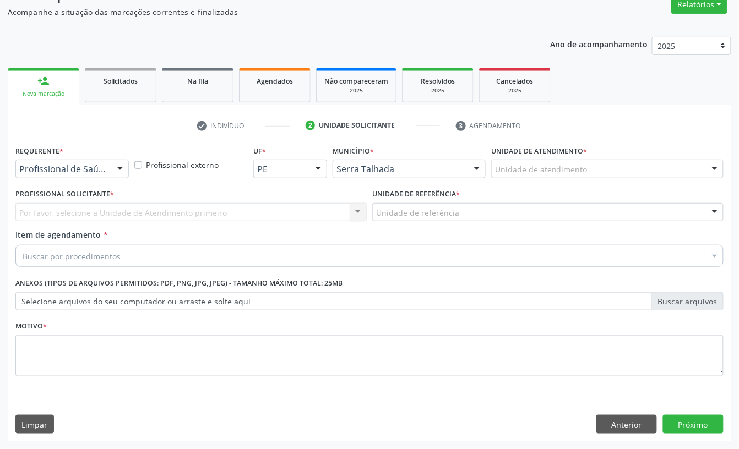
scroll to position [97, 0]
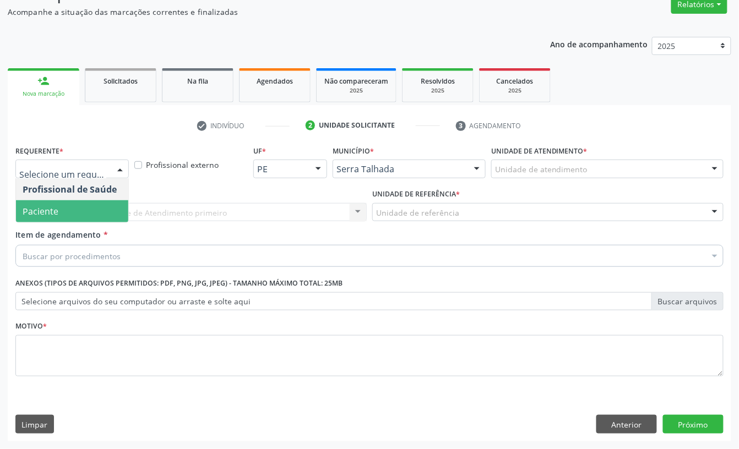
click at [83, 214] on span "Paciente" at bounding box center [72, 211] width 112 height 22
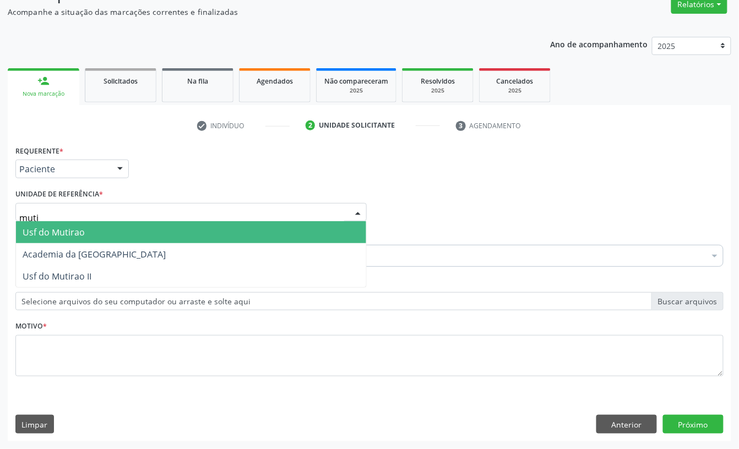
type input "mutir"
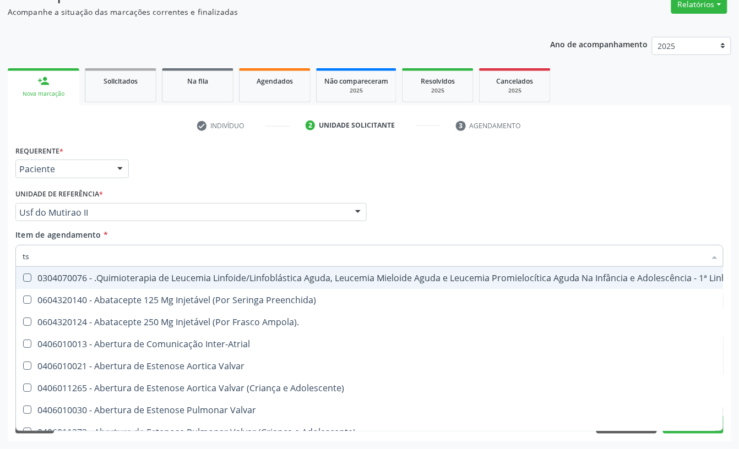
type input "tsh"
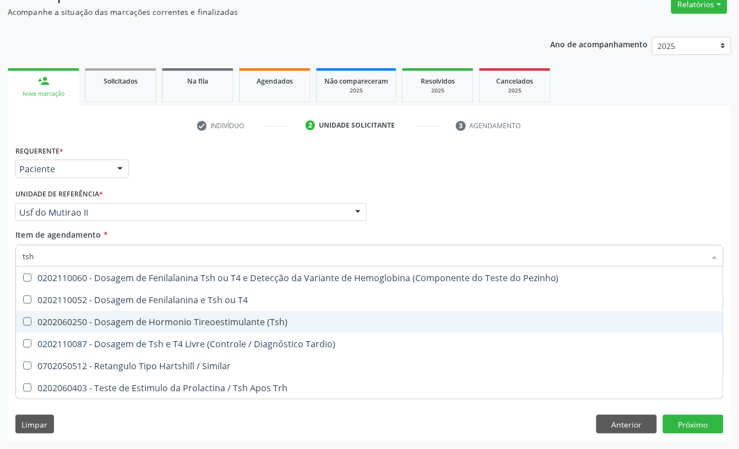
click at [94, 320] on div "0202060250 - Dosagem de Hormonio Tireoestimulante (Tsh)" at bounding box center [370, 322] width 694 height 9
checkbox \(Tsh\) "true"
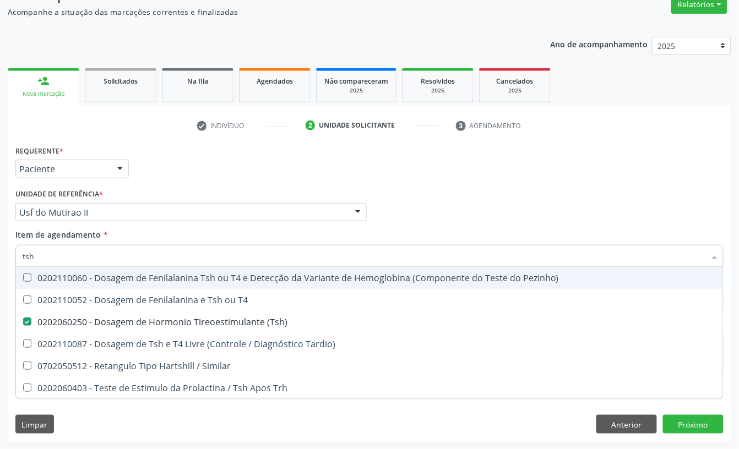
click at [73, 256] on input "tsh" at bounding box center [364, 256] width 683 height 22
checkbox \(Tsh\) "false"
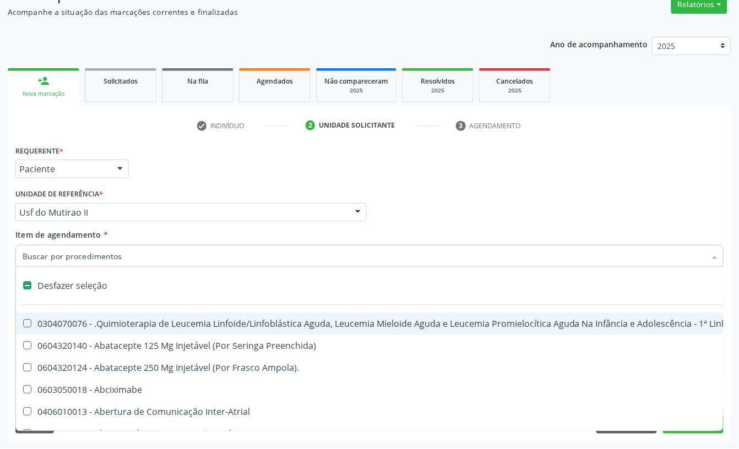
type input "g"
checkbox Hemodialise "true"
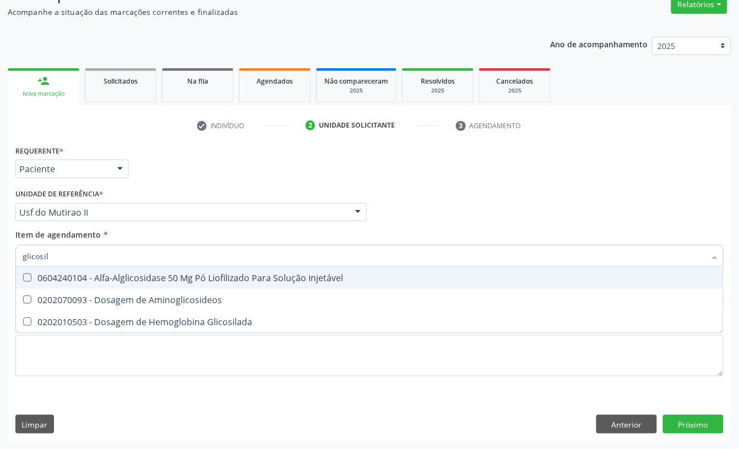
type input "glicosila"
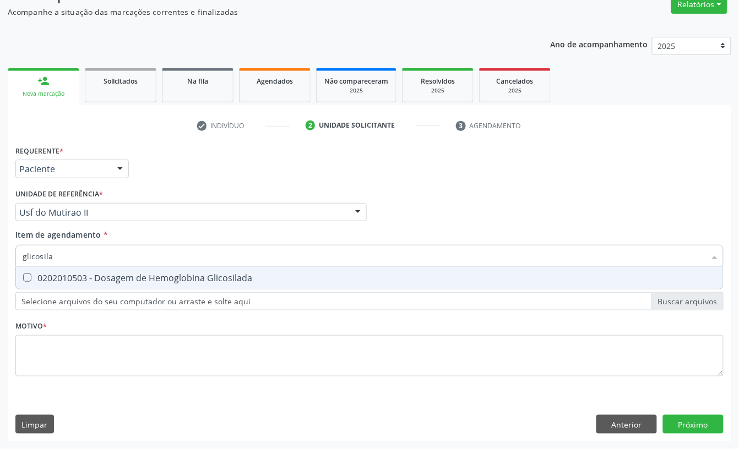
click at [79, 277] on div "0202010503 - Dosagem de Hemoglobina Glicosilada" at bounding box center [370, 278] width 694 height 9
checkbox Glicosilada "true"
click at [74, 260] on input "glicosila" at bounding box center [364, 256] width 683 height 22
click at [77, 331] on div "Requerente * Paciente Profissional de Saúde Paciente Nenhum resultado encontrad…" at bounding box center [369, 267] width 708 height 249
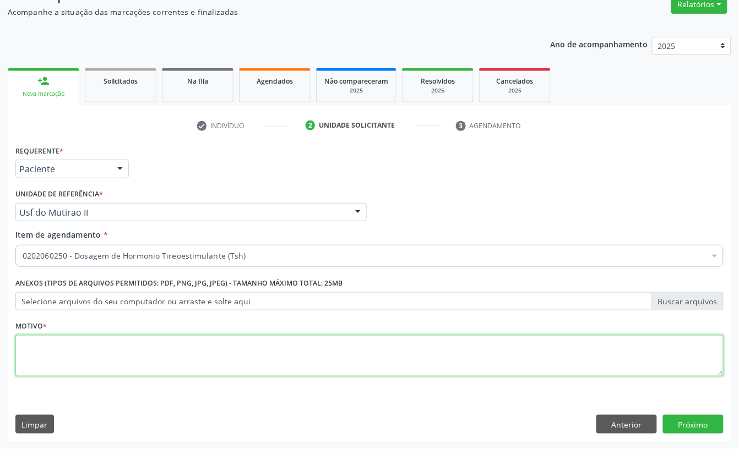
click at [78, 350] on textarea at bounding box center [369, 356] width 708 height 42
type textarea "a"
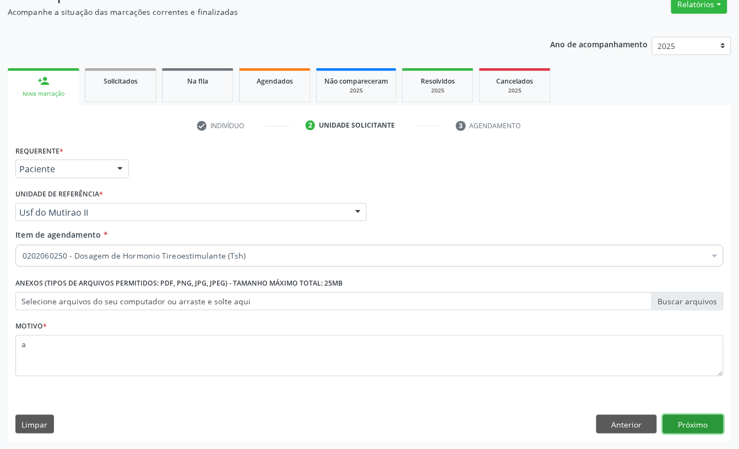
click at [699, 427] on button "Próximo" at bounding box center [693, 424] width 61 height 19
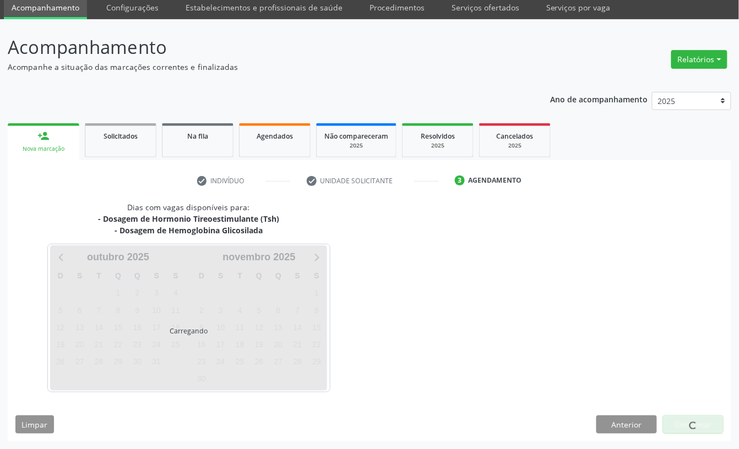
scroll to position [42, 0]
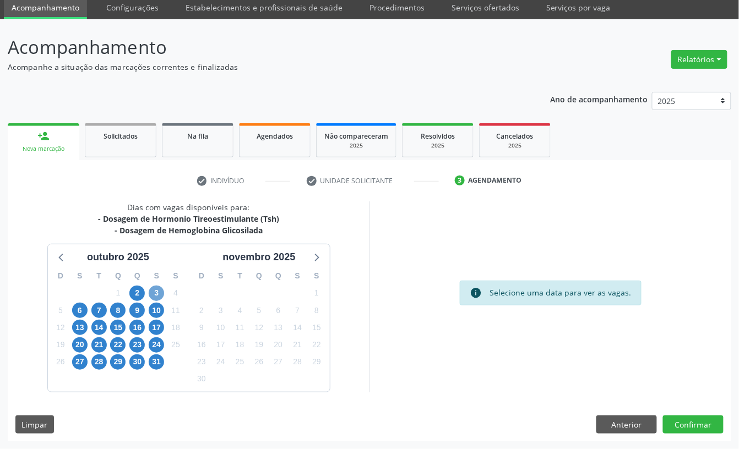
click at [156, 287] on span "3" at bounding box center [156, 293] width 15 height 15
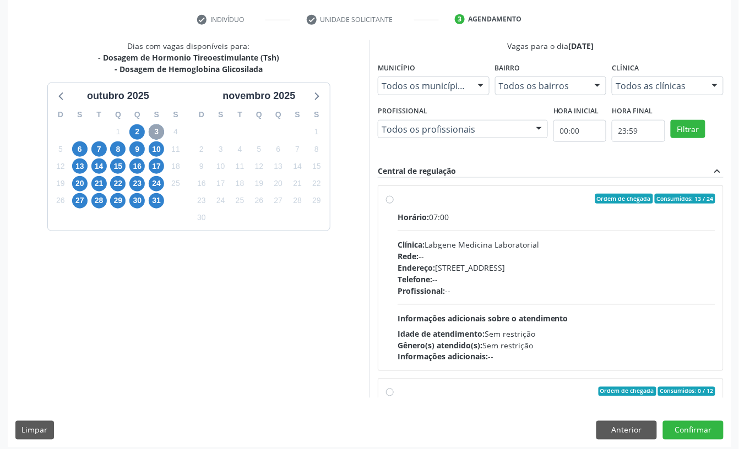
scroll to position [209, 0]
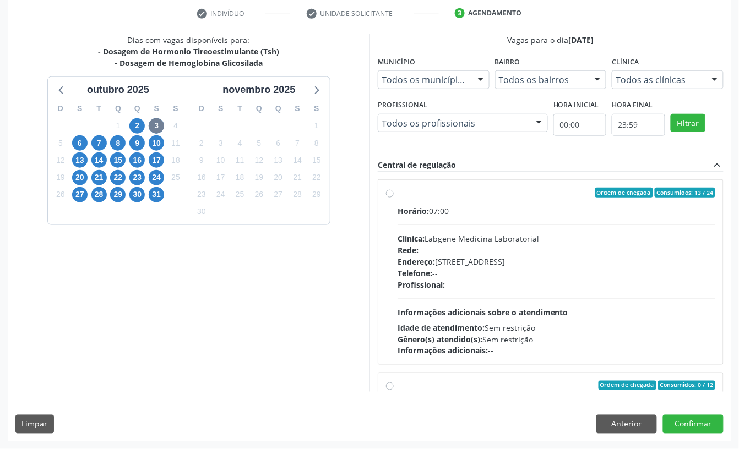
click at [471, 242] on div "Clínica: Labgene Medicina Laboratorial" at bounding box center [556, 239] width 318 height 12
click at [394, 198] on input "Ordem de chegada Consumidos: 13 / 24 Horário: 07:00 Clínica: Labgene Medicina L…" at bounding box center [390, 193] width 8 height 10
radio input "true"
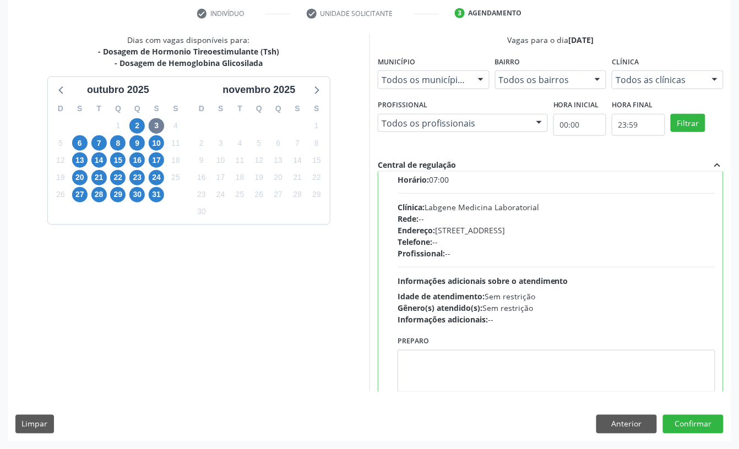
scroll to position [0, 0]
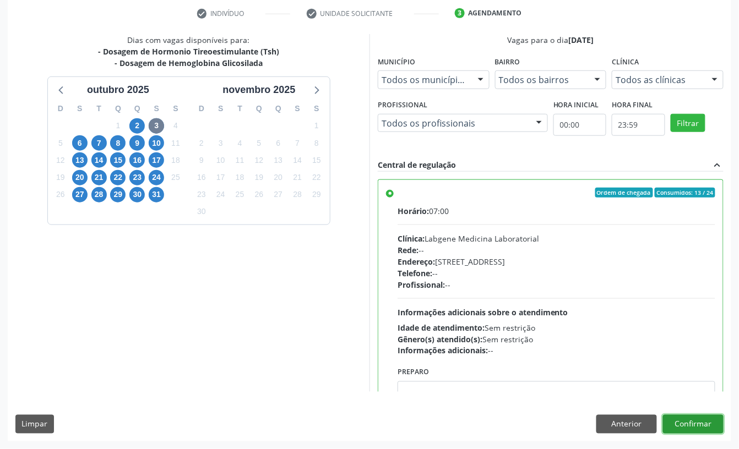
click at [688, 418] on button "Confirmar" at bounding box center [693, 424] width 61 height 19
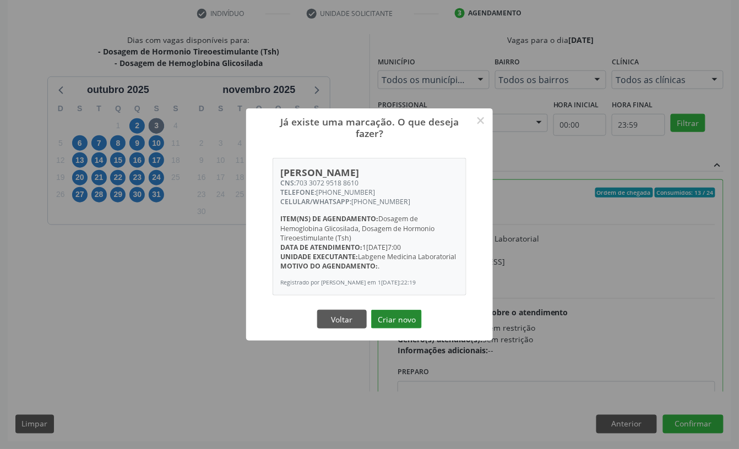
click at [406, 320] on button "Criar novo" at bounding box center [396, 319] width 51 height 19
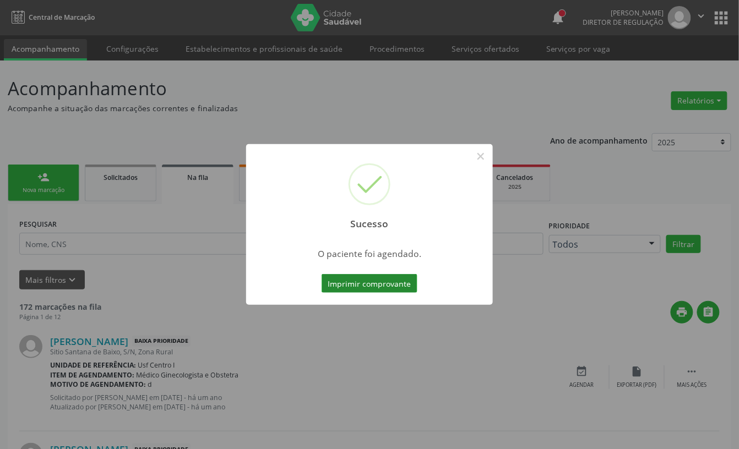
click at [390, 278] on button "Imprimir comprovante" at bounding box center [369, 283] width 96 height 19
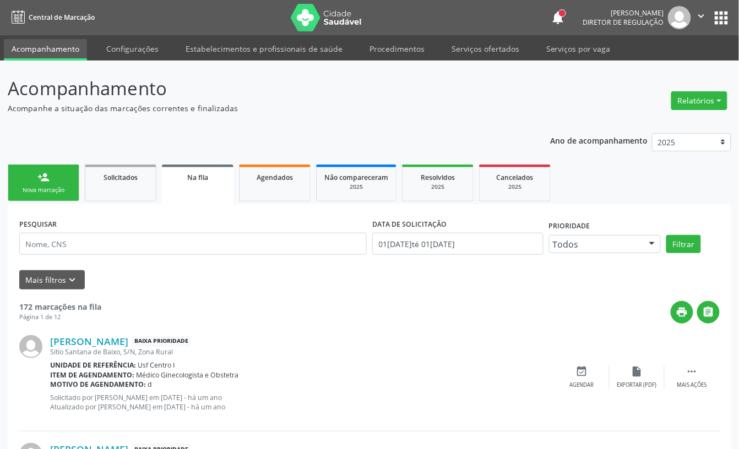
click at [66, 166] on link "person_add Nova marcação" at bounding box center [44, 183] width 72 height 37
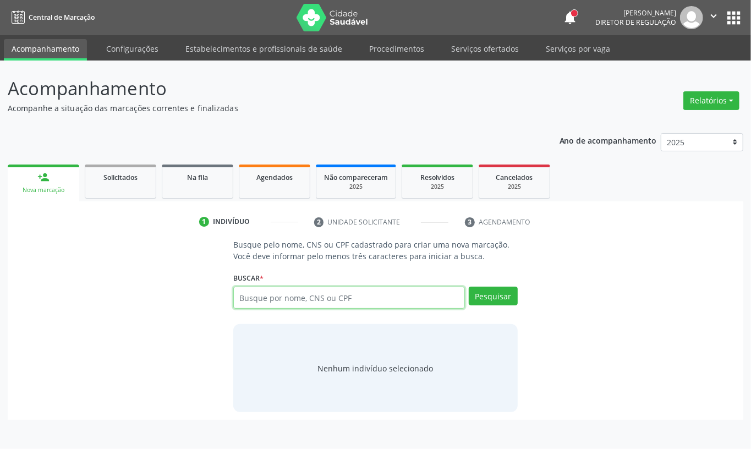
click at [316, 301] on input "text" at bounding box center [349, 298] width 232 height 22
click at [297, 298] on input "text" at bounding box center [349, 298] width 232 height 22
click at [260, 298] on input "text" at bounding box center [349, 298] width 232 height 22
type input "10601525418"
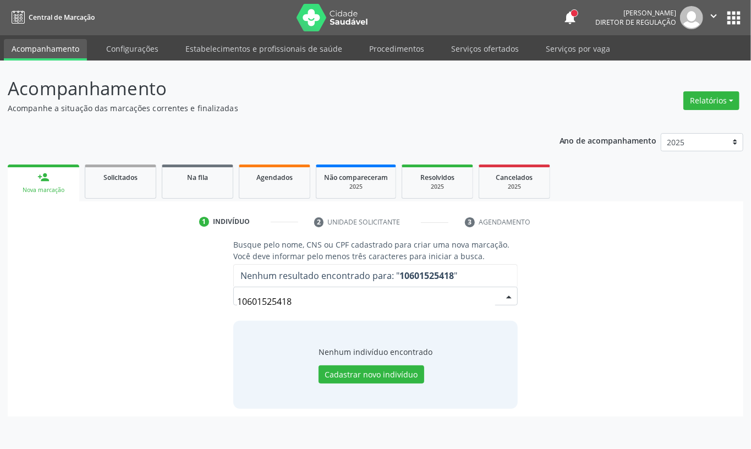
click at [283, 307] on input "10601525418" at bounding box center [366, 302] width 258 height 22
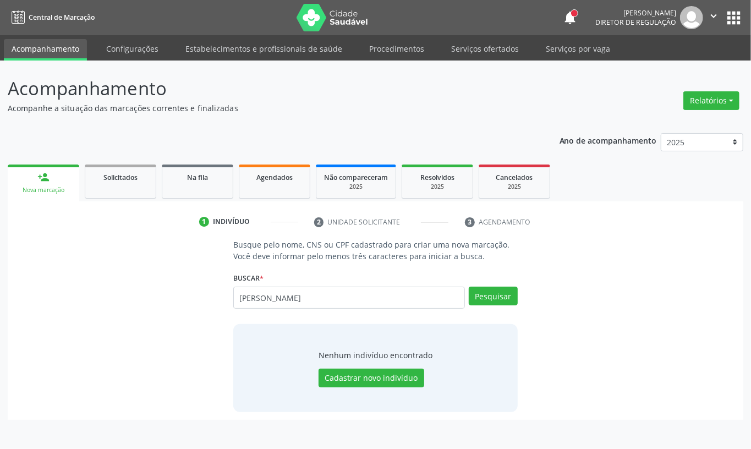
type input "[PERSON_NAME]"
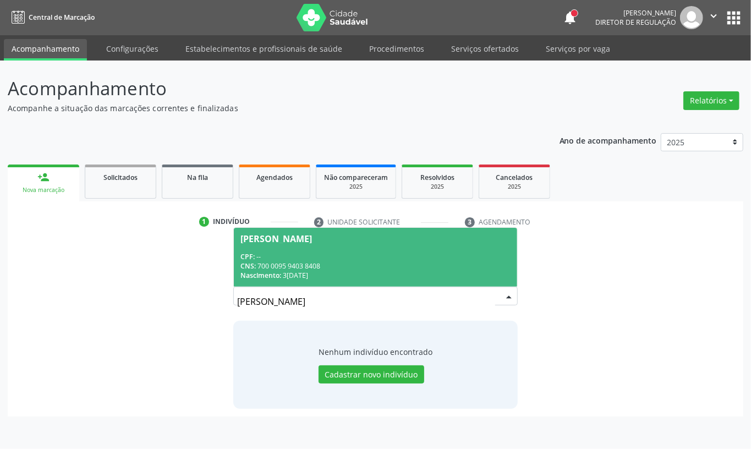
click at [375, 248] on span "[PERSON_NAME] CPF: -- CNS: 700 0095 9403 8408 Nascimento: [DATE]" at bounding box center [375, 257] width 283 height 59
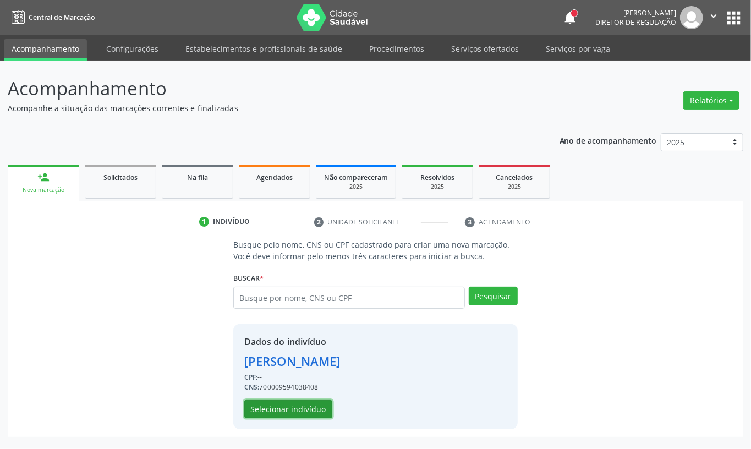
click at [302, 403] on button "Selecionar indivíduo" at bounding box center [288, 409] width 88 height 19
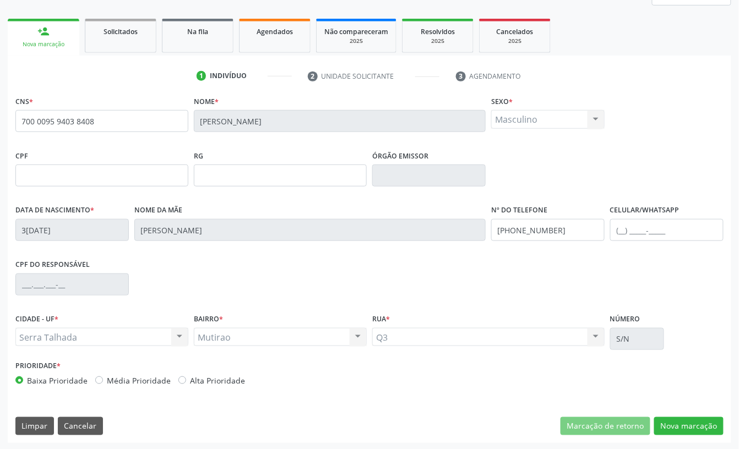
scroll to position [148, 0]
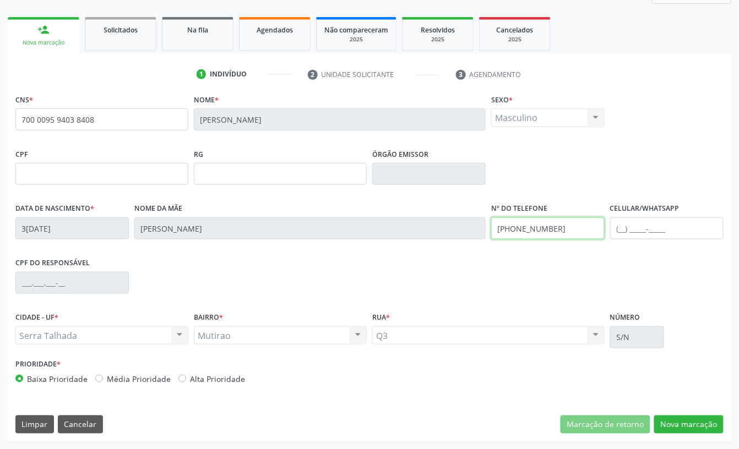
click at [532, 234] on input "[PHONE_NUMBER]" at bounding box center [547, 228] width 113 height 22
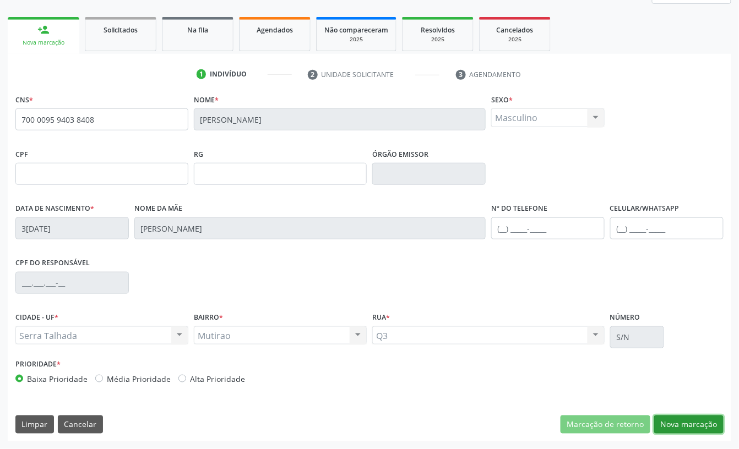
click at [676, 421] on button "Nova marcação" at bounding box center [688, 425] width 69 height 19
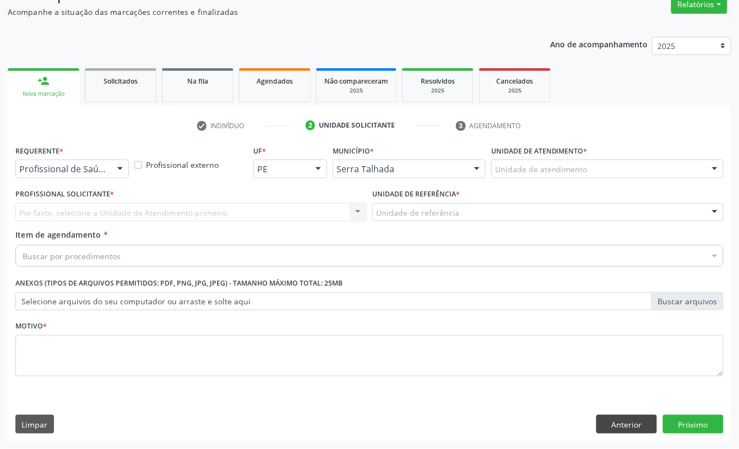
scroll to position [97, 0]
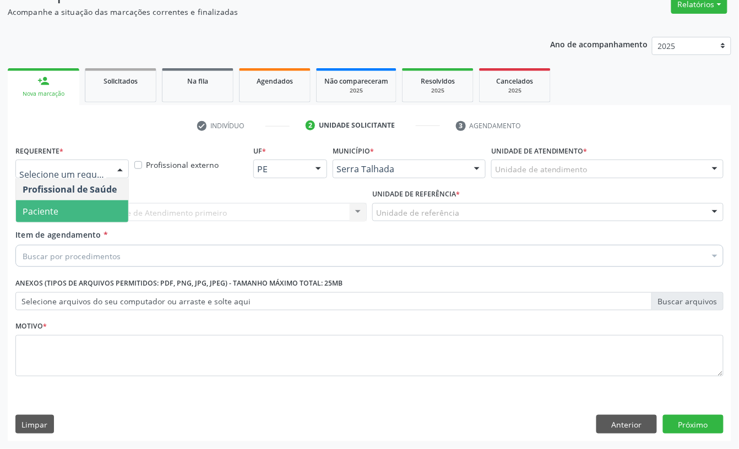
click at [67, 204] on span "Paciente" at bounding box center [72, 211] width 112 height 22
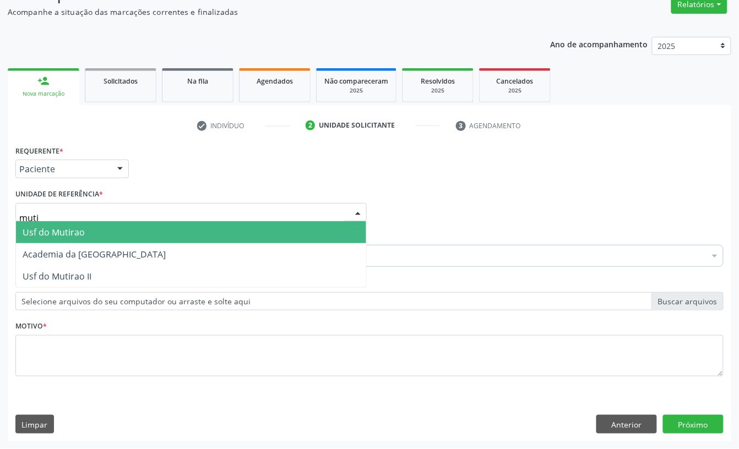
type input "mutir"
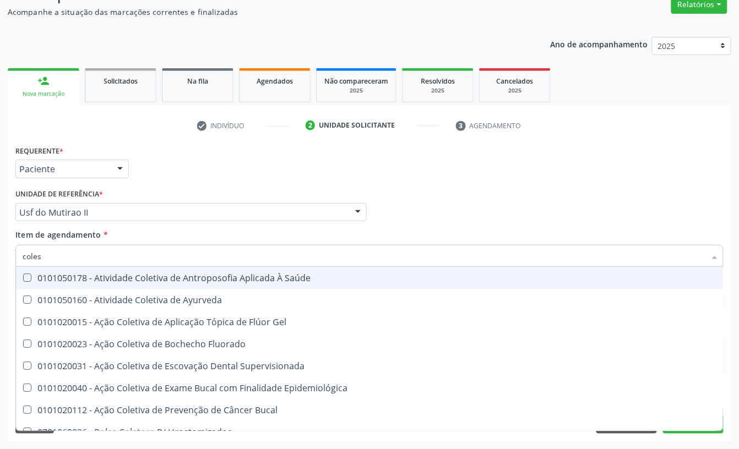
type input "colest"
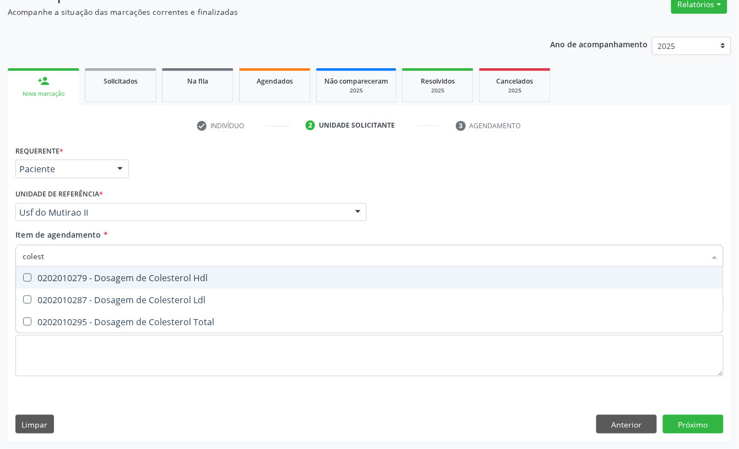
click at [74, 274] on div "0202010279 - Dosagem de Colesterol Hdl" at bounding box center [370, 278] width 694 height 9
checkbox Hdl "true"
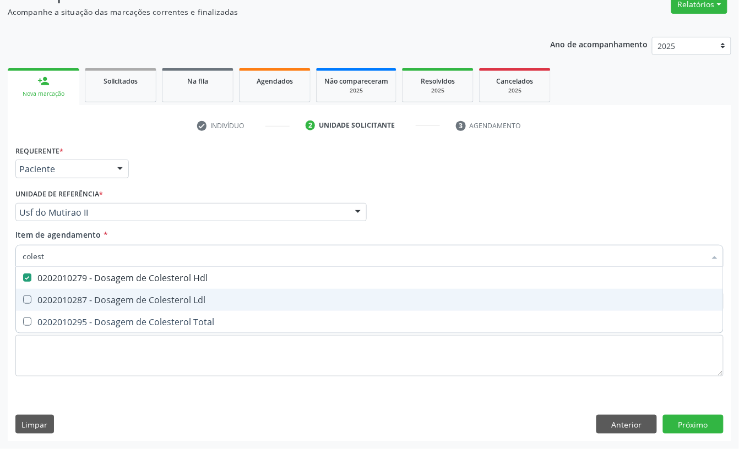
click at [60, 296] on div "0202010287 - Dosagem de Colesterol Ldl" at bounding box center [370, 300] width 694 height 9
checkbox Ldl "true"
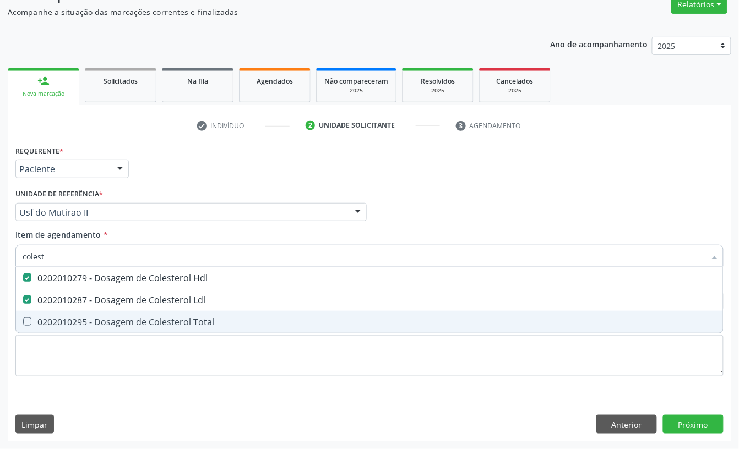
click at [50, 319] on div "0202010295 - Dosagem de Colesterol Total" at bounding box center [370, 322] width 694 height 9
checkbox Total "true"
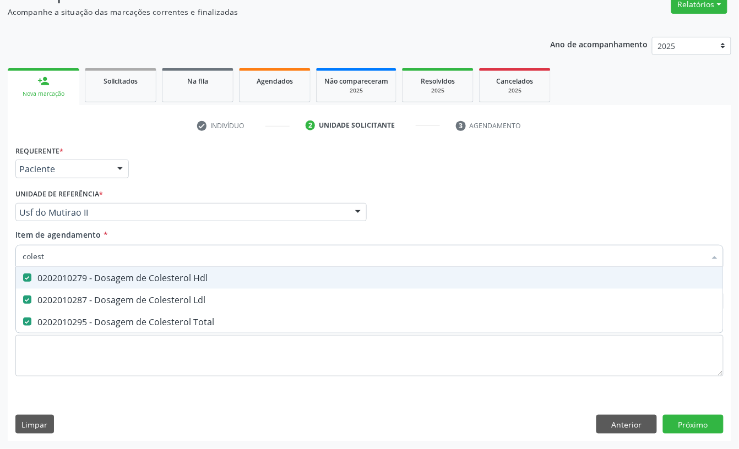
click at [48, 261] on input "colest" at bounding box center [364, 256] width 683 height 22
checkbox Hdl "false"
checkbox Ldl "false"
checkbox Total "false"
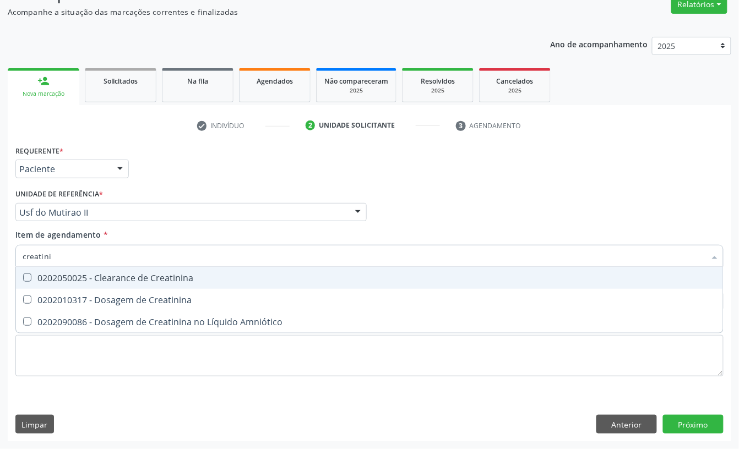
type input "creatinin"
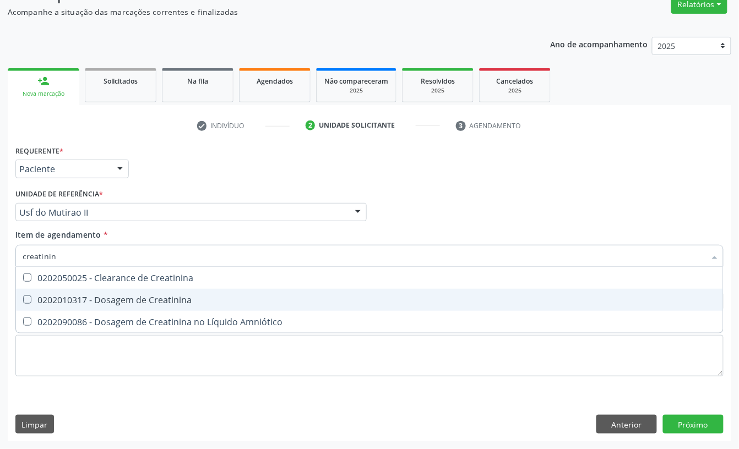
click at [93, 297] on div "0202010317 - Dosagem de Creatinina" at bounding box center [370, 300] width 694 height 9
checkbox Creatinina "true"
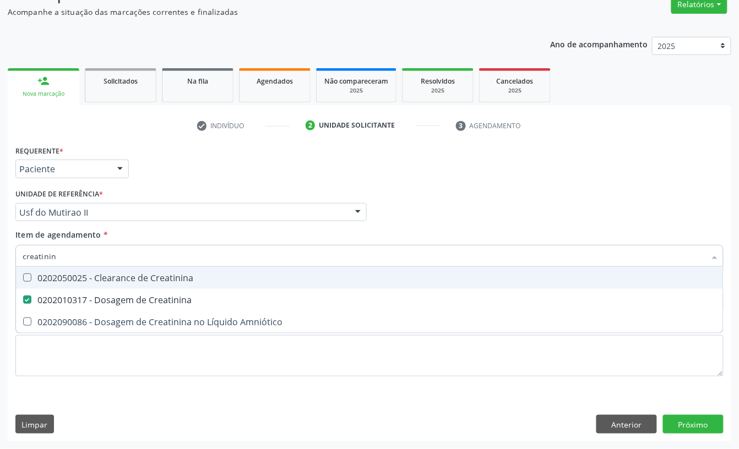
click at [82, 253] on input "creatinin" at bounding box center [364, 256] width 683 height 22
click at [82, 252] on input "creatinin" at bounding box center [364, 256] width 683 height 22
checkbox Creatinina "false"
